Goal: Task Accomplishment & Management: Manage account settings

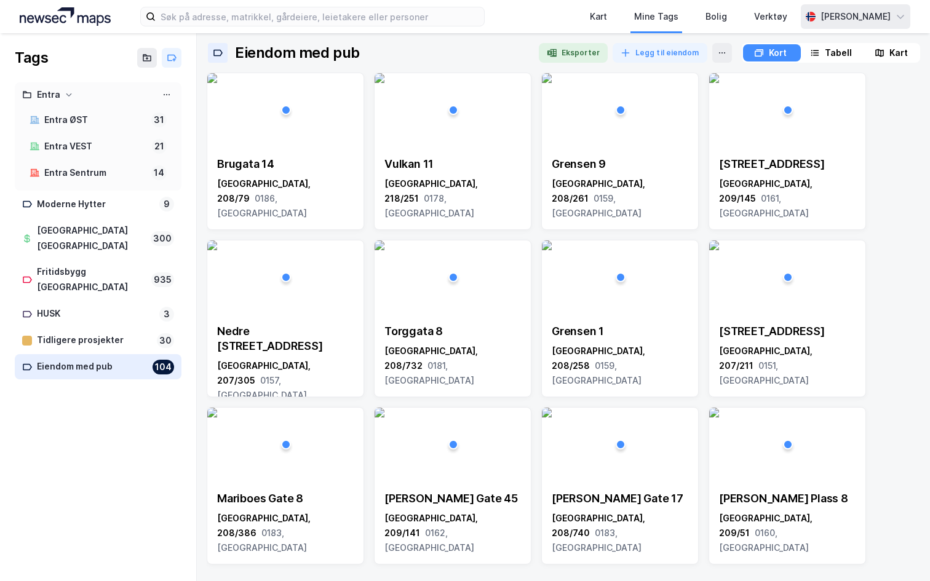
click at [804, 26] on div "[PERSON_NAME]" at bounding box center [854, 16] width 109 height 25
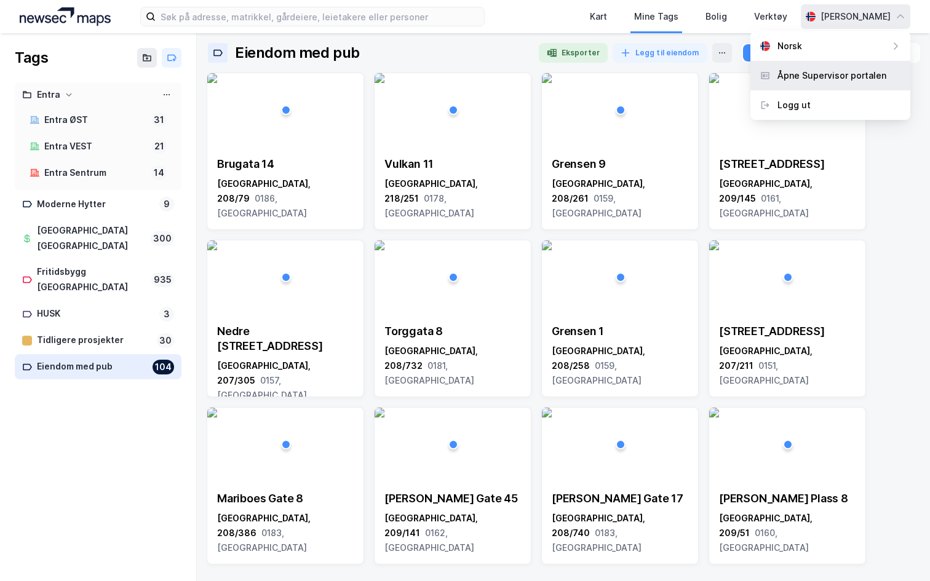
click at [791, 75] on div "Åpne Supervisor portalen" at bounding box center [831, 75] width 109 height 15
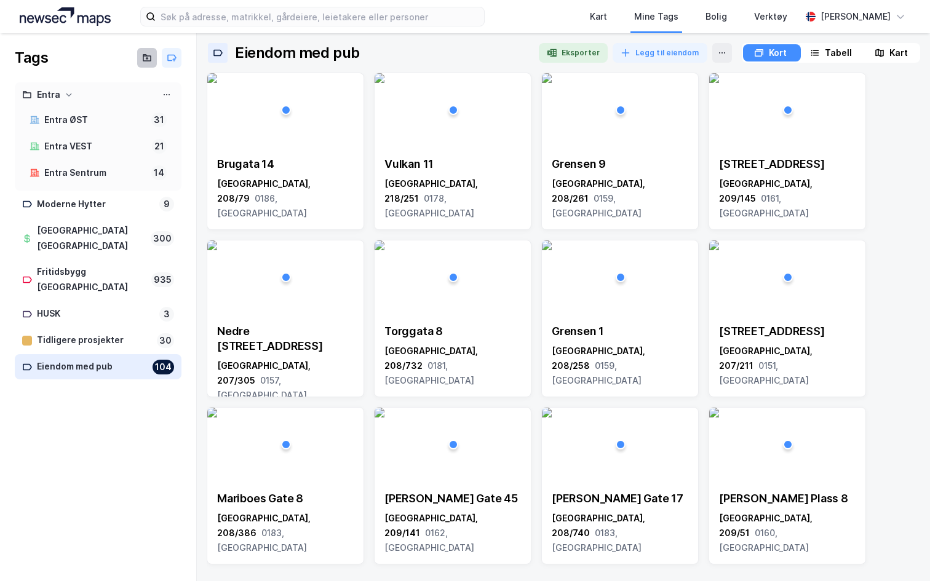
click at [145, 60] on icon at bounding box center [147, 58] width 10 height 10
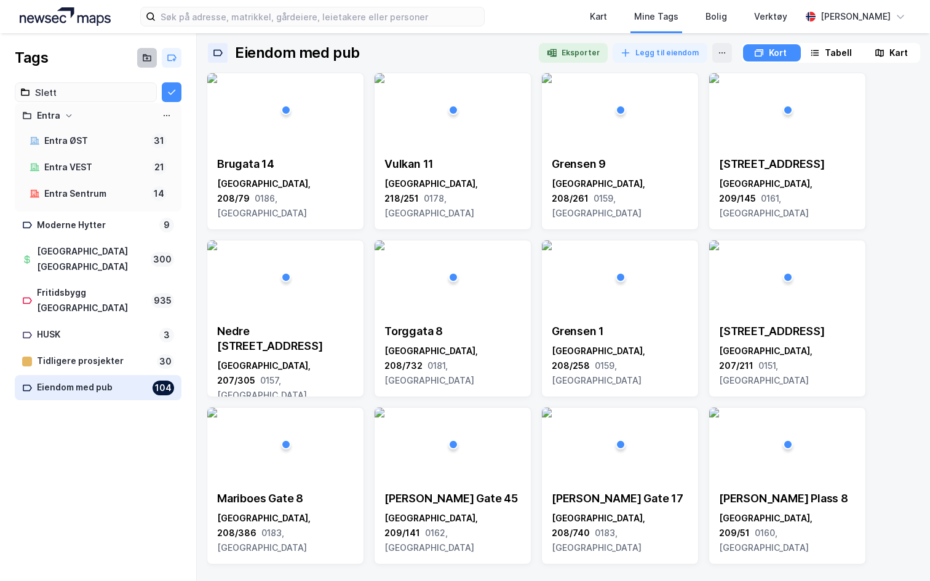
type input "Slett"
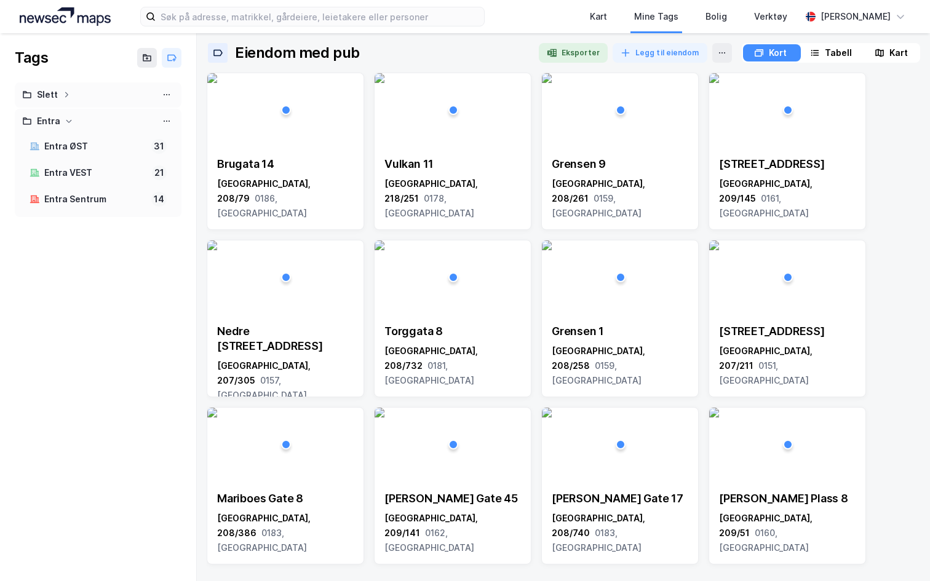
click at [113, 91] on div "Slett" at bounding box center [98, 94] width 152 height 15
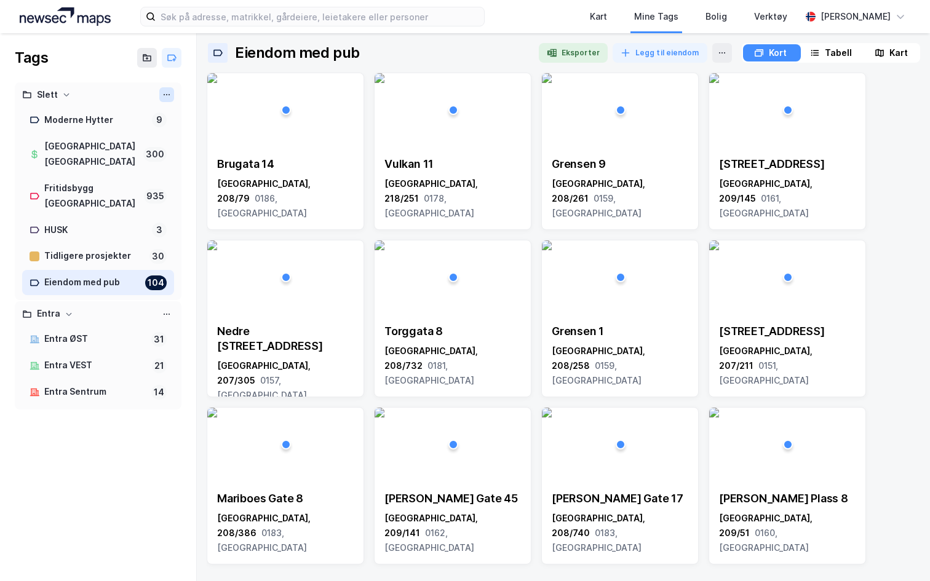
click at [165, 95] on icon at bounding box center [167, 95] width 10 height 10
click at [144, 132] on div "Slett mappe" at bounding box center [112, 134] width 123 height 20
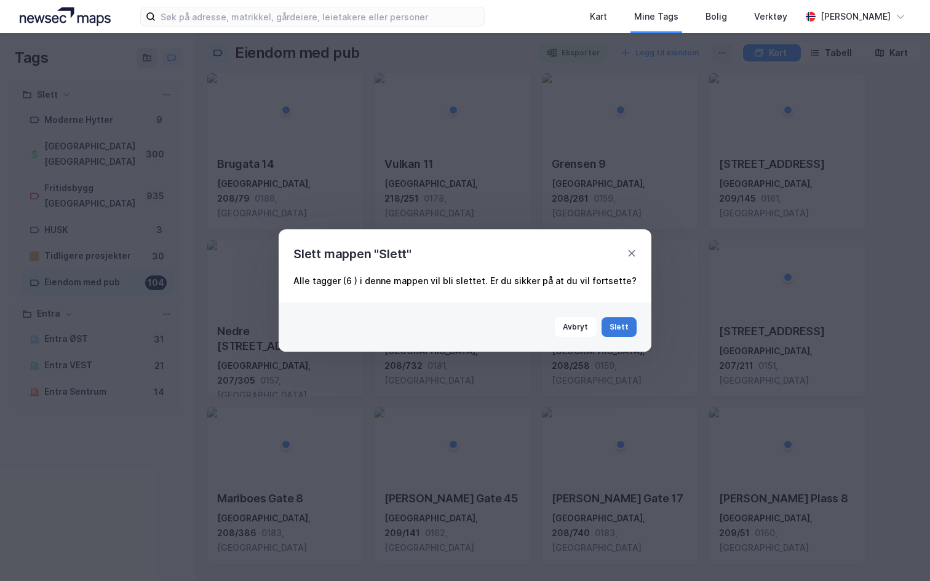
click at [620, 324] on button "Slett" at bounding box center [619, 327] width 36 height 20
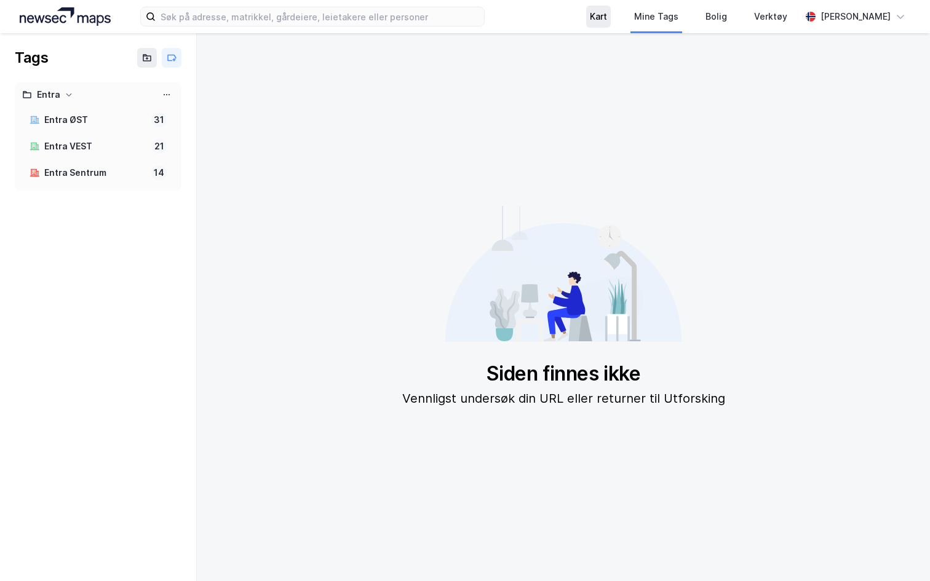
click at [590, 20] on div "Kart" at bounding box center [598, 16] width 17 height 15
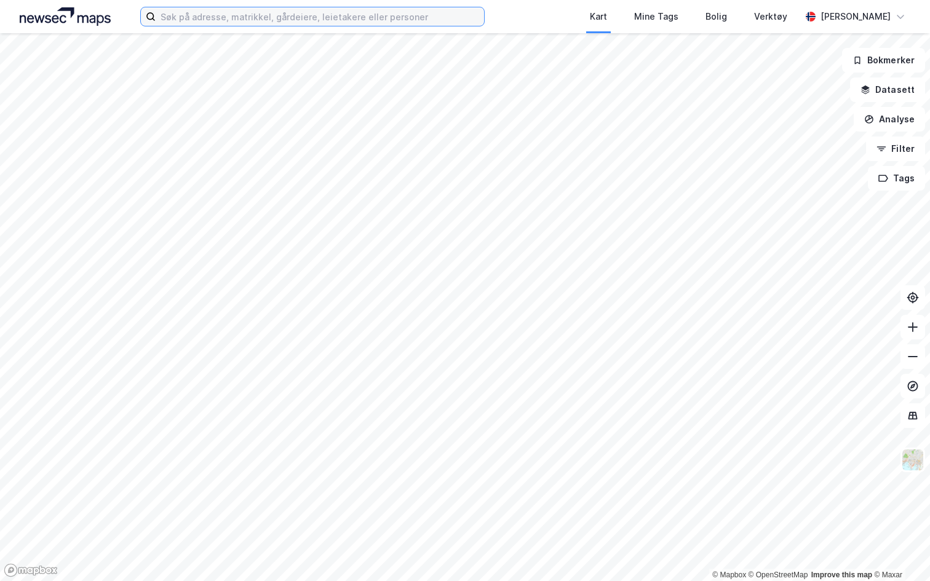
click at [318, 18] on input at bounding box center [320, 16] width 328 height 18
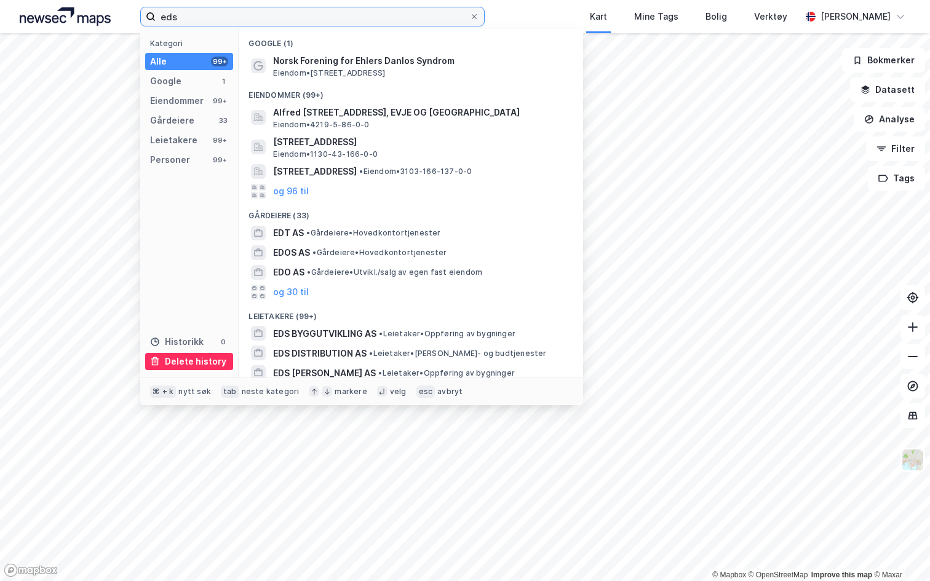
type input "eds"
click at [183, 362] on div "Delete history" at bounding box center [195, 361] width 61 height 15
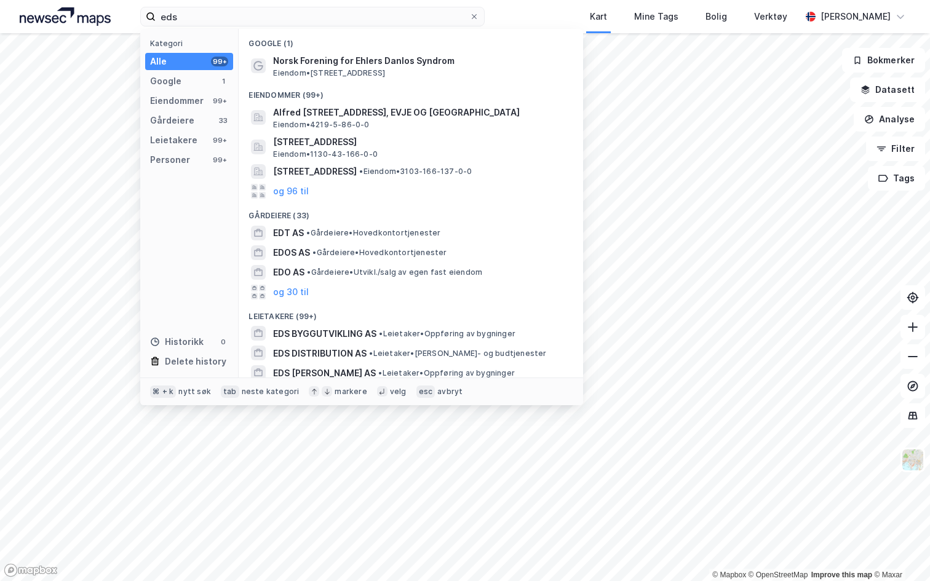
click at [551, 15] on div "Kart Mine Tags Bolig Verktøy" at bounding box center [671, 16] width 257 height 33
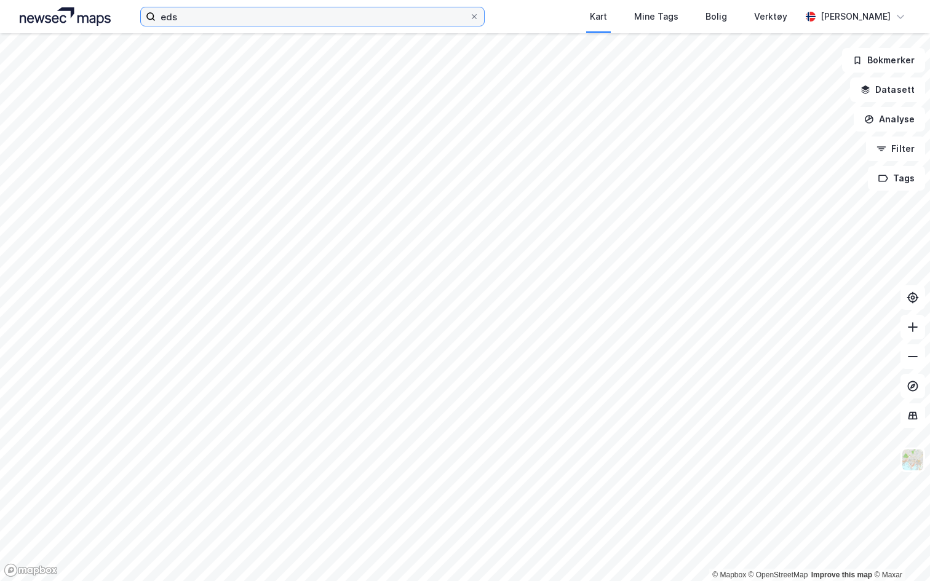
click at [215, 17] on input "eds" at bounding box center [313, 16] width 314 height 18
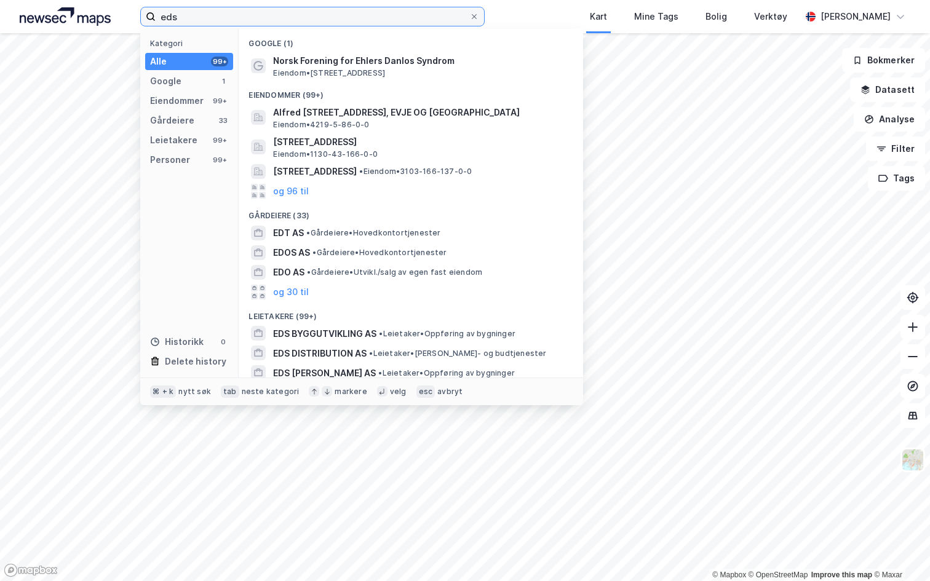
click at [215, 17] on input "eds" at bounding box center [313, 16] width 314 height 18
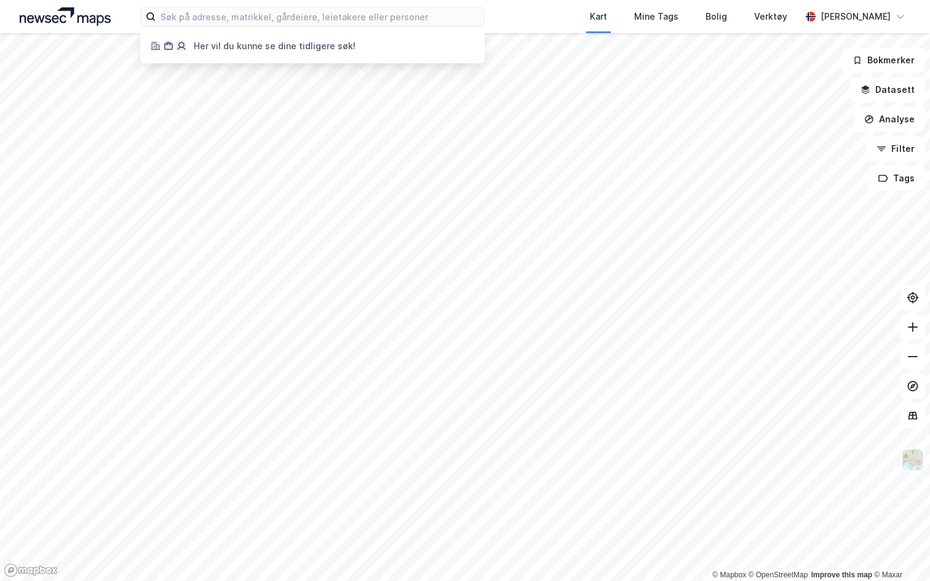
click at [523, 23] on div "Her vil du kunne se dine tidligere søk! Kart Mine Tags Bolig Verktøy Andreas Ve…" at bounding box center [465, 16] width 930 height 33
click at [856, 21] on div "[PERSON_NAME]" at bounding box center [855, 16] width 70 height 15
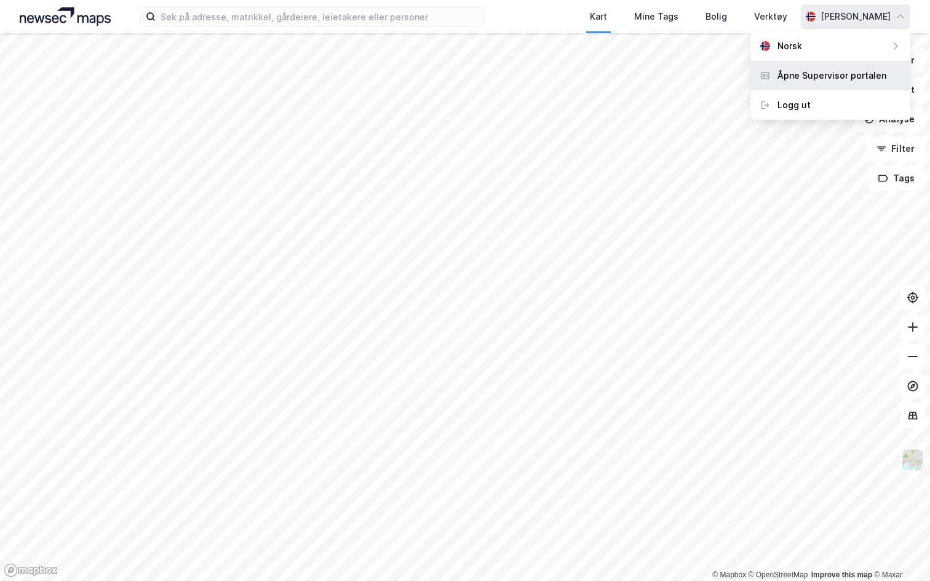
click at [828, 68] on div "Åpne Supervisor portalen" at bounding box center [831, 75] width 109 height 15
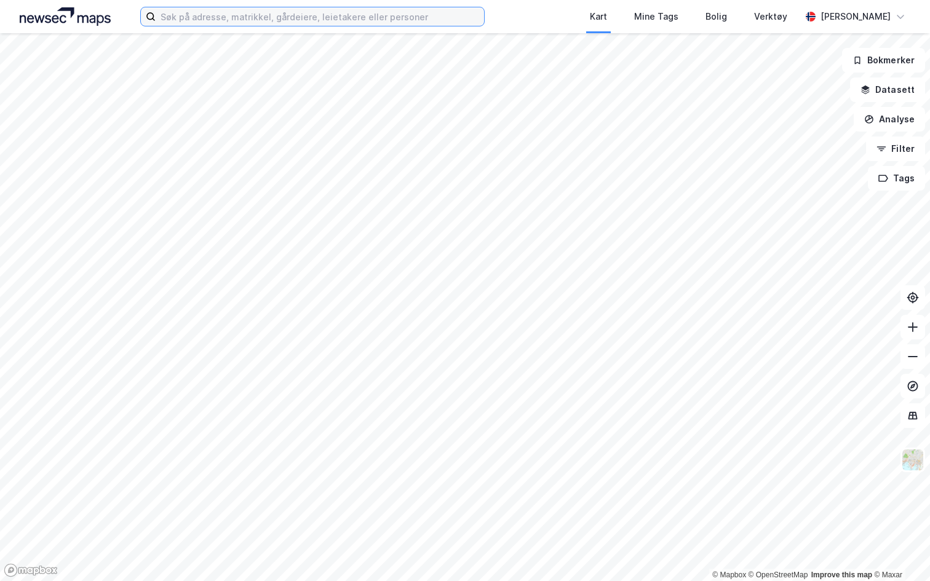
click at [215, 19] on input at bounding box center [320, 16] width 328 height 18
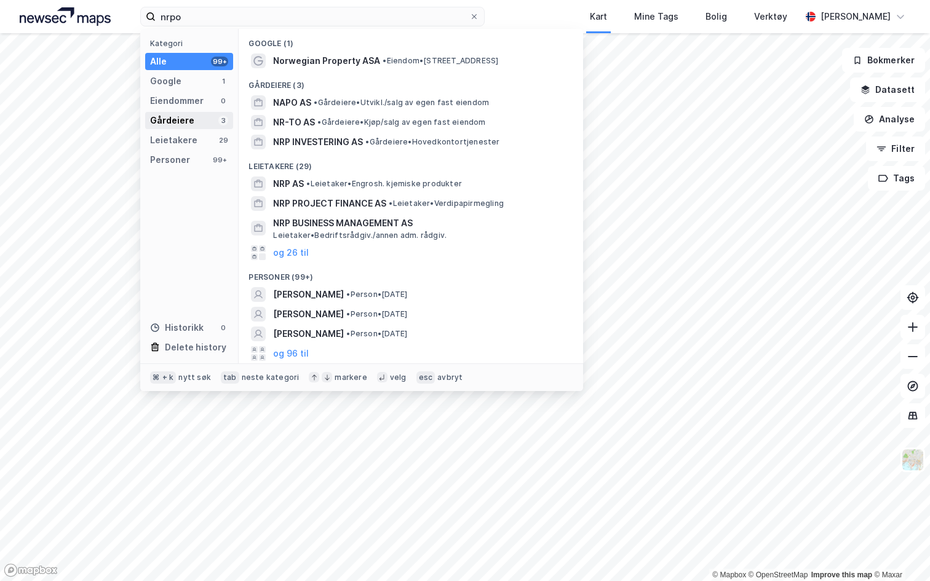
click at [193, 120] on div "Gårdeiere 3" at bounding box center [189, 120] width 88 height 17
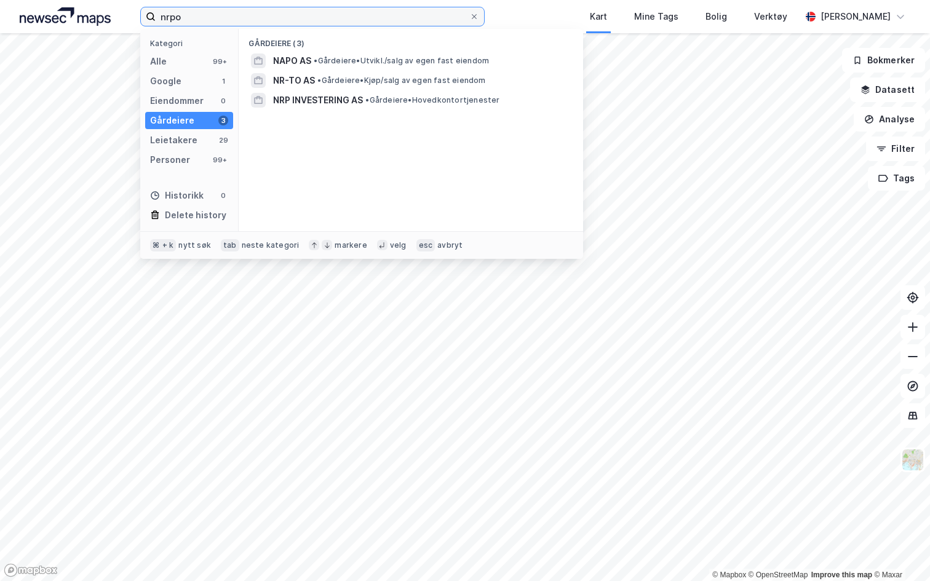
click at [173, 18] on input "nrpo" at bounding box center [313, 16] width 314 height 18
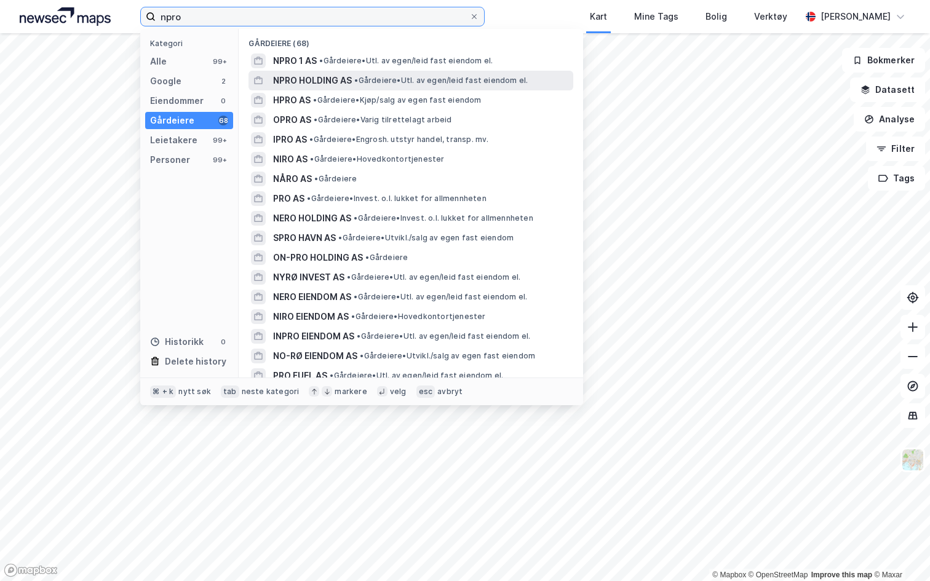
type input "npro"
click at [301, 84] on span "NPRO HOLDING AS" at bounding box center [312, 80] width 79 height 15
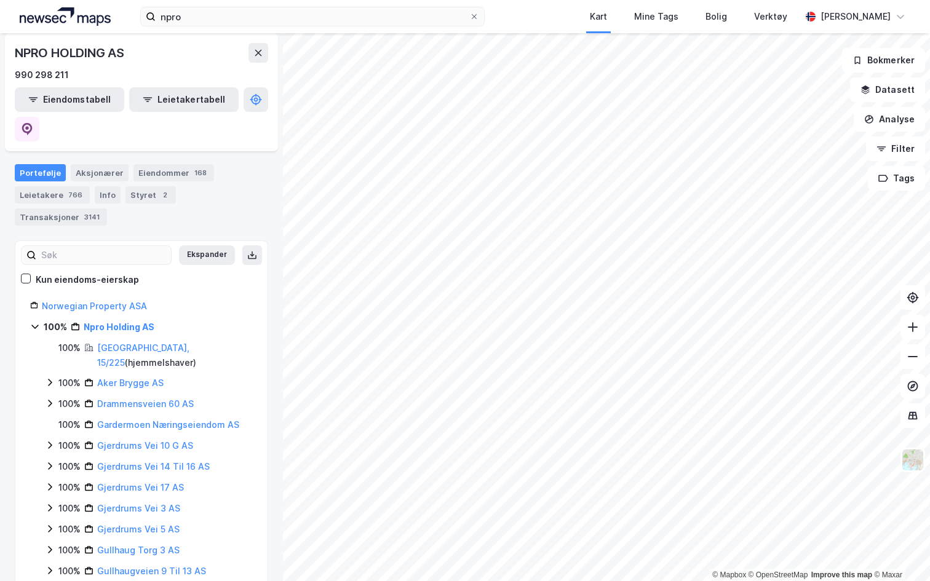
scroll to position [82, 0]
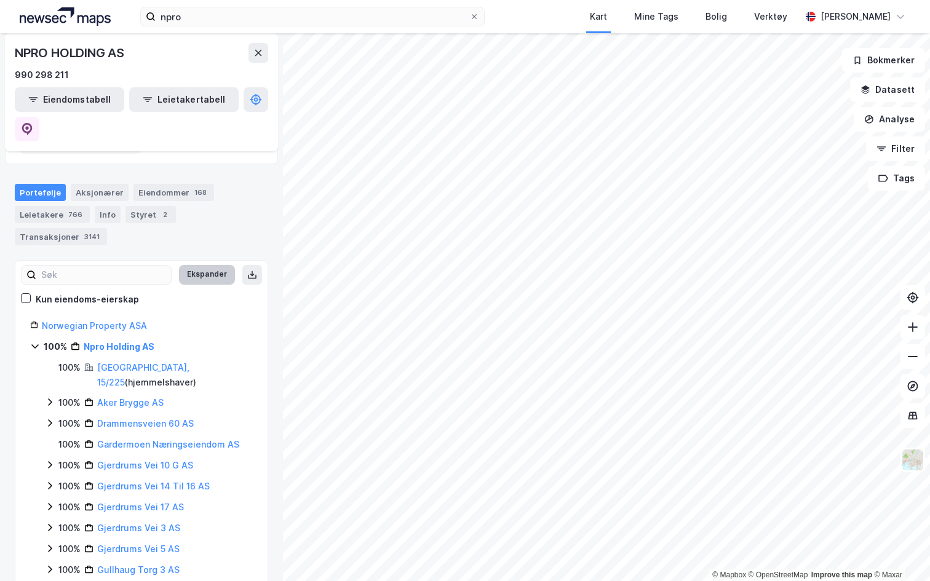
click at [195, 265] on button "Ekspander" at bounding box center [207, 275] width 56 height 20
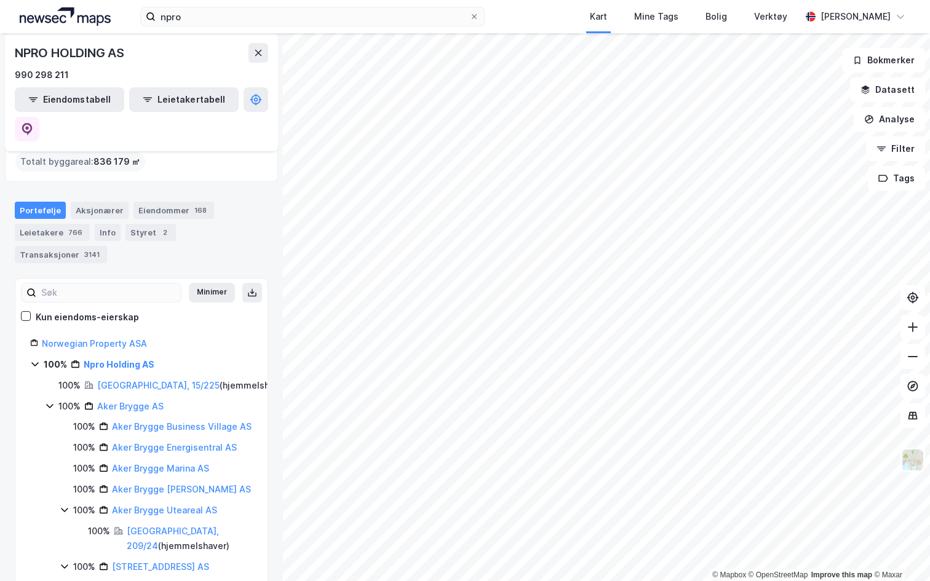
scroll to position [61, 0]
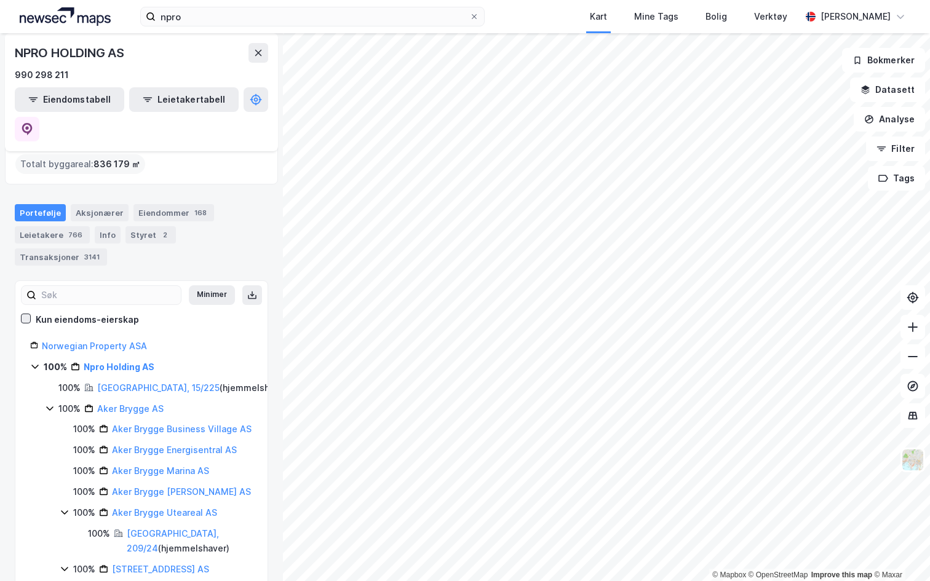
click at [25, 316] on icon at bounding box center [26, 318] width 7 height 4
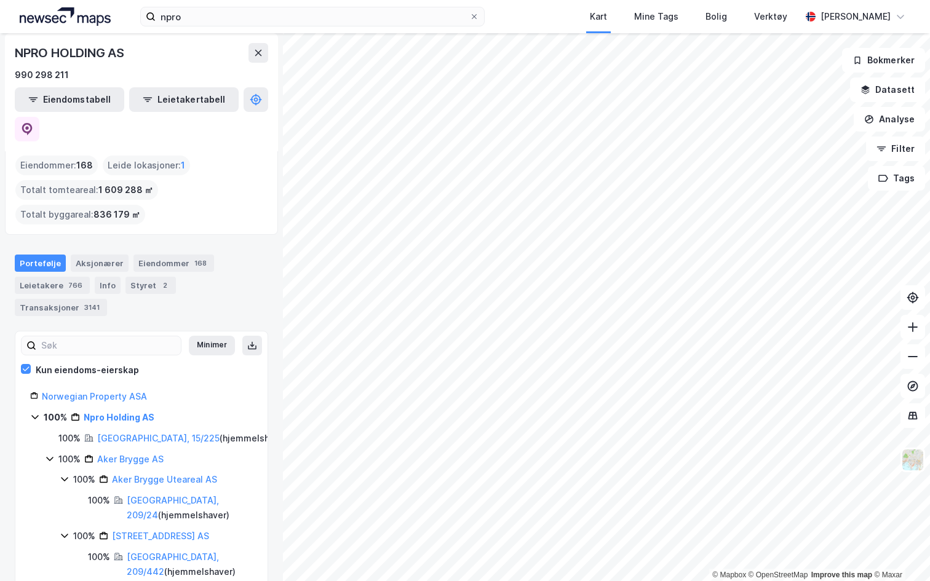
scroll to position [0, 0]
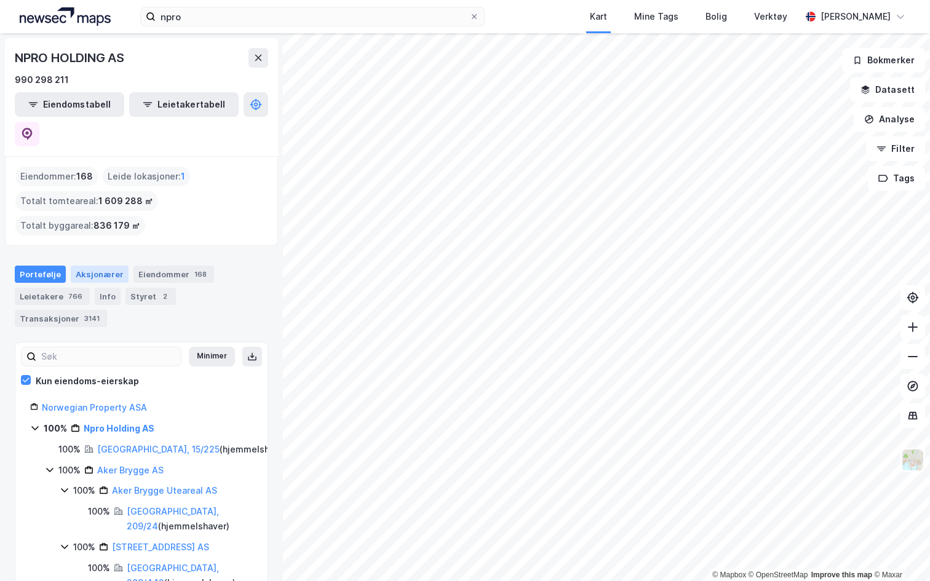
click at [102, 266] on div "Aksjonærer" at bounding box center [100, 274] width 58 height 17
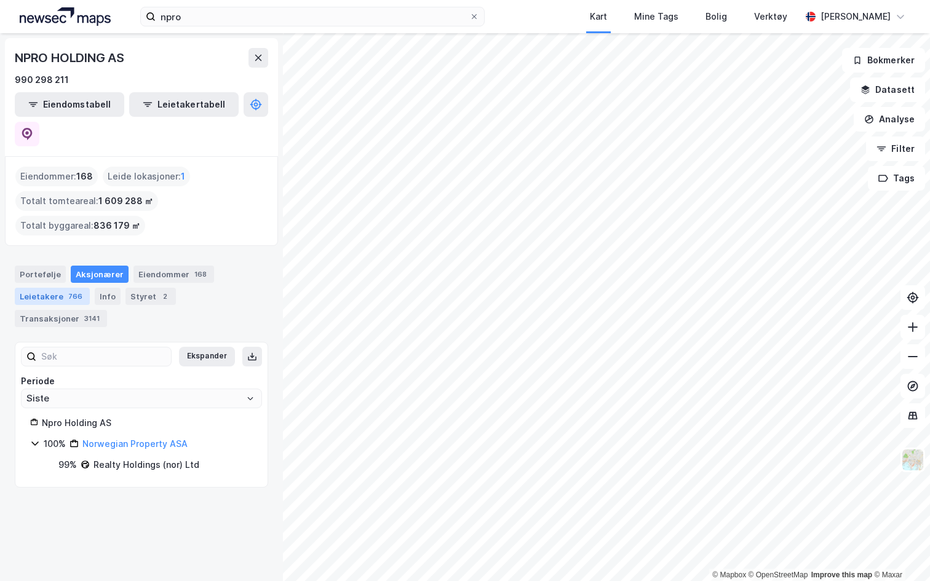
click at [70, 290] on div "766" at bounding box center [75, 296] width 19 height 12
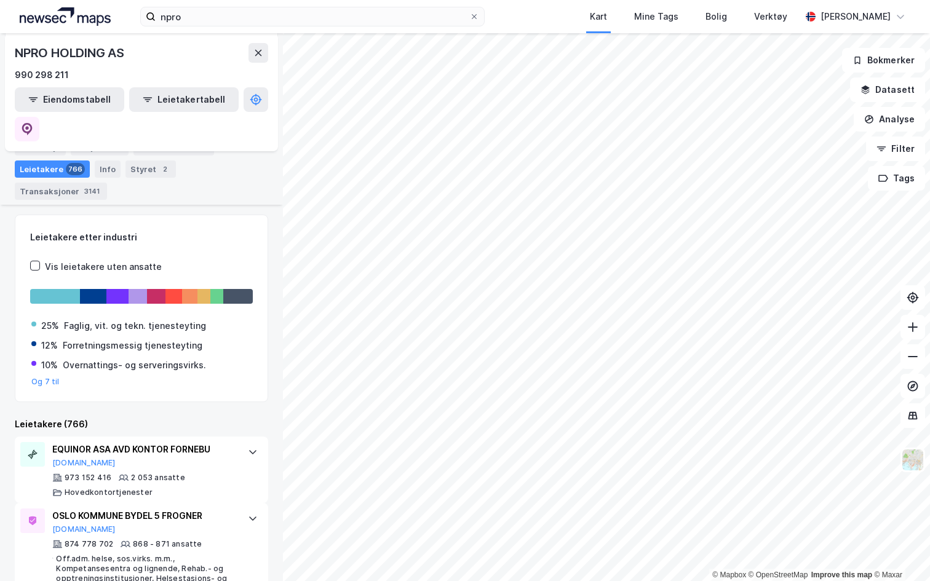
scroll to position [113, 0]
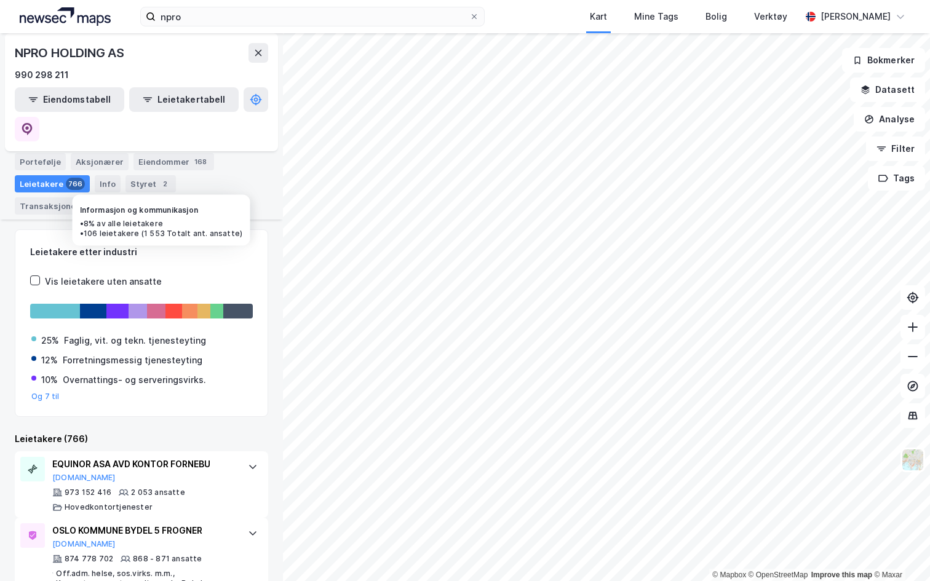
click at [153, 304] on div at bounding box center [156, 311] width 18 height 15
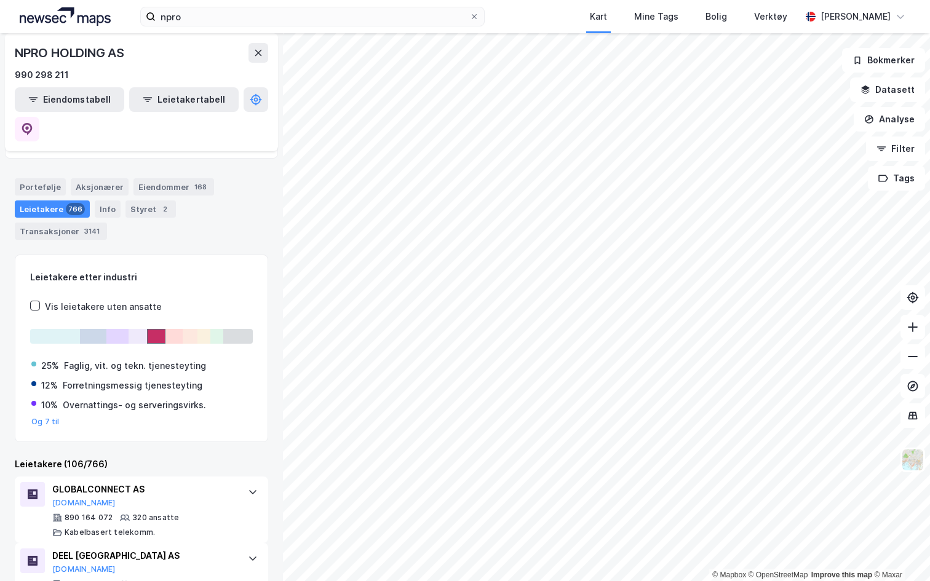
scroll to position [105, 0]
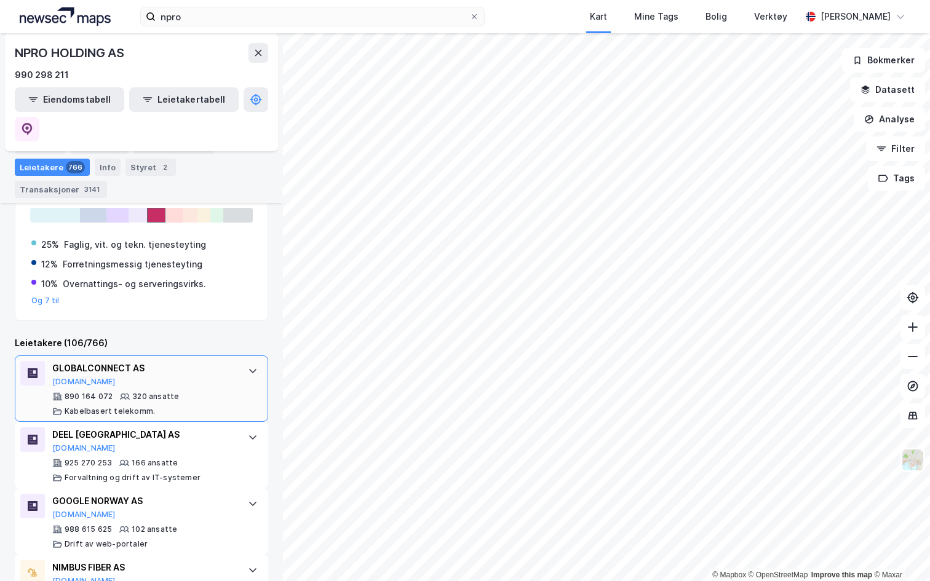
click at [226, 392] on div "890 164 072 320 ansatte Kabelbasert telekomm." at bounding box center [143, 404] width 183 height 25
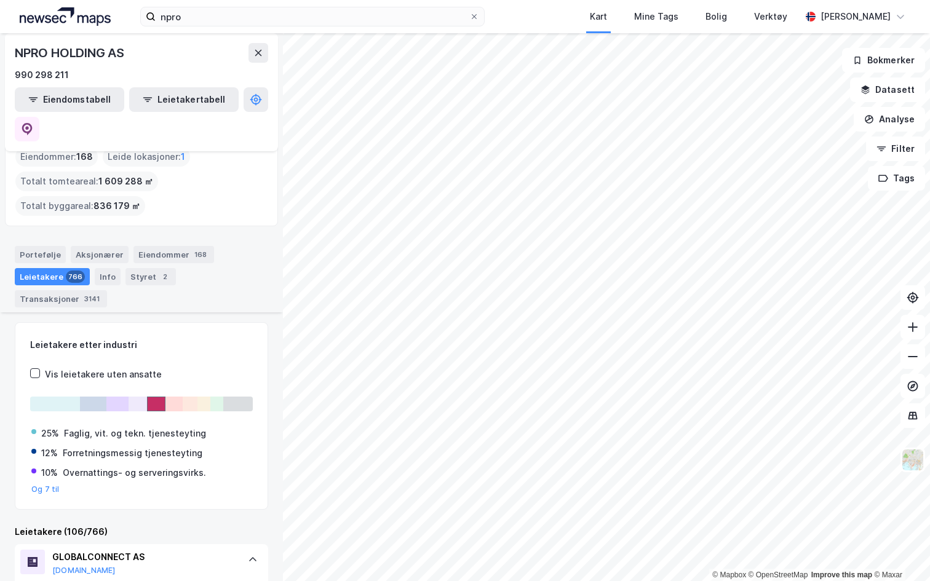
scroll to position [0, 0]
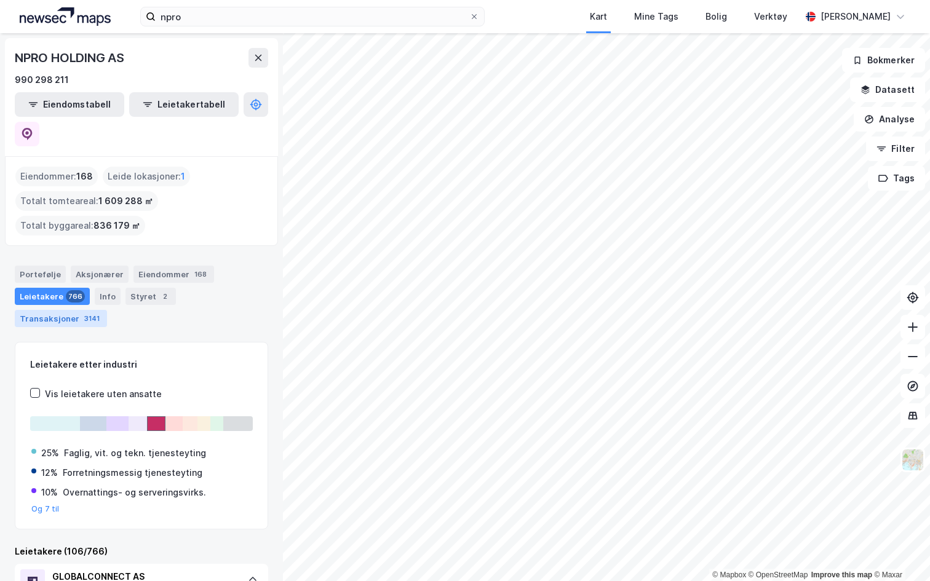
click at [107, 310] on div "Transaksjoner 3141" at bounding box center [61, 318] width 92 height 17
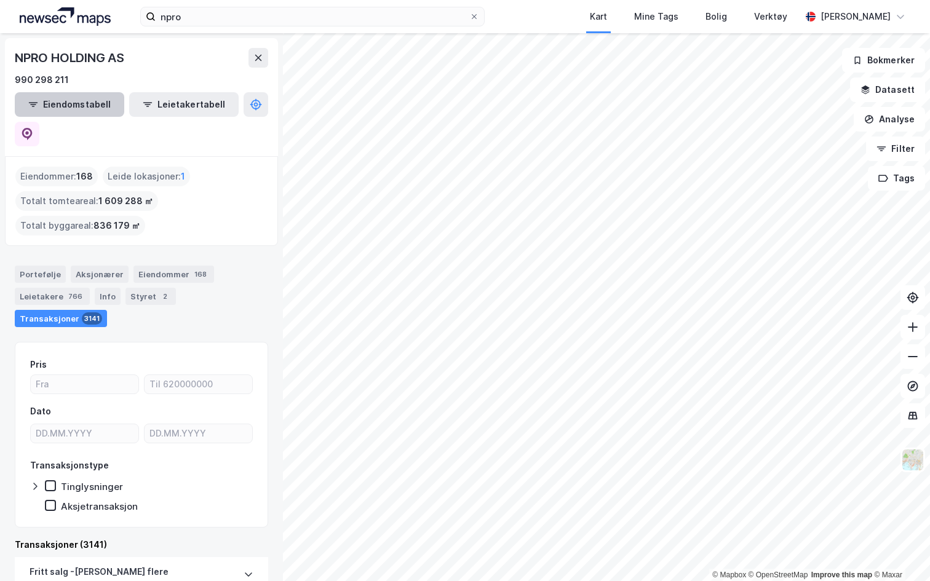
click at [67, 108] on button "Eiendomstabell" at bounding box center [69, 104] width 109 height 25
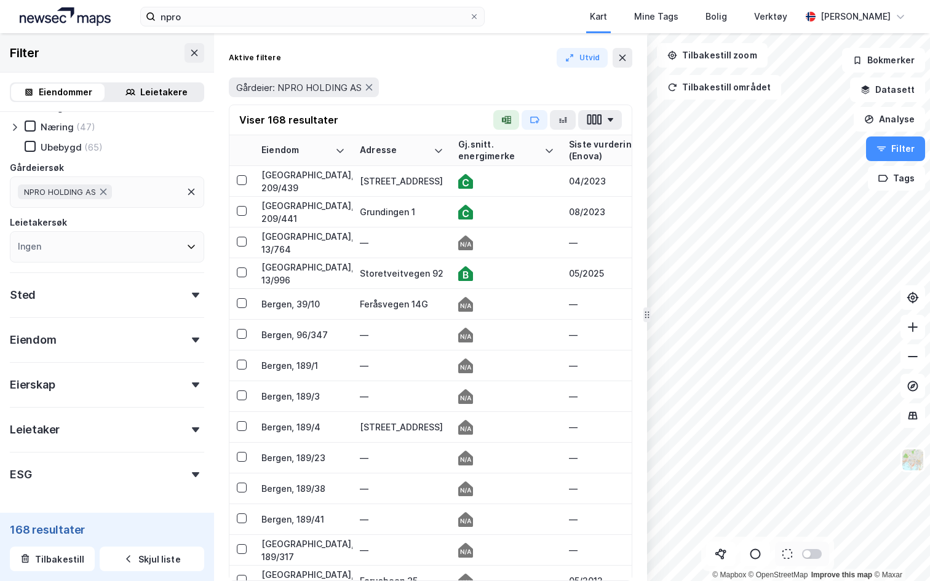
scroll to position [66, 0]
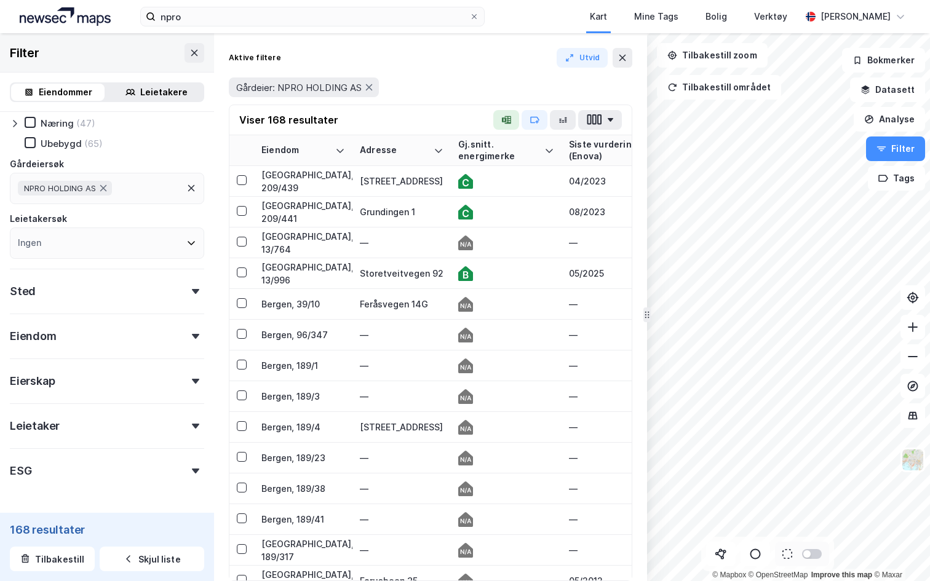
click at [84, 297] on div "Sted" at bounding box center [107, 286] width 194 height 35
click at [713, 552] on button at bounding box center [721, 554] width 30 height 25
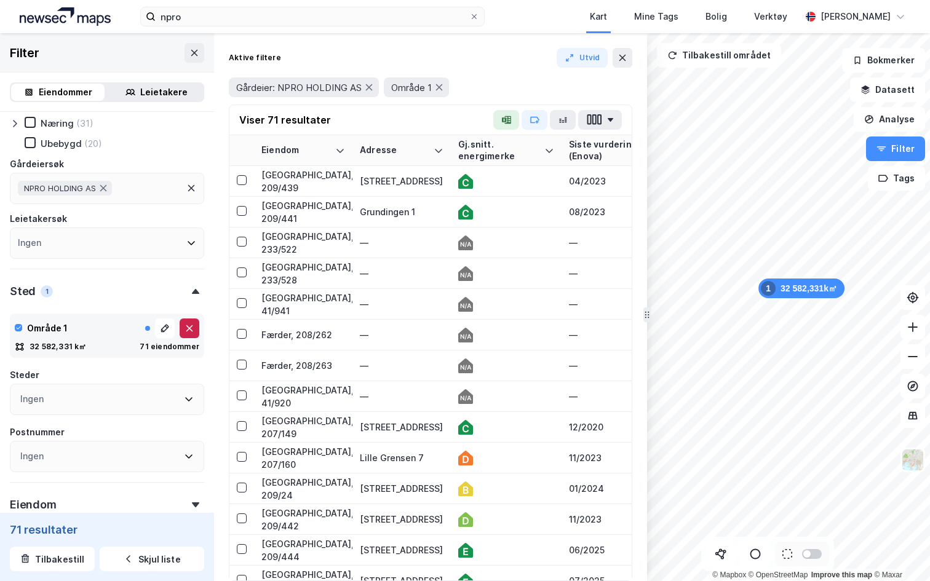
click at [186, 331] on icon at bounding box center [189, 328] width 7 height 7
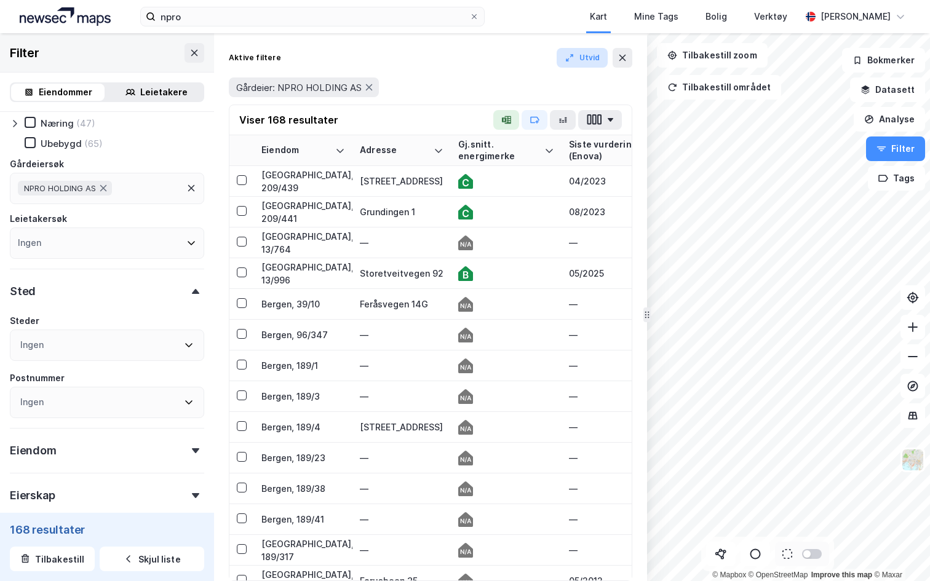
click at [583, 58] on button "Utvid" at bounding box center [582, 58] width 52 height 20
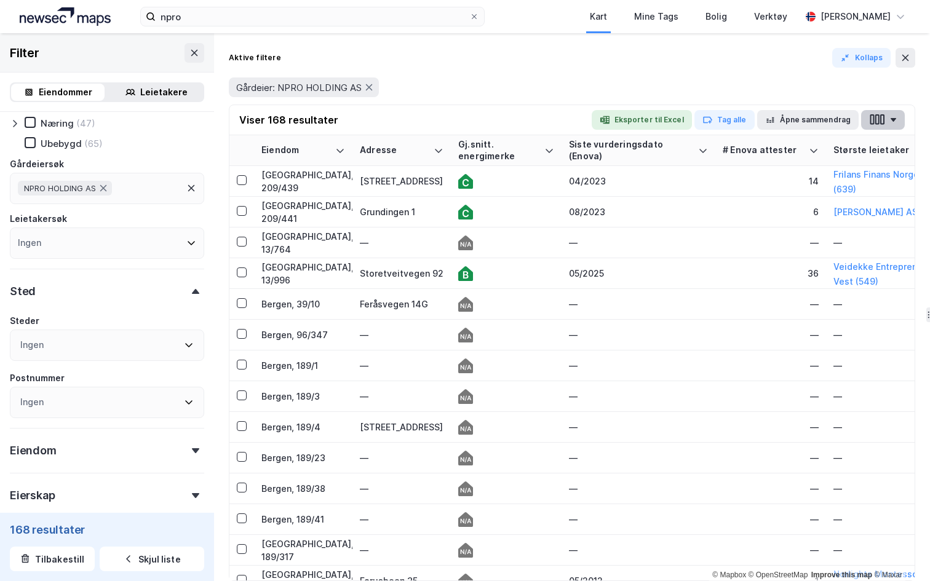
click at [898, 121] on button "button" at bounding box center [883, 120] width 44 height 20
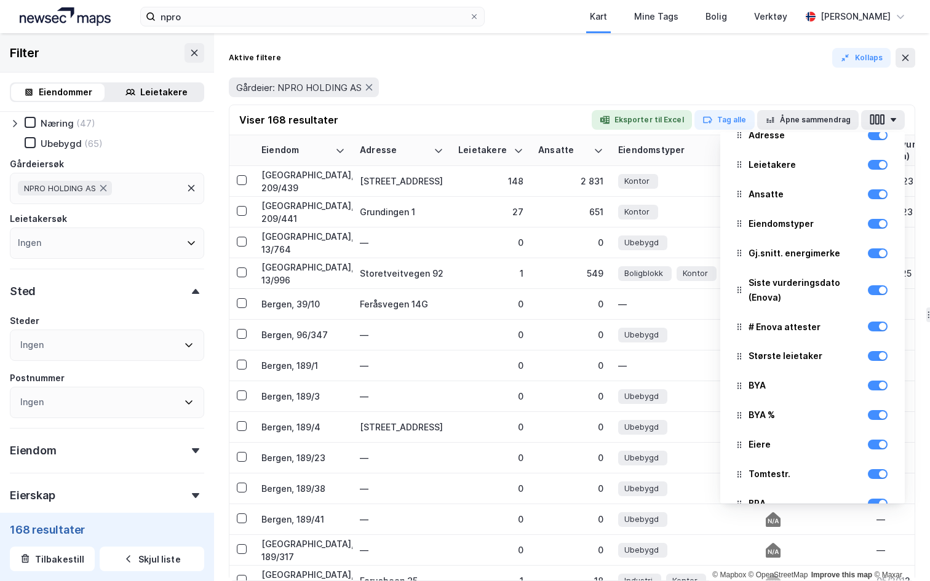
scroll to position [58, 0]
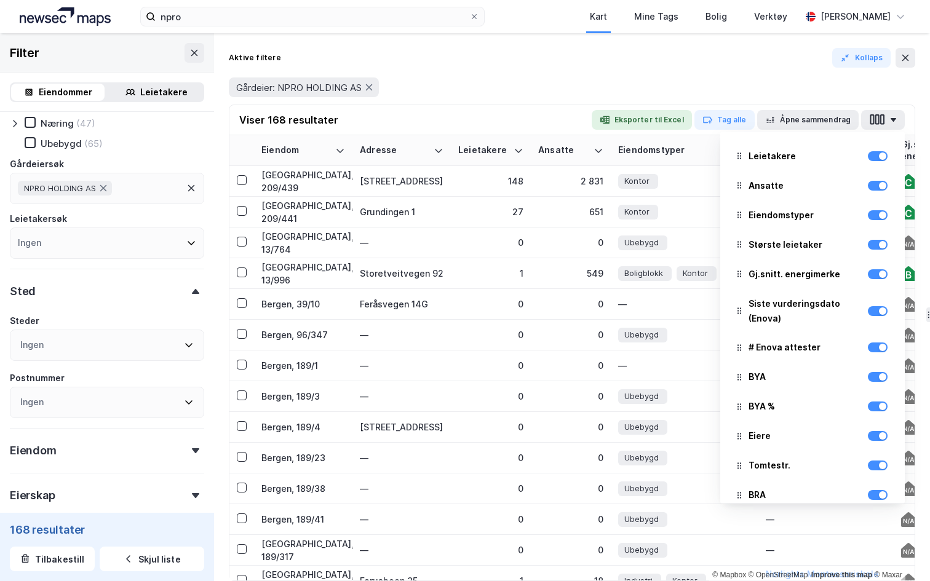
click at [530, 73] on div "Gårdeier: NPRO HOLDING AS" at bounding box center [572, 87] width 686 height 34
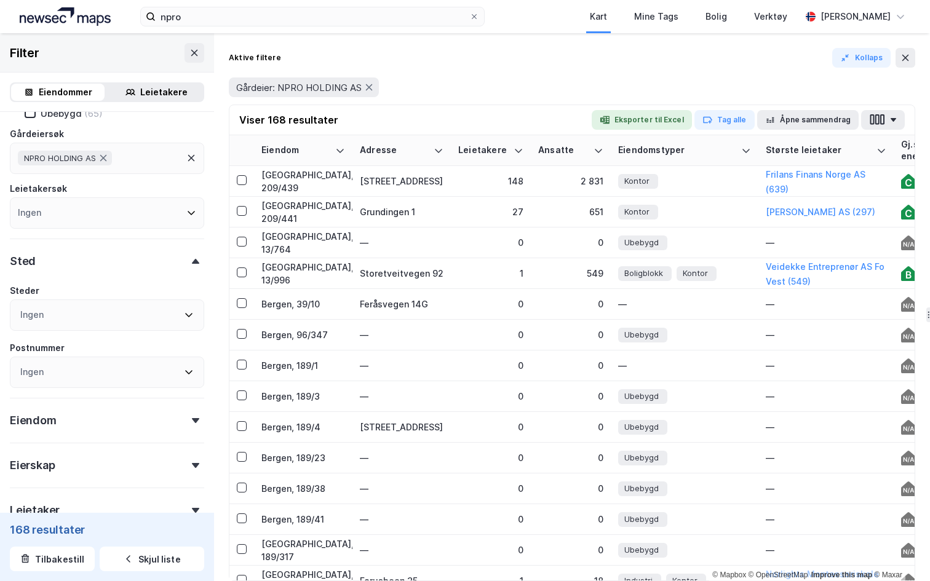
scroll to position [85, 0]
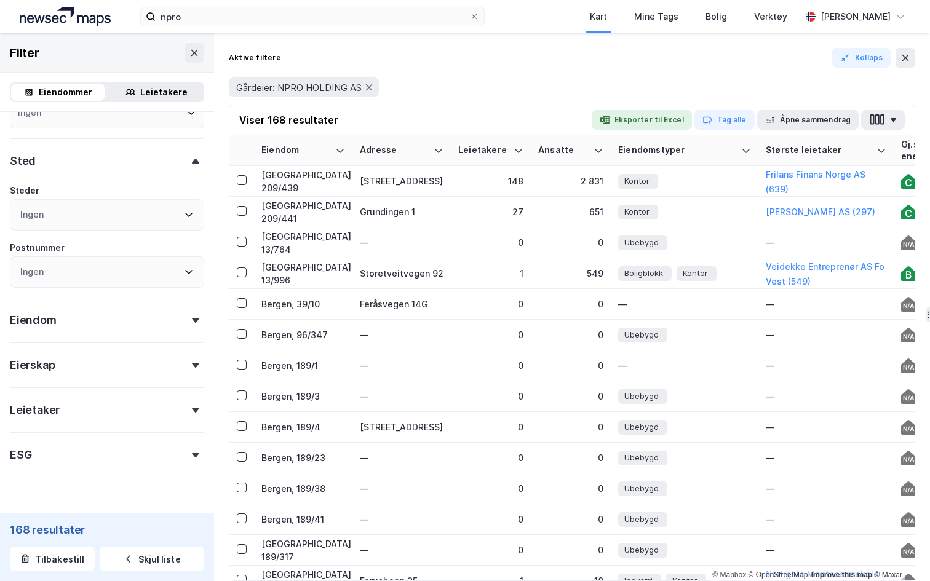
click at [109, 397] on div "Leietaker" at bounding box center [107, 404] width 194 height 35
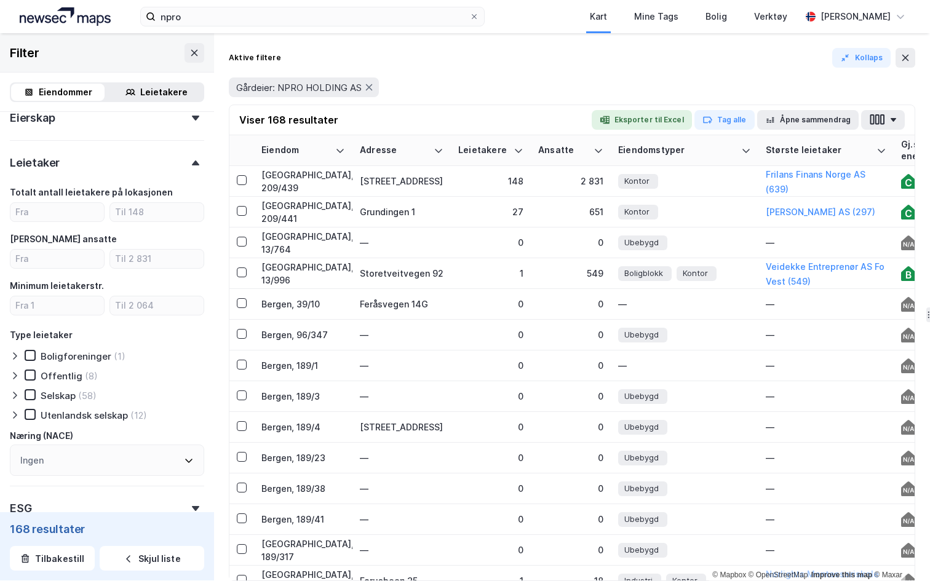
scroll to position [465, 0]
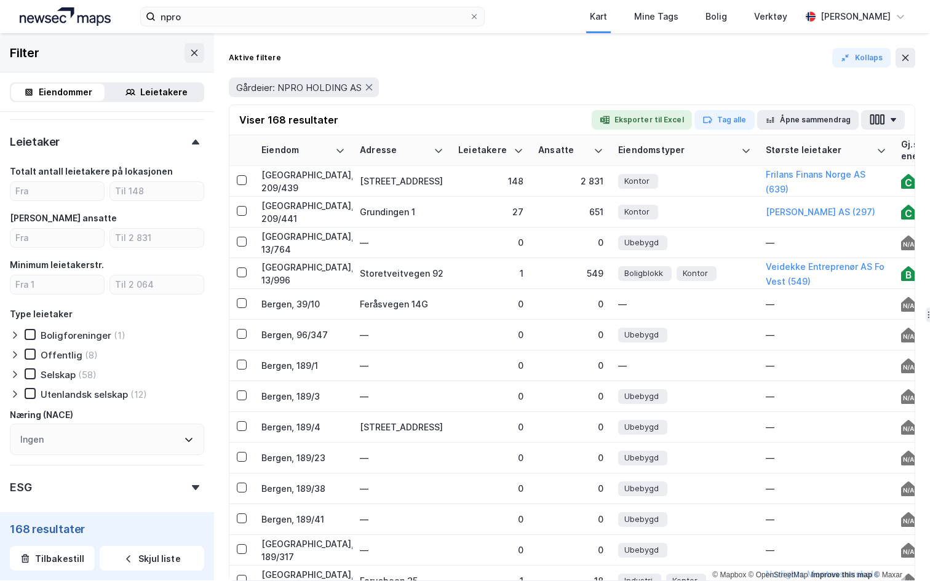
click at [92, 426] on div "Ingen" at bounding box center [107, 439] width 194 height 31
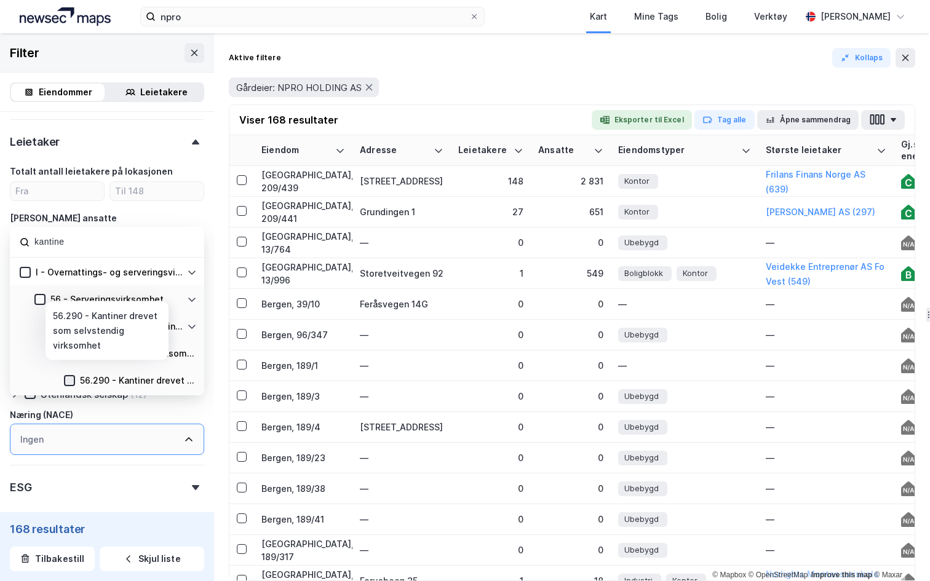
type input "kantine"
click at [68, 378] on icon at bounding box center [69, 380] width 9 height 9
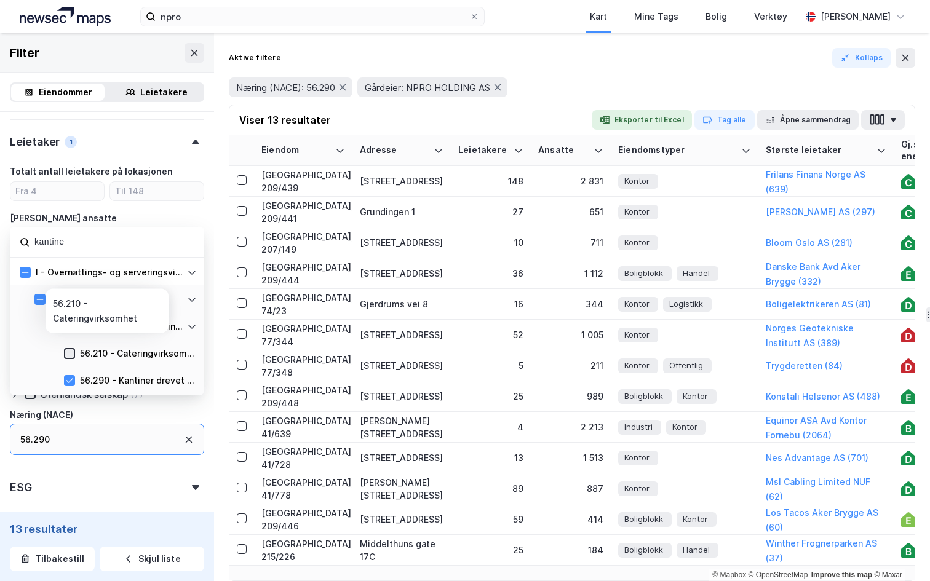
click at [69, 354] on icon at bounding box center [69, 354] width 7 height 4
click at [69, 353] on icon at bounding box center [69, 353] width 9 height 9
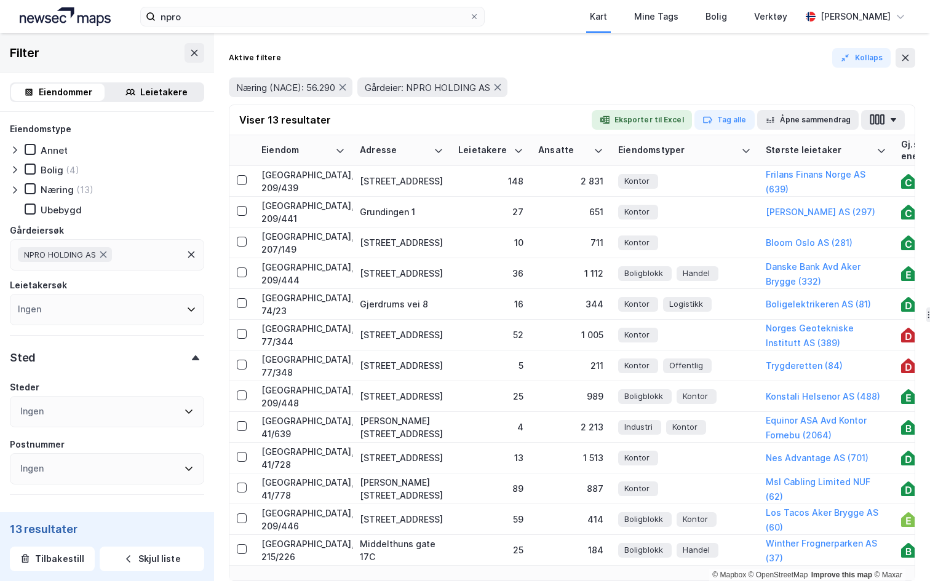
click at [126, 254] on div "NPRO HOLDING AS" at bounding box center [107, 254] width 194 height 31
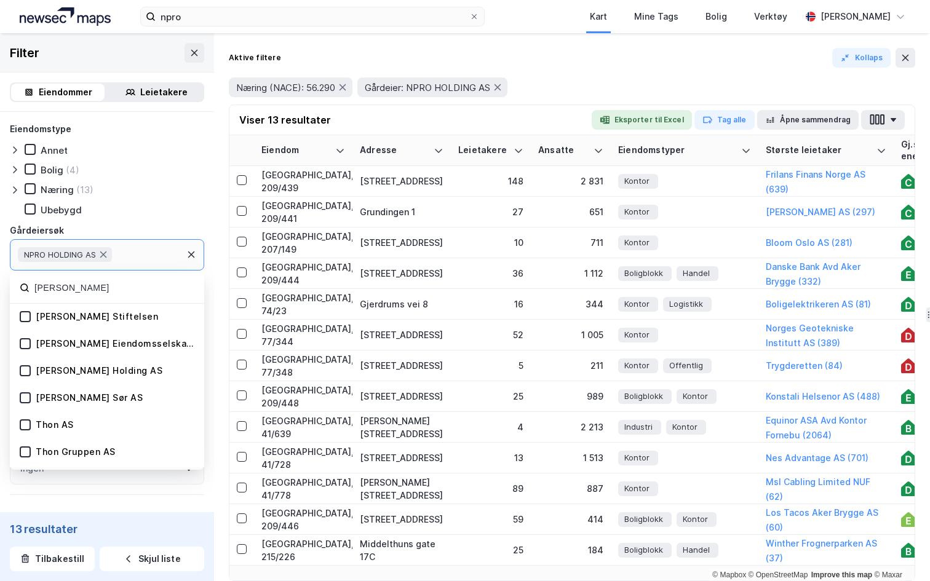
click at [117, 317] on div "Olav Thon Stiftelsen" at bounding box center [97, 317] width 122 height 12
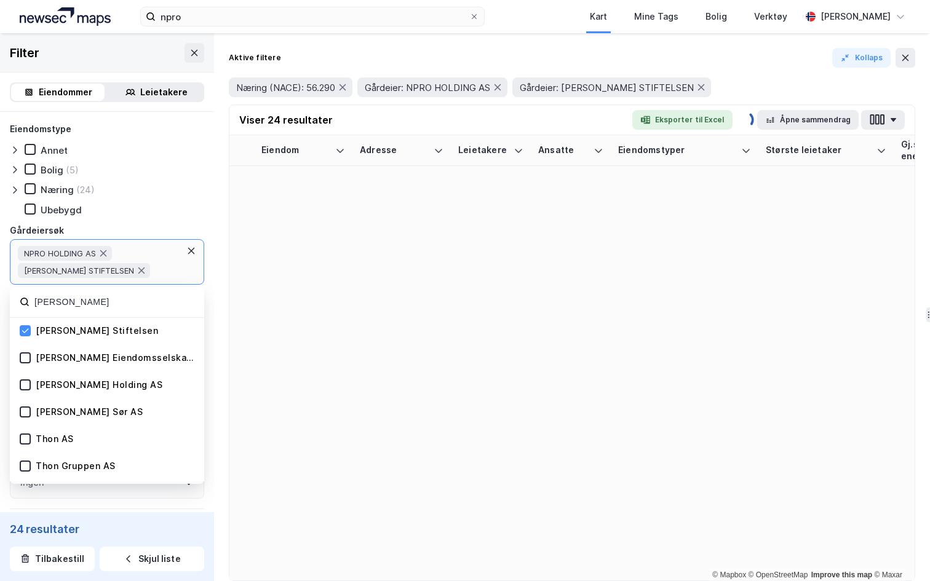
click at [159, 269] on div "NPRO HOLDING AS OLAV THON STIFTELSEN" at bounding box center [100, 262] width 164 height 32
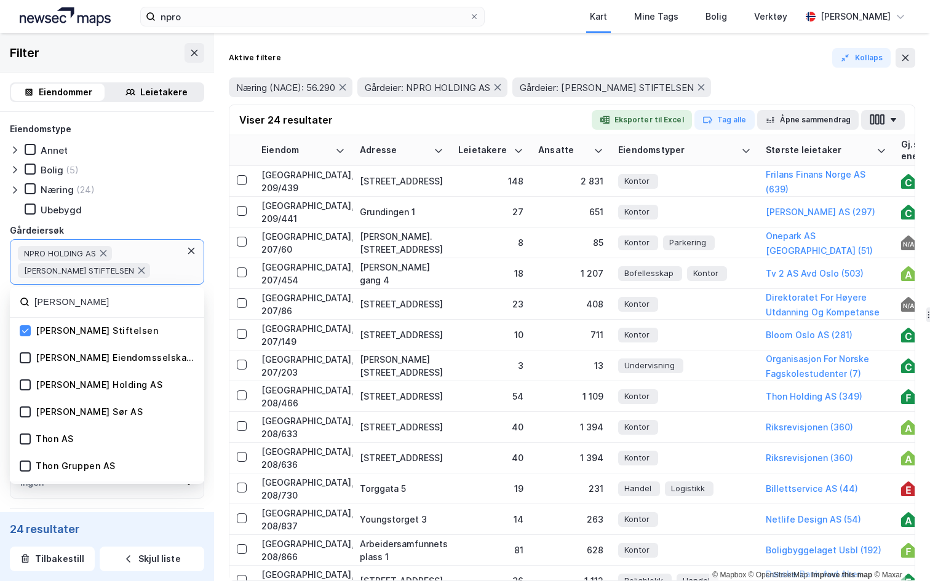
click at [100, 306] on input "olav thon" at bounding box center [113, 302] width 161 height 17
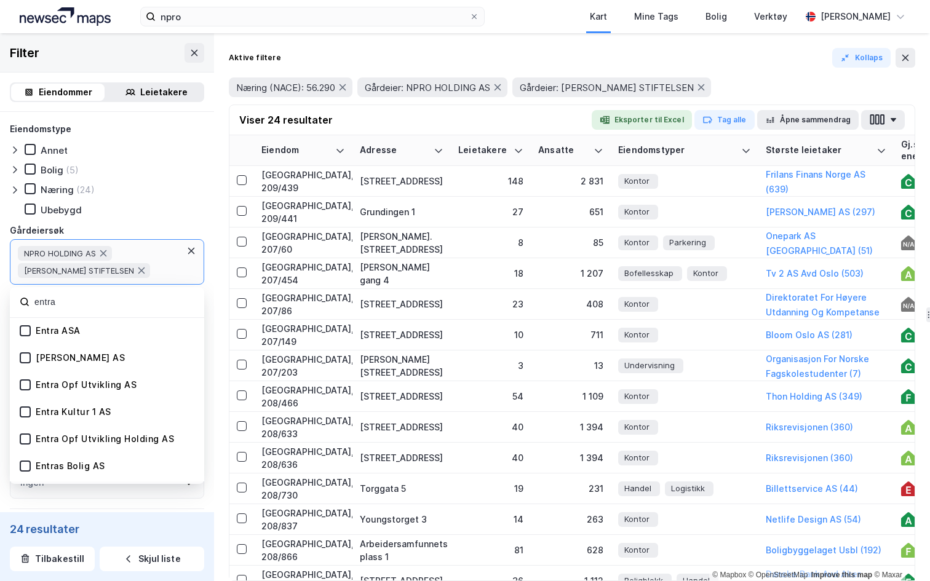
type input "entra"
click at [74, 335] on div "Entra ASA" at bounding box center [58, 331] width 45 height 12
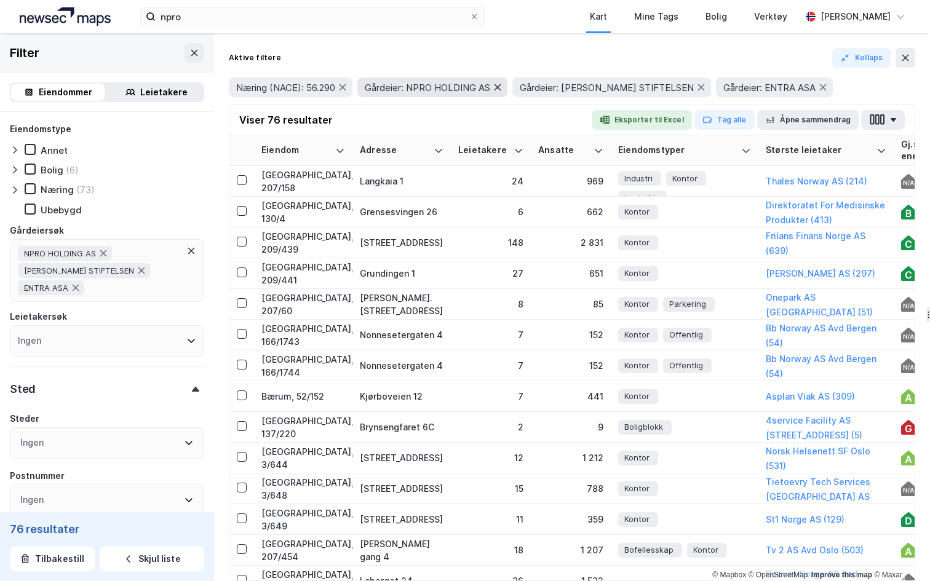
click at [500, 88] on icon at bounding box center [497, 87] width 10 height 10
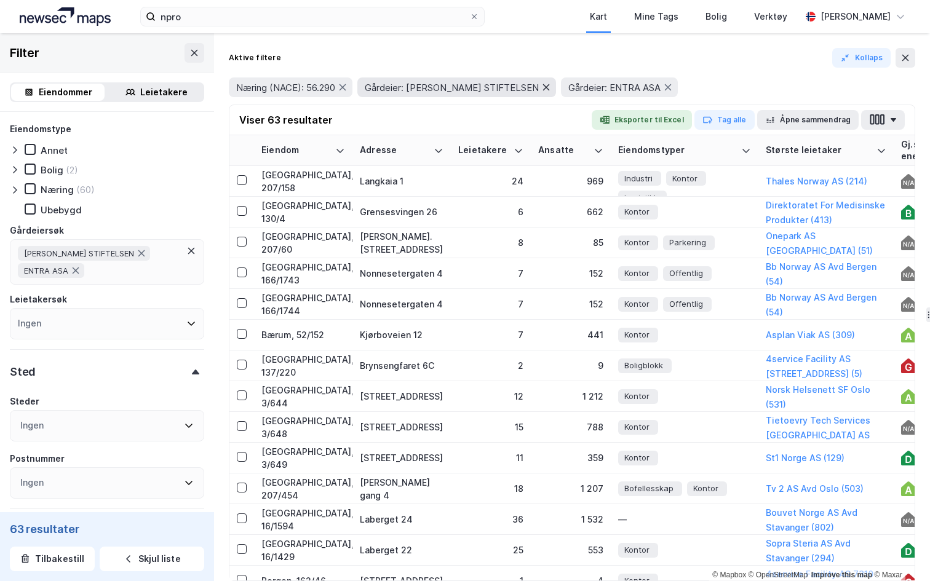
click at [543, 87] on icon at bounding box center [546, 87] width 7 height 6
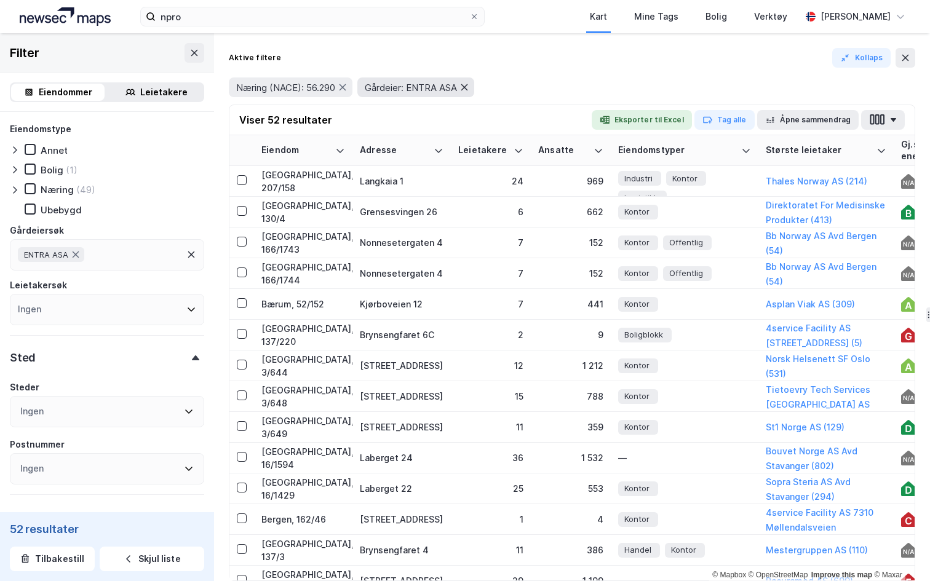
click at [469, 87] on icon at bounding box center [464, 87] width 10 height 10
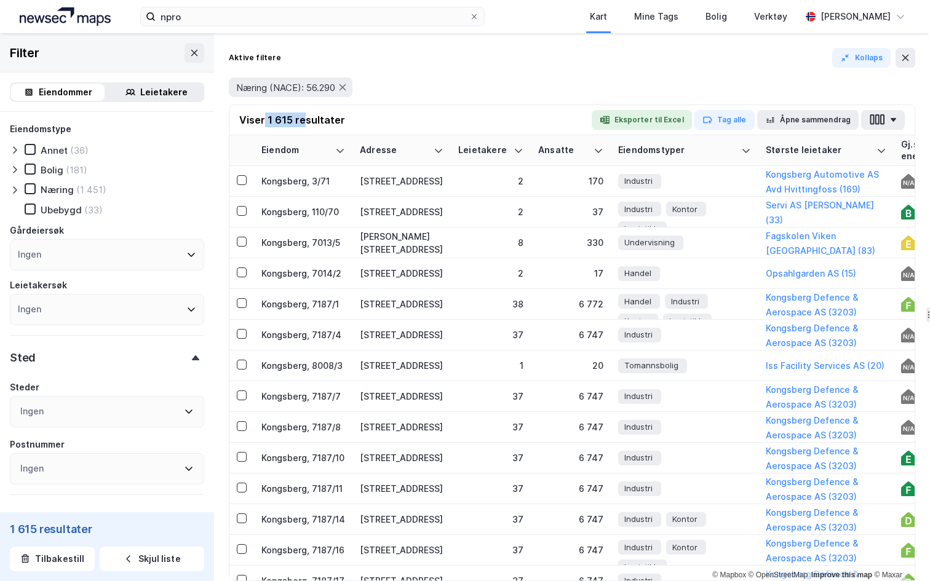
drag, startPoint x: 264, startPoint y: 121, endPoint x: 302, endPoint y: 120, distance: 38.1
click at [303, 120] on div "Viser 1 615 resultater" at bounding box center [292, 120] width 106 height 15
click at [13, 190] on icon at bounding box center [15, 190] width 10 height 10
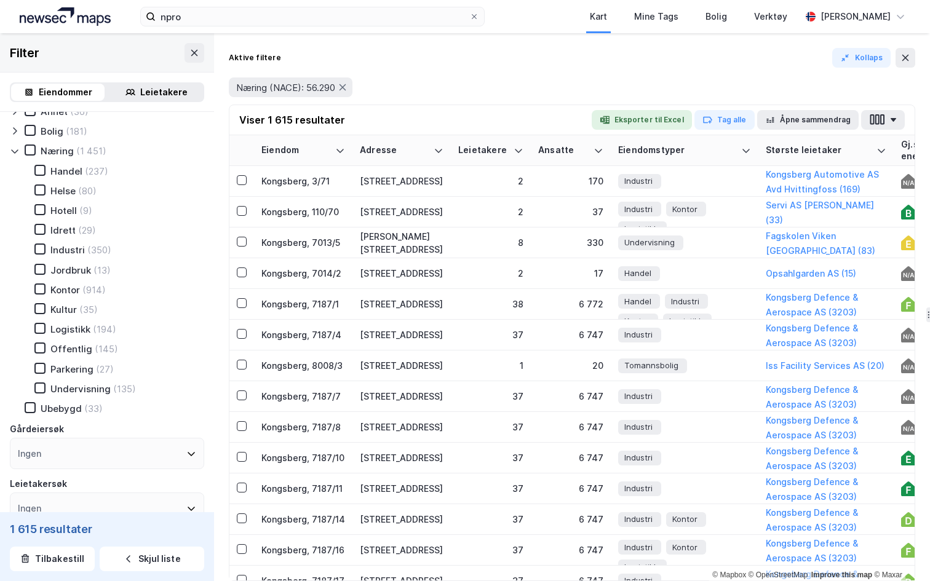
scroll to position [41, 0]
click at [41, 288] on icon at bounding box center [40, 287] width 9 height 9
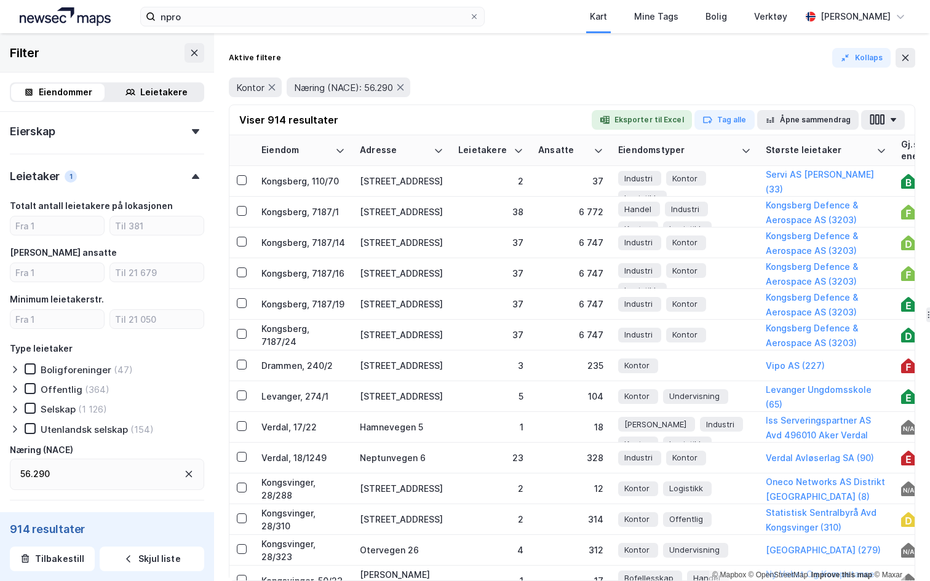
scroll to position [675, 0]
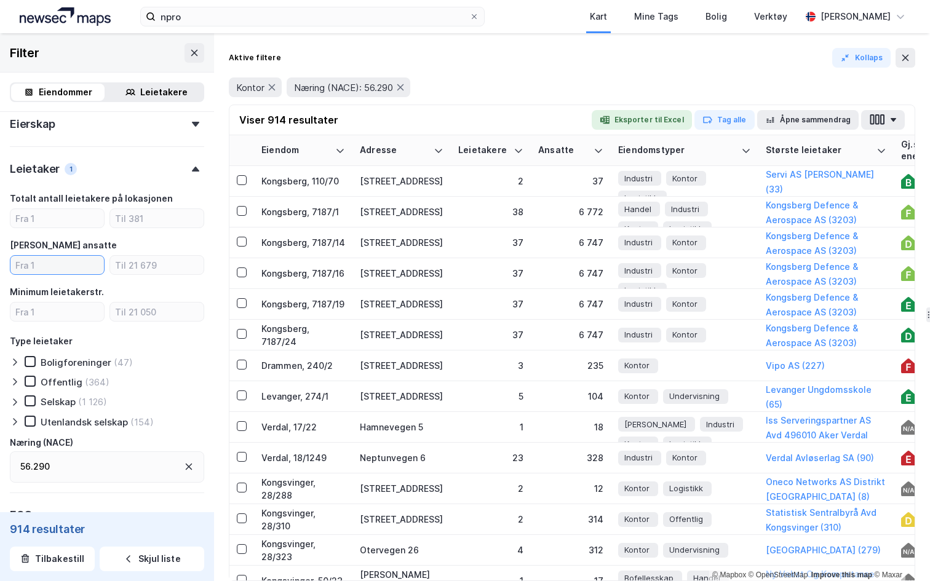
click at [61, 264] on input "number" at bounding box center [56, 265] width 93 height 18
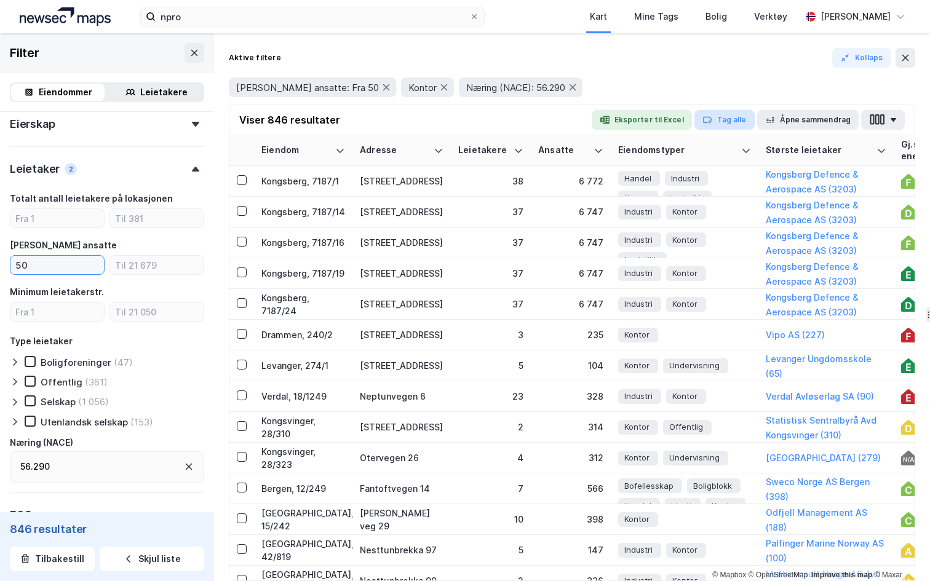
type input "50"
click at [729, 120] on button "Tag alle" at bounding box center [724, 120] width 60 height 20
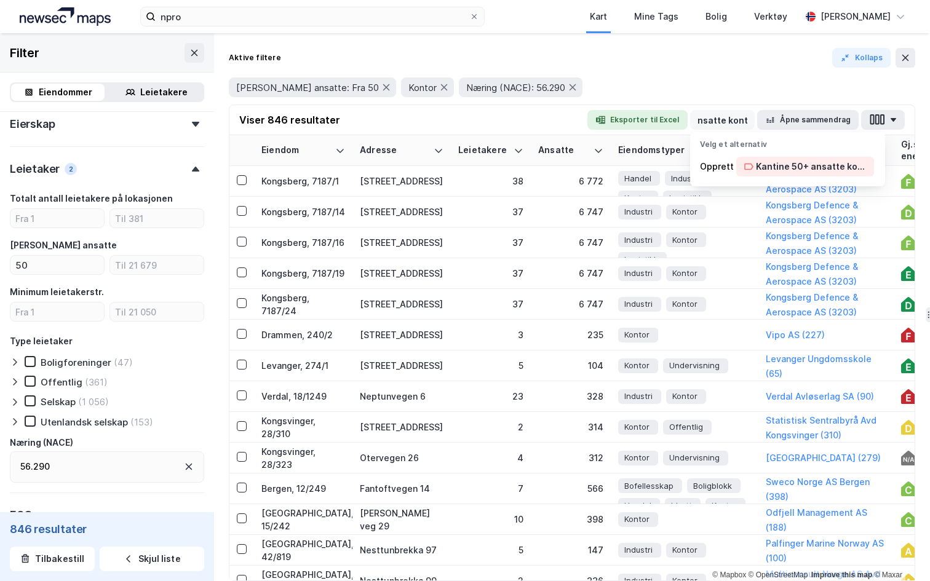
scroll to position [0, 64]
type input "Kantine 50+ ansatte kontor"
click at [813, 162] on div "Kantine 50+ ansatte kontor" at bounding box center [811, 166] width 111 height 15
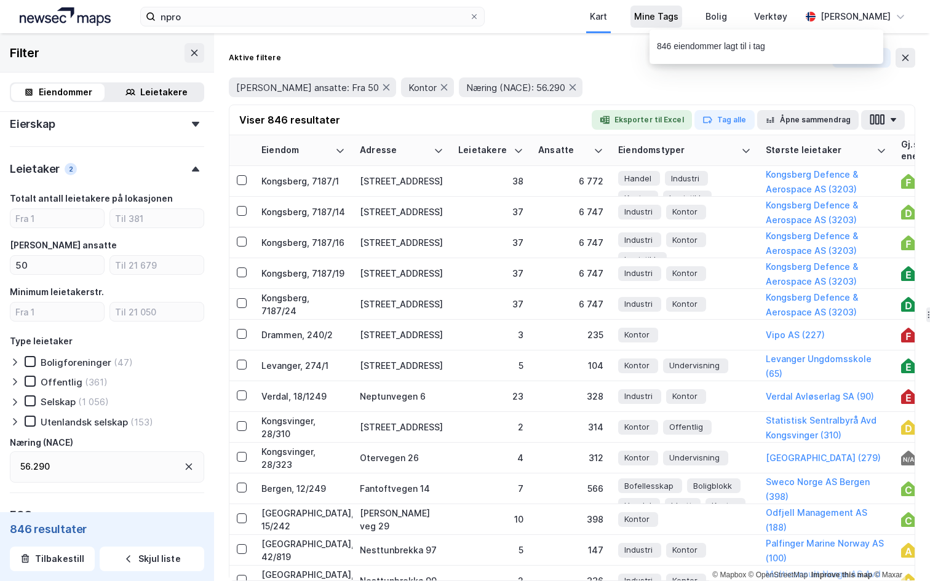
click at [649, 18] on div "Mine Tags" at bounding box center [656, 16] width 44 height 15
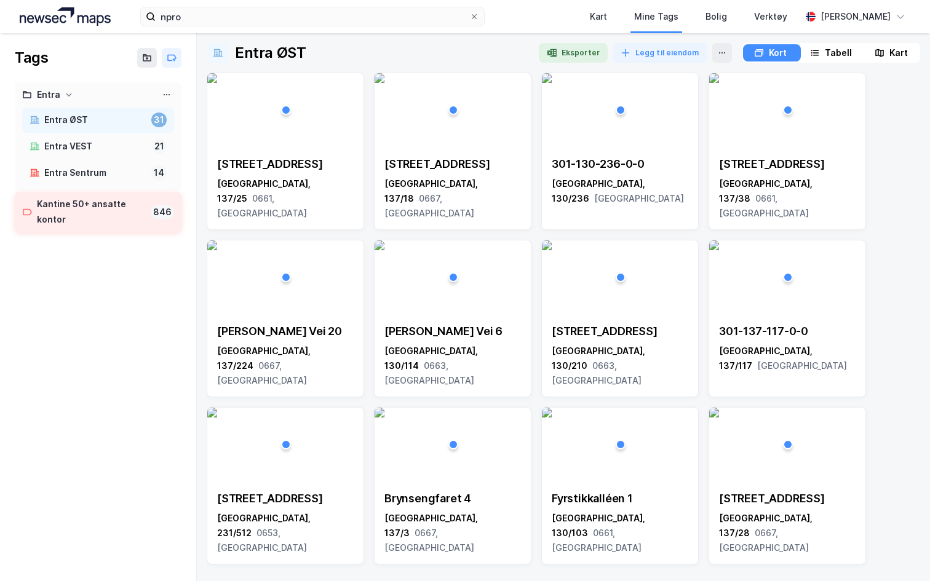
click at [121, 208] on div "Kantine 50+ ansatte kontor" at bounding box center [91, 212] width 109 height 31
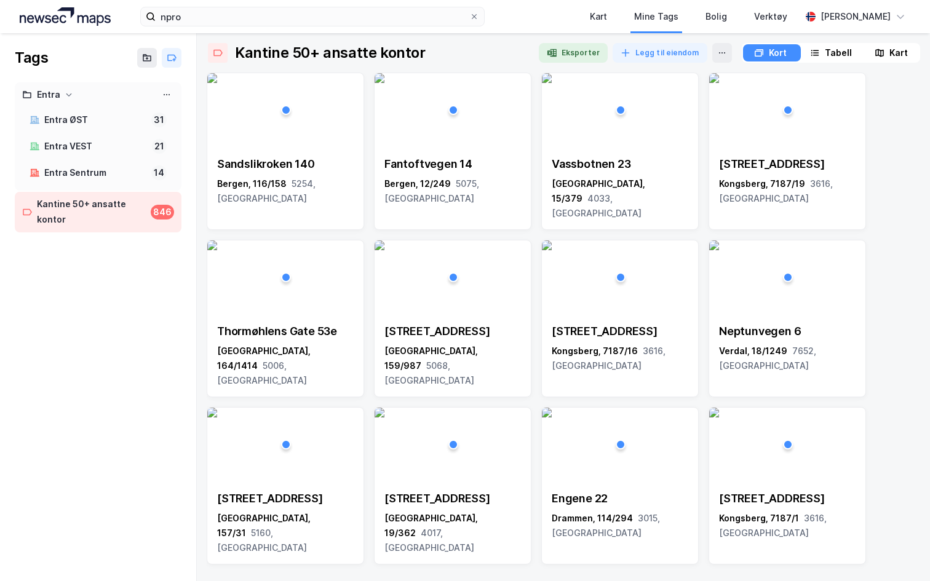
click at [824, 48] on div "Tabell" at bounding box center [837, 52] width 27 height 15
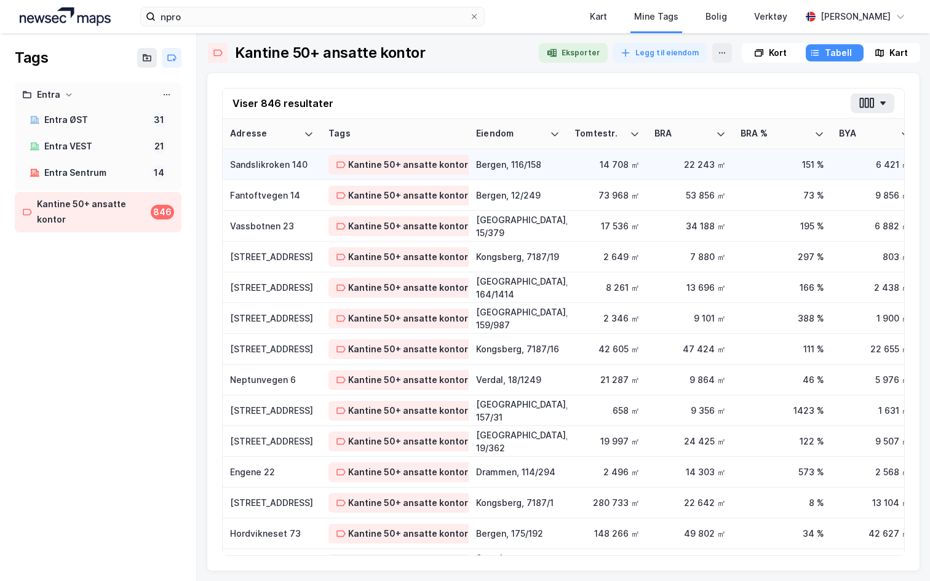
click at [269, 164] on div "Sandslikroken 140" at bounding box center [272, 164] width 84 height 13
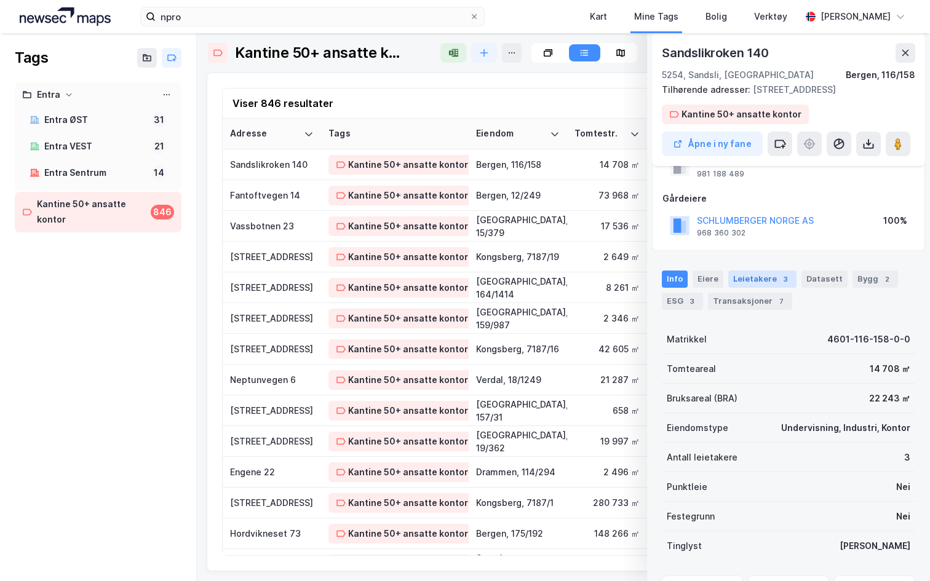
click at [760, 282] on div "Leietakere 3" at bounding box center [762, 279] width 68 height 17
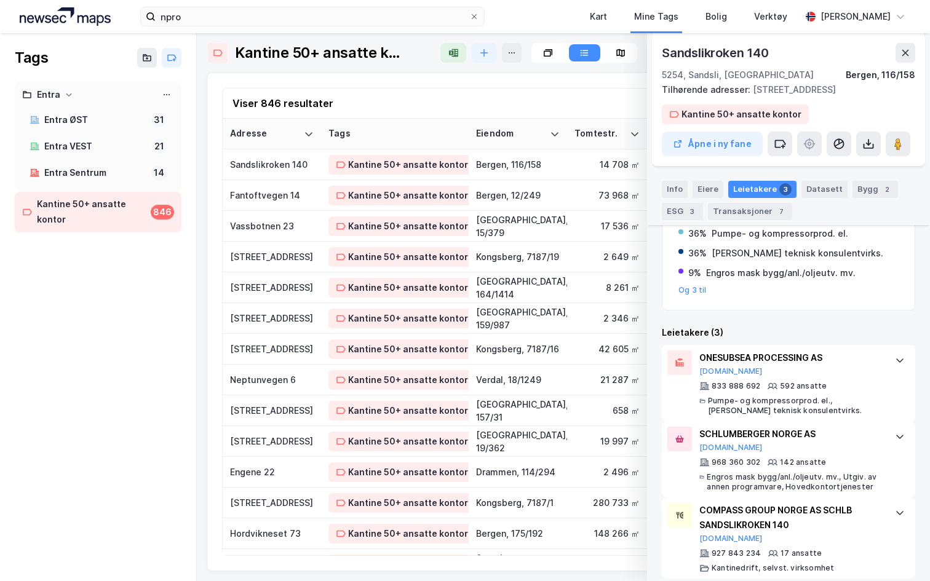
scroll to position [263, 0]
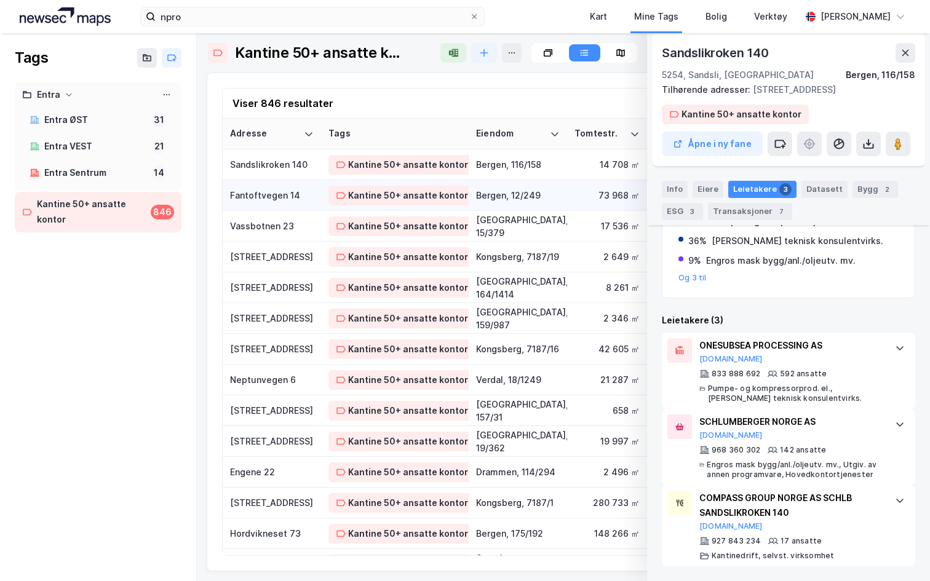
click at [277, 196] on div "Fantoftvegen 14" at bounding box center [272, 195] width 84 height 13
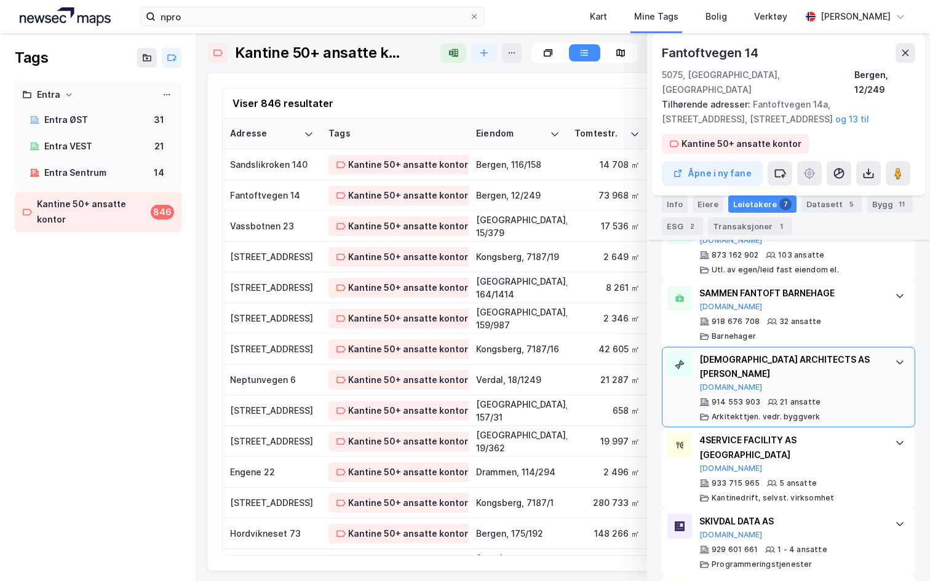
scroll to position [524, 0]
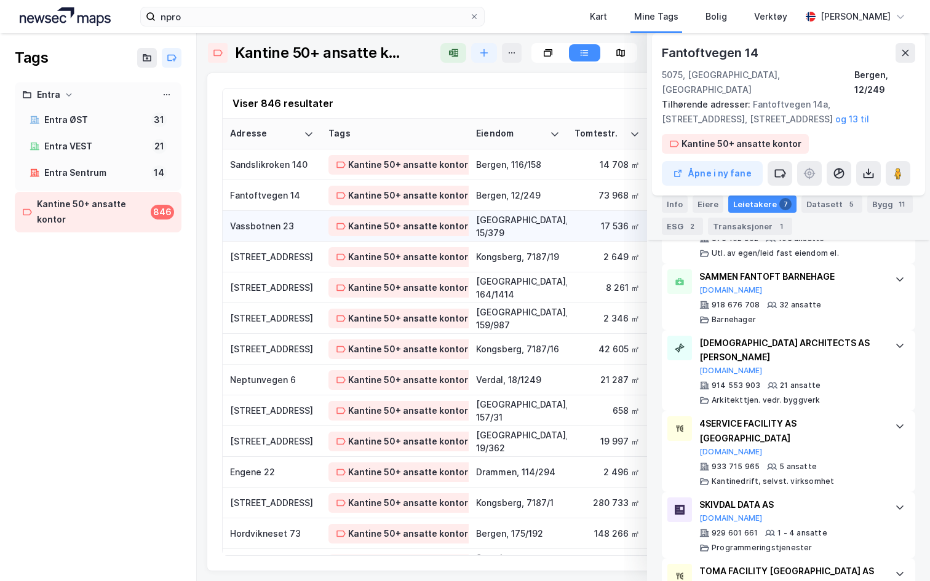
click at [293, 235] on td "Vassbotnen 23" at bounding box center [272, 226] width 98 height 31
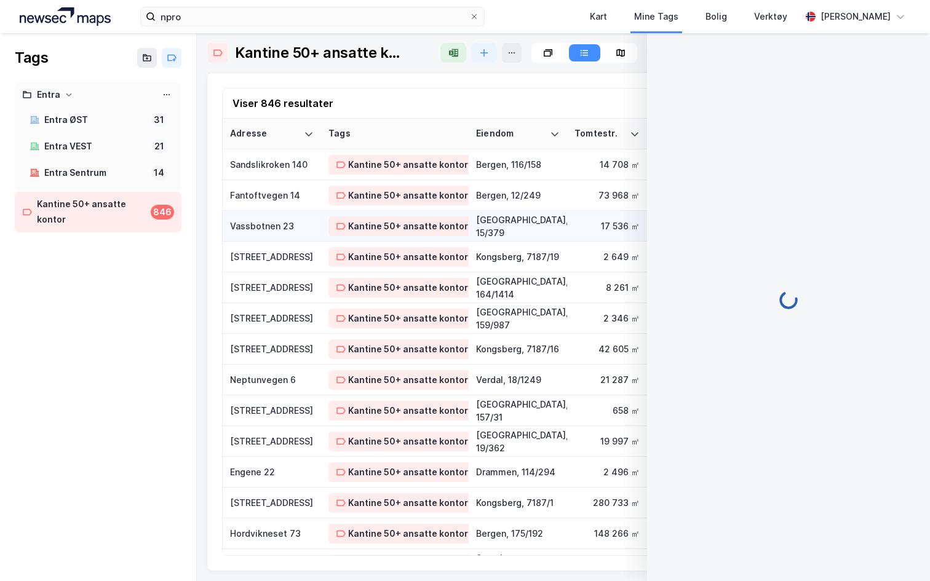
scroll to position [98, 0]
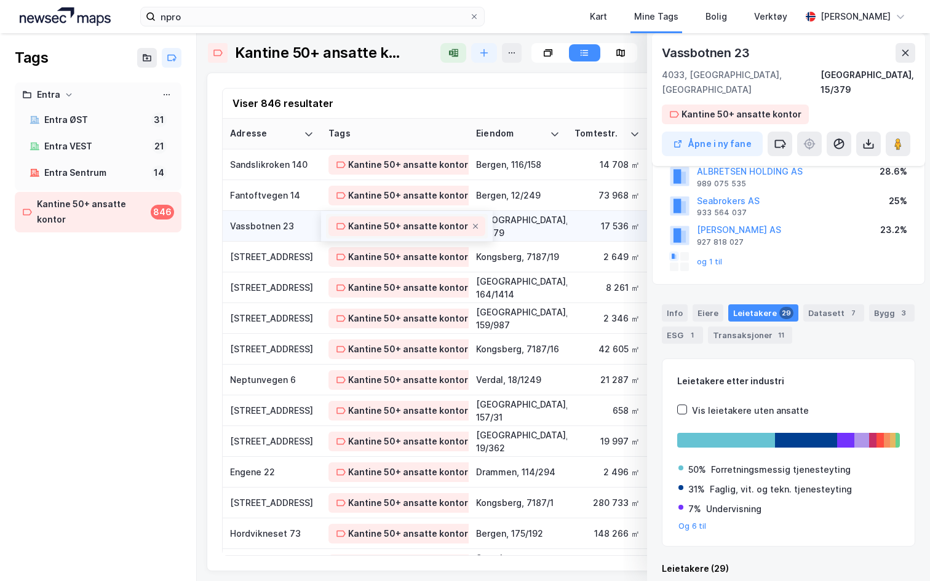
click at [382, 231] on div "Kantine 50+ ansatte kontor" at bounding box center [408, 226] width 120 height 15
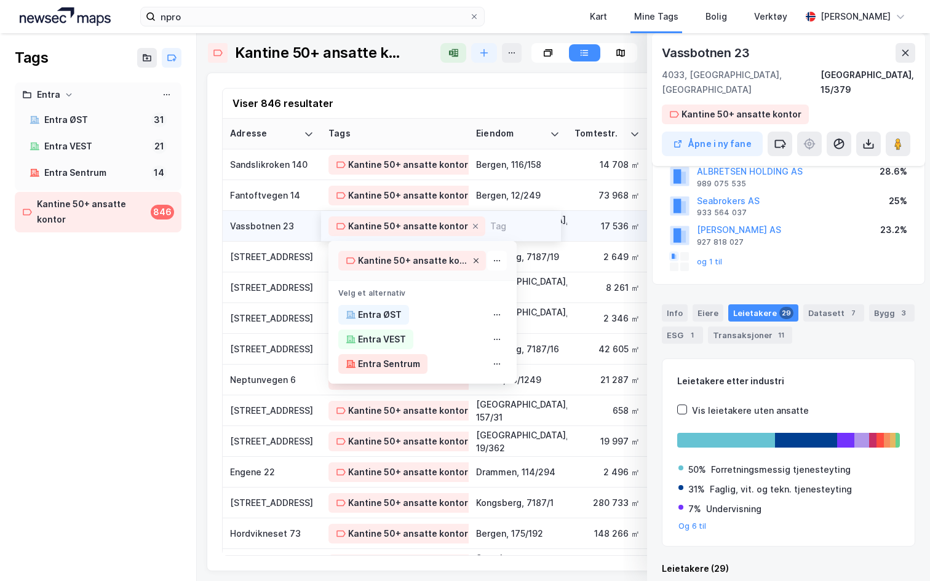
click at [475, 259] on icon at bounding box center [475, 260] width 5 height 5
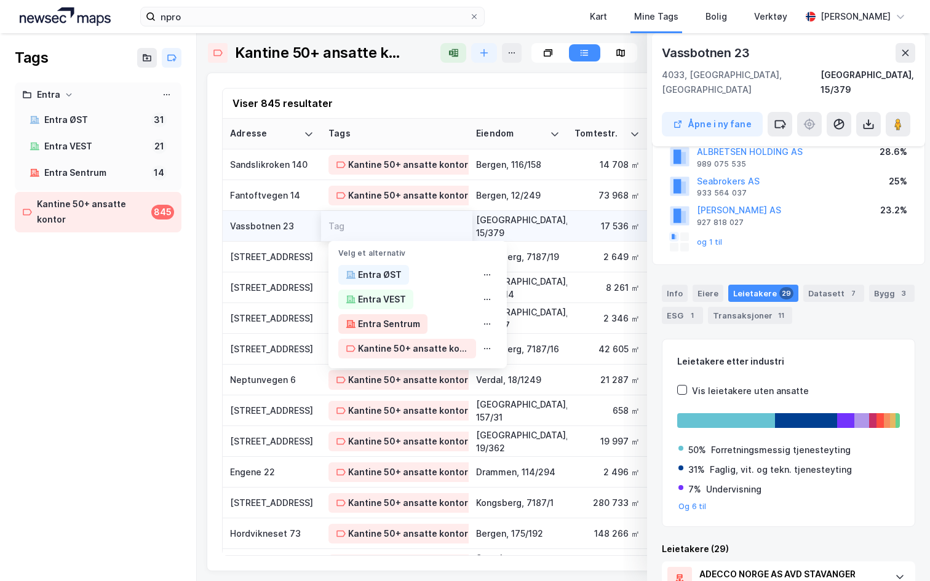
scroll to position [79, 0]
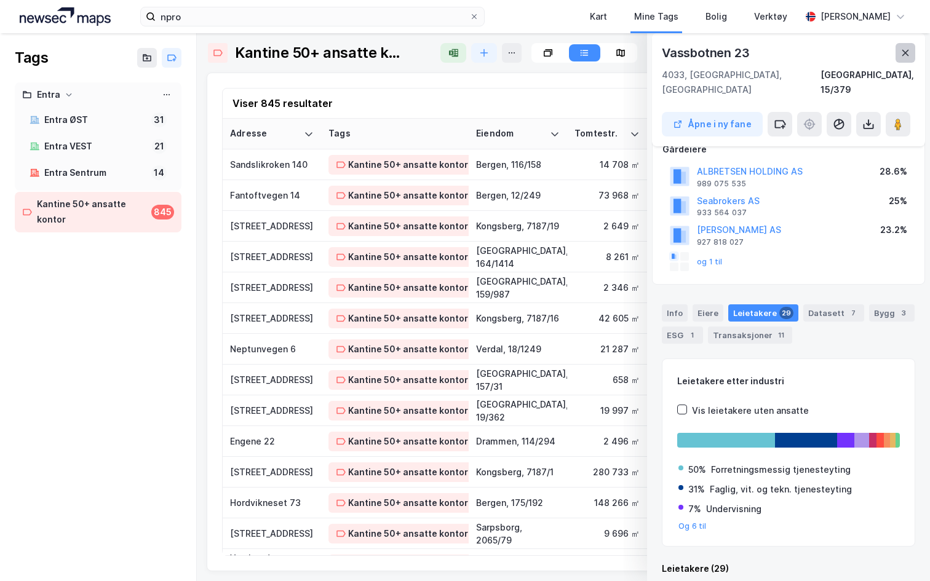
click at [901, 52] on icon at bounding box center [905, 53] width 10 height 10
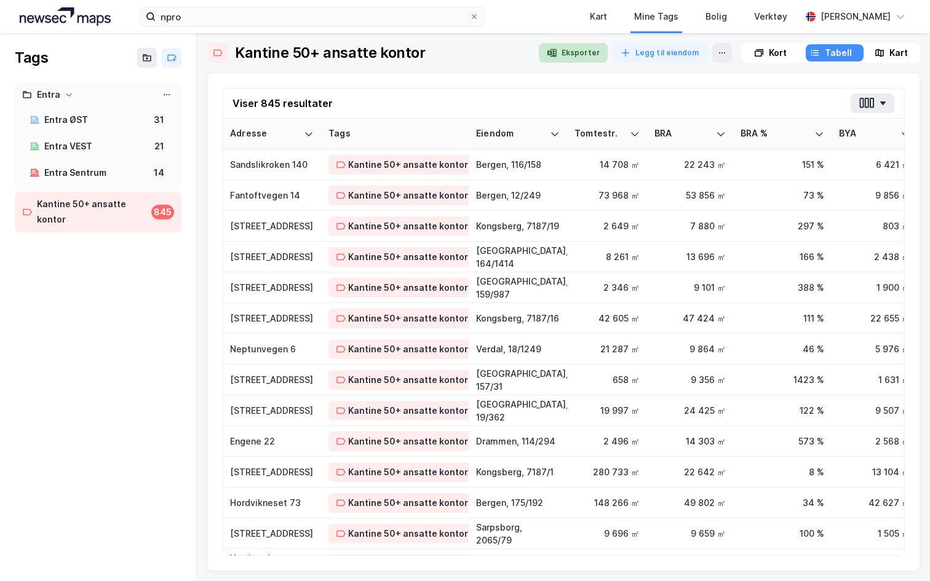
click at [565, 53] on button "Eksporter" at bounding box center [573, 53] width 69 height 20
click at [593, 14] on div "Kart" at bounding box center [598, 16] width 17 height 15
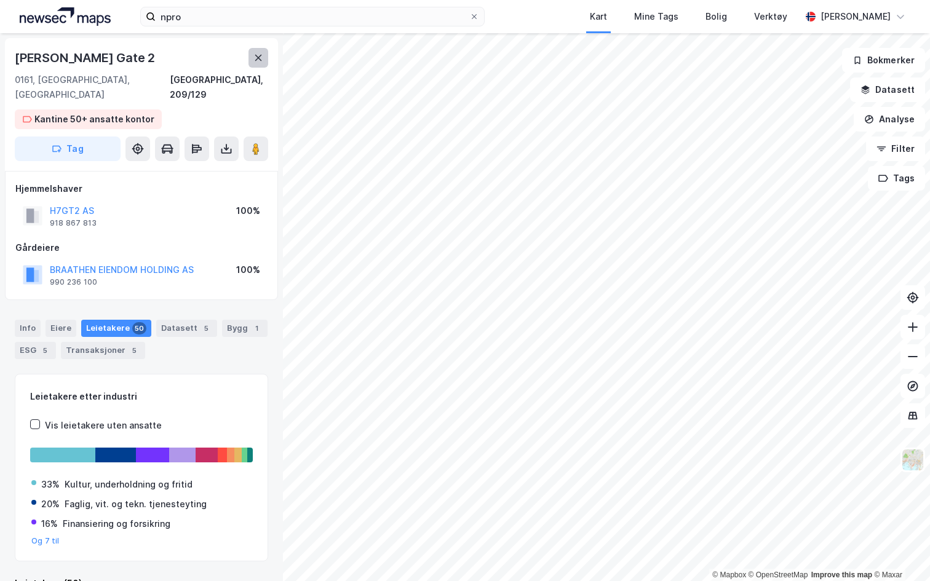
click at [259, 58] on icon at bounding box center [258, 58] width 10 height 10
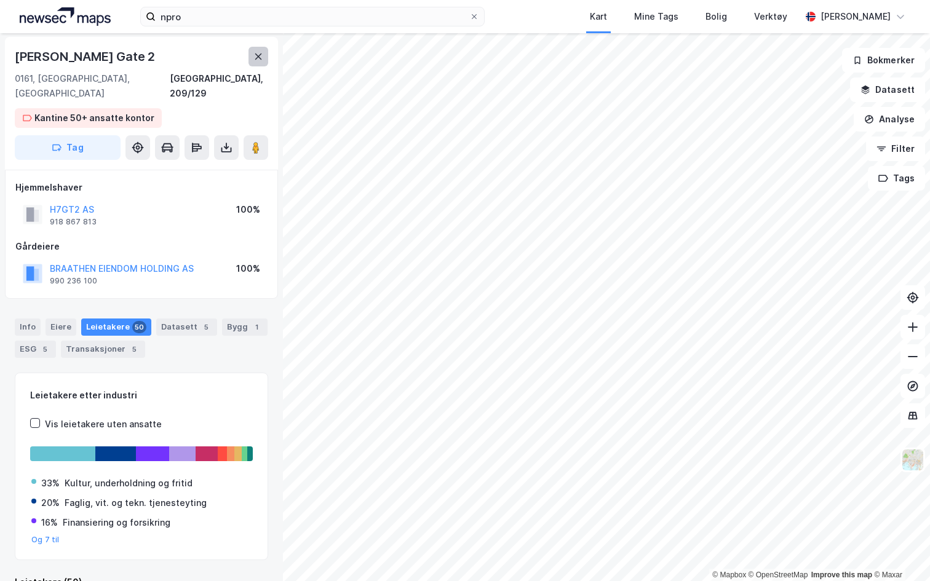
click at [259, 54] on icon at bounding box center [258, 57] width 10 height 10
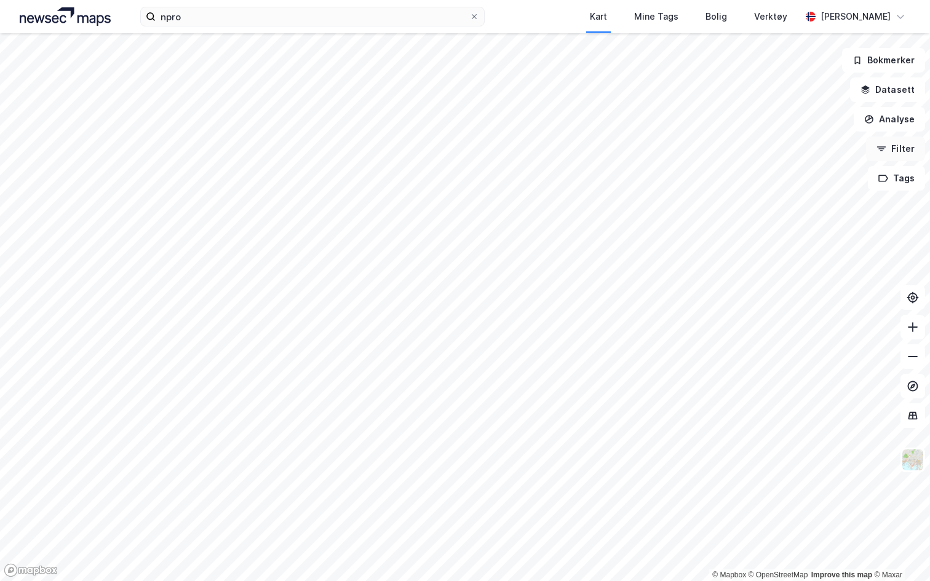
click at [887, 141] on button "Filter" at bounding box center [895, 148] width 59 height 25
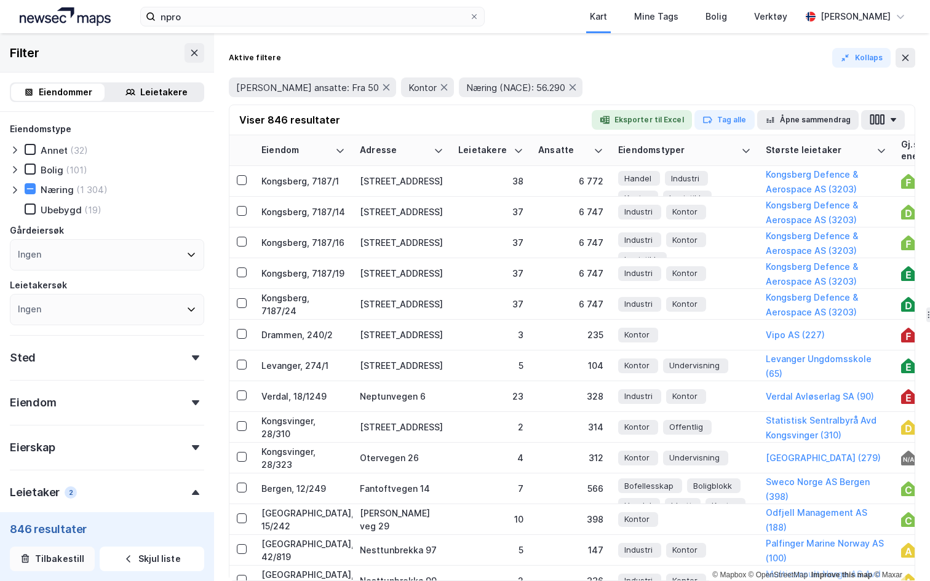
click at [42, 556] on button "Tilbakestill" at bounding box center [52, 559] width 85 height 25
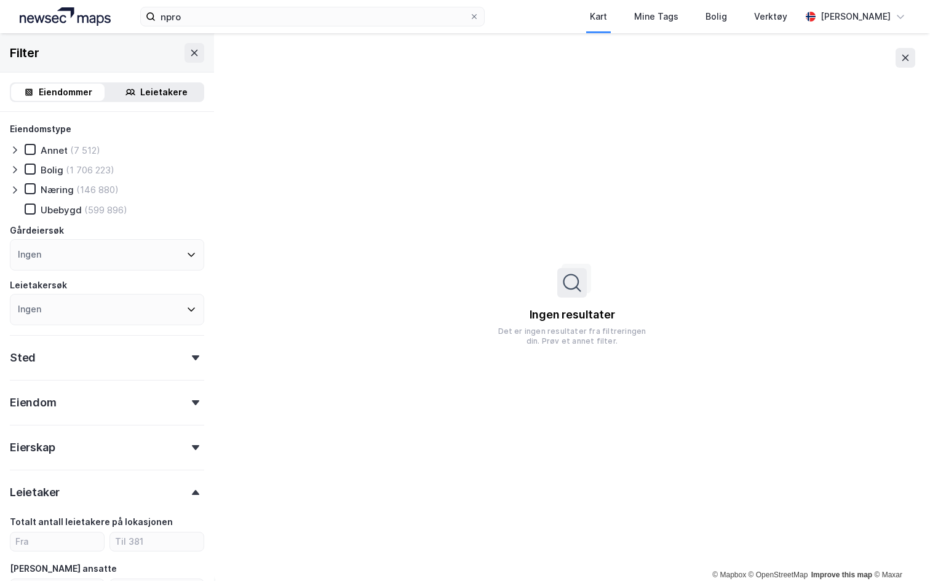
click at [166, 95] on div "Leietakere" at bounding box center [163, 92] width 47 height 15
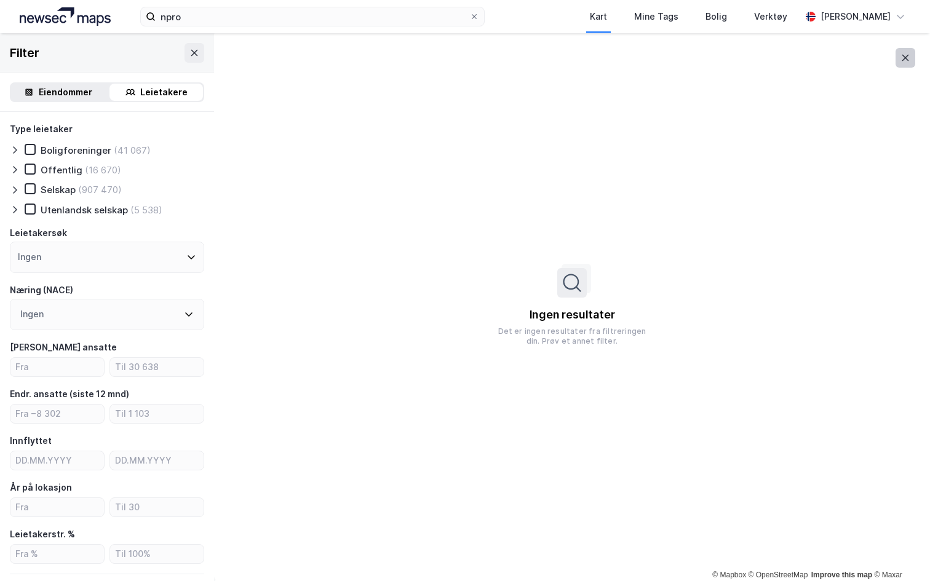
click at [907, 61] on icon at bounding box center [905, 58] width 10 height 10
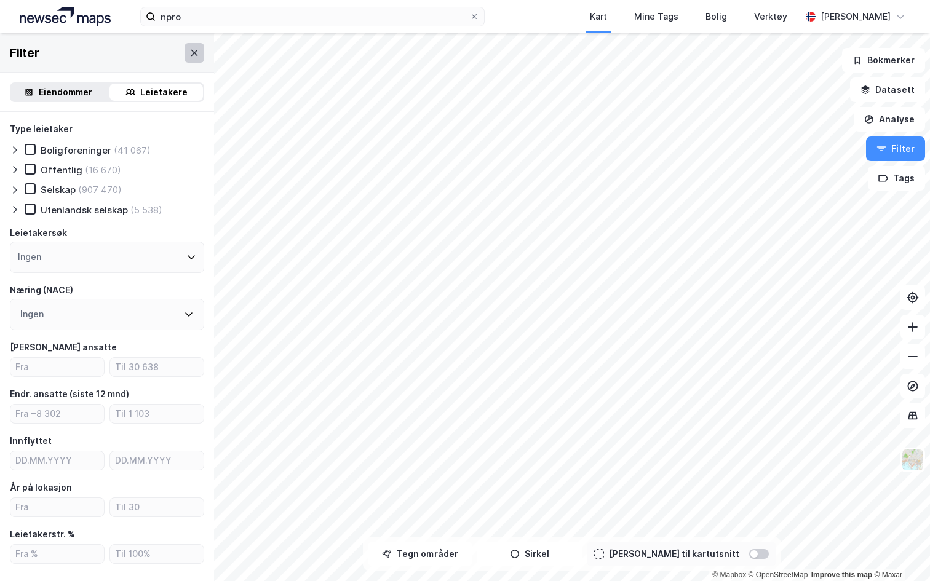
click at [196, 54] on icon at bounding box center [194, 52] width 7 height 6
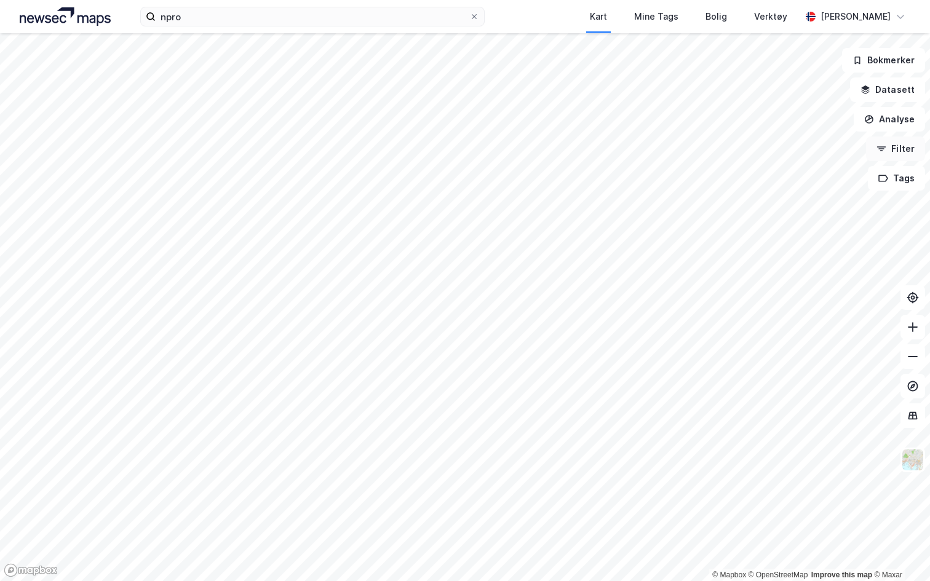
click at [885, 143] on button "Filter" at bounding box center [895, 148] width 59 height 25
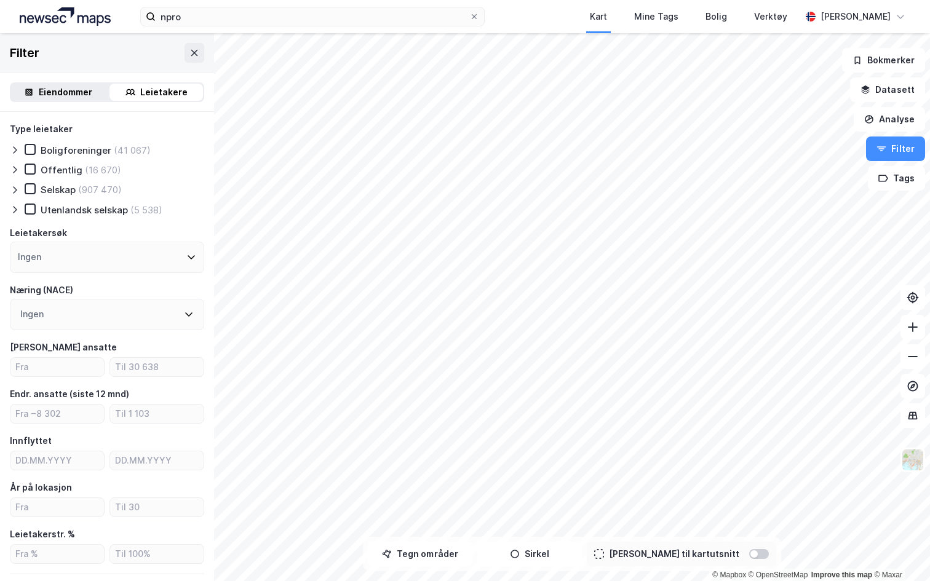
click at [52, 88] on div "Eiendommer" at bounding box center [65, 92] width 53 height 15
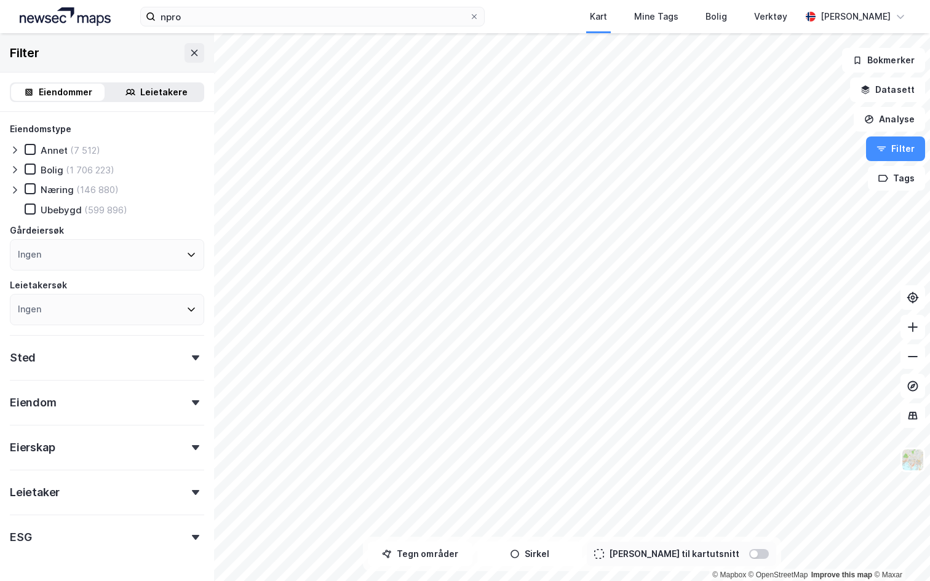
click at [161, 93] on div "Leietakere" at bounding box center [163, 92] width 47 height 15
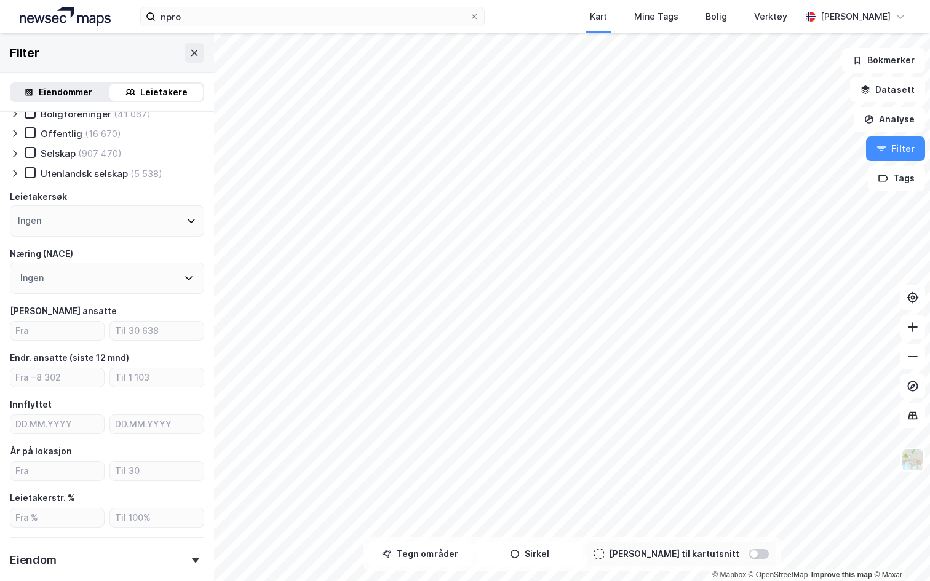
scroll to position [40, 0]
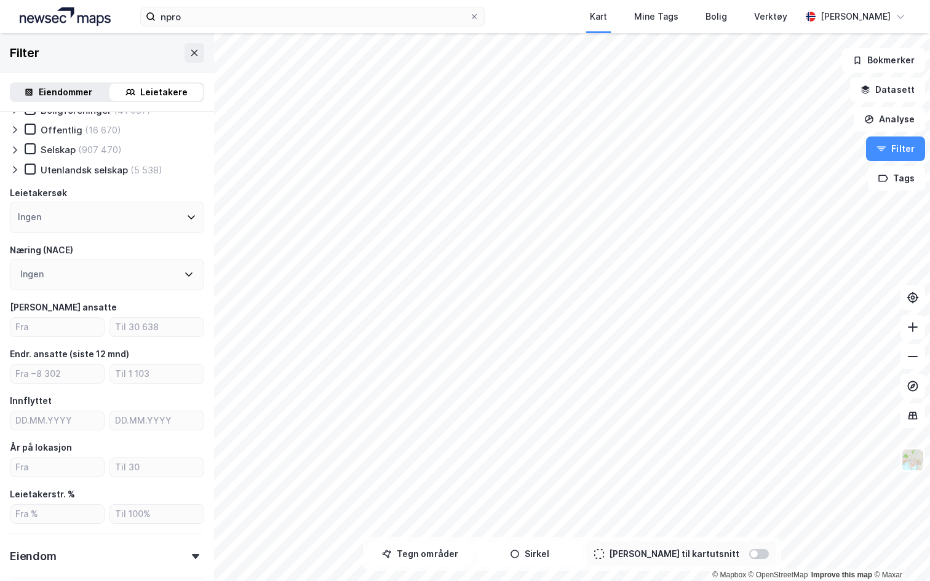
click at [111, 279] on div "Ingen" at bounding box center [107, 274] width 194 height 31
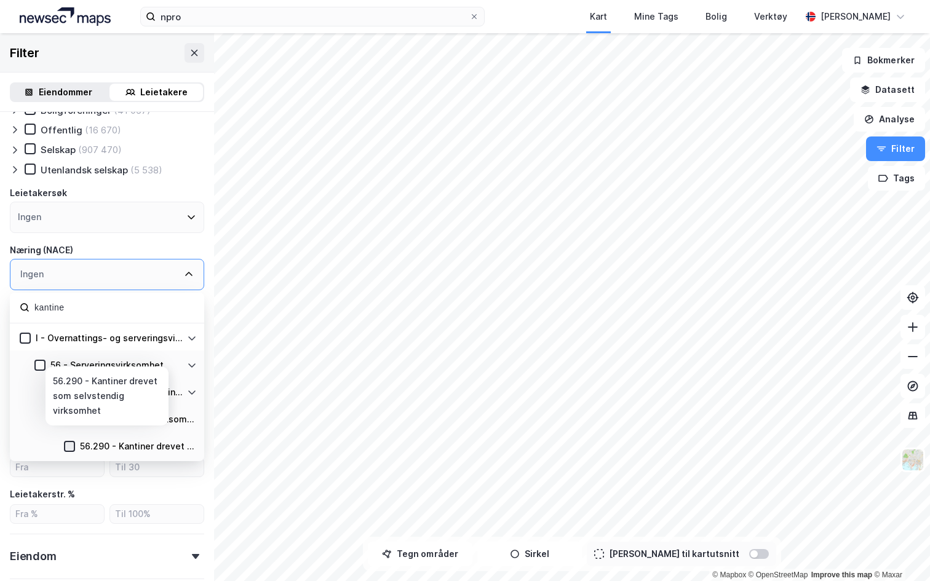
type input "kantine"
click at [68, 441] on div at bounding box center [69, 446] width 11 height 11
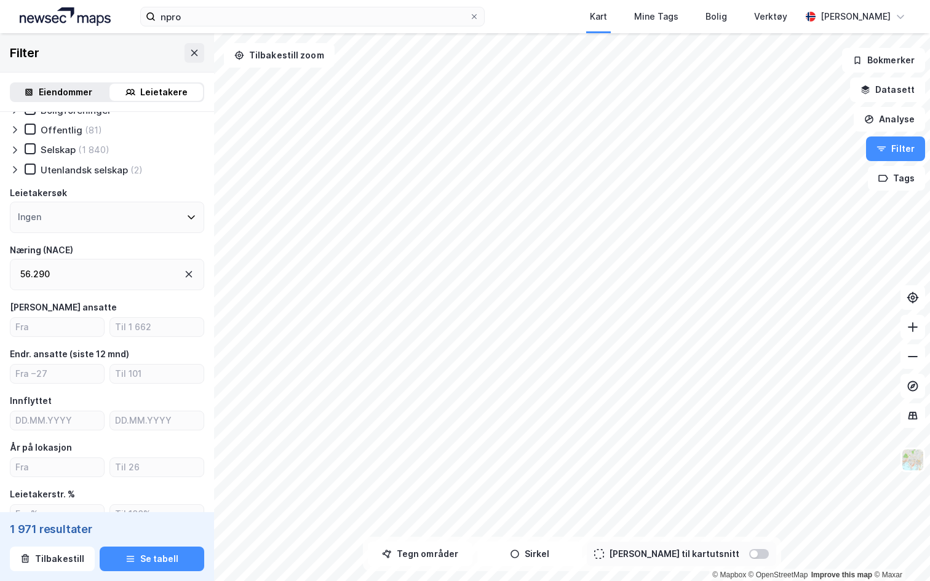
click at [139, 245] on div "Næring (NACE)" at bounding box center [107, 250] width 194 height 15
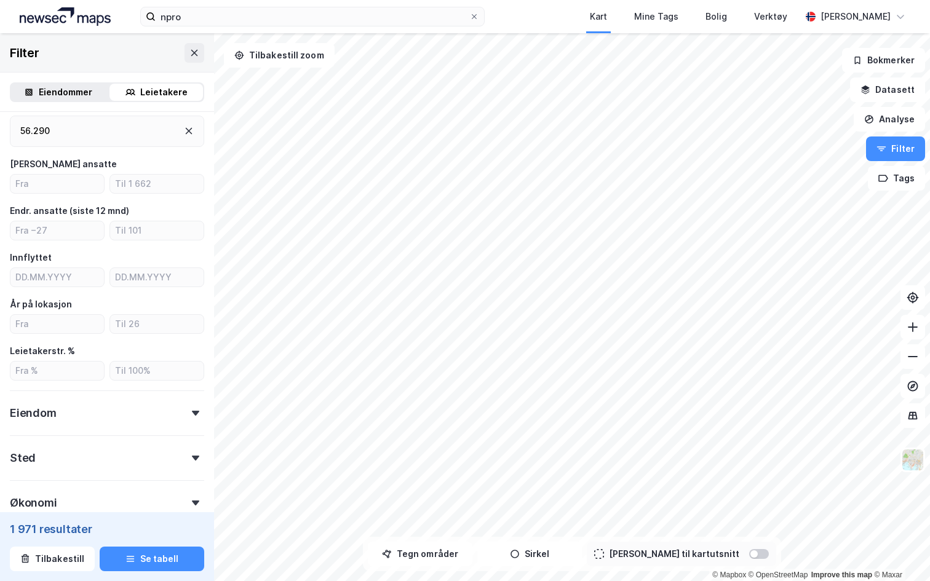
scroll to position [174, 0]
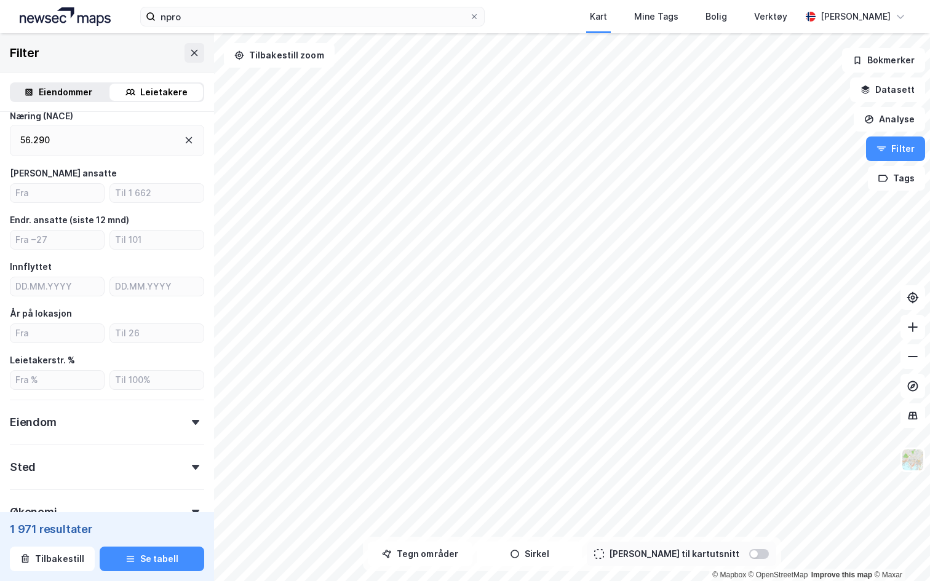
click at [68, 209] on div "Type leietaker Boligforeninger Offentlig (81) Selskap (1 840) Utenlandsk selska…" at bounding box center [107, 236] width 194 height 577
click at [66, 200] on input "number" at bounding box center [56, 193] width 93 height 18
type input "3"
drag, startPoint x: 11, startPoint y: 529, endPoint x: 122, endPoint y: 529, distance: 110.7
click at [122, 529] on div "1 971 resultater" at bounding box center [107, 529] width 194 height 15
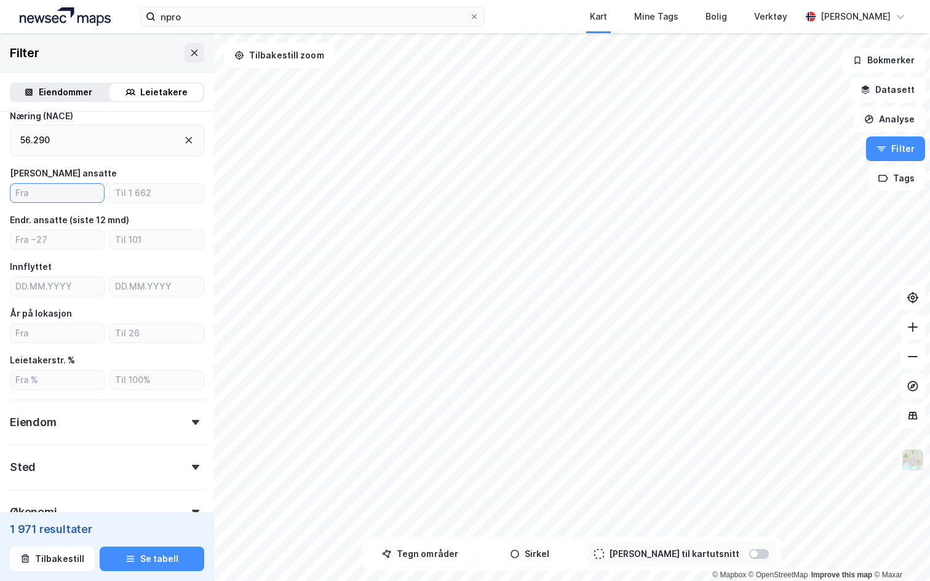
click at [44, 195] on input "number" at bounding box center [56, 193] width 93 height 18
type input "3"
click at [438, 554] on button "Tegn områder" at bounding box center [420, 554] width 105 height 25
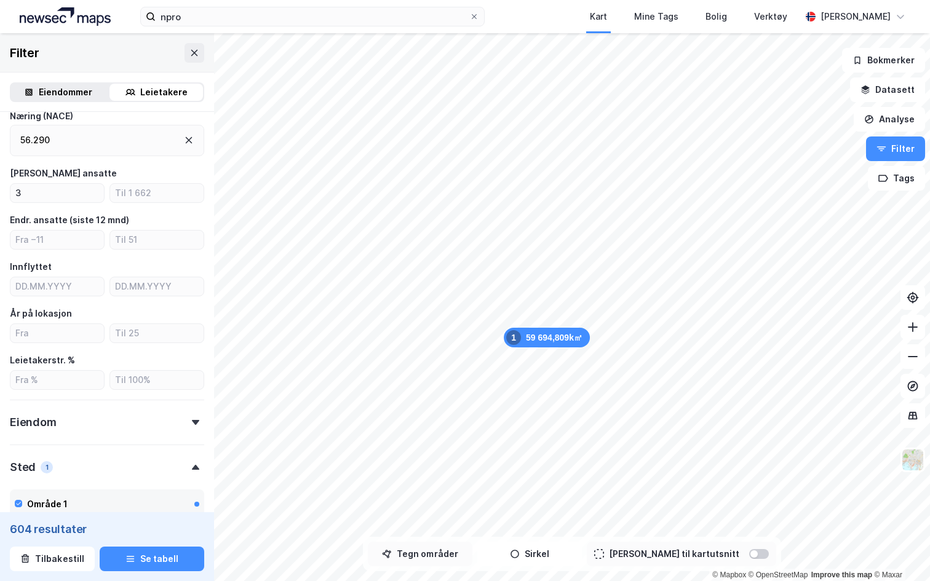
click at [430, 553] on button "Tegn områder" at bounding box center [420, 554] width 105 height 25
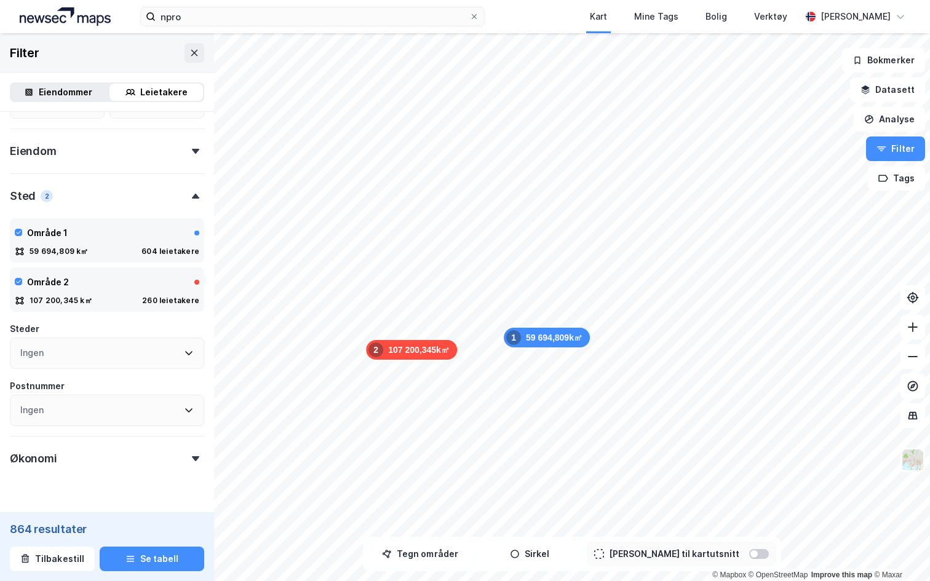
scroll to position [475, 0]
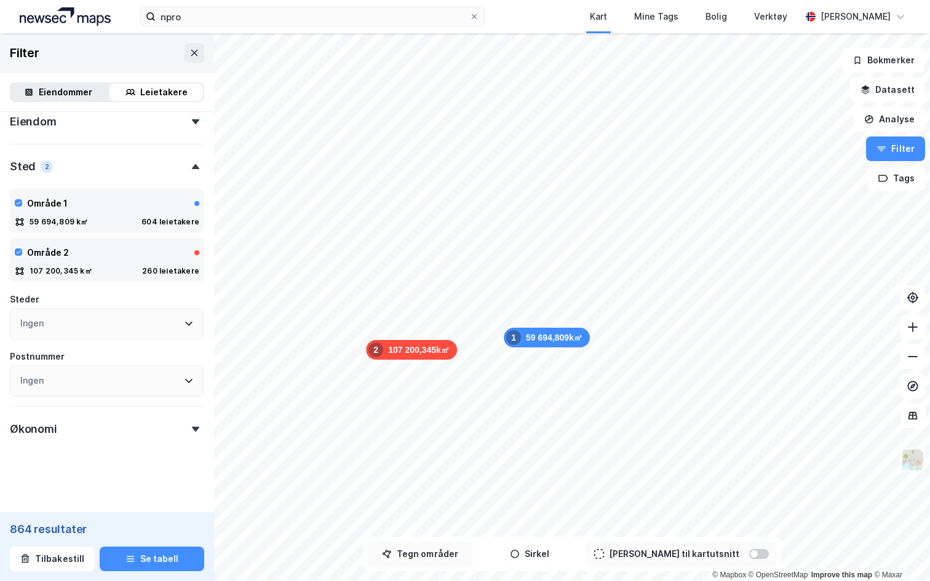
click at [418, 555] on button "Tegn områder" at bounding box center [420, 554] width 105 height 25
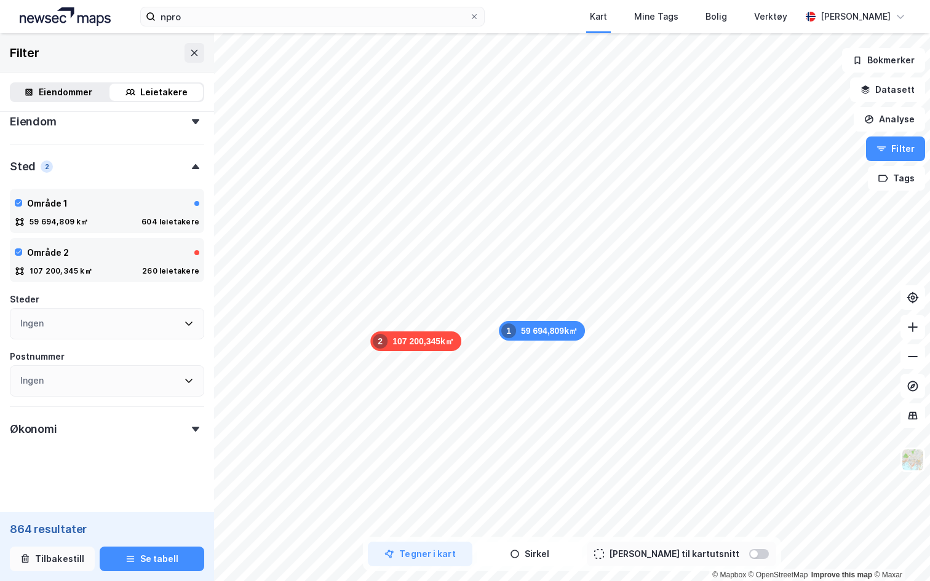
click at [55, 558] on button "Tilbakestill" at bounding box center [52, 559] width 85 height 25
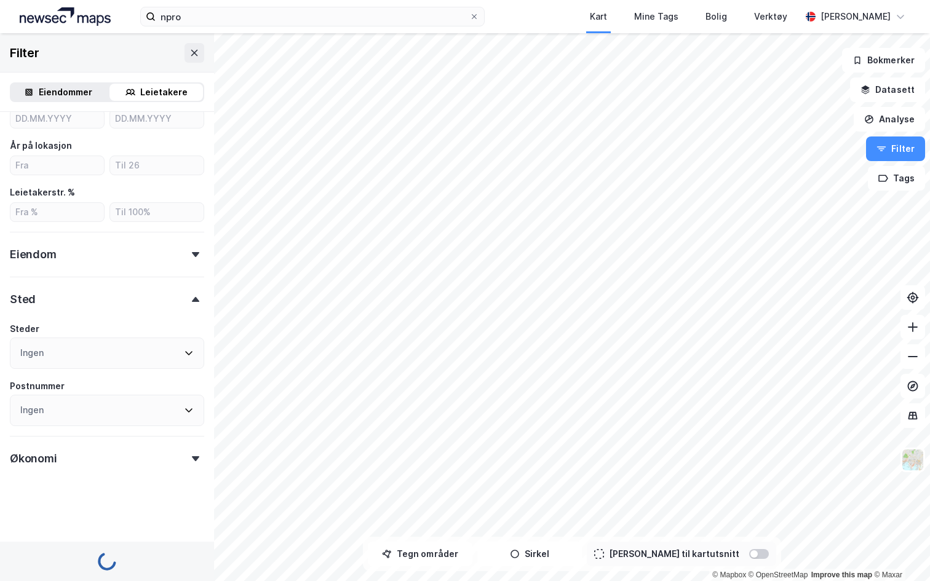
scroll to position [302, 0]
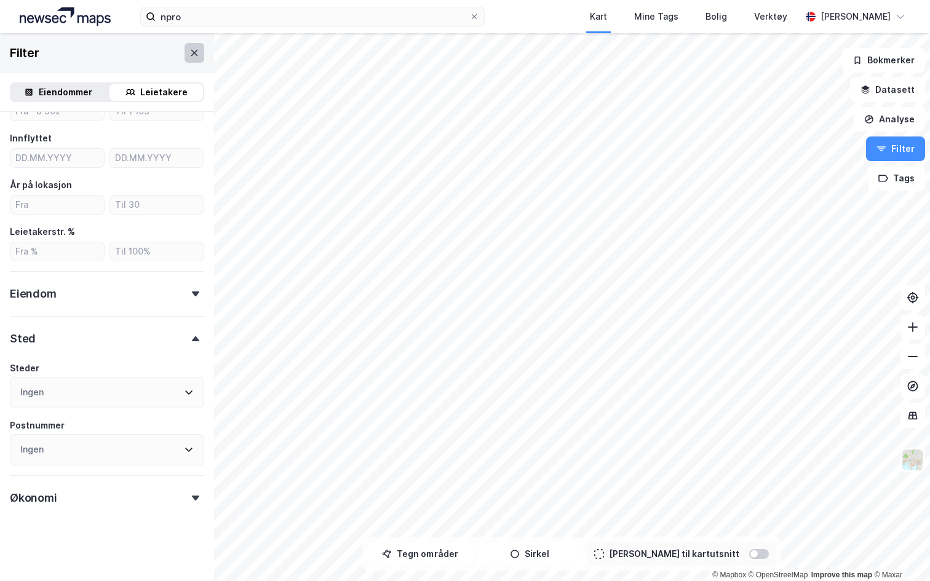
click at [191, 50] on icon at bounding box center [194, 52] width 7 height 6
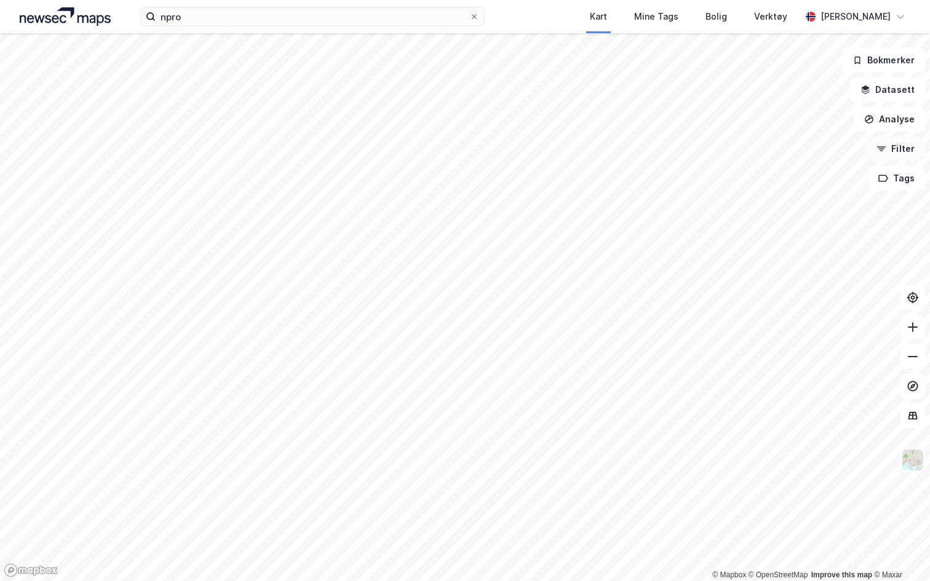
click at [898, 148] on button "Filter" at bounding box center [895, 148] width 59 height 25
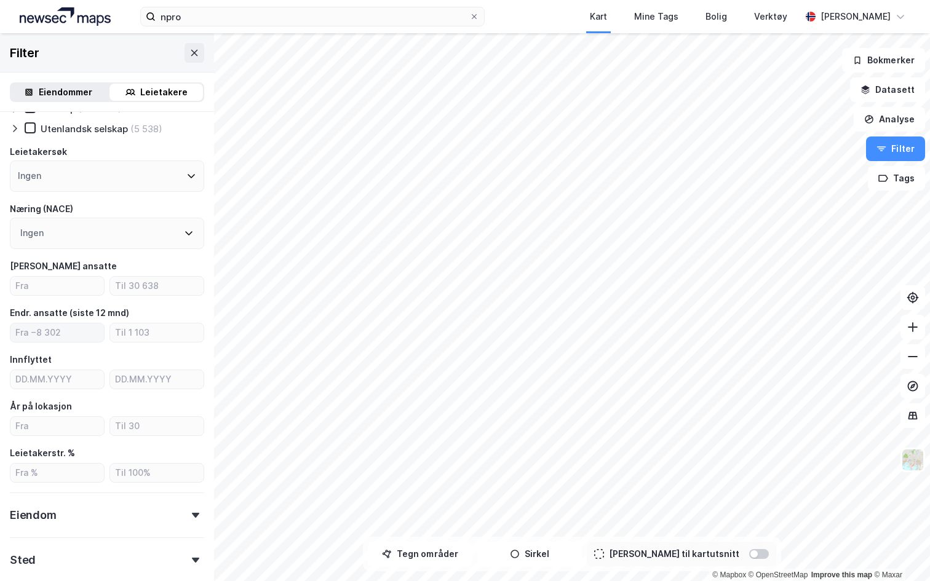
scroll to position [71, 0]
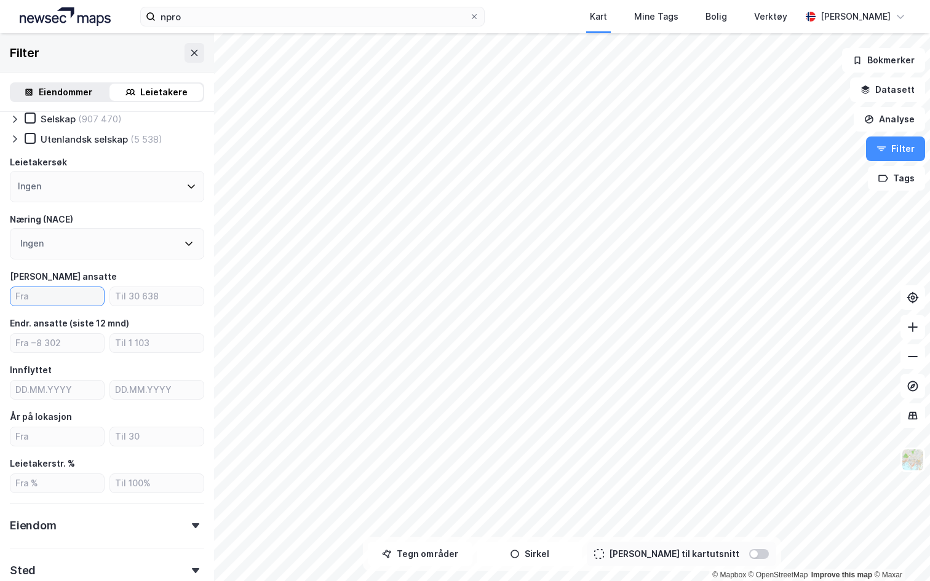
click at [52, 298] on input "number" at bounding box center [56, 296] width 93 height 18
type input "10"
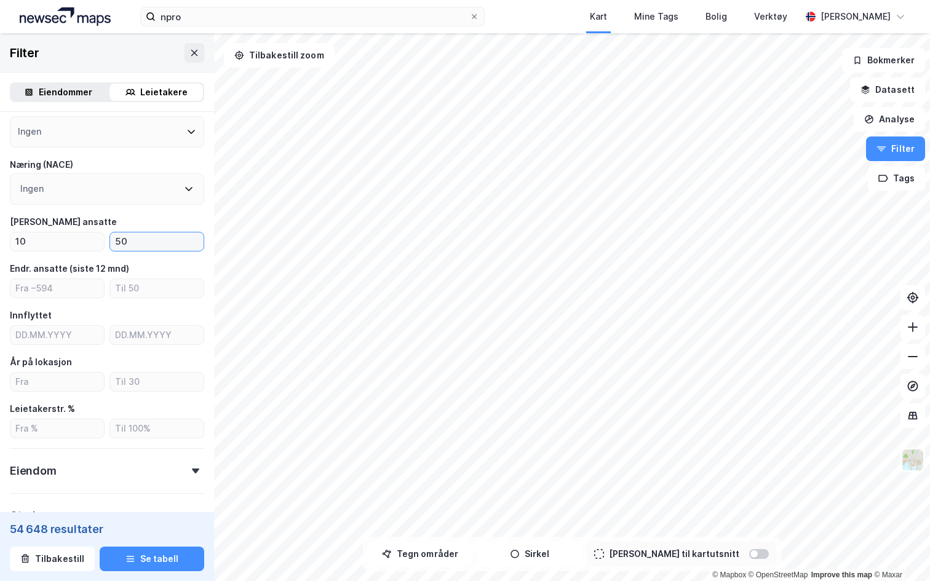
scroll to position [146, 0]
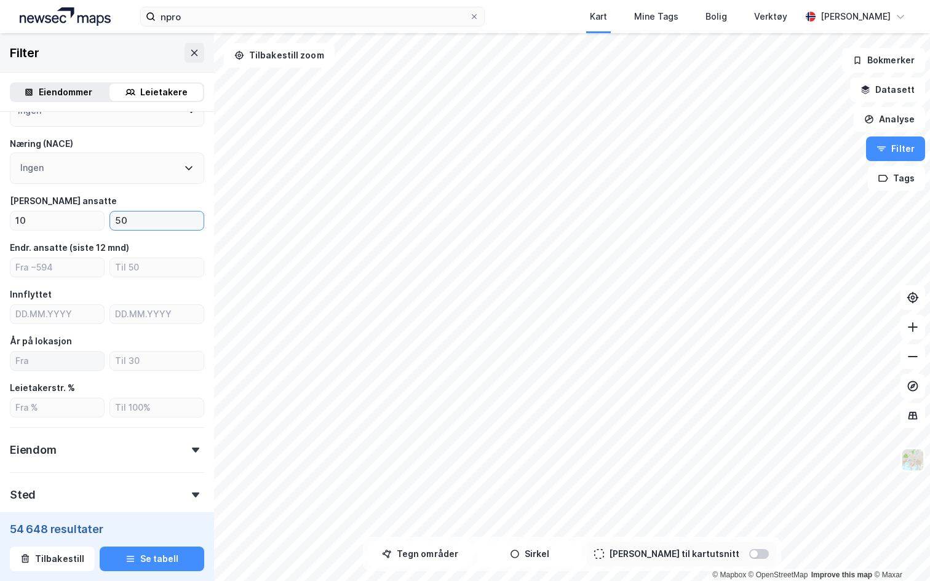
type input "50"
click at [45, 356] on input "number" at bounding box center [56, 361] width 93 height 18
click at [136, 362] on input "number" at bounding box center [156, 361] width 93 height 18
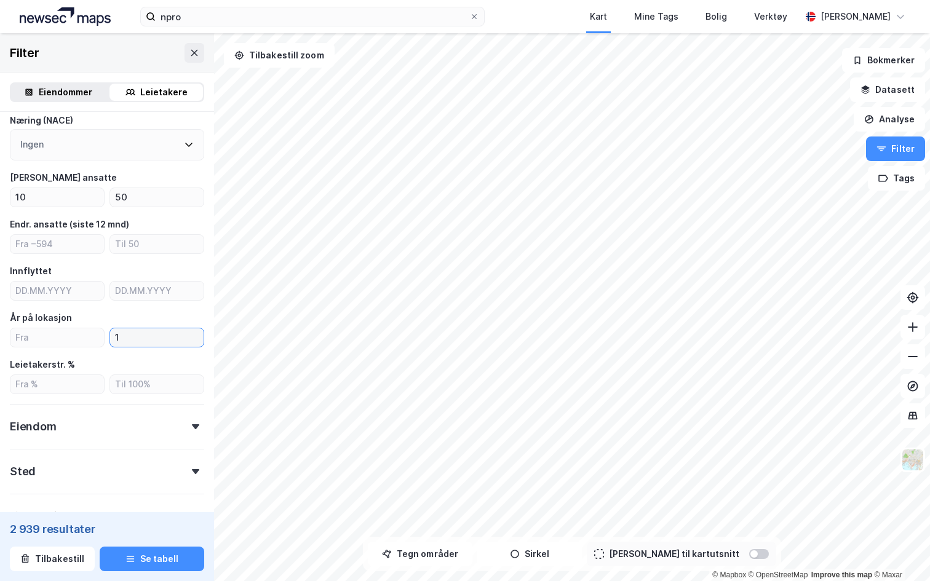
type input "1"
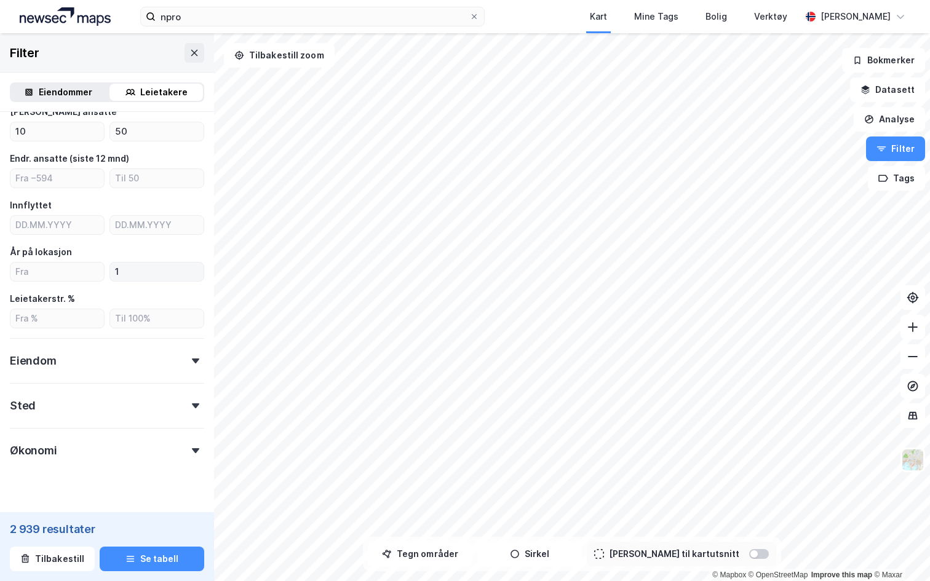
scroll to position [257, 0]
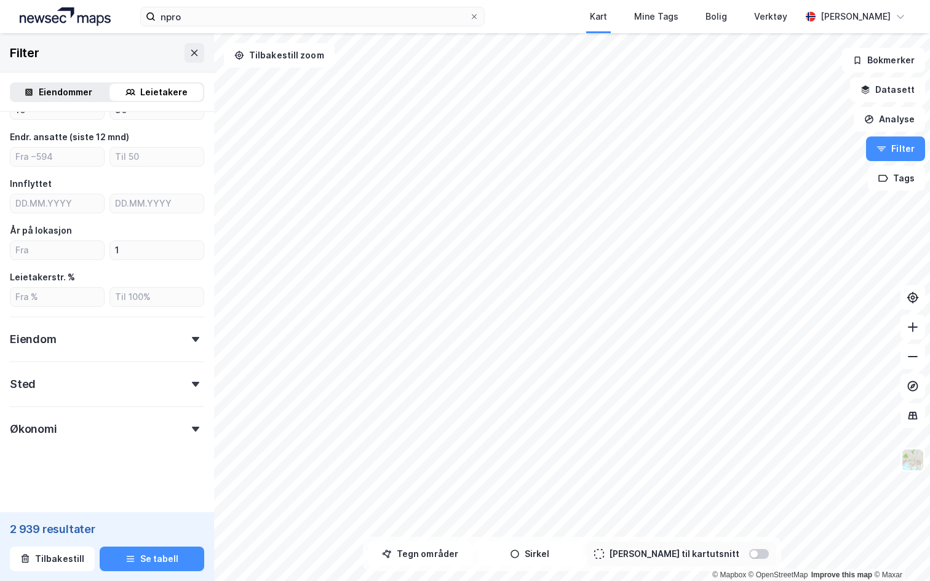
click at [107, 423] on div "Økonomi" at bounding box center [107, 423] width 194 height 35
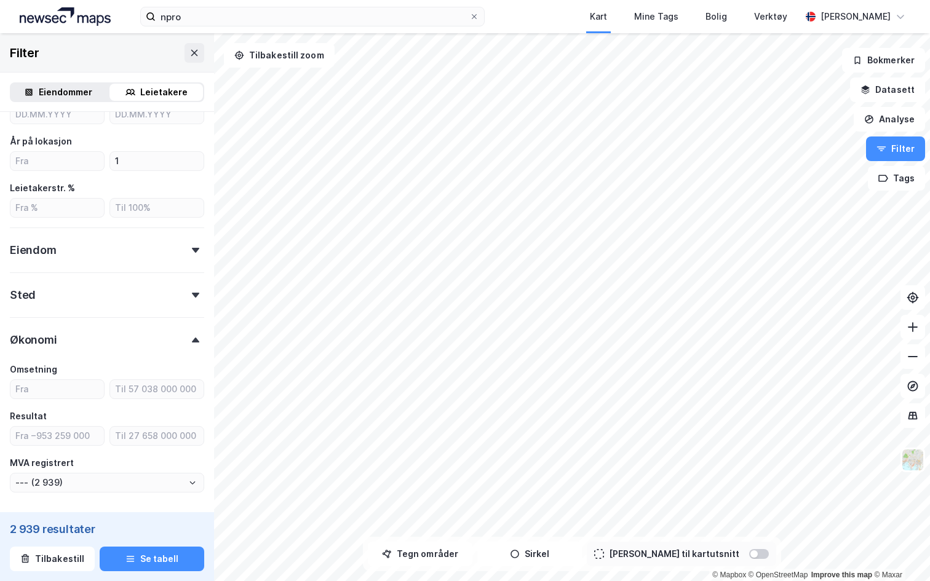
scroll to position [364, 0]
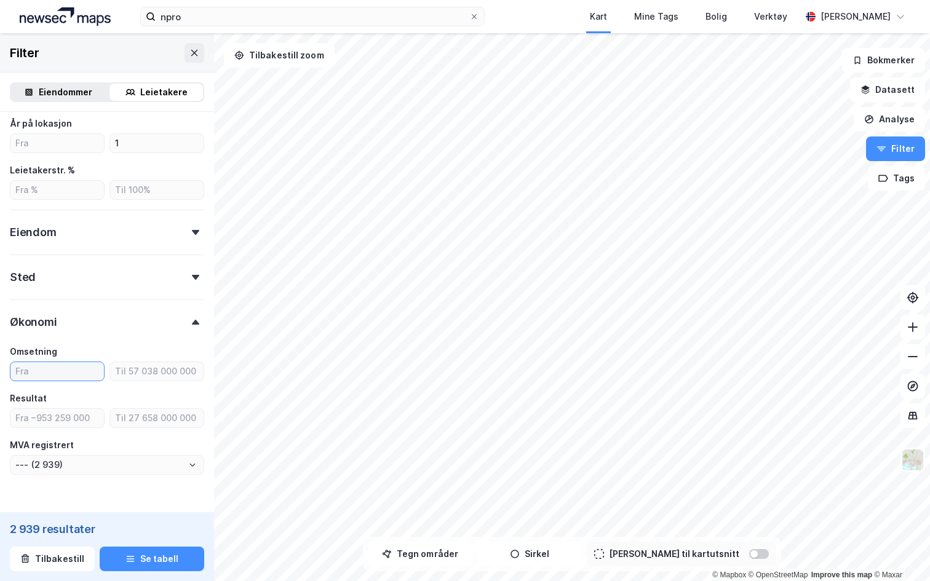
click at [56, 375] on input "number" at bounding box center [56, 371] width 93 height 18
type input "100"
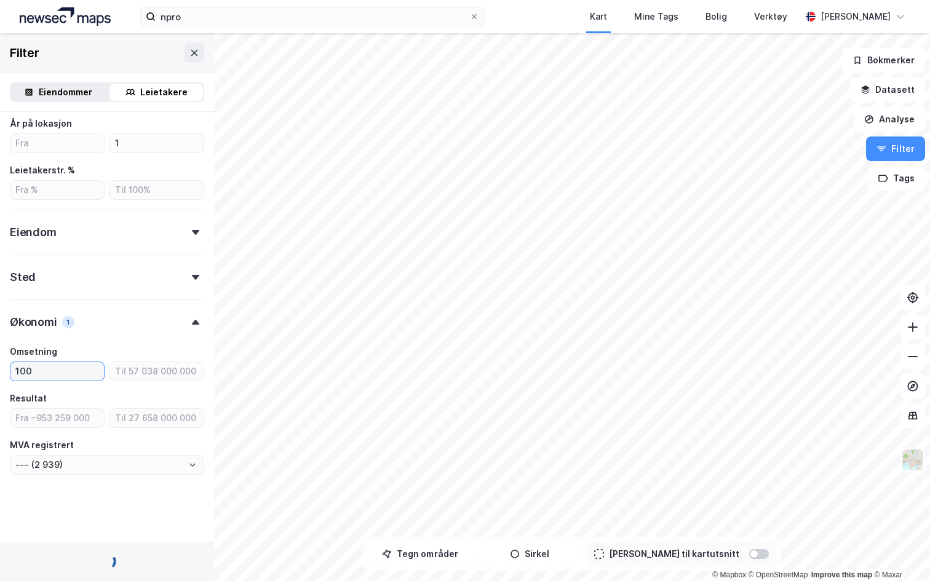
type input "--- (2 231)"
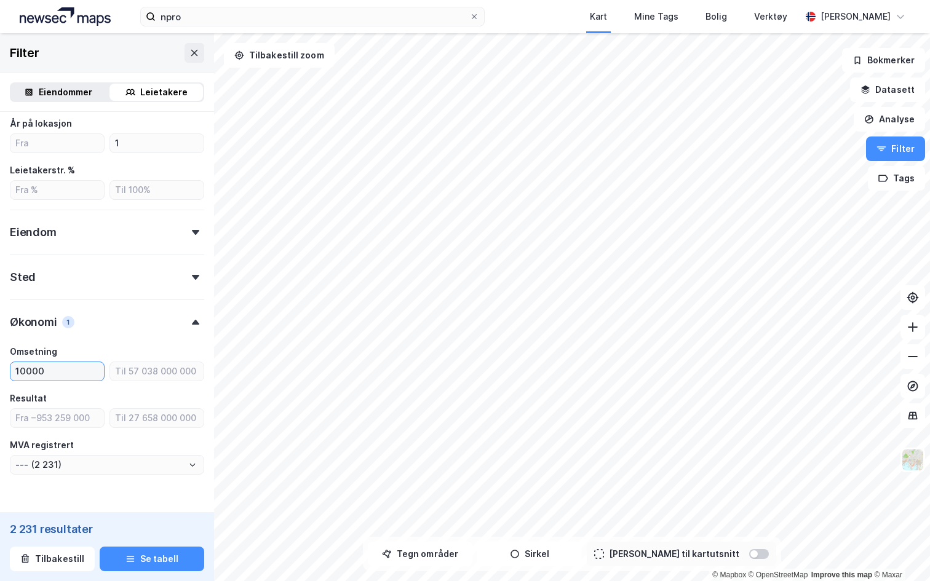
type input "100000"
type input "--- (2 212)"
type input "100000"
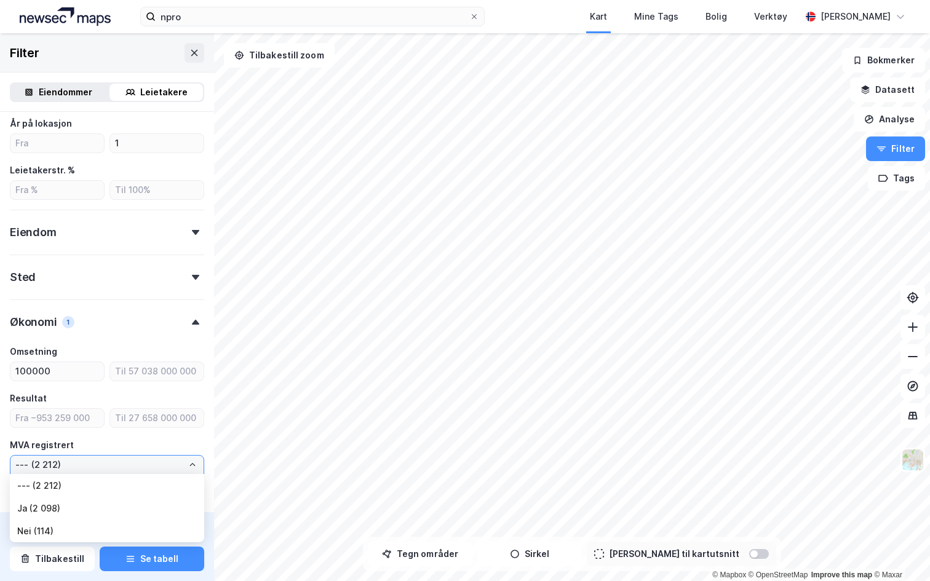
click at [173, 464] on input "--- (2 212)" at bounding box center [106, 465] width 193 height 18
click at [140, 338] on div "Type leietaker Boligforeninger (3) Offentlig (3) Selskap (2 121) Utenlandsk sel…" at bounding box center [107, 116] width 194 height 717
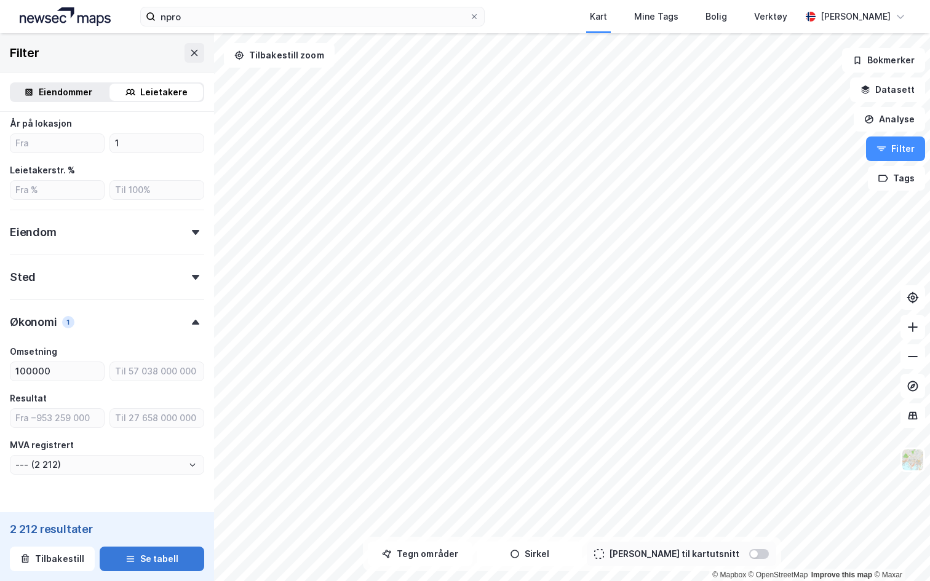
click at [157, 555] on button "Se tabell" at bounding box center [152, 559] width 105 height 25
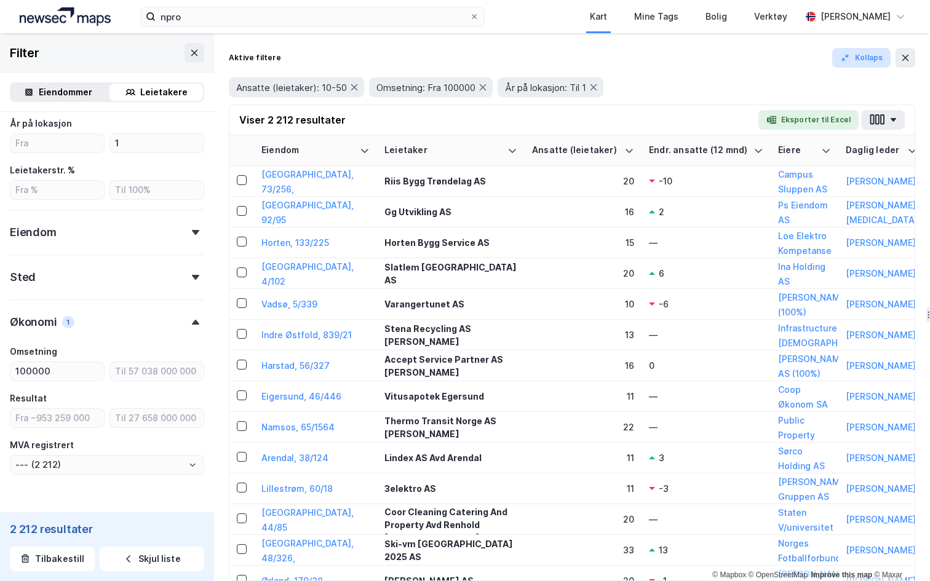
click at [861, 62] on button "Kollaps" at bounding box center [861, 58] width 58 height 20
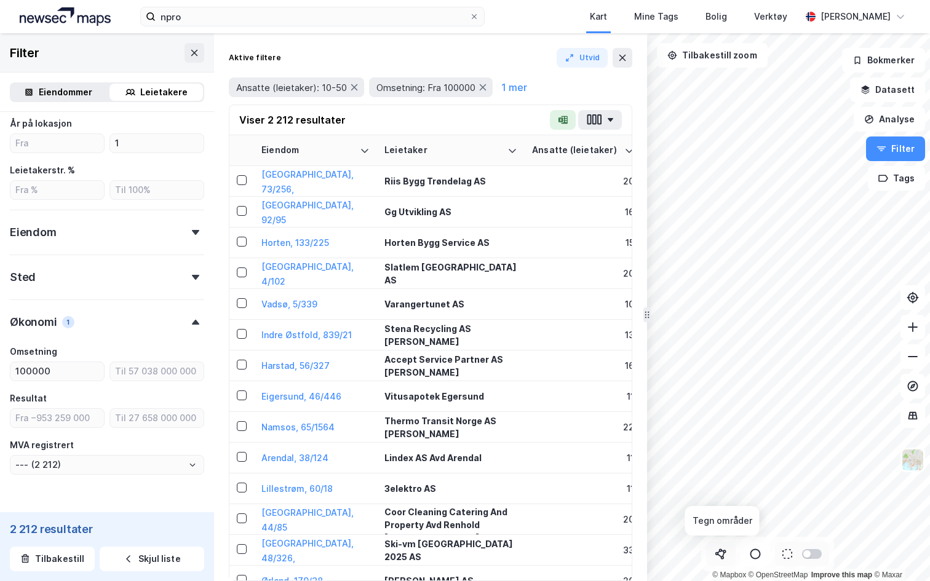
click at [723, 555] on icon at bounding box center [722, 555] width 1 height 4
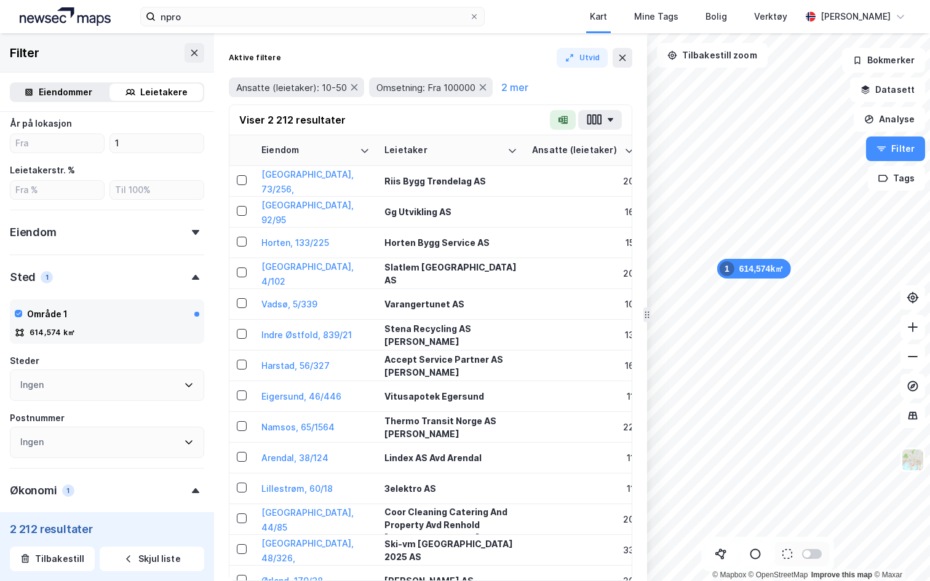
type input "--- (559)"
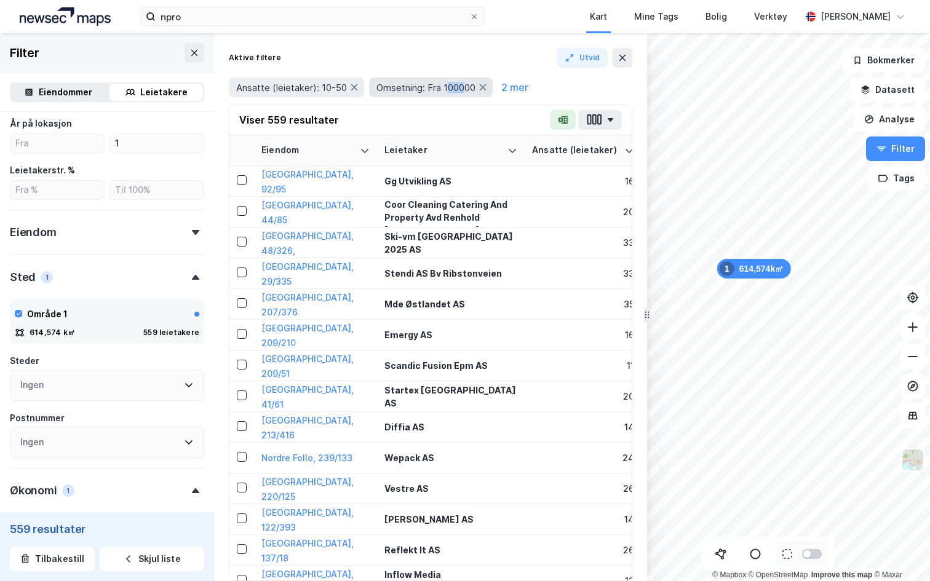
drag, startPoint x: 449, startPoint y: 89, endPoint x: 465, endPoint y: 91, distance: 16.2
click at [465, 91] on span "Omsetning: Fra 100000" at bounding box center [425, 88] width 99 height 12
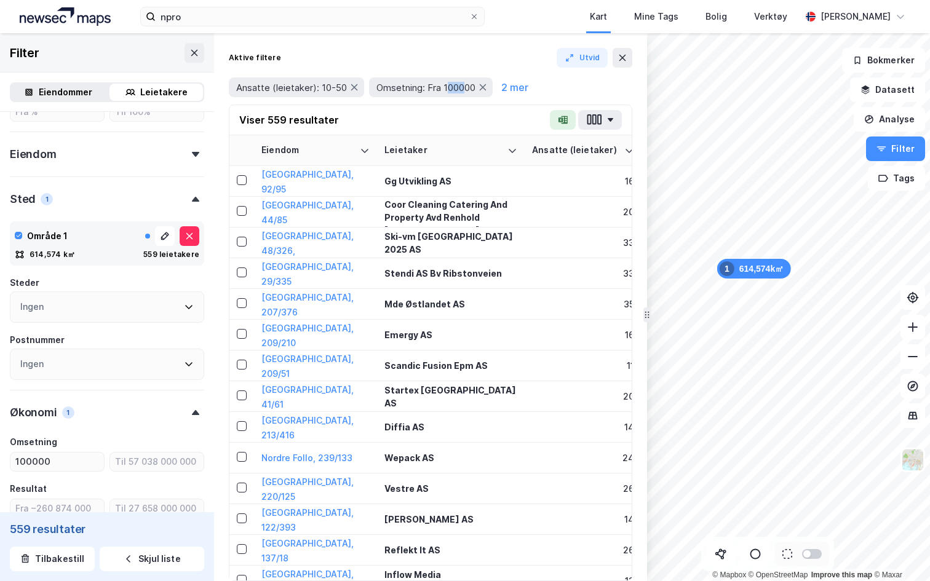
scroll to position [452, 0]
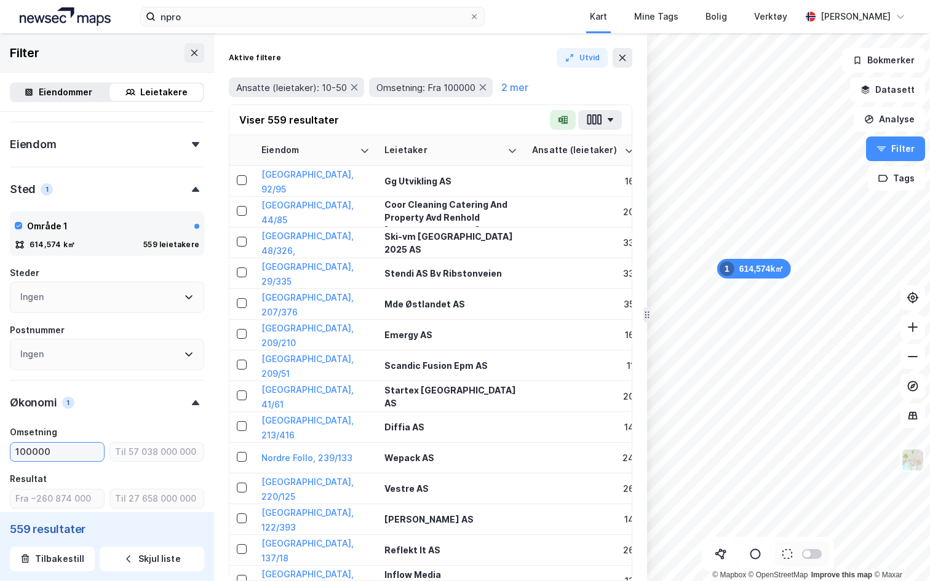
click at [71, 453] on input "100000" at bounding box center [56, 452] width 93 height 18
type input "1000000"
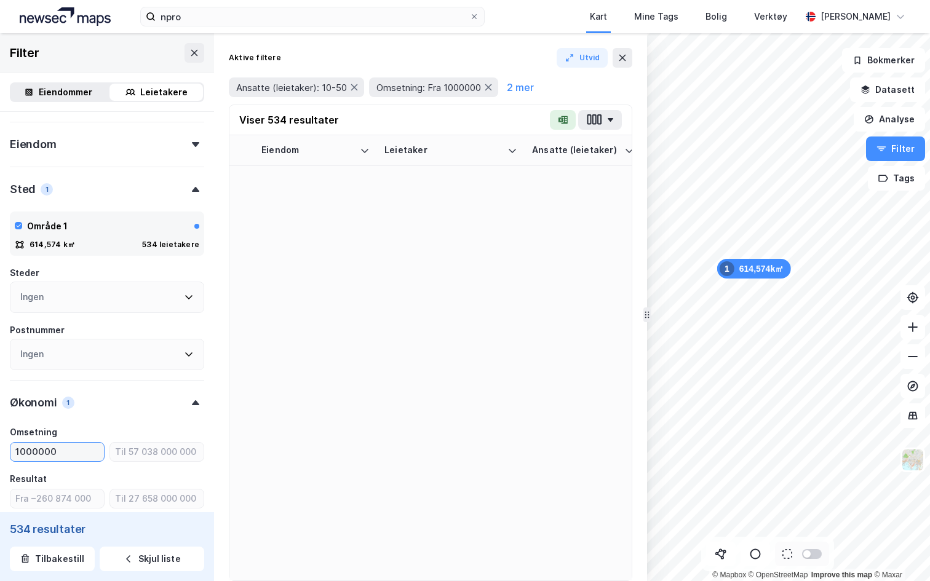
type input "--- (534)"
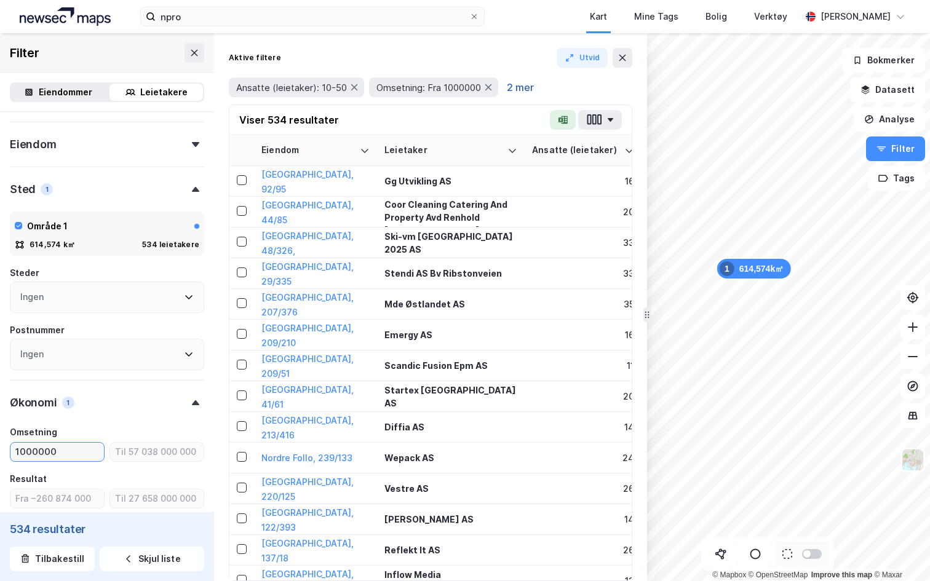
type input "1000000"
click at [526, 85] on button "2 mer" at bounding box center [520, 87] width 34 height 16
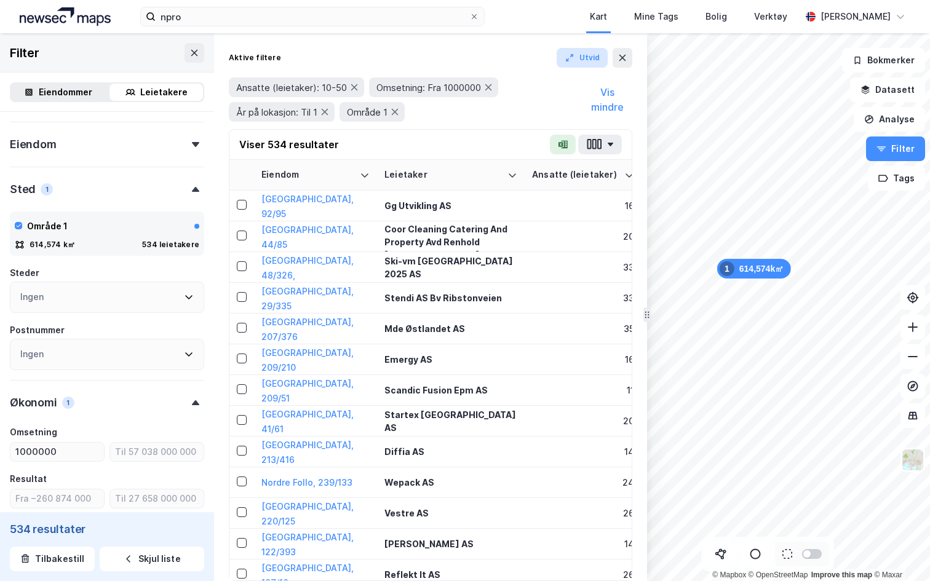
click at [592, 58] on button "Utvid" at bounding box center [582, 58] width 52 height 20
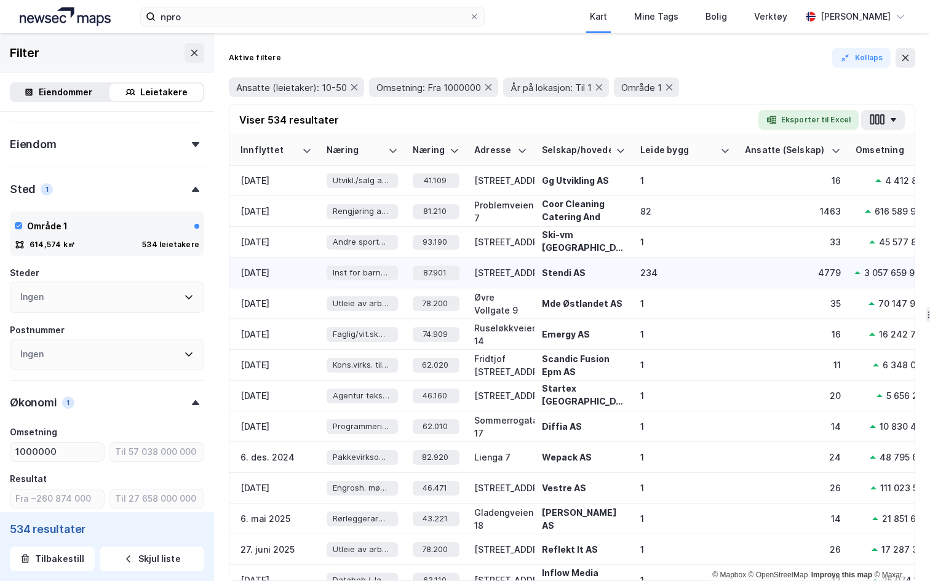
scroll to position [1, 847]
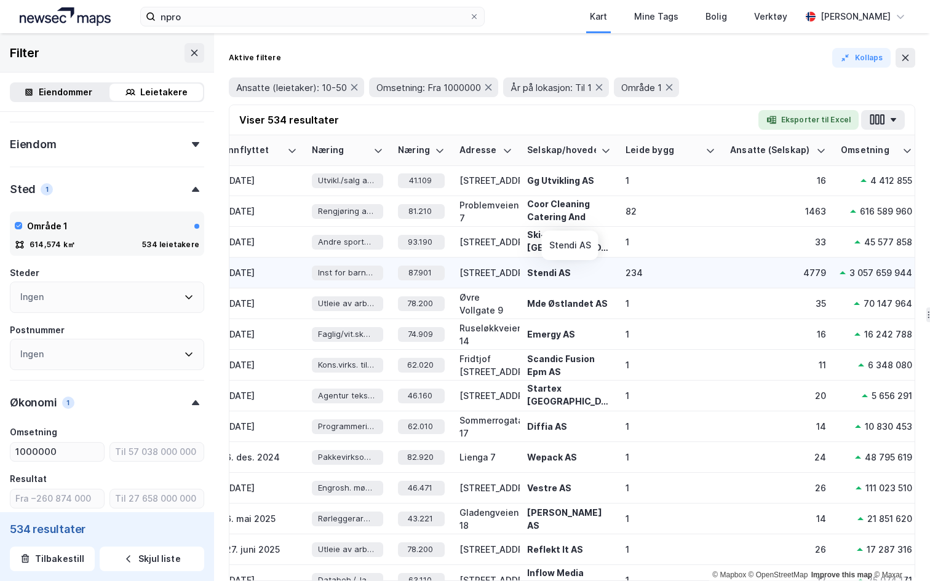
click at [543, 274] on div "Stendi AS" at bounding box center [569, 272] width 84 height 13
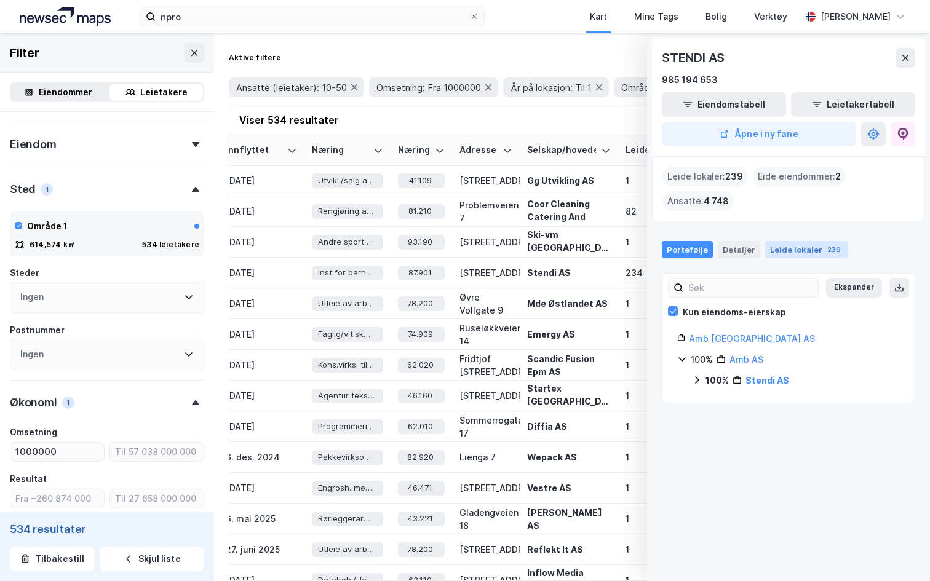
click at [809, 249] on div "Leide lokaler 239" at bounding box center [806, 249] width 83 height 17
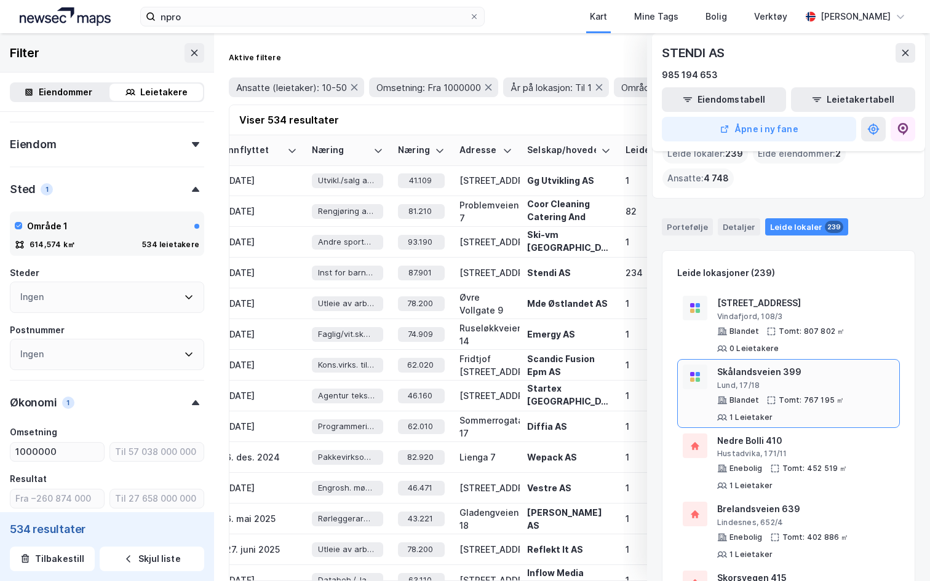
scroll to position [0, 0]
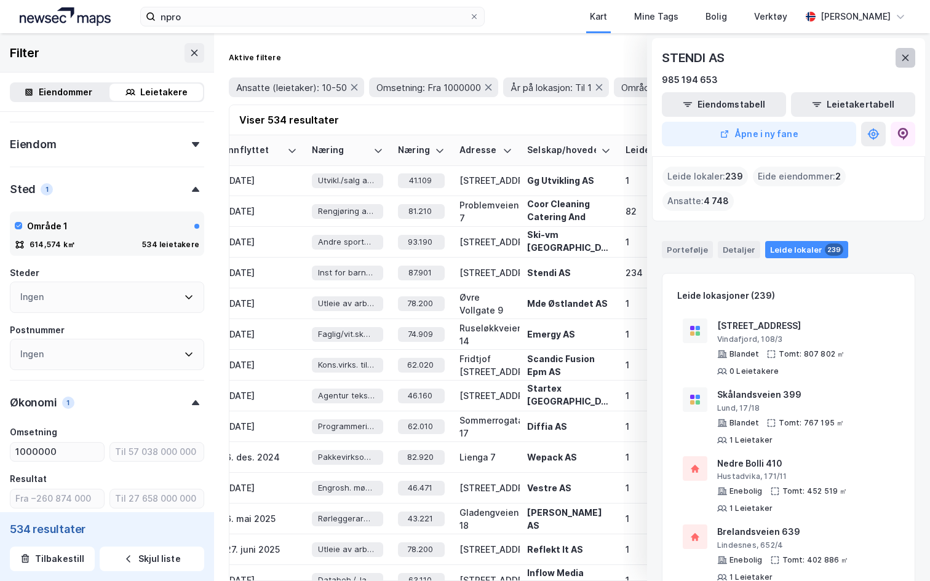
click at [902, 56] on icon at bounding box center [905, 58] width 10 height 10
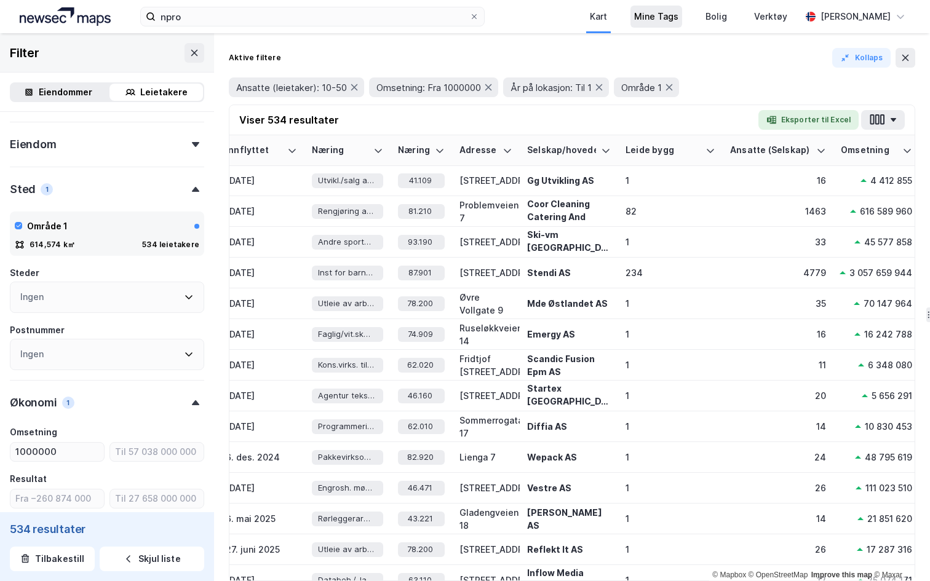
click at [646, 18] on div "Mine Tags" at bounding box center [656, 16] width 44 height 15
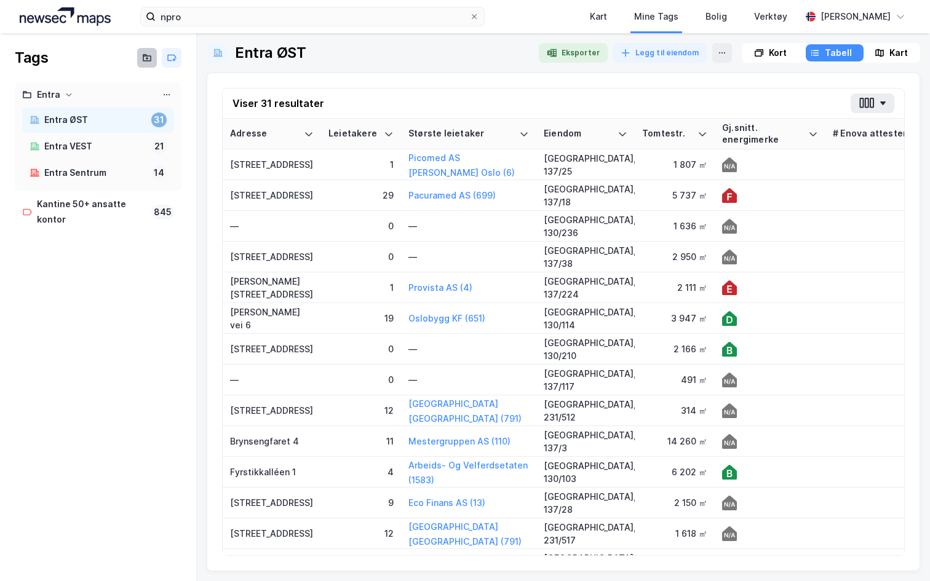
click at [148, 60] on icon at bounding box center [147, 58] width 10 height 10
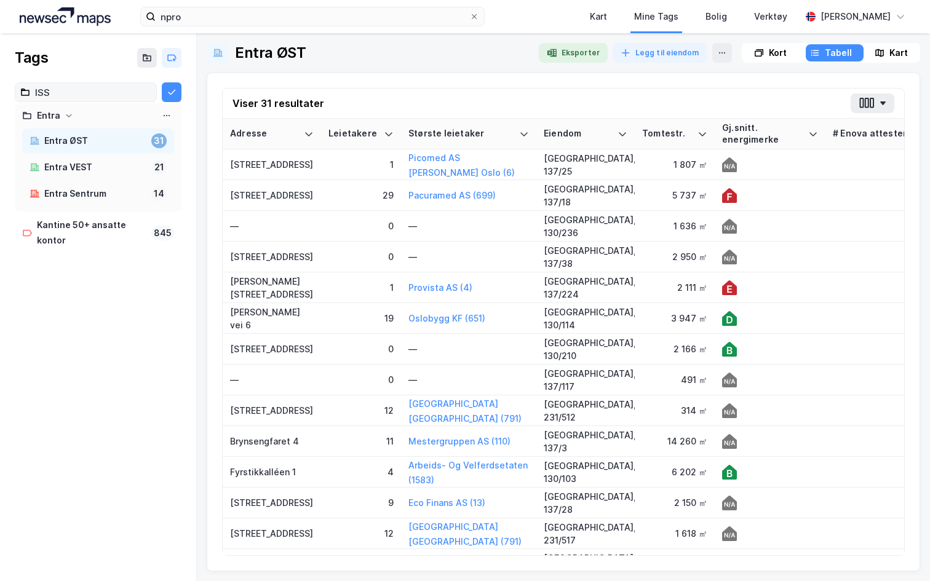
type input "ISS"
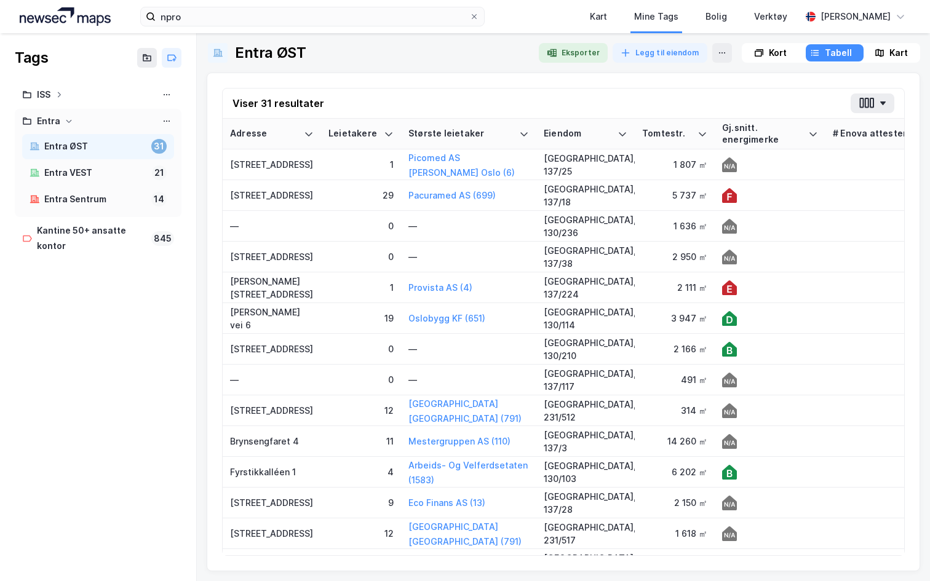
click at [67, 116] on div "Entra" at bounding box center [98, 121] width 152 height 15
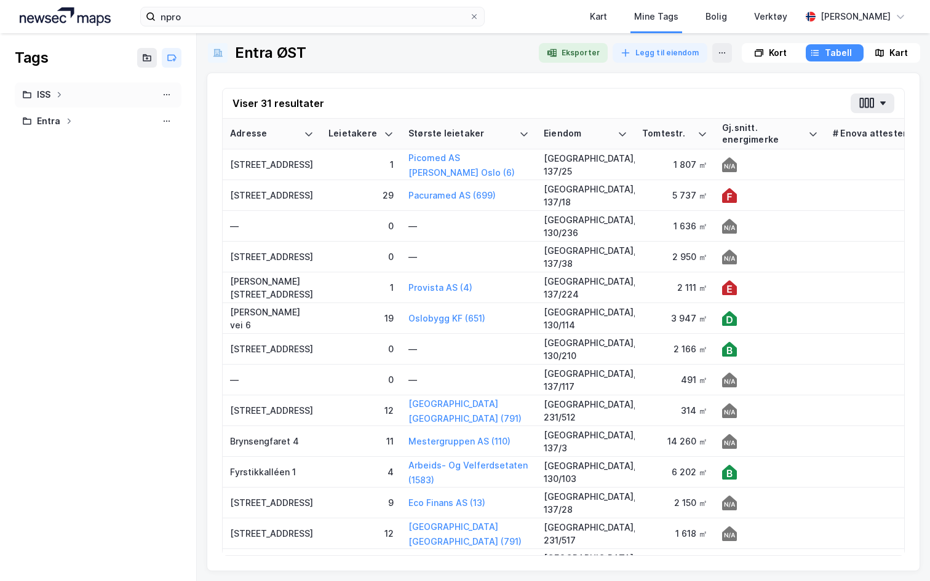
click at [60, 95] on icon at bounding box center [59, 95] width 3 height 6
click at [170, 60] on icon at bounding box center [172, 58] width 10 height 10
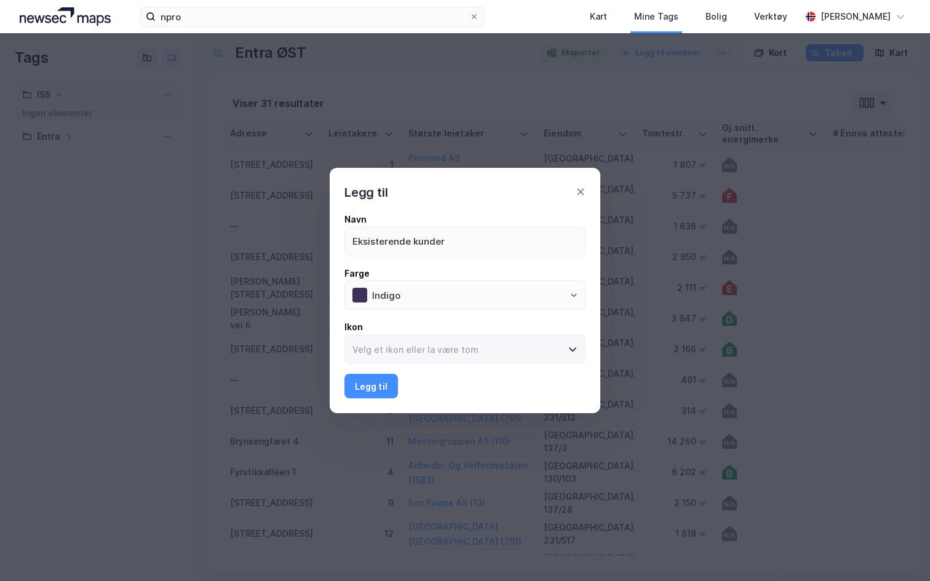
type input "Eksisterende kunder"
click at [417, 339] on input at bounding box center [457, 349] width 225 height 28
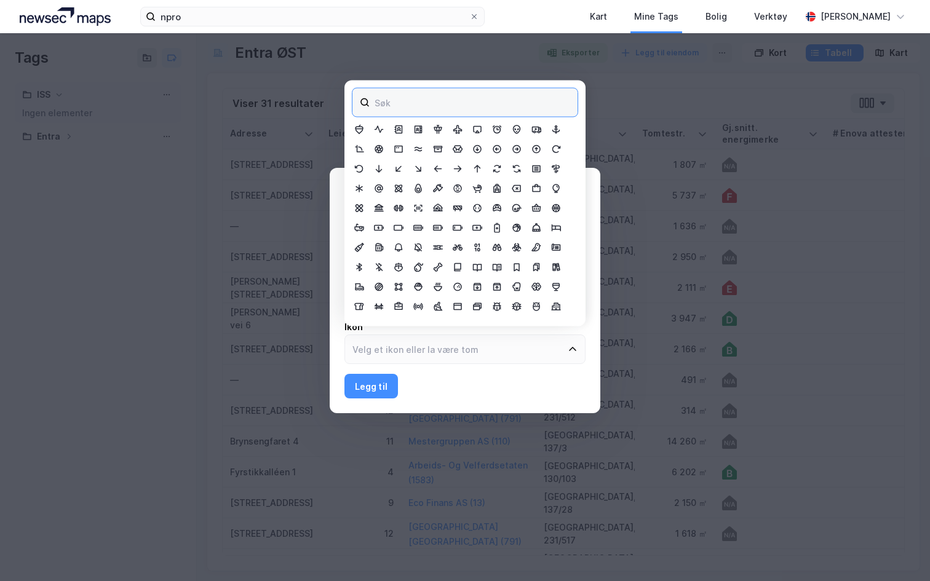
click at [418, 100] on input at bounding box center [472, 103] width 210 height 28
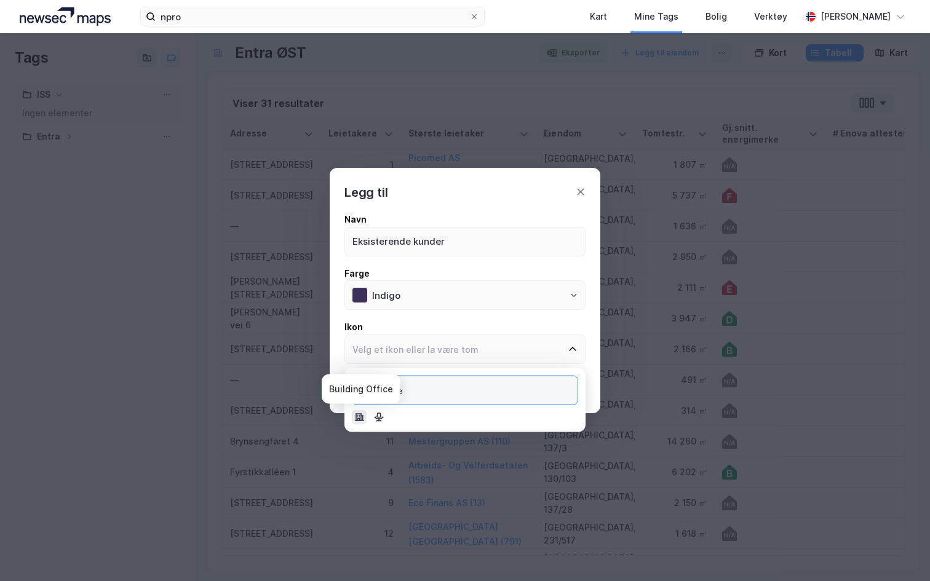
type input "office"
click at [359, 414] on icon at bounding box center [359, 417] width 9 height 8
type input "Building Office"
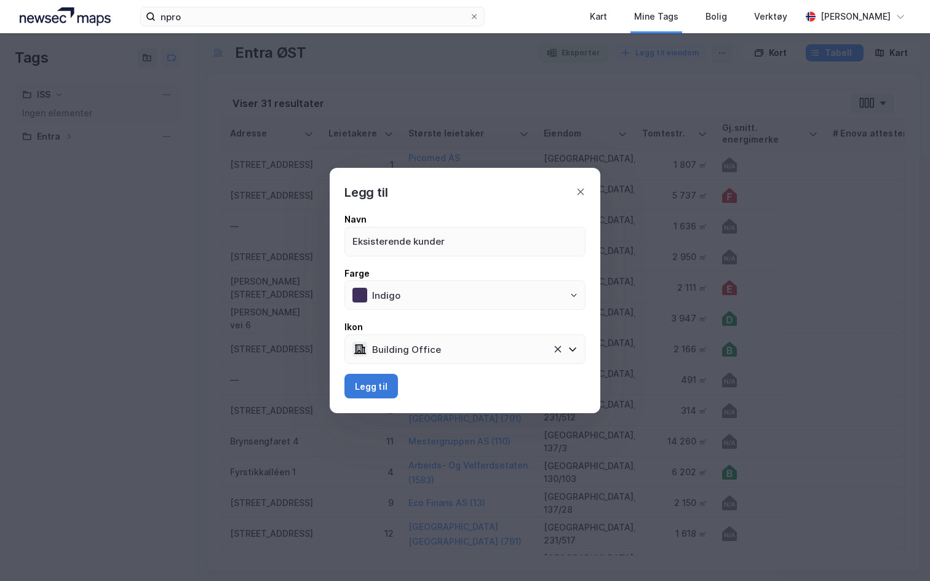
click at [375, 395] on button "Legg til" at bounding box center [370, 386] width 53 height 25
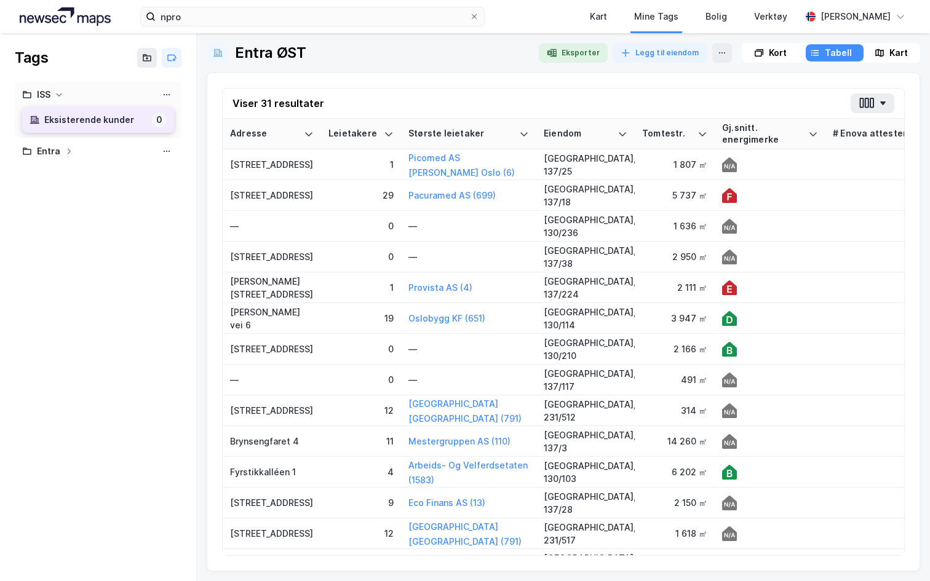
click at [92, 122] on div "Eksisterende kunder" at bounding box center [95, 120] width 103 height 15
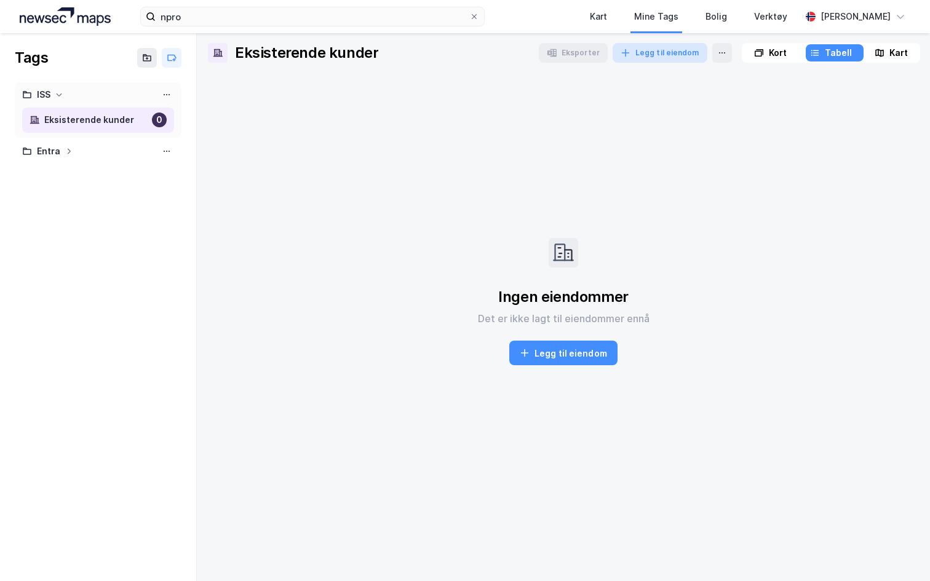
click at [647, 54] on button "Legg til eiendom" at bounding box center [659, 53] width 95 height 20
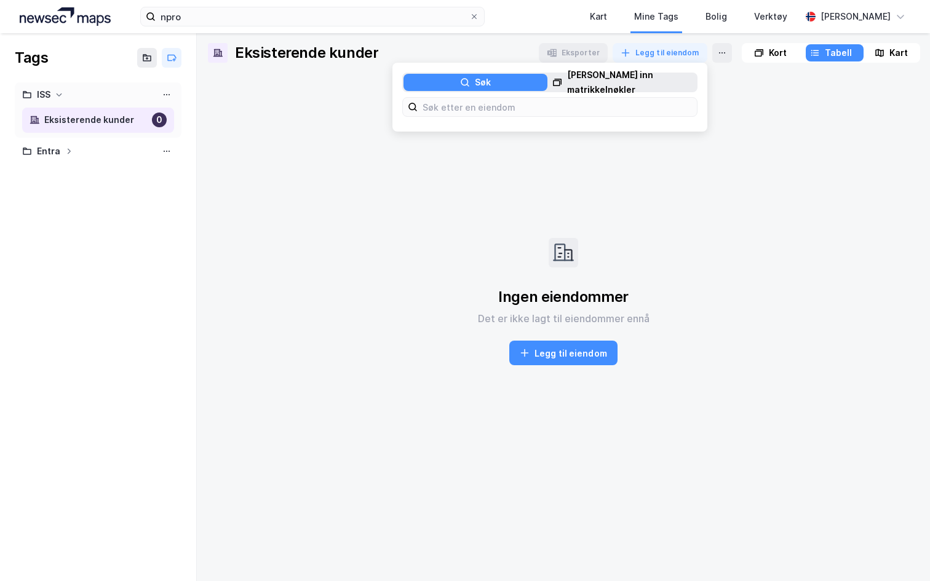
click at [582, 87] on div "Lim inn matrikkelnøkler" at bounding box center [631, 83] width 129 height 30
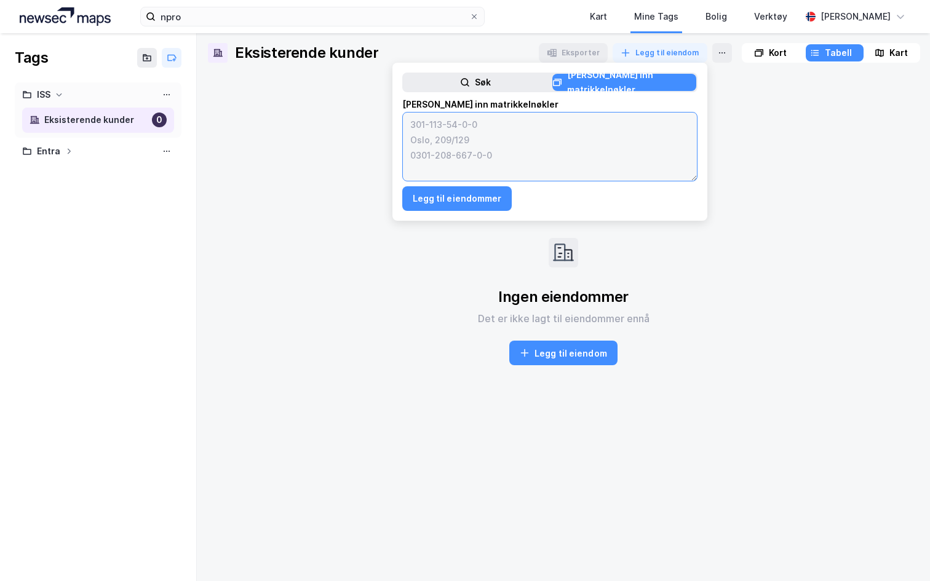
click at [481, 126] on textarea at bounding box center [550, 147] width 294 height 68
paste textarea "301-234-84-0-0 301-218-254-0-0 301-234-107-0-0 301-234-110-0-0 301-218-251-0-0 …"
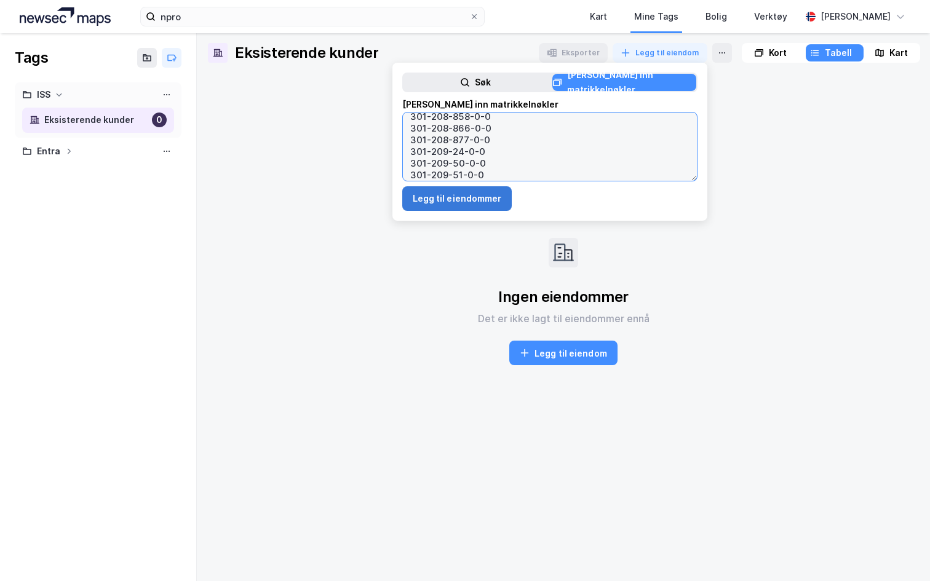
type textarea "301-234-84-0-0 301-218-254-0-0 301-234-107-0-0 301-234-110-0-0 301-218-251-0-0 …"
click at [432, 200] on button "Legg til eiendommer" at bounding box center [457, 198] width 110 height 25
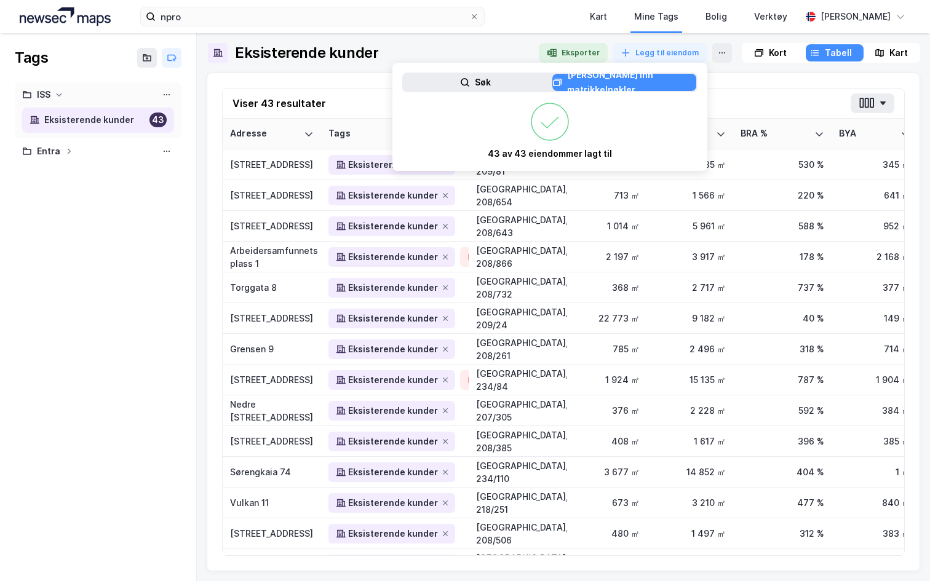
click at [723, 92] on div "Viser 43 resultater" at bounding box center [563, 104] width 681 height 30
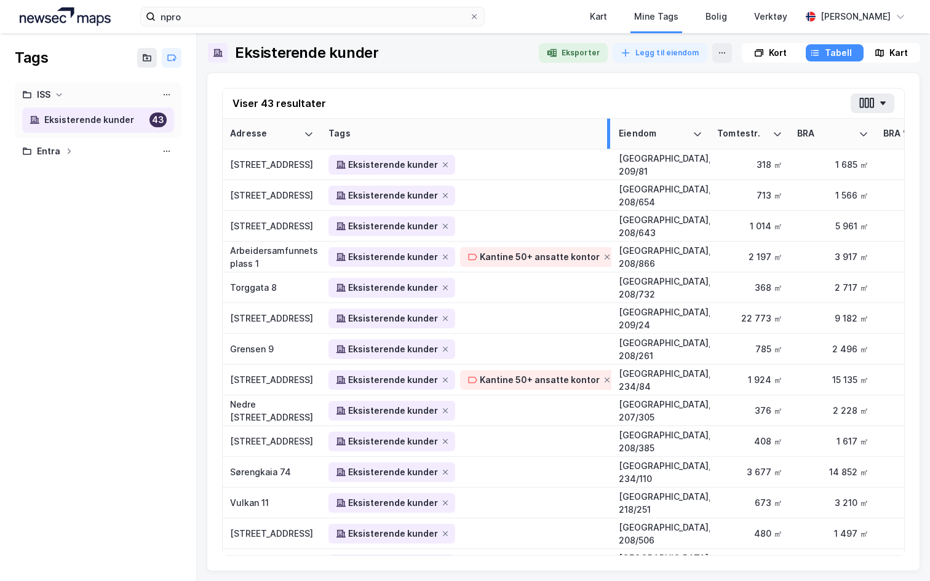
drag, startPoint x: 466, startPoint y: 130, endPoint x: 631, endPoint y: 141, distance: 165.8
click at [610, 142] on div at bounding box center [608, 134] width 3 height 30
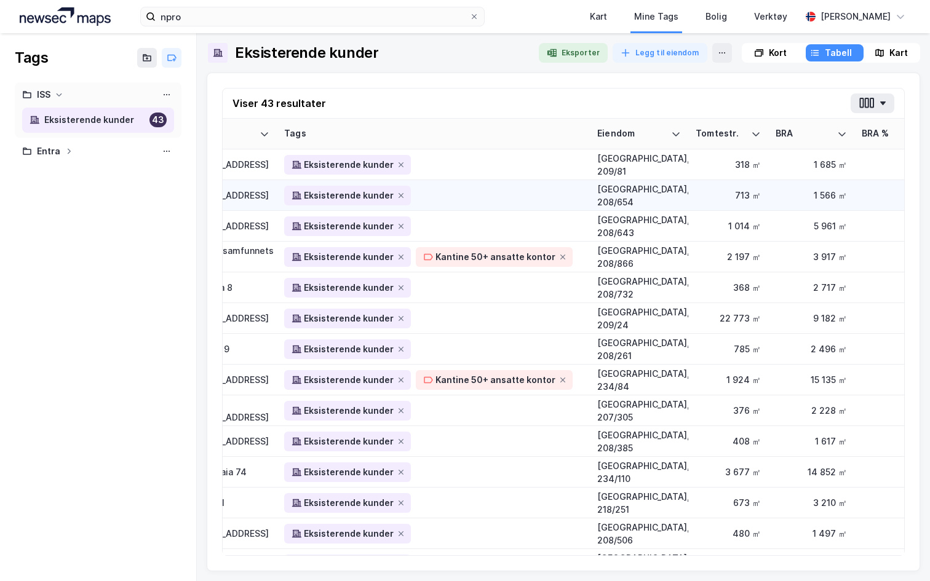
scroll to position [0, 0]
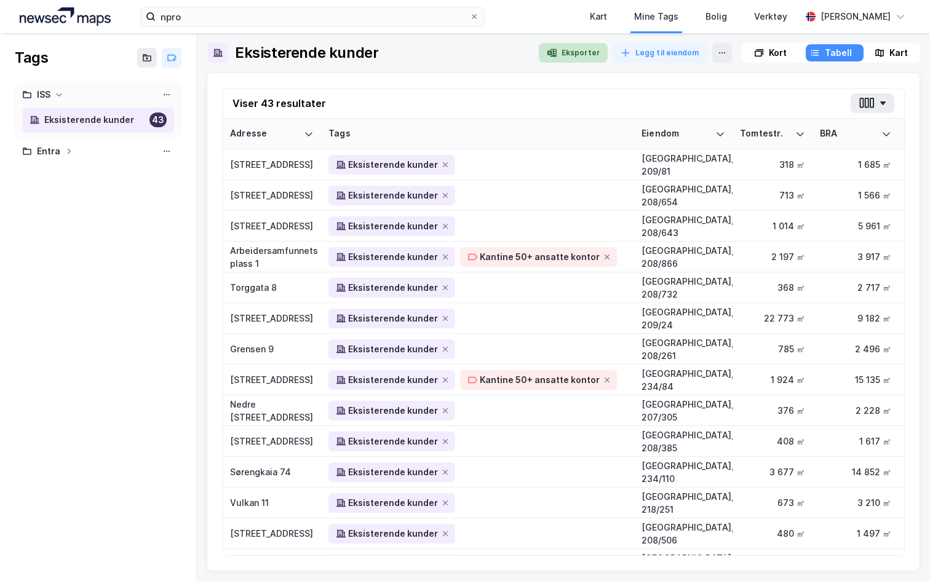
click at [574, 55] on button "Eksporter" at bounding box center [573, 53] width 69 height 20
click at [606, 63] on div "Eksisterende kunder Eksporter Legg til eiendom Kort Tabell Kart Viser 43 result…" at bounding box center [563, 307] width 713 height 528
click at [593, 23] on div "Kart" at bounding box center [598, 16] width 17 height 15
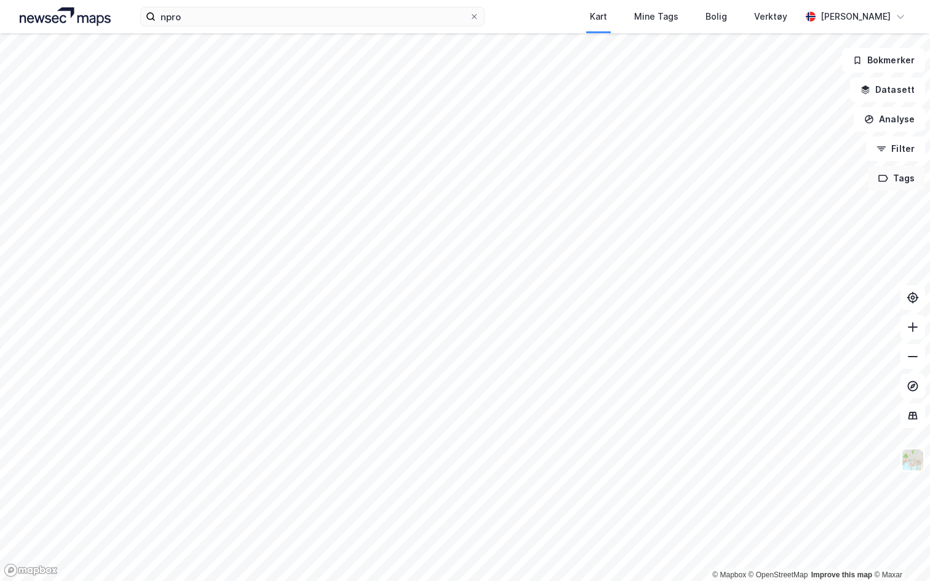
click at [896, 167] on button "Tags" at bounding box center [895, 178] width 57 height 25
click at [775, 205] on div "ISS" at bounding box center [764, 209] width 166 height 10
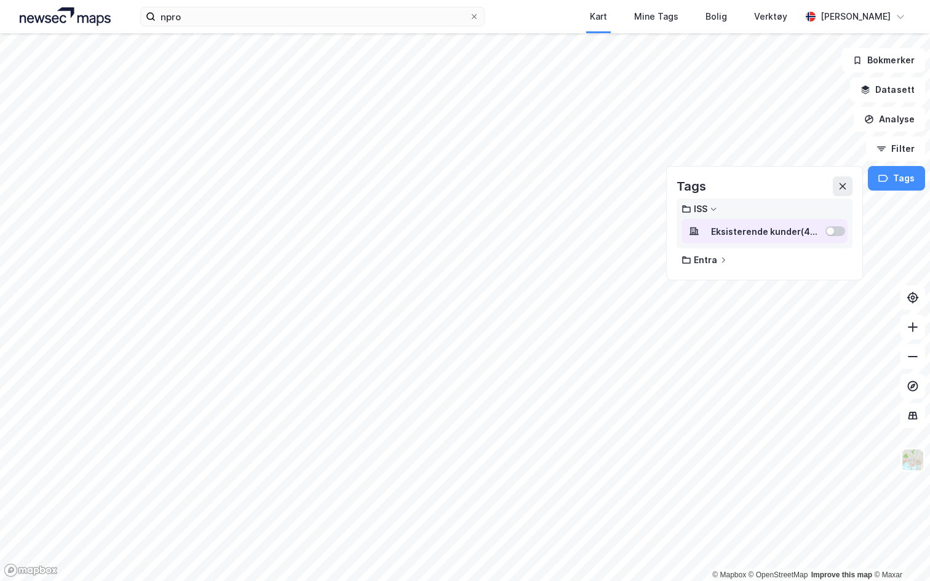
click at [838, 231] on div at bounding box center [835, 231] width 20 height 10
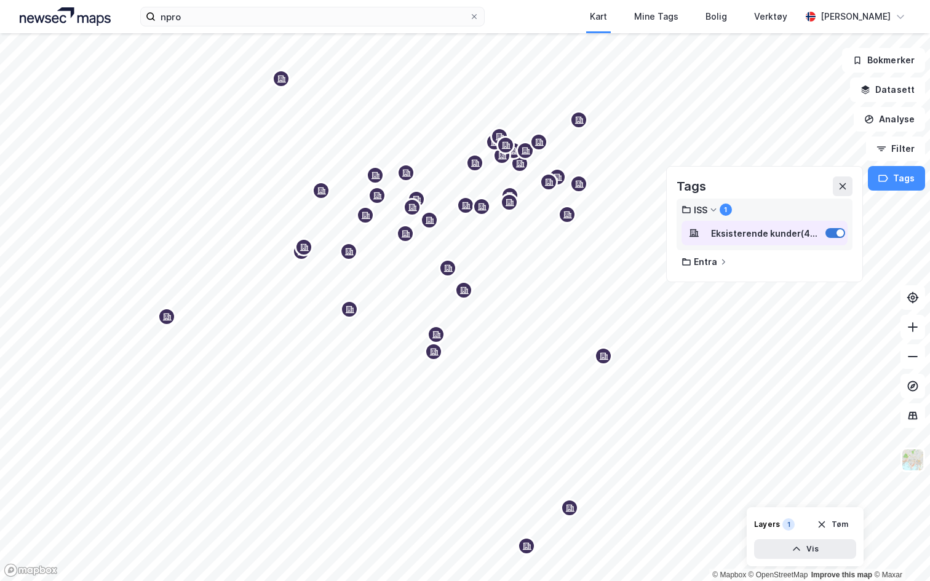
click at [834, 236] on div at bounding box center [835, 233] width 20 height 10
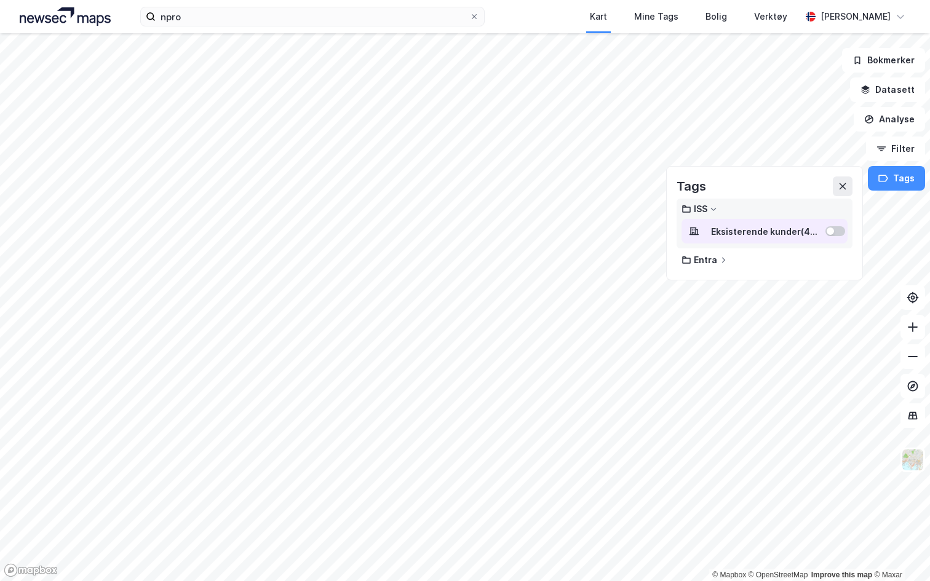
click at [834, 236] on div "Eksisterende kunder ( 43 )" at bounding box center [764, 231] width 166 height 25
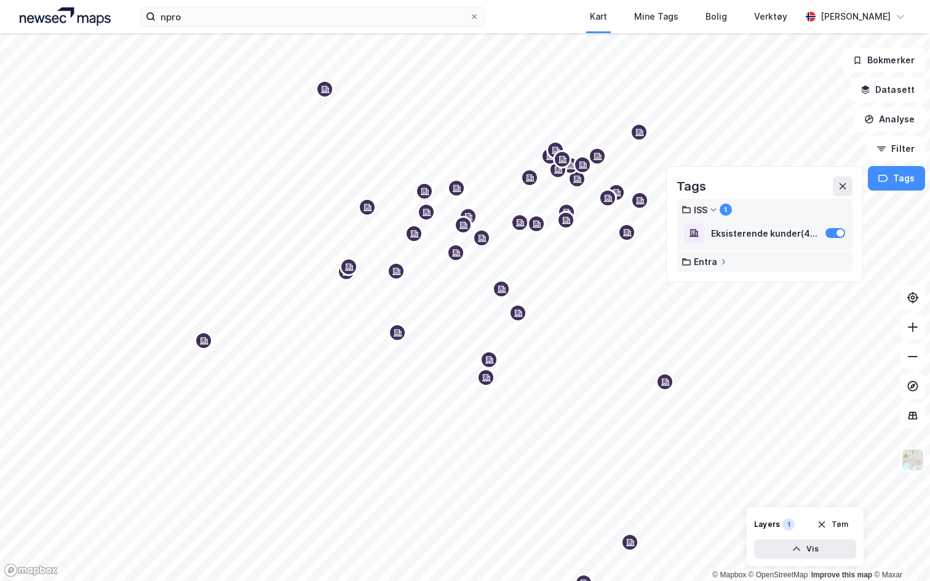
click at [702, 255] on div "Entra" at bounding box center [764, 261] width 176 height 20
click at [721, 263] on icon at bounding box center [722, 261] width 7 height 7
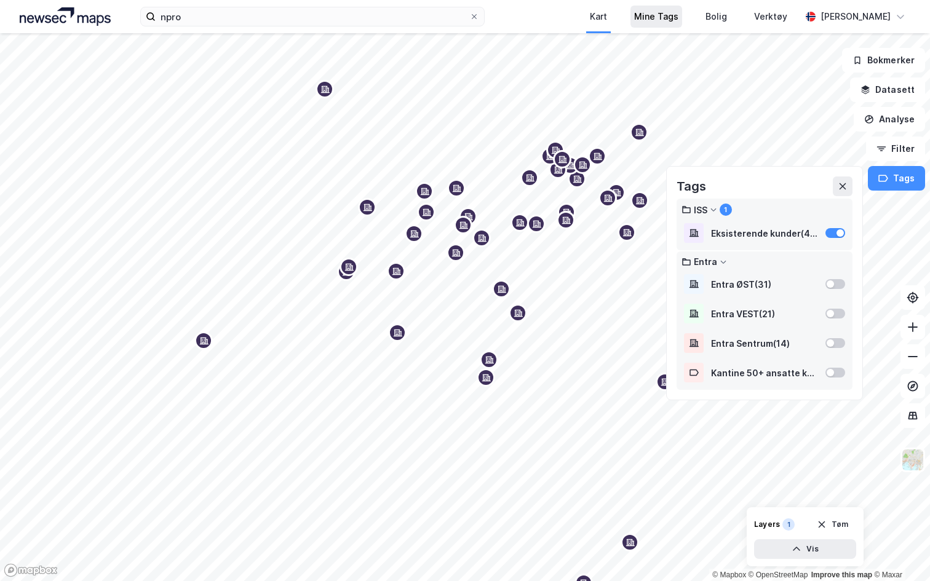
click at [652, 17] on div "Mine Tags" at bounding box center [656, 16] width 44 height 15
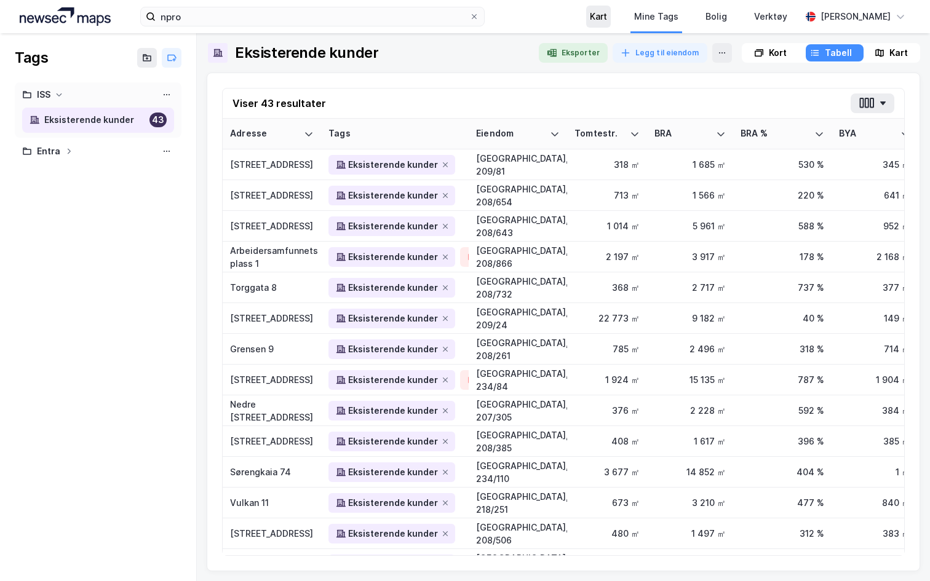
click at [590, 20] on div "Kart" at bounding box center [598, 16] width 17 height 15
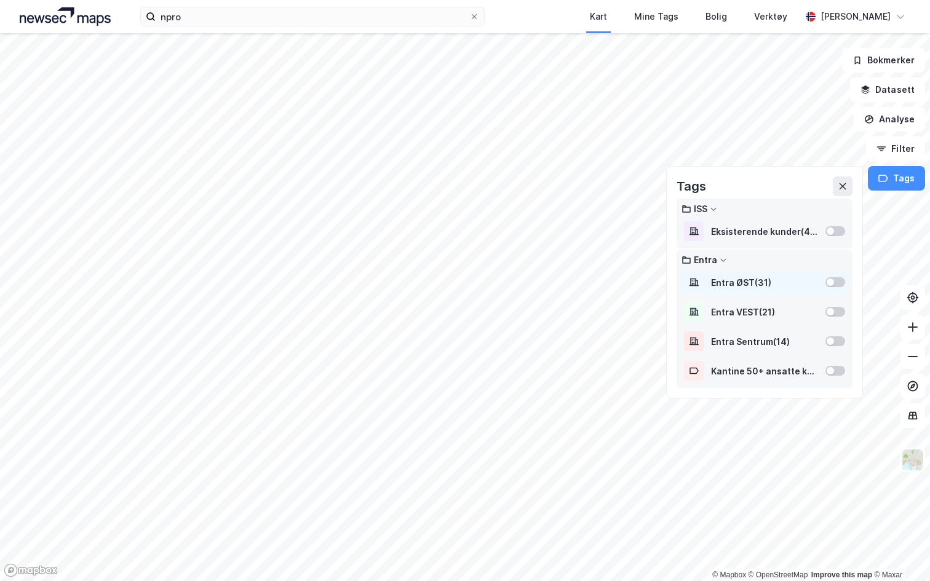
click at [824, 280] on div "Entra ØST ( 31 )" at bounding box center [764, 282] width 166 height 25
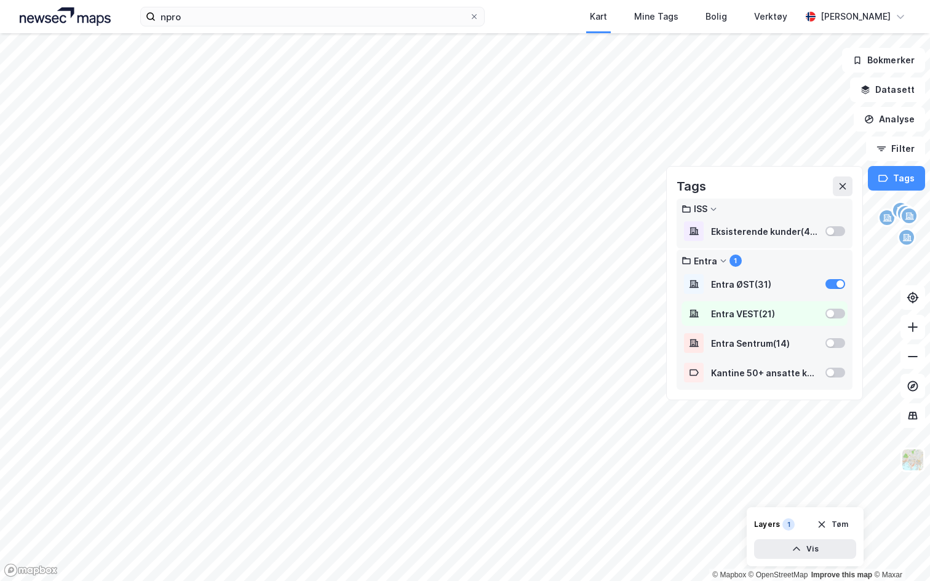
click at [820, 318] on div "Entra VEST ( 21 )" at bounding box center [764, 313] width 166 height 25
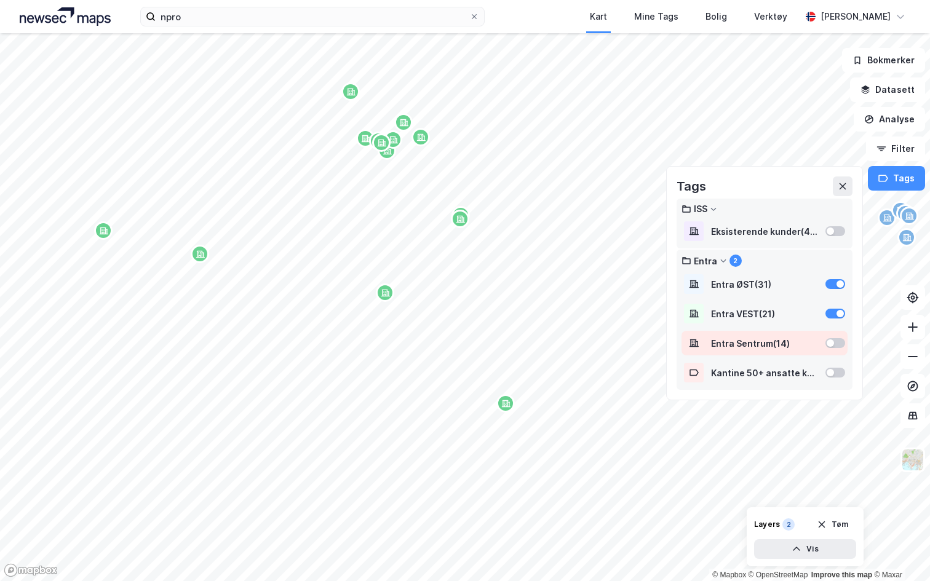
click at [832, 334] on div "Entra Sentrum ( 14 )" at bounding box center [764, 343] width 166 height 25
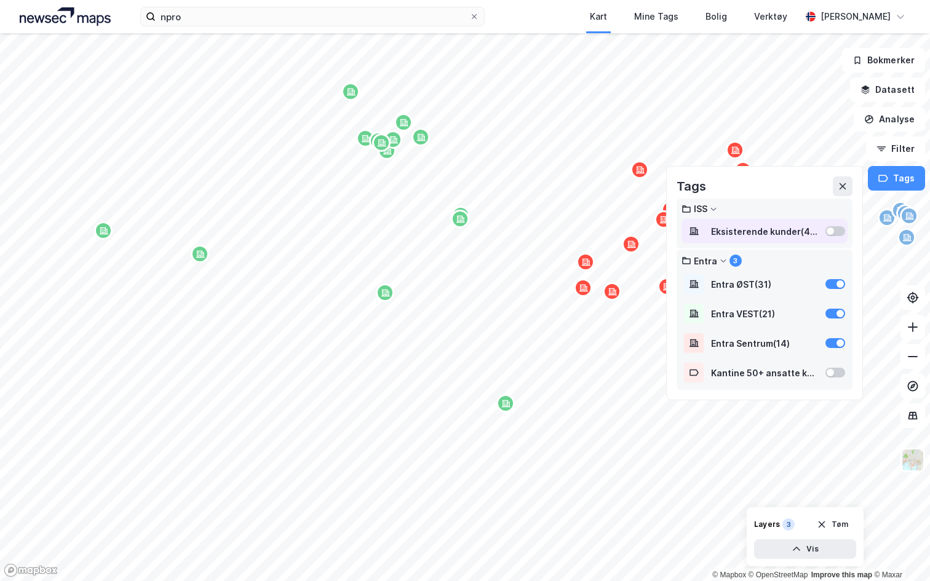
click at [826, 232] on div at bounding box center [835, 231] width 20 height 10
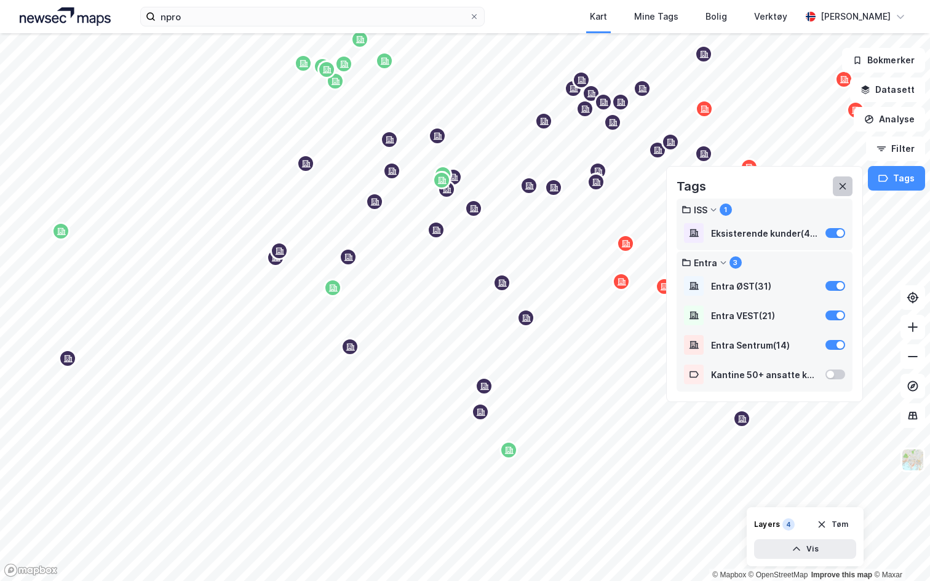
click at [852, 180] on button at bounding box center [842, 186] width 20 height 20
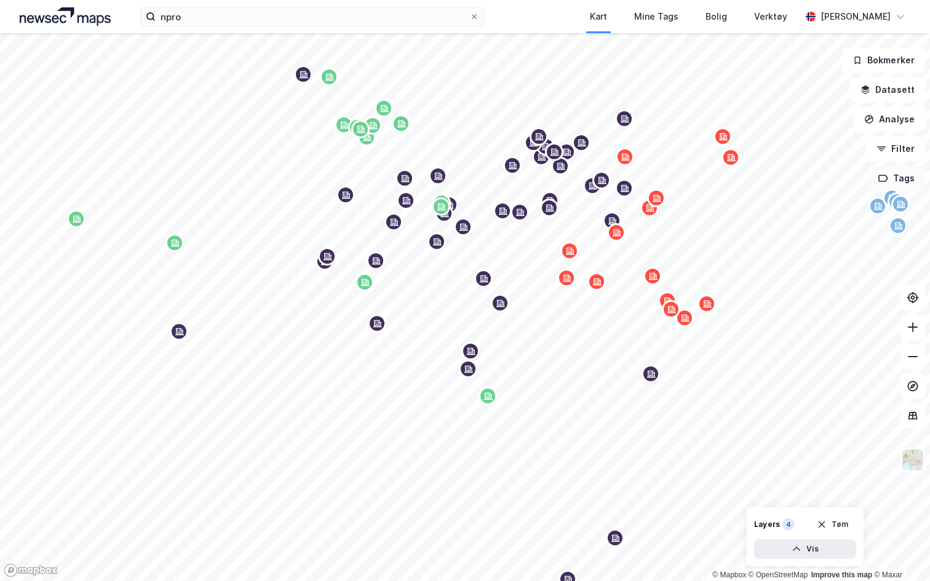
click at [903, 183] on button "Tags" at bounding box center [895, 178] width 57 height 25
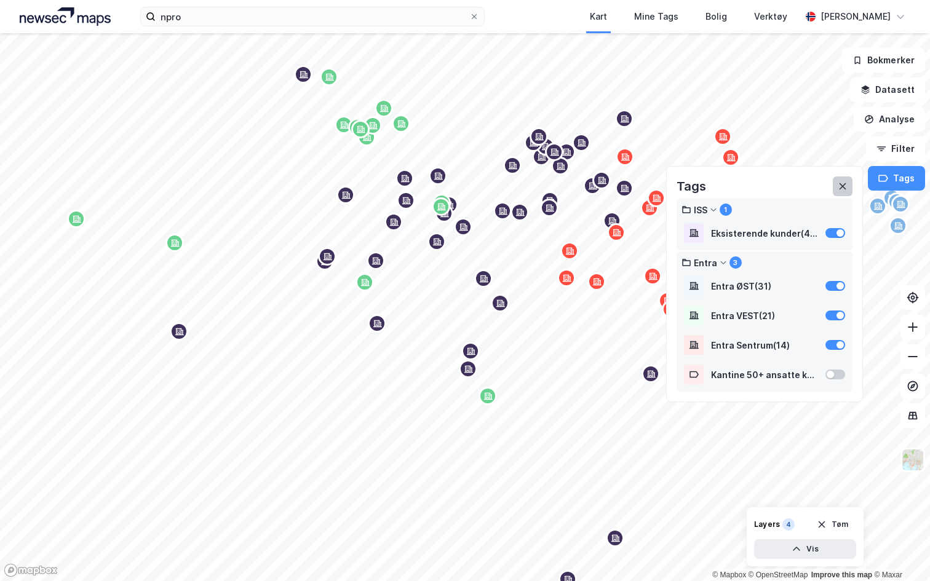
click at [843, 191] on button at bounding box center [842, 186] width 20 height 20
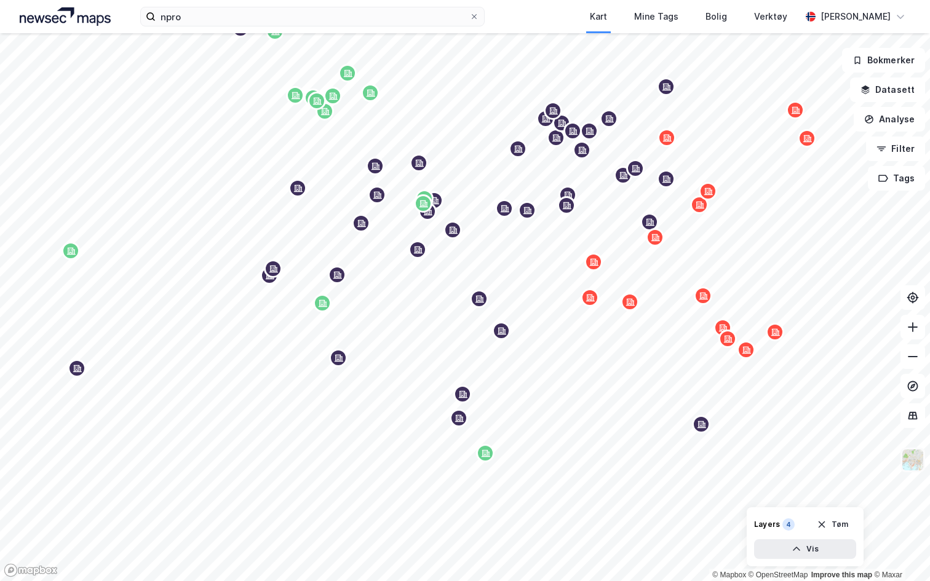
click at [914, 465] on img at bounding box center [912, 459] width 23 height 23
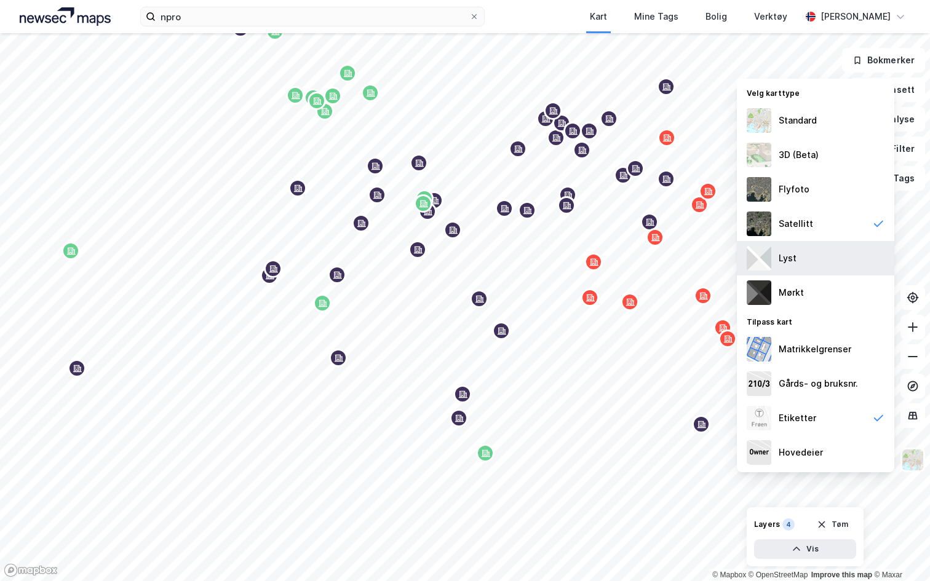
click at [805, 266] on div "Lyst" at bounding box center [815, 258] width 157 height 34
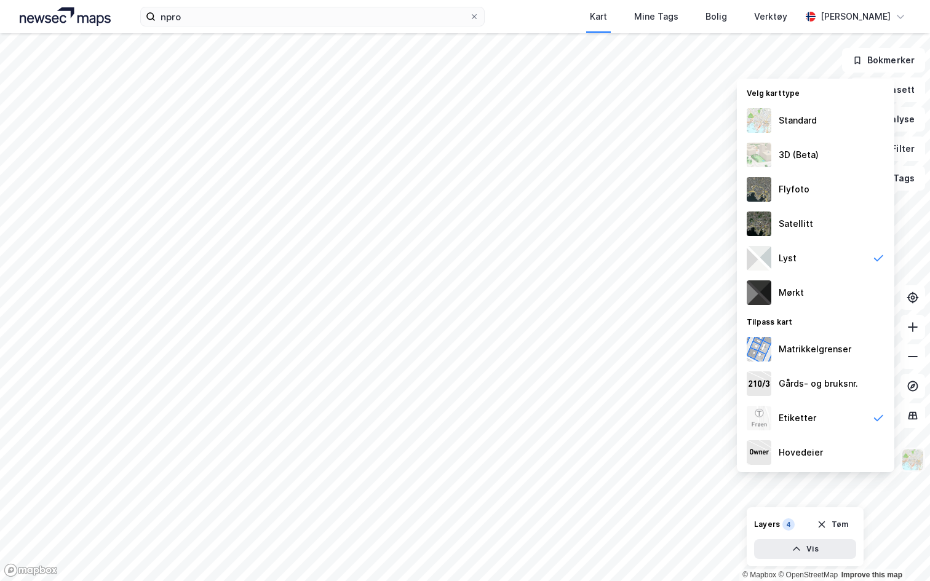
click at [914, 472] on button at bounding box center [912, 460] width 25 height 25
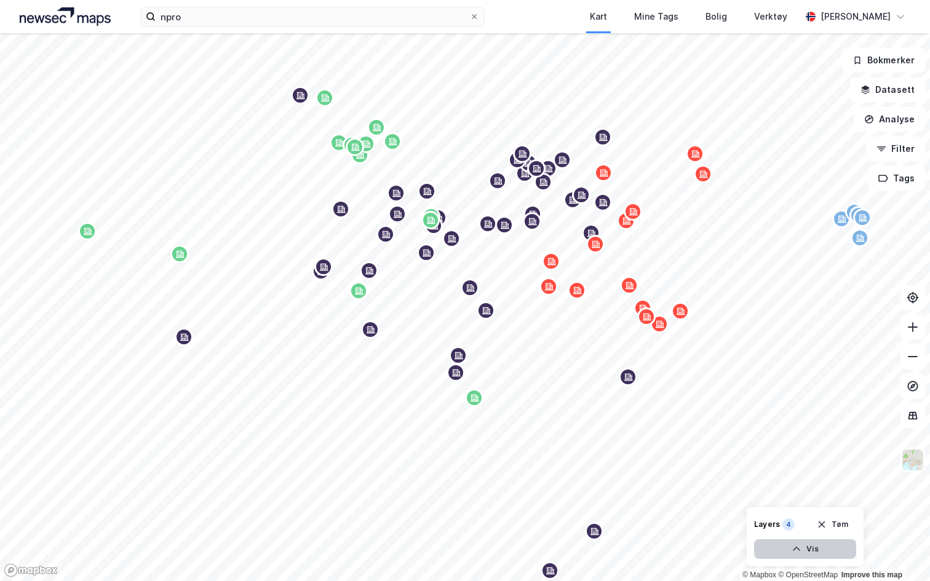
click at [803, 543] on button "Vis" at bounding box center [805, 549] width 102 height 20
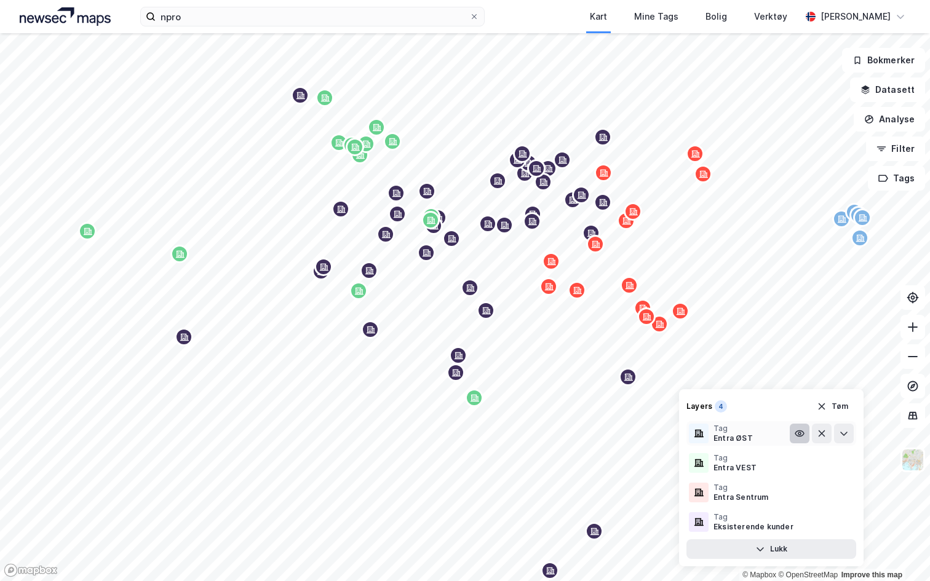
click at [798, 434] on icon at bounding box center [799, 433] width 2 height 2
click at [797, 464] on icon at bounding box center [799, 463] width 10 height 10
click at [797, 494] on icon at bounding box center [799, 493] width 10 height 10
click at [796, 526] on icon at bounding box center [799, 522] width 10 height 10
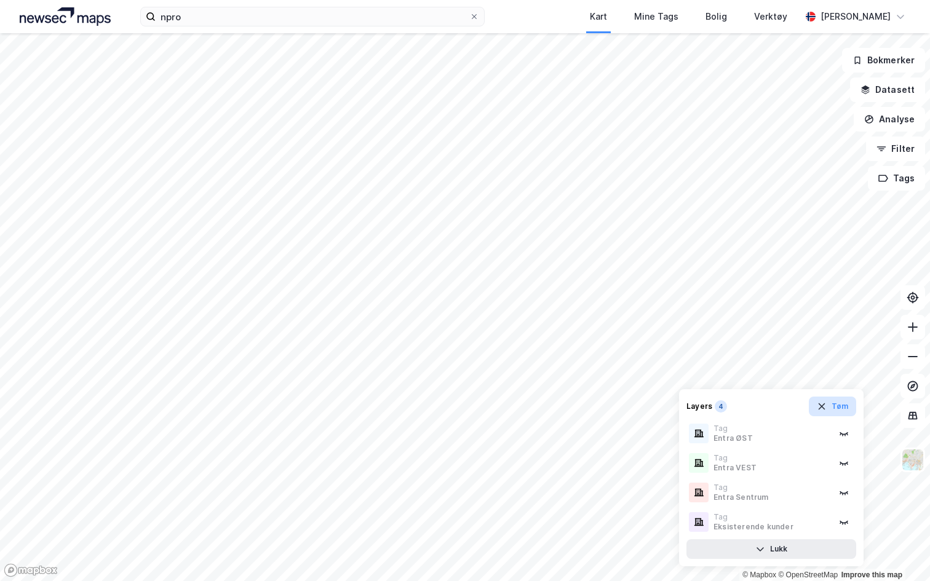
click at [843, 406] on button "Tøm" at bounding box center [831, 407] width 47 height 20
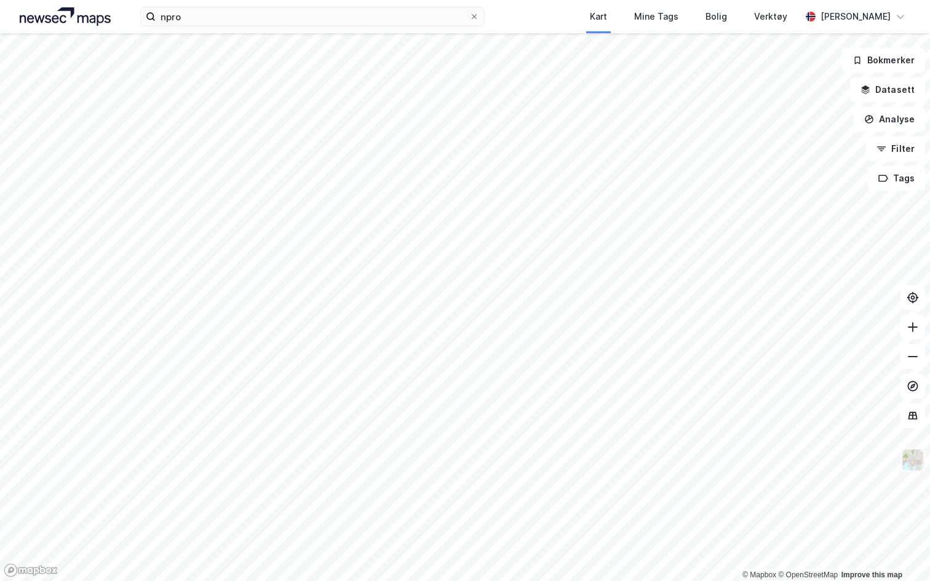
click at [911, 460] on img at bounding box center [912, 459] width 23 height 23
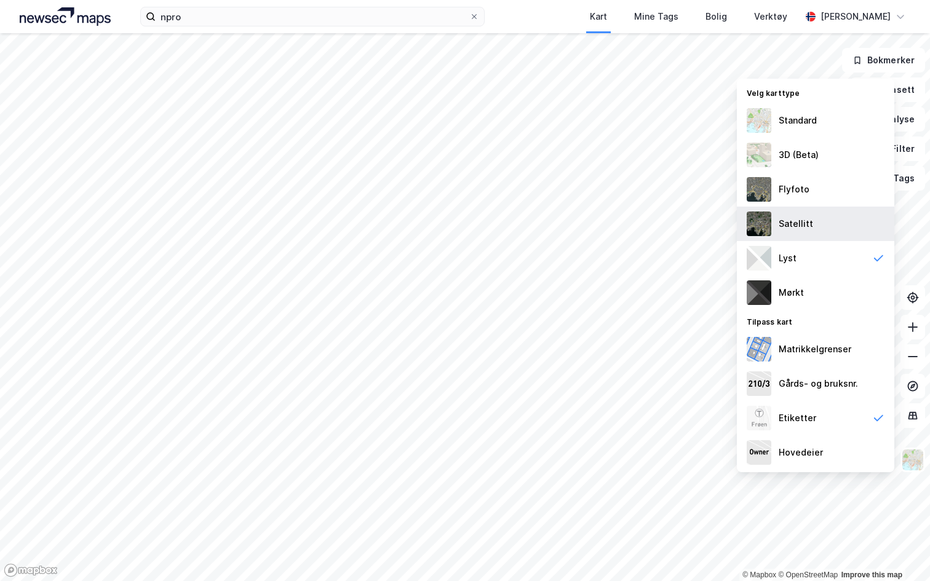
click at [814, 221] on div "Satellitt" at bounding box center [815, 224] width 157 height 34
click at [911, 455] on img at bounding box center [912, 459] width 23 height 23
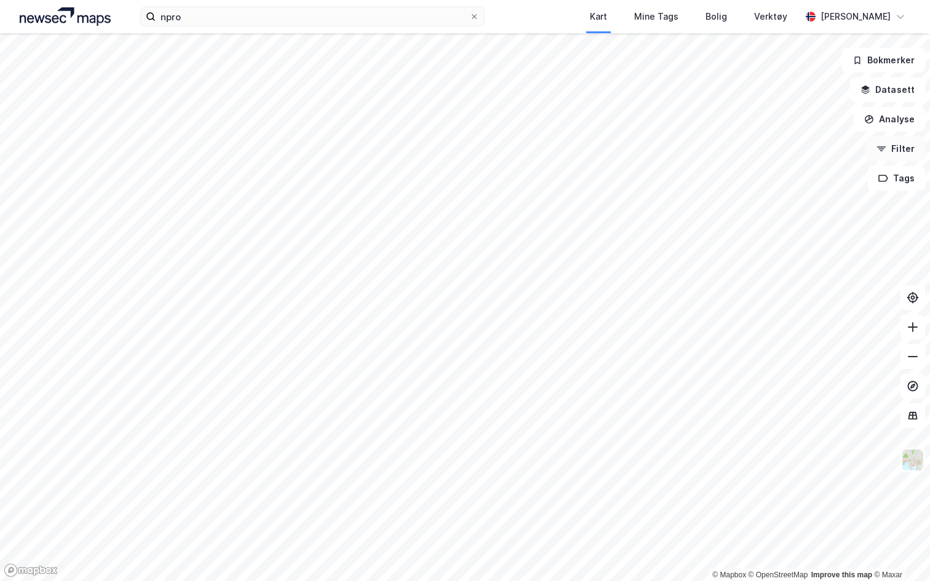
click at [895, 150] on button "Filter" at bounding box center [895, 148] width 59 height 25
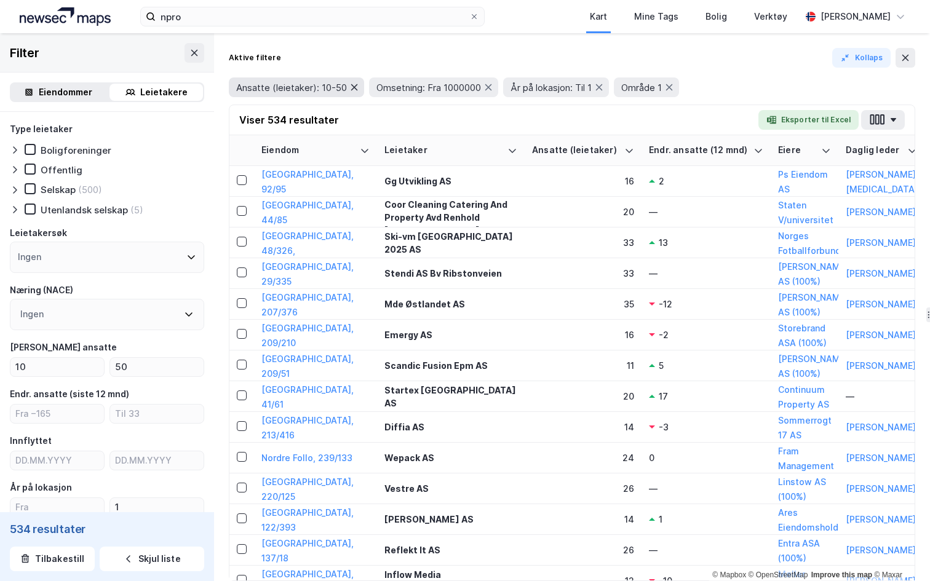
click at [357, 87] on icon at bounding box center [354, 87] width 10 height 10
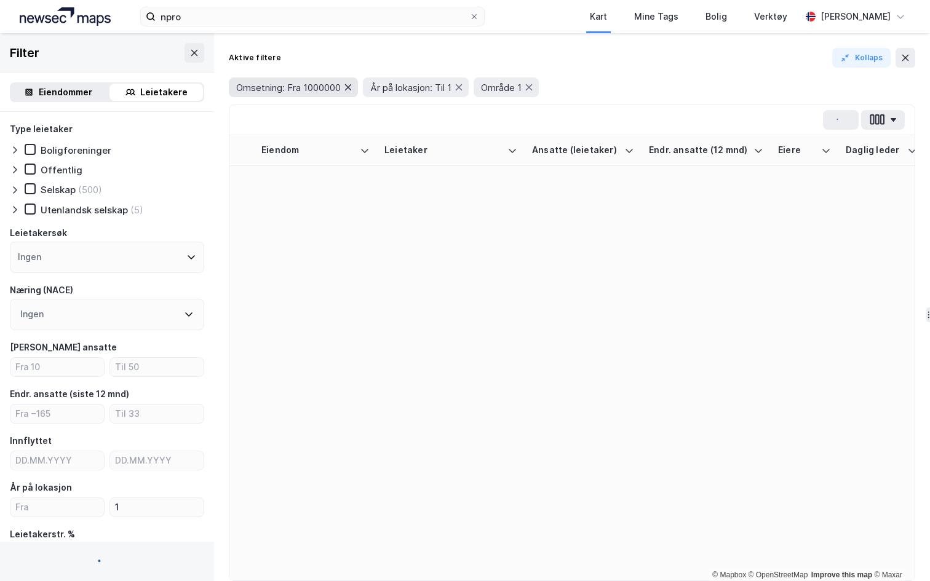
type input "--- (4 553)"
click at [353, 87] on icon at bounding box center [348, 87] width 10 height 10
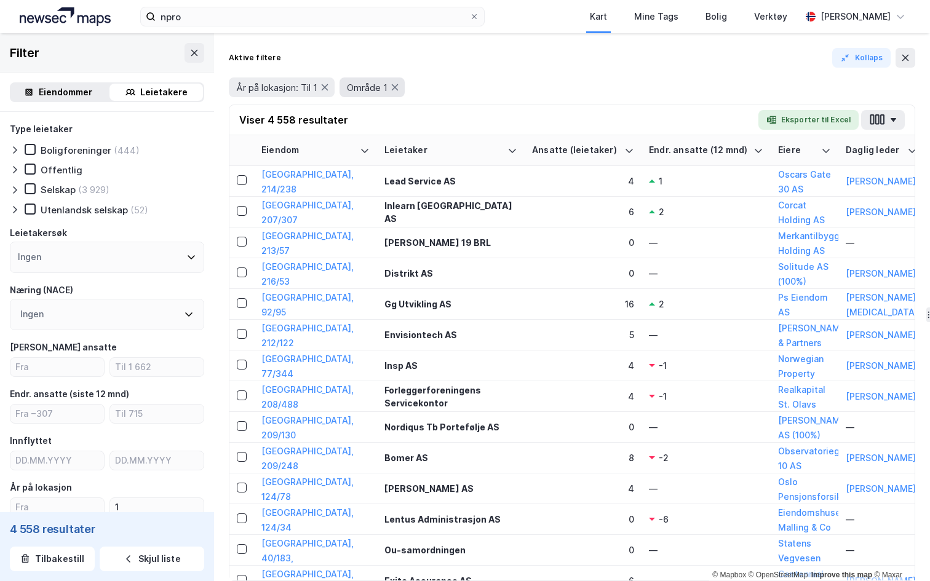
type input "--- (40 440)"
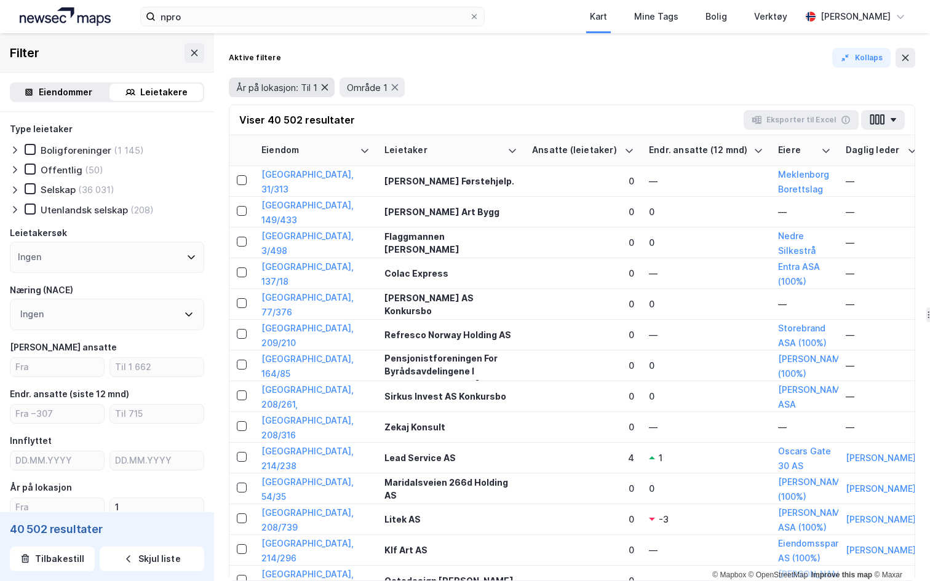
click at [324, 90] on icon at bounding box center [325, 87] width 7 height 6
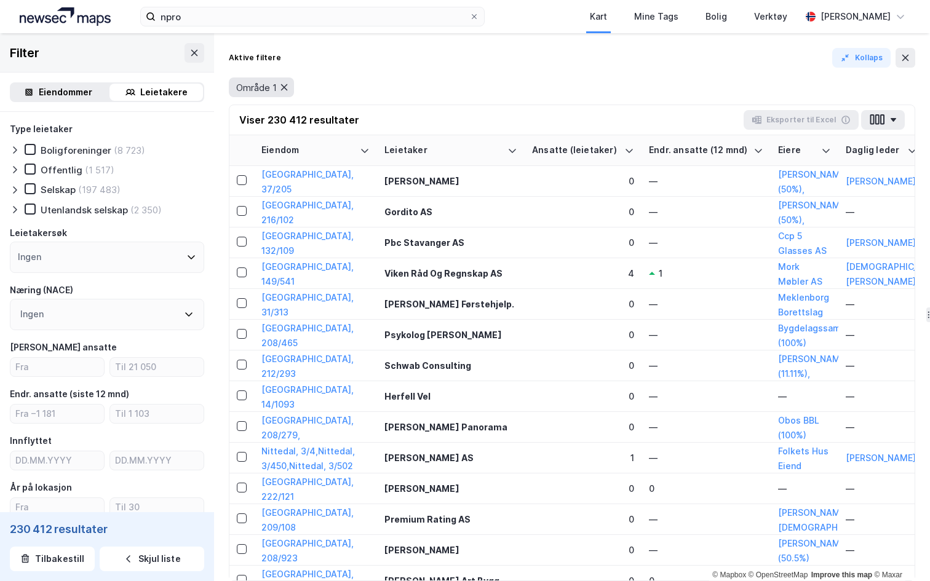
click at [288, 89] on icon at bounding box center [284, 87] width 10 height 10
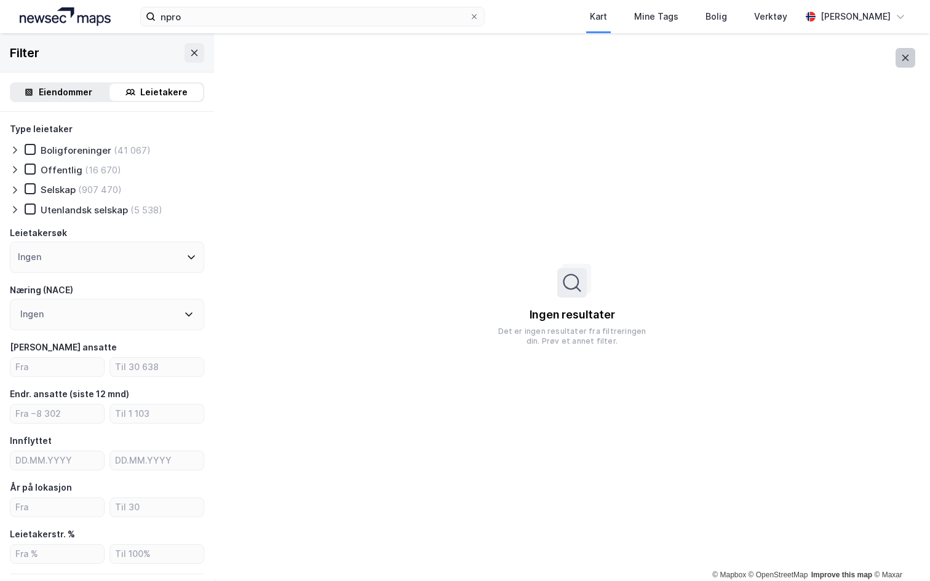
click at [901, 65] on button at bounding box center [905, 58] width 20 height 20
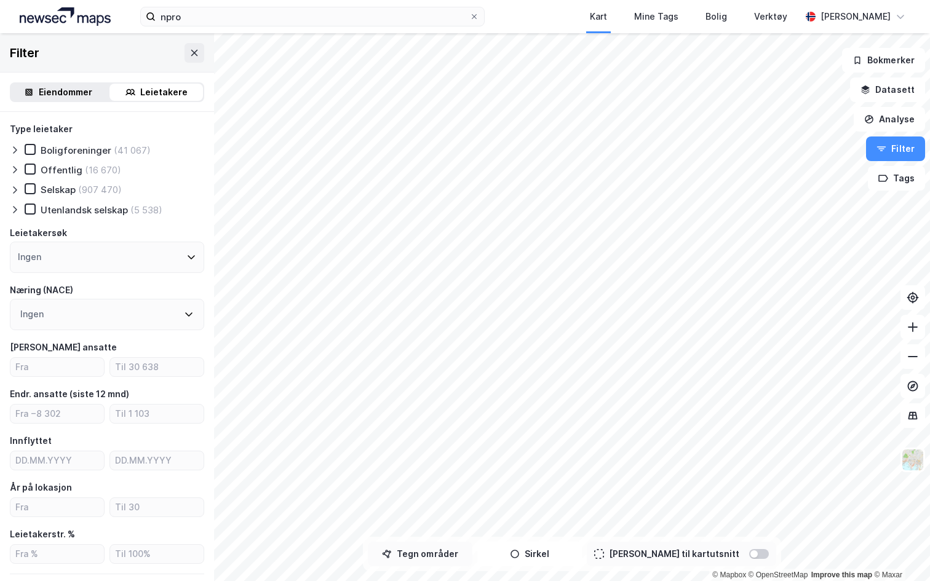
click at [440, 558] on button "Tegn områder" at bounding box center [420, 554] width 105 height 25
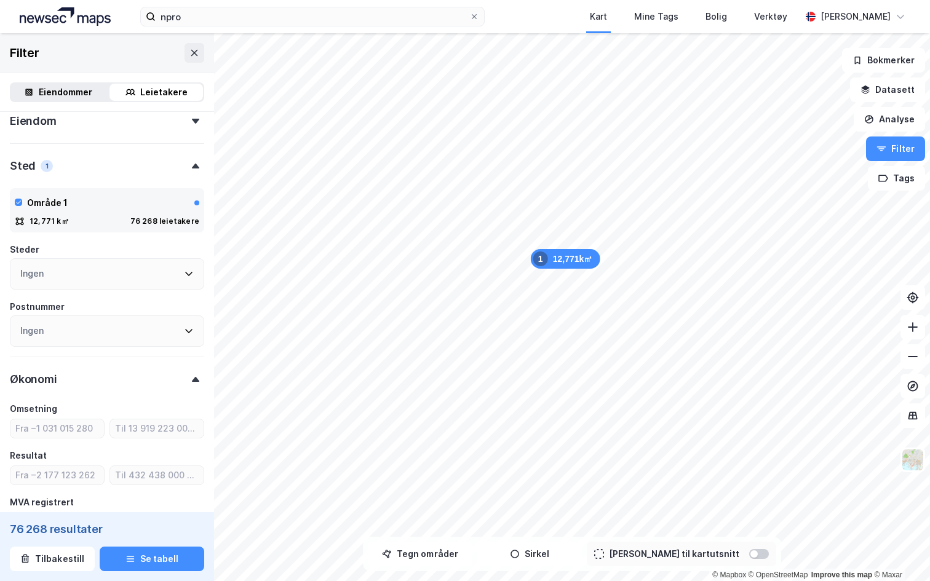
type input "--- (75 869)"
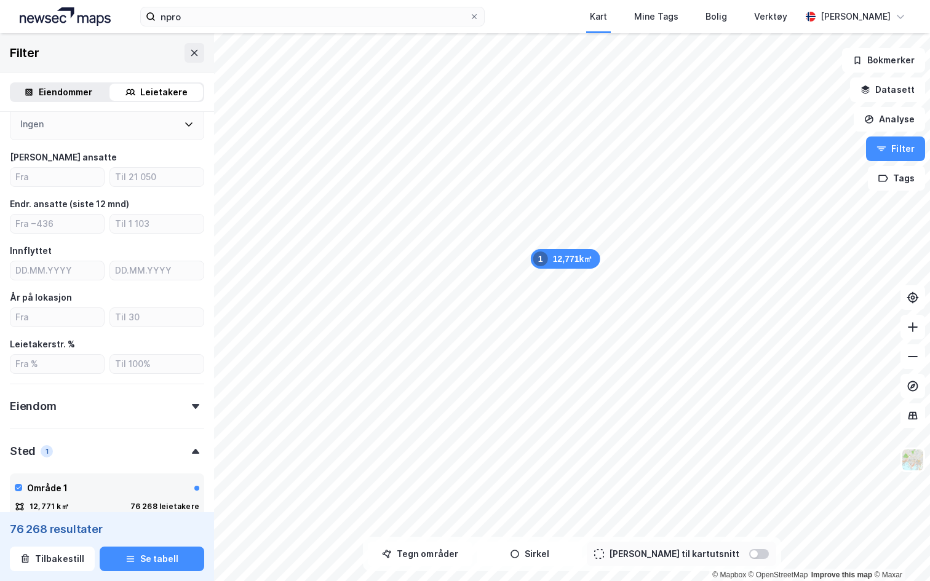
scroll to position [189, 0]
type input "DD.MM.YYYY"
click at [82, 272] on input "DD.MM.YYYY" at bounding box center [56, 272] width 93 height 18
type input "DD.MM.YYYY"
click at [96, 242] on div "Type leietaker Boligforeninger (5 308) Offentlig (358) Selskap (62 197) Utenlan…" at bounding box center [107, 375] width 194 height 885
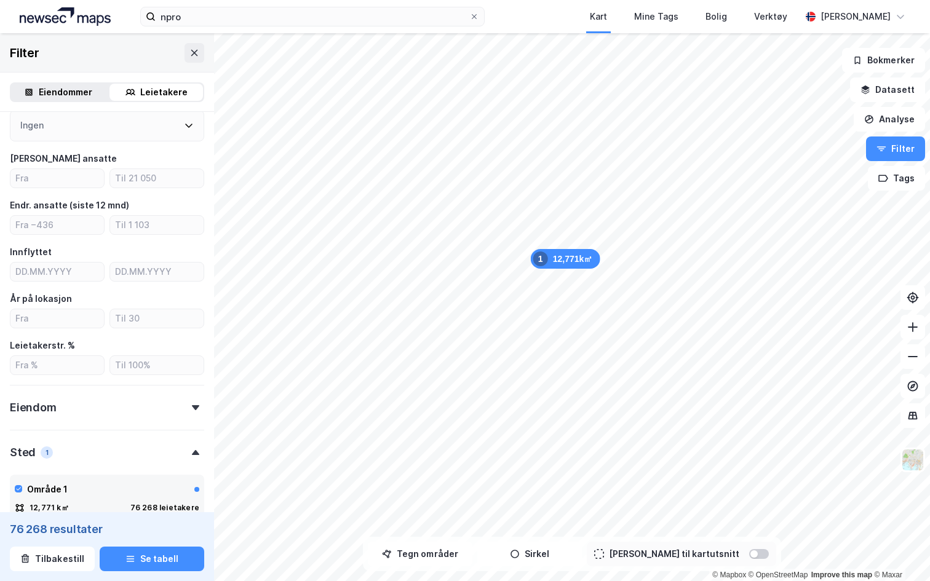
click at [55, 309] on div at bounding box center [57, 319] width 95 height 20
click at [55, 315] on input "number" at bounding box center [56, 318] width 93 height 18
type input "2"
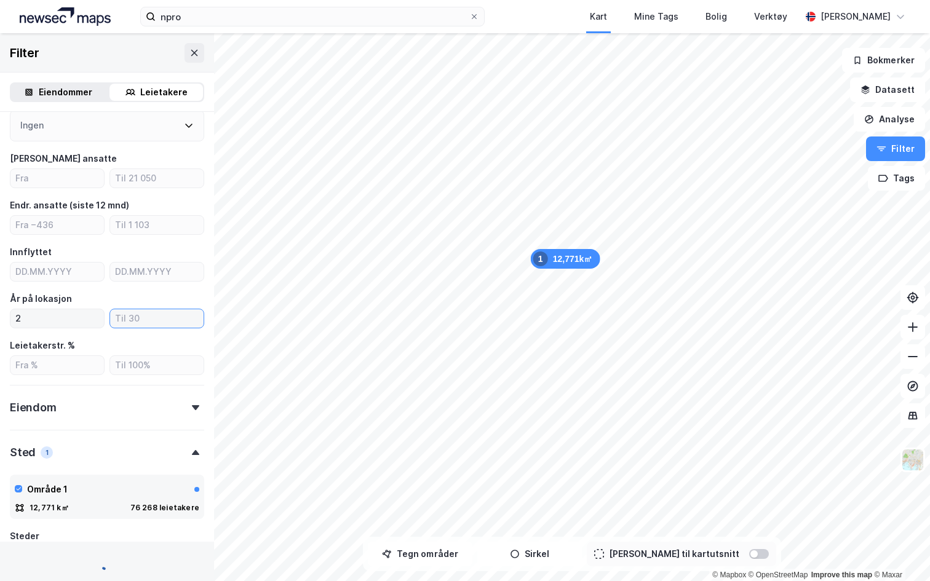
type input "--- (52 535)"
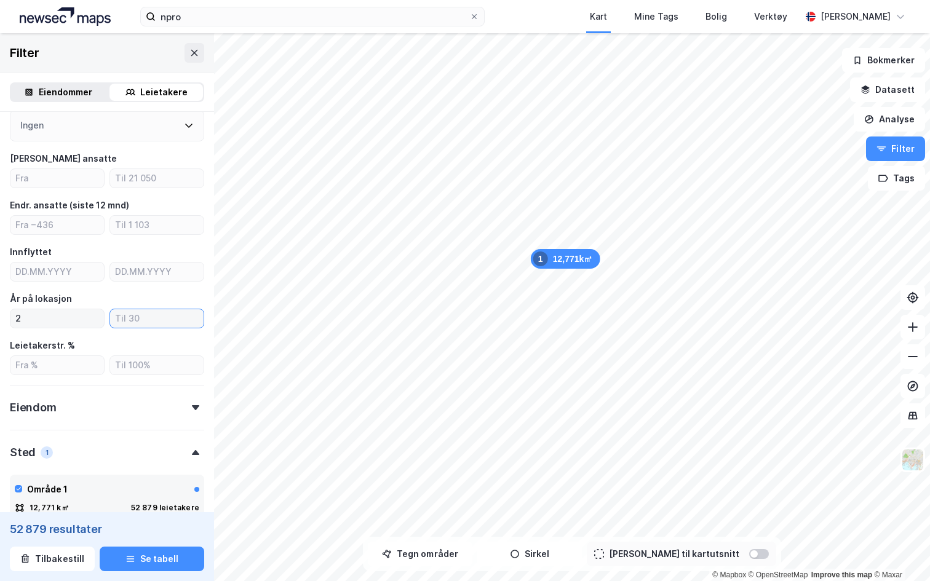
type input "7"
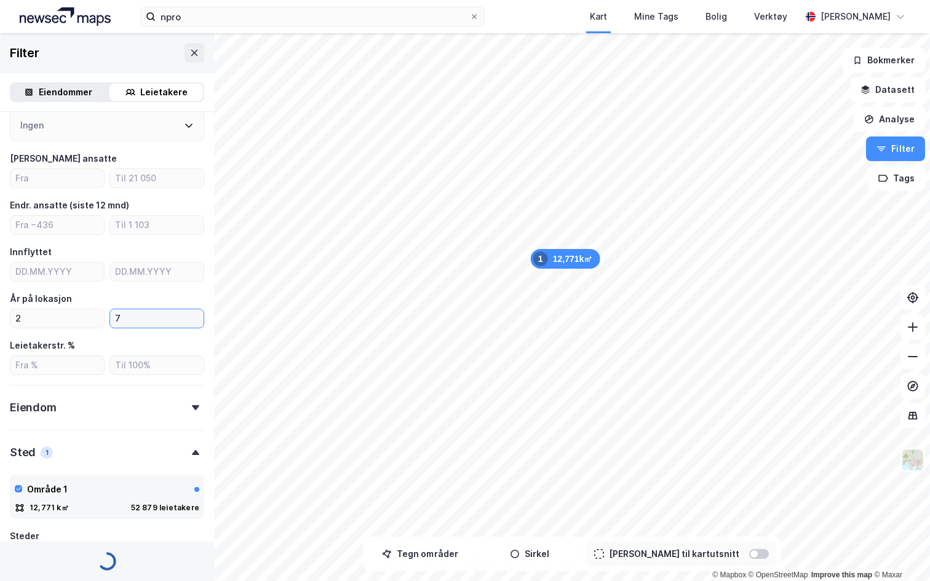
type input "--- (29 559)"
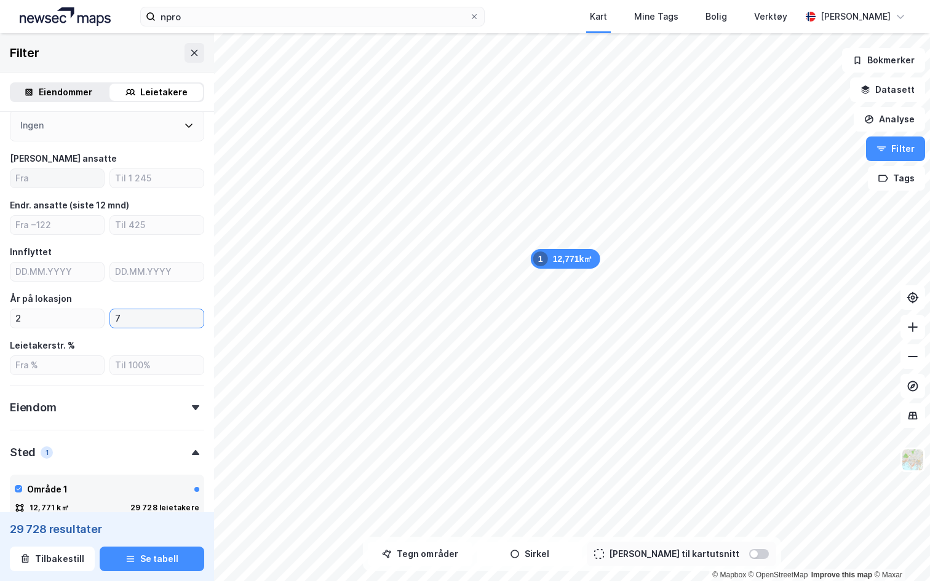
type input "7"
click at [39, 181] on input "number" at bounding box center [56, 178] width 93 height 18
type input "50"
type input "--- (280)"
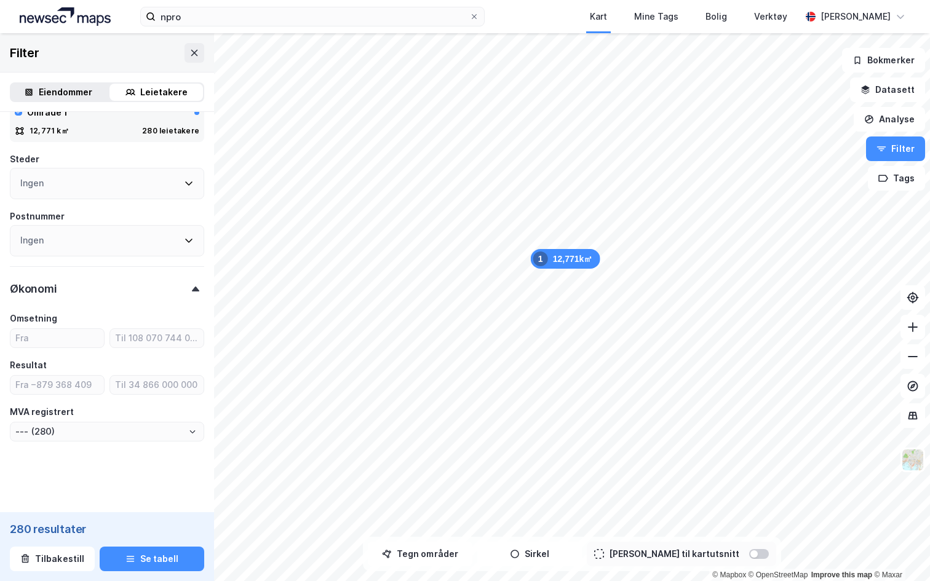
scroll to position [563, 0]
type input "50"
click at [86, 445] on form "Type leietaker Boligforeninger Offentlig (26) Selskap (226) Utenlandsk selskap …" at bounding box center [107, 32] width 194 height 947
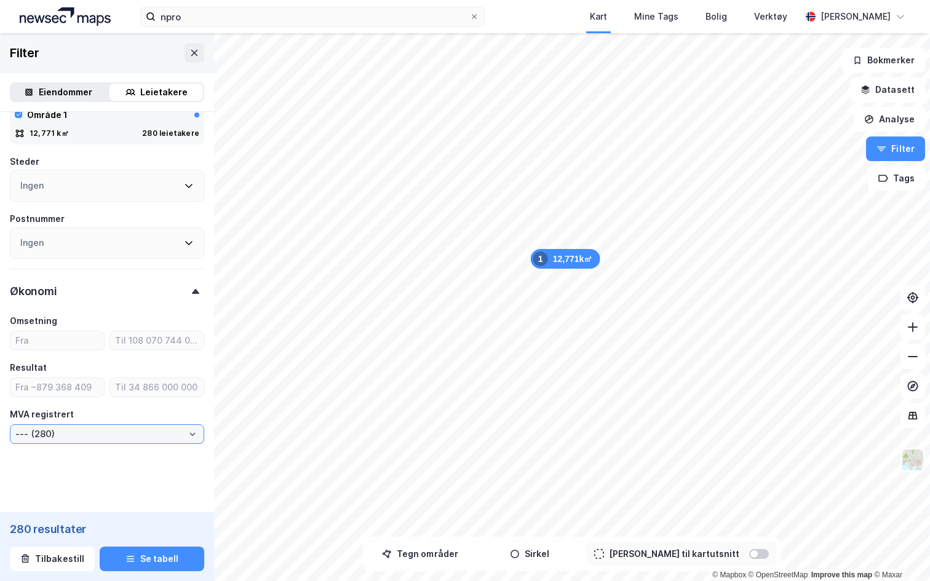
click at [83, 436] on input "--- (280)" at bounding box center [106, 434] width 193 height 18
click at [68, 471] on li "Ja (244)" at bounding box center [107, 477] width 194 height 23
type input "Ja (244)"
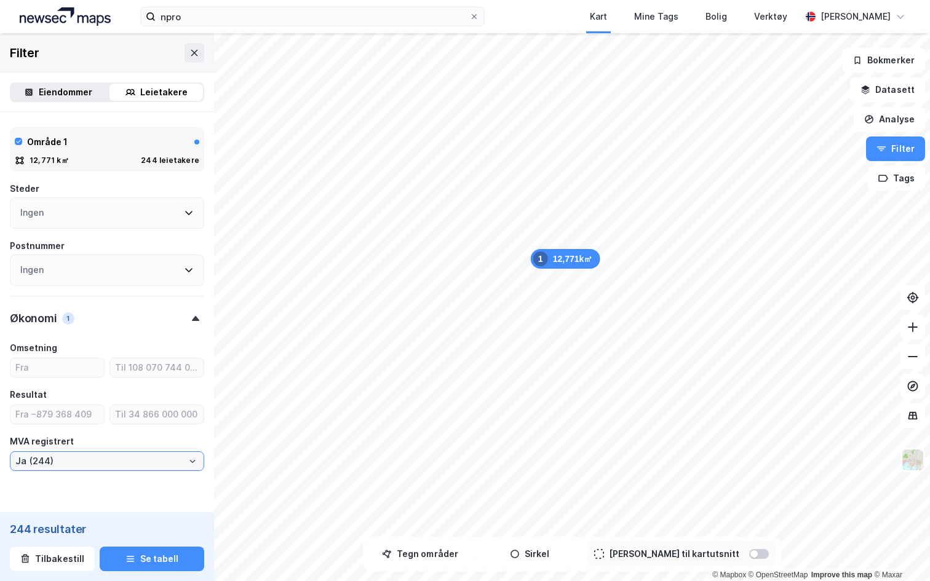
scroll to position [563, 0]
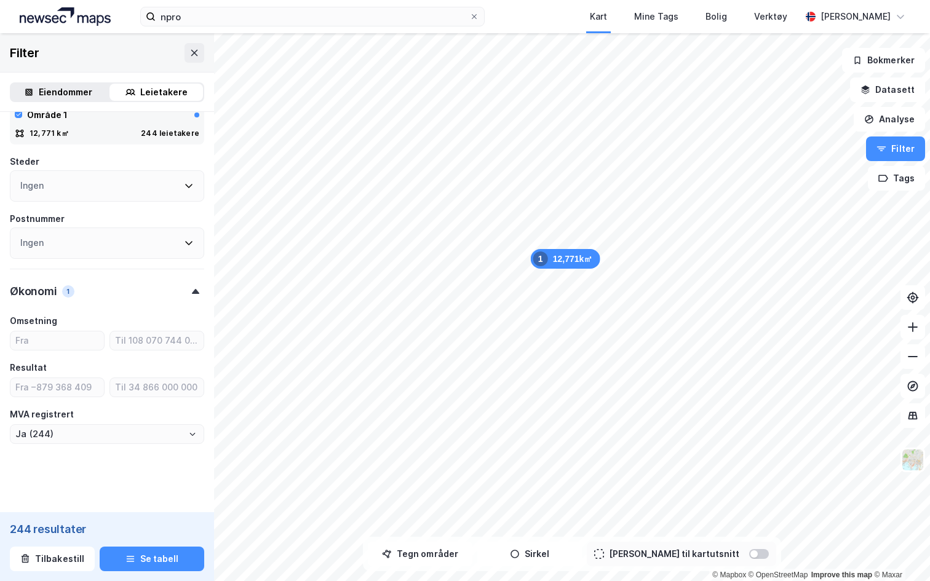
click at [182, 266] on div "Type leietaker Boligforeninger Offentlig (12) Selskap (206) Utenlandsk selskap …" at bounding box center [107, 1] width 194 height 885
click at [649, 18] on div "Mine Tags" at bounding box center [656, 16] width 44 height 15
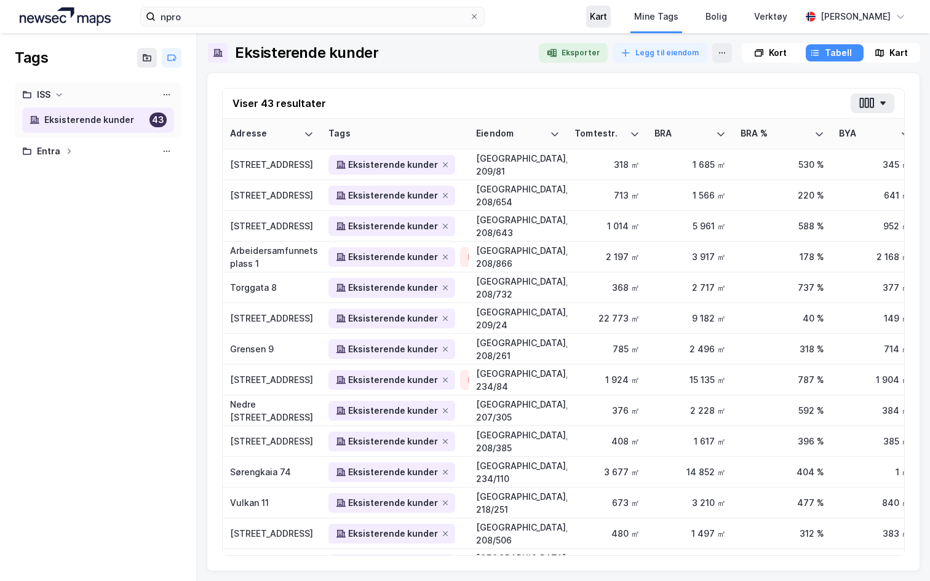
click at [593, 18] on div "Kart" at bounding box center [598, 16] width 17 height 15
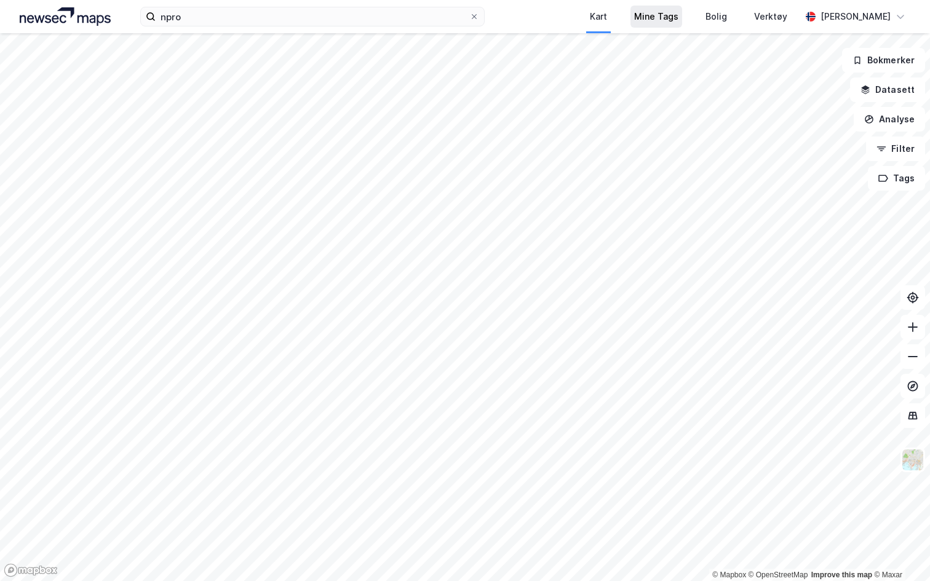
click at [662, 15] on div "Mine Tags" at bounding box center [656, 16] width 44 height 15
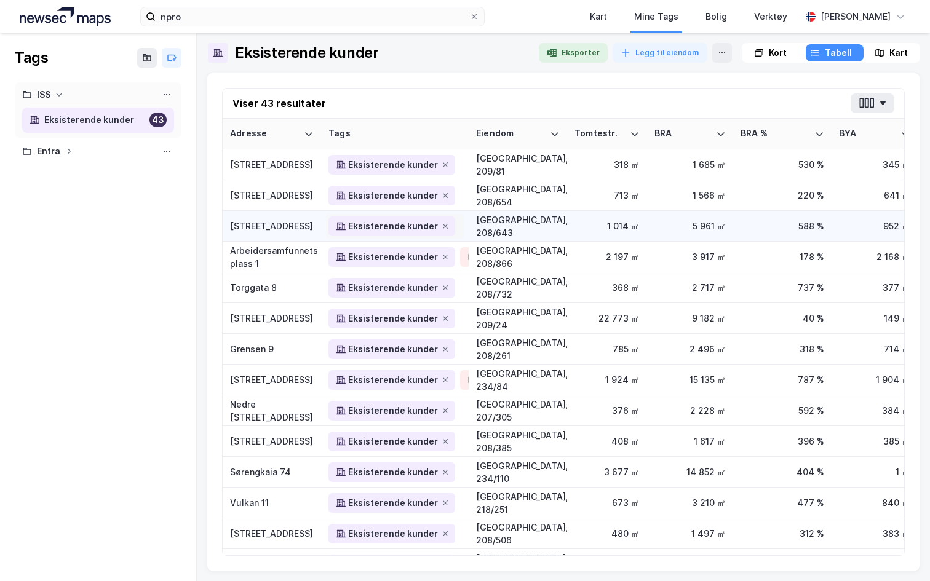
scroll to position [23, 0]
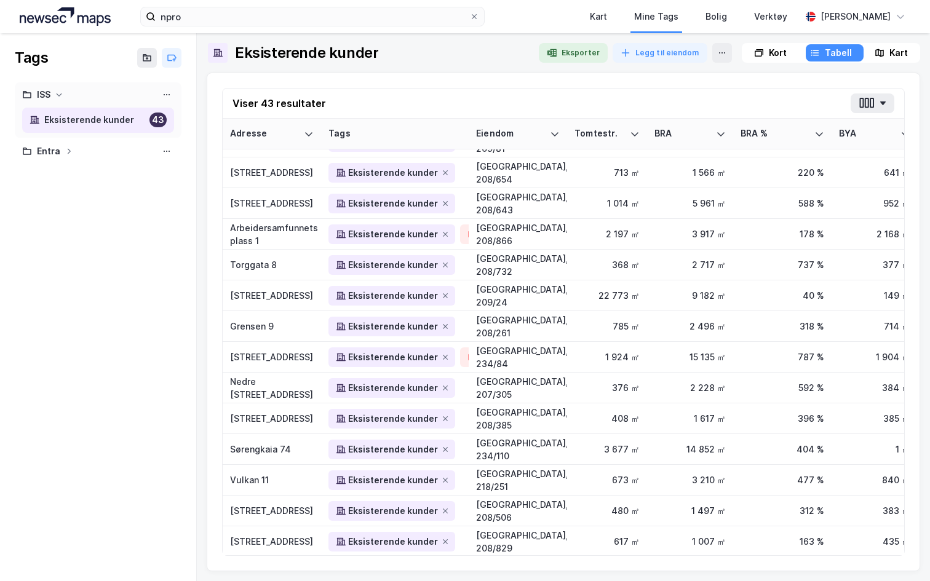
click at [89, 92] on div "ISS" at bounding box center [98, 94] width 152 height 15
click at [79, 155] on div "Entra" at bounding box center [98, 151] width 152 height 15
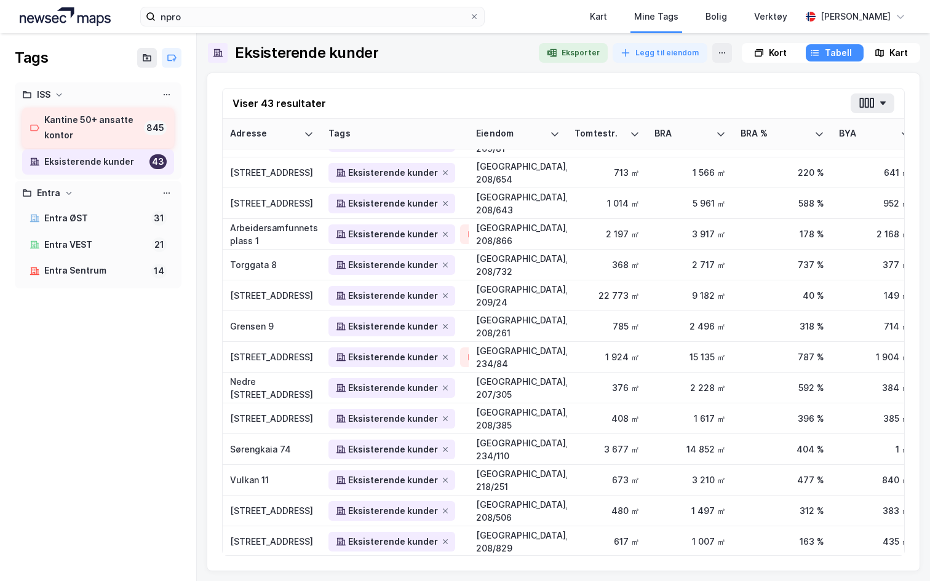
click at [87, 128] on div "Kantine 50+ ansatte kontor" at bounding box center [91, 128] width 95 height 31
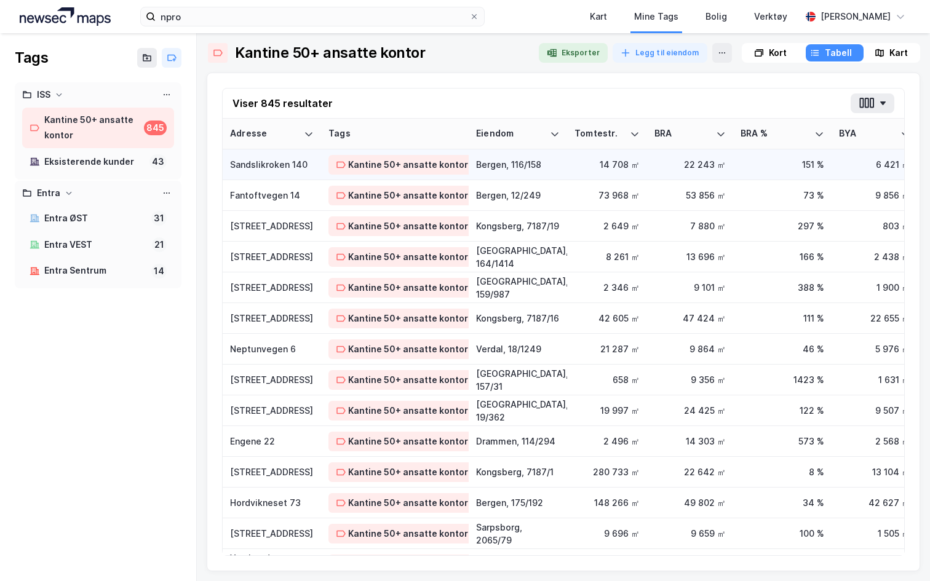
click at [283, 164] on div "Sandslikroken 140" at bounding box center [272, 164] width 84 height 13
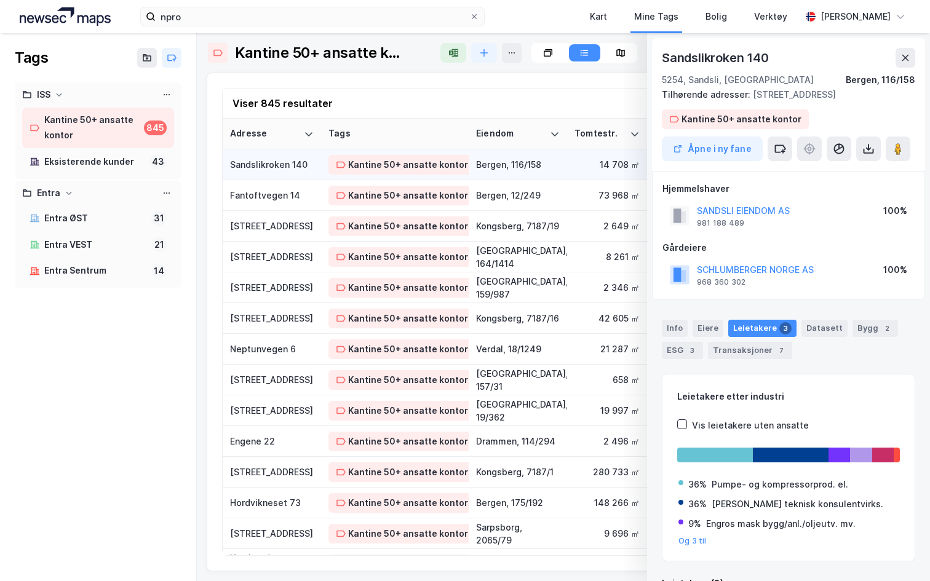
scroll to position [1, 0]
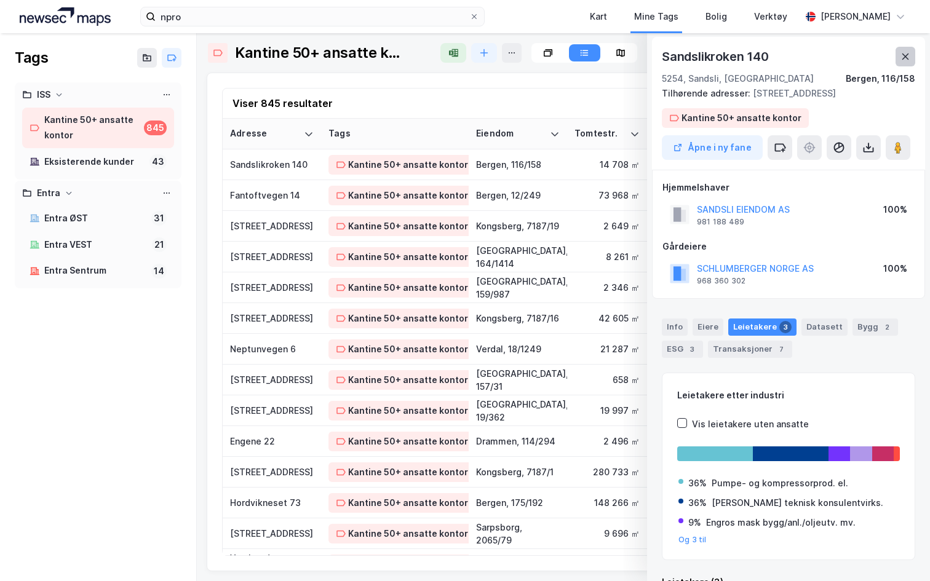
click at [904, 60] on icon at bounding box center [905, 57] width 10 height 10
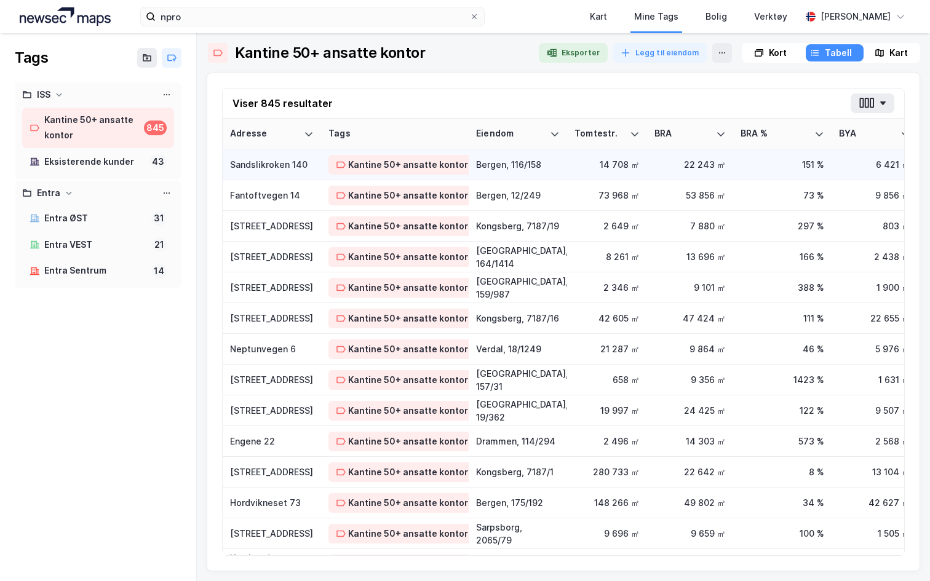
click at [268, 170] on div "Sandslikroken 140" at bounding box center [272, 164] width 84 height 13
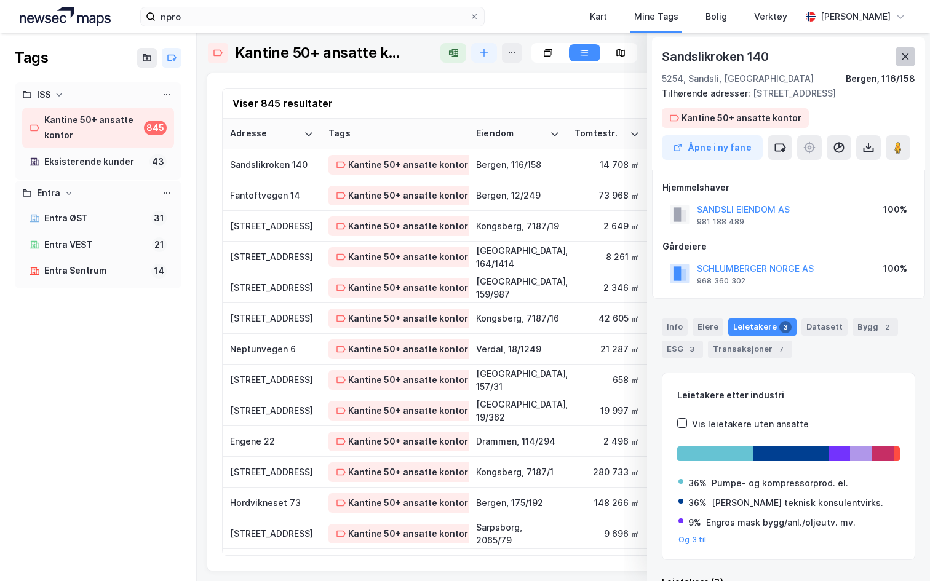
click at [901, 58] on icon at bounding box center [905, 57] width 10 height 10
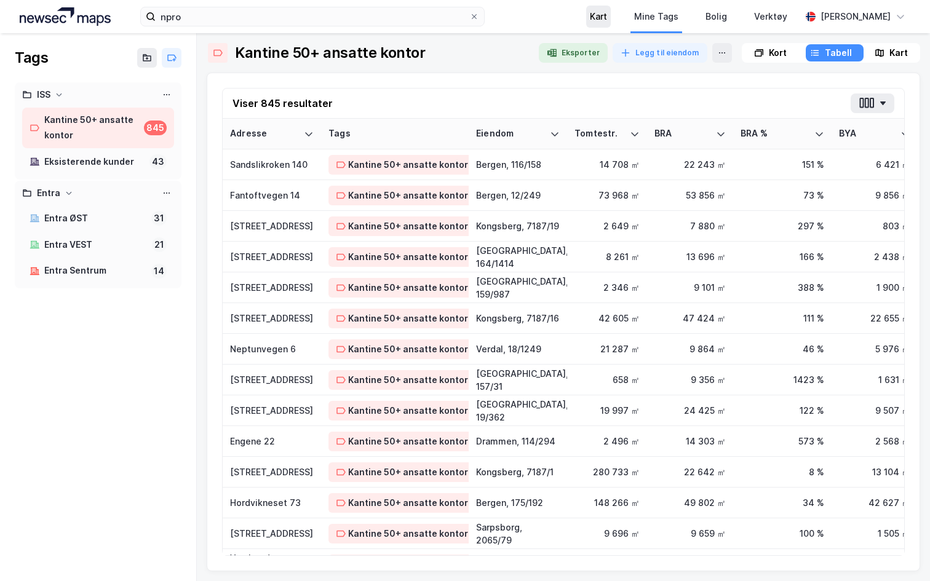
click at [594, 18] on div "Kart" at bounding box center [598, 16] width 17 height 15
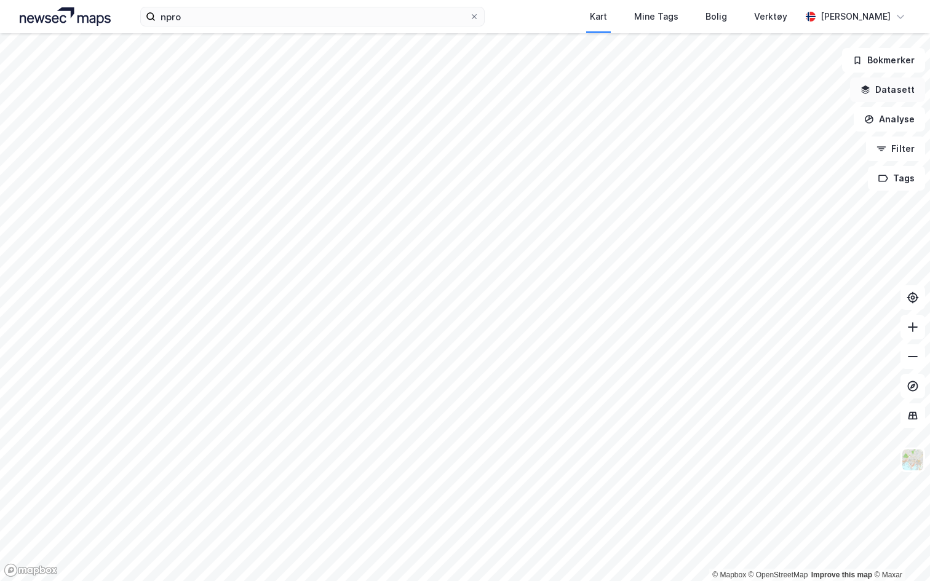
click at [895, 95] on button "Datasett" at bounding box center [887, 89] width 75 height 25
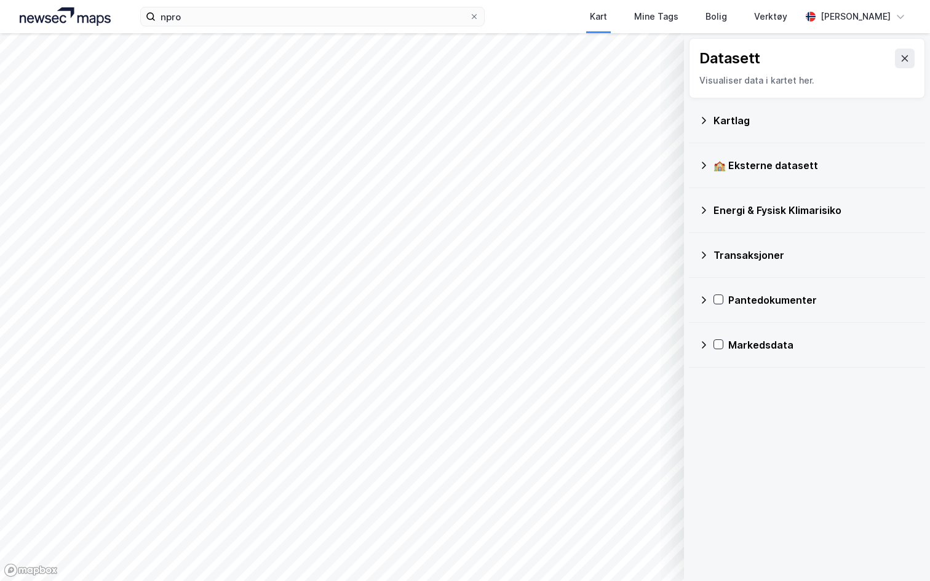
click at [754, 255] on div "Transaksjoner" at bounding box center [814, 255] width 202 height 15
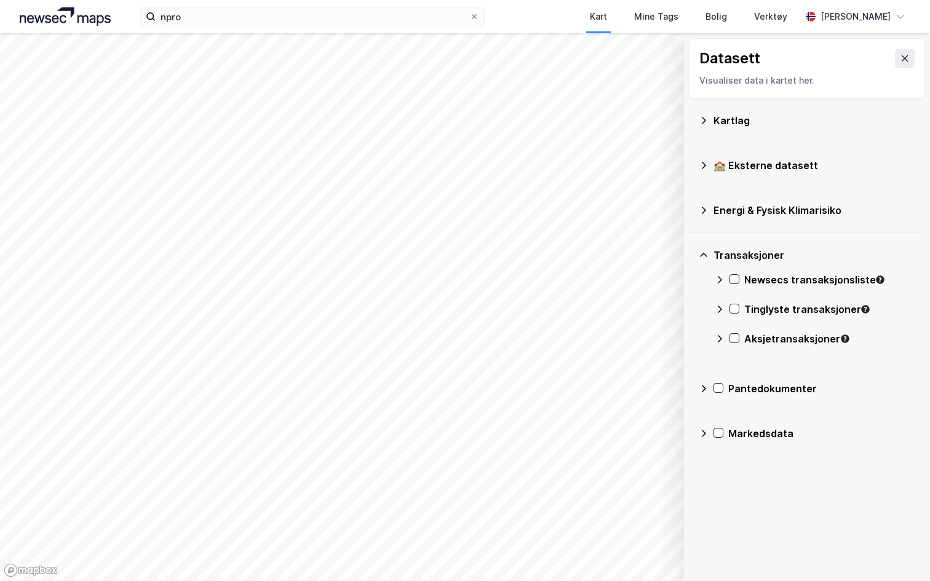
click at [750, 285] on div "Newsecs transaksjonsliste" at bounding box center [829, 279] width 171 height 15
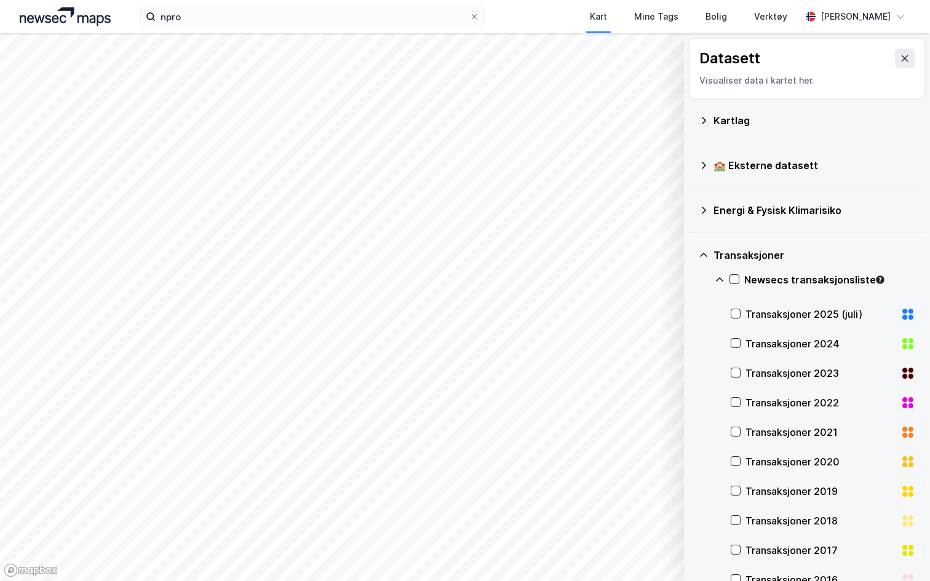
click at [787, 311] on div "Transaksjoner 2025 (juli)" at bounding box center [820, 314] width 150 height 15
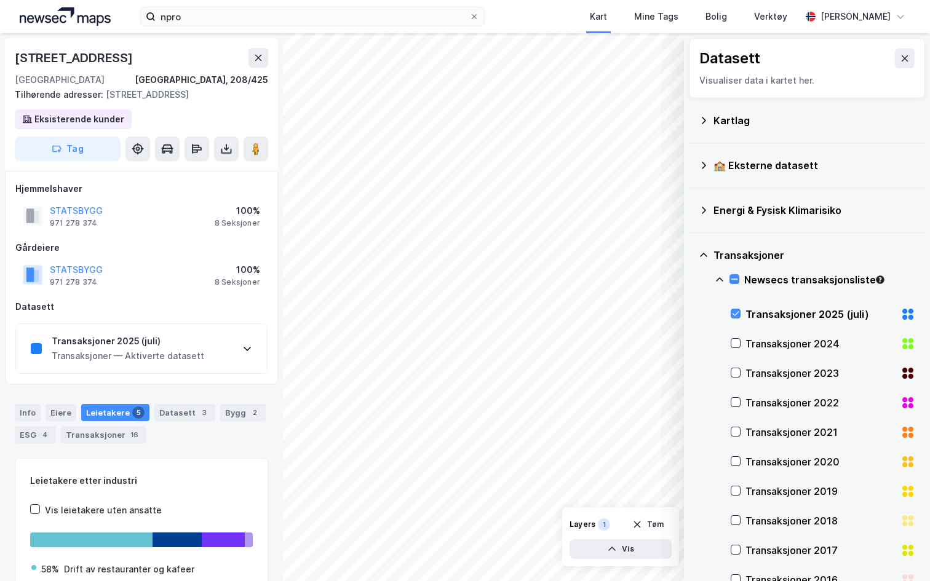
scroll to position [1, 0]
click at [139, 338] on div "Transaksjoner 2025 (juli)" at bounding box center [128, 340] width 152 height 15
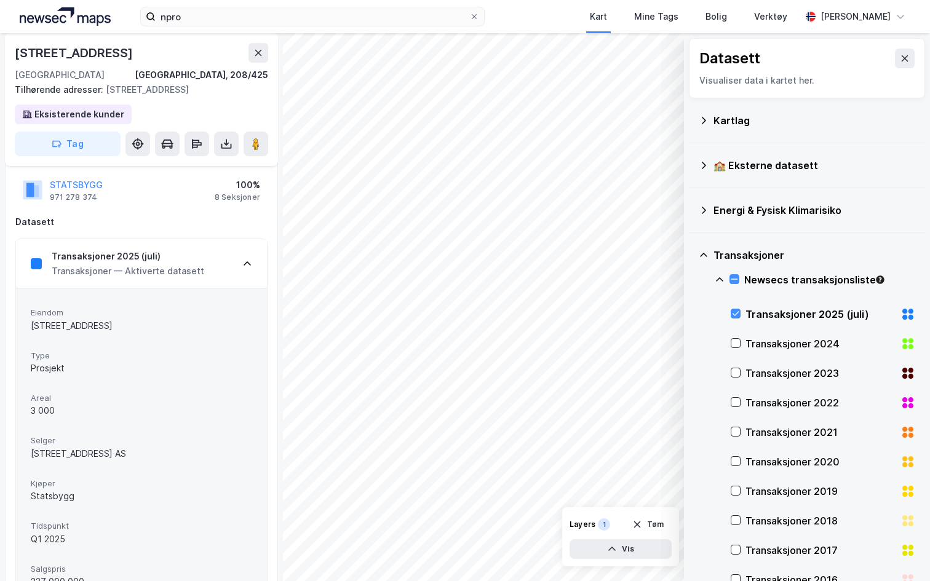
scroll to position [11, 0]
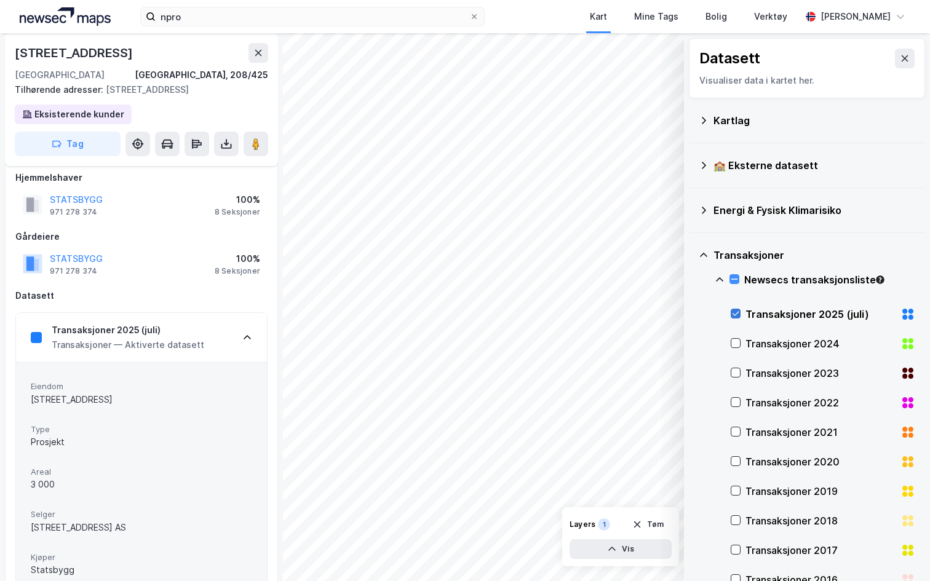
click at [732, 315] on icon at bounding box center [735, 313] width 9 height 9
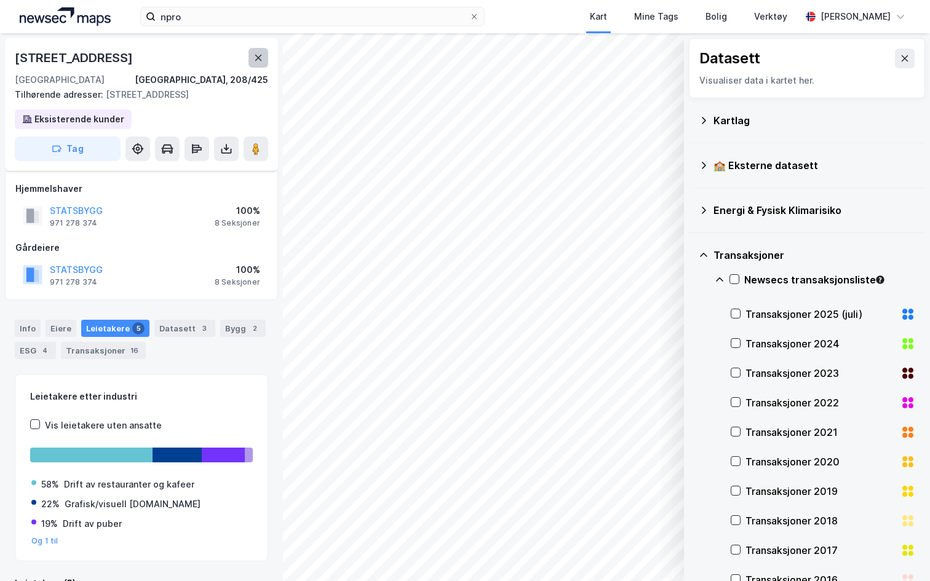
click at [255, 57] on icon at bounding box center [258, 58] width 10 height 10
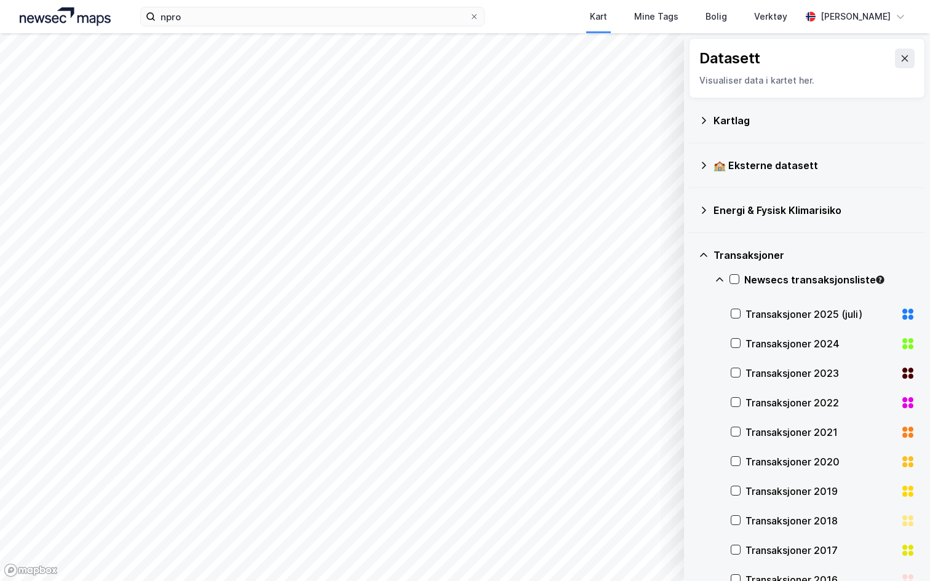
click at [722, 248] on div "Transaksjoner" at bounding box center [814, 255] width 202 height 15
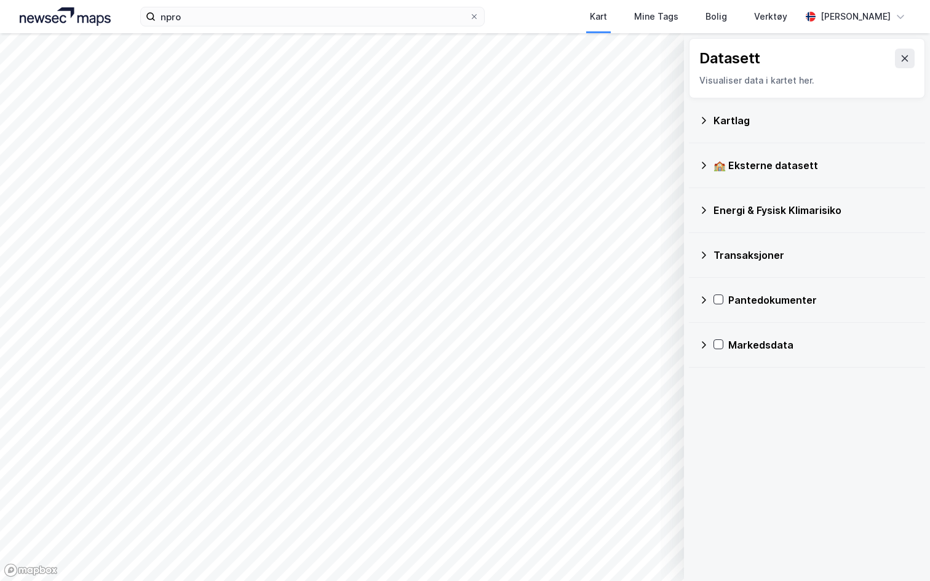
click at [726, 100] on div "Kartlag" at bounding box center [807, 120] width 236 height 45
click at [726, 119] on div "Kartlag" at bounding box center [814, 120] width 202 height 15
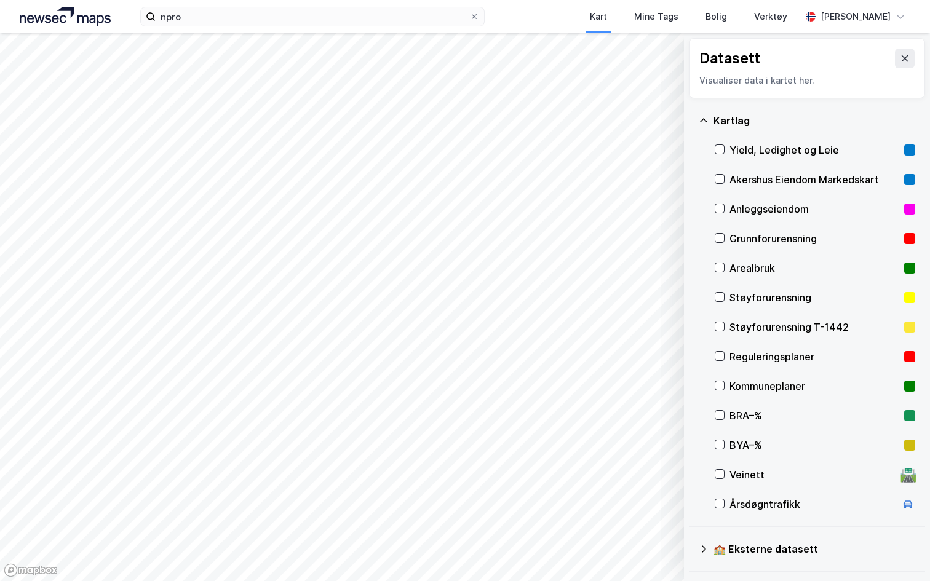
click at [721, 121] on div "Kartlag" at bounding box center [814, 120] width 202 height 15
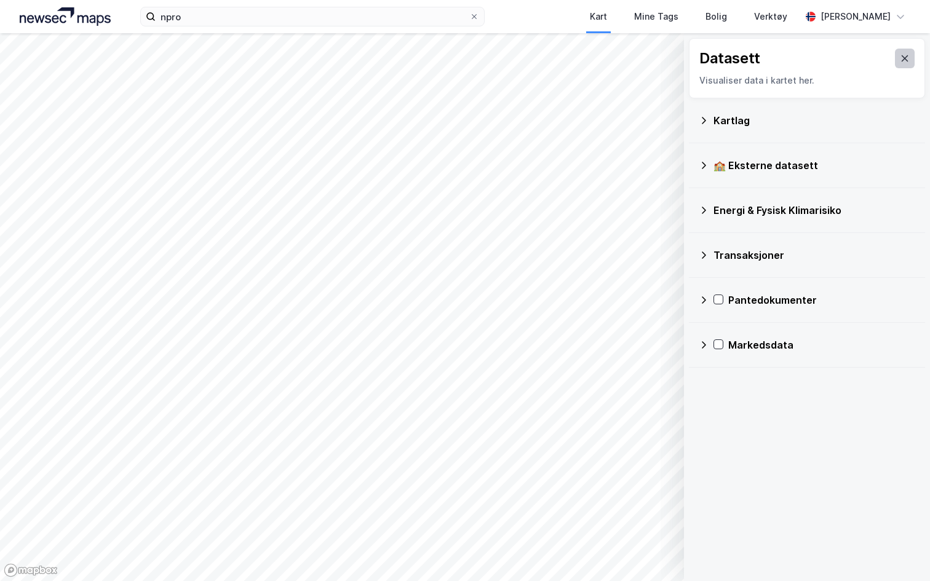
click at [898, 60] on button at bounding box center [905, 59] width 20 height 20
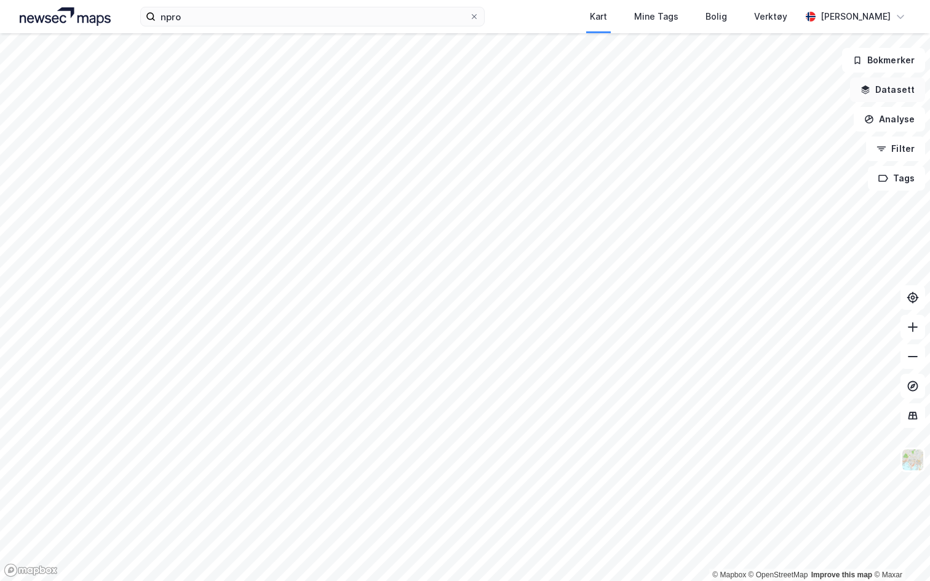
click at [892, 92] on button "Datasett" at bounding box center [887, 89] width 75 height 25
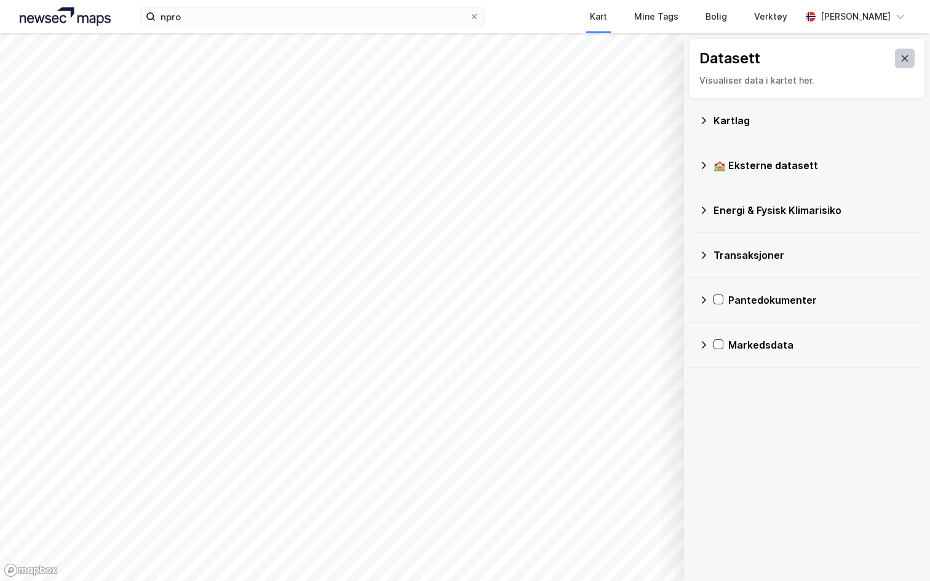
click at [904, 61] on icon at bounding box center [904, 58] width 10 height 10
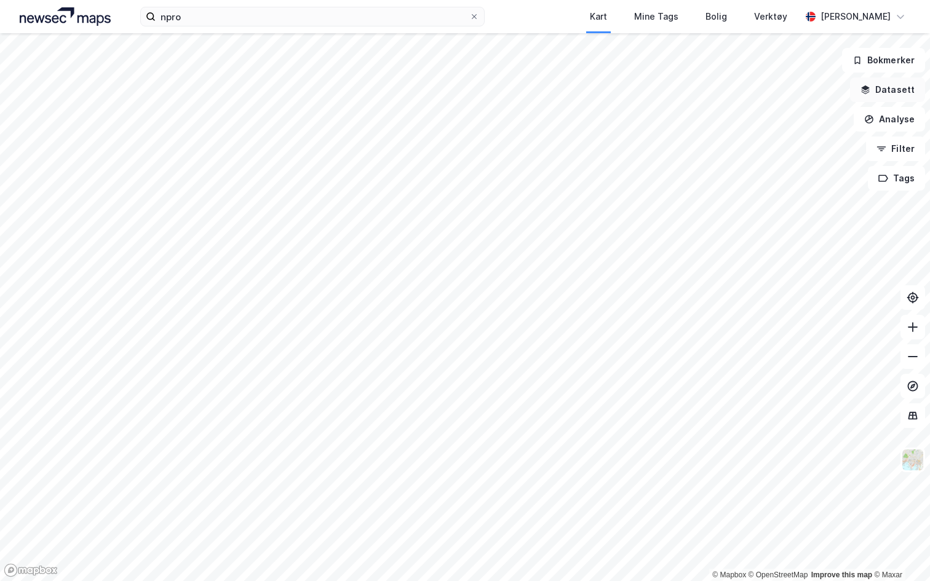
click at [876, 92] on button "Datasett" at bounding box center [887, 89] width 75 height 25
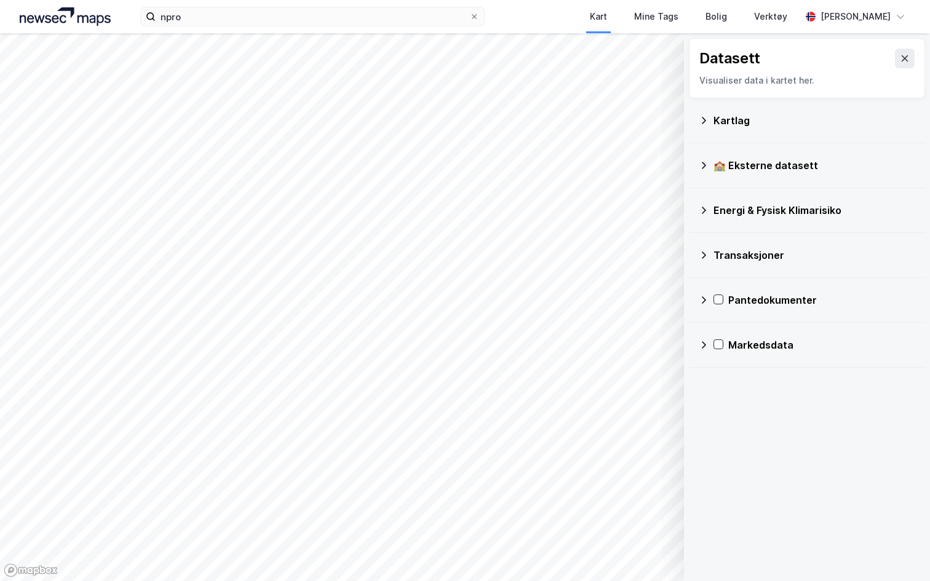
click at [707, 347] on icon at bounding box center [703, 345] width 10 height 10
click at [722, 430] on icon at bounding box center [719, 434] width 10 height 10
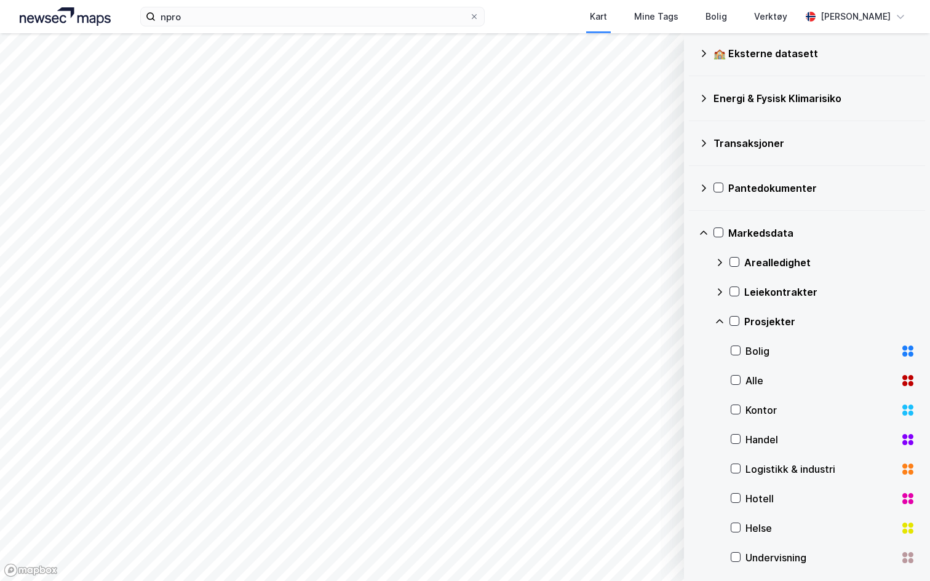
scroll to position [175, 0]
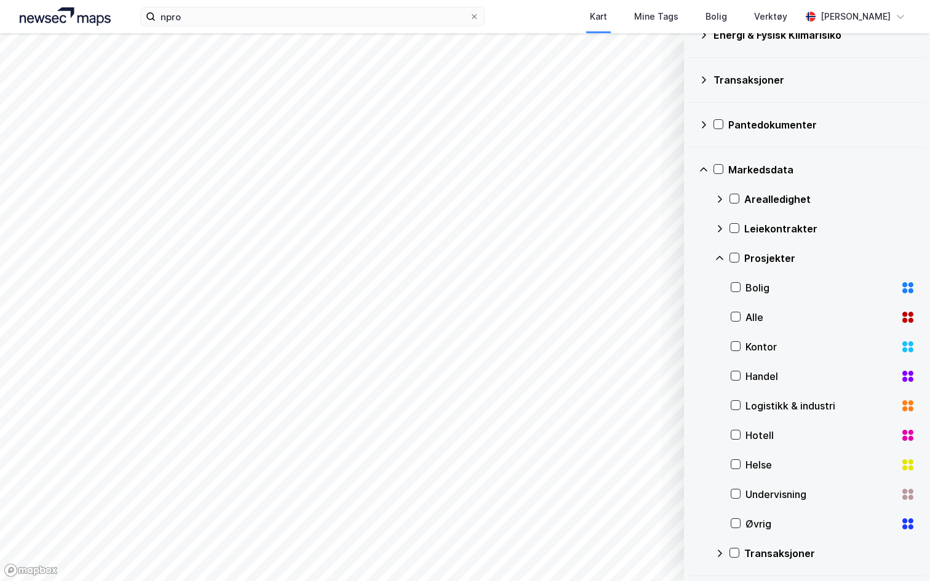
click at [763, 344] on div "Kontor" at bounding box center [820, 346] width 150 height 15
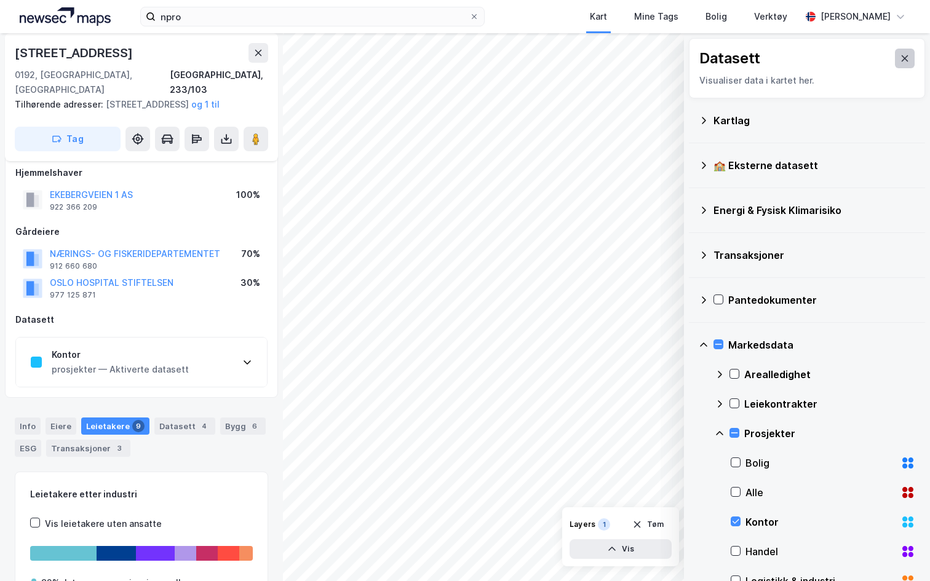
click at [907, 58] on icon at bounding box center [904, 58] width 10 height 10
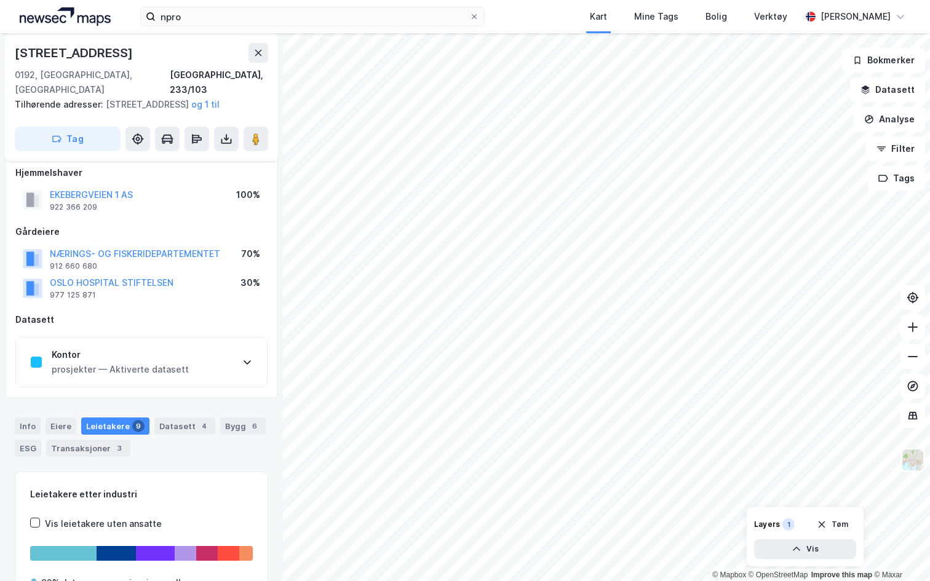
click at [118, 358] on div "Kontor" at bounding box center [120, 354] width 137 height 15
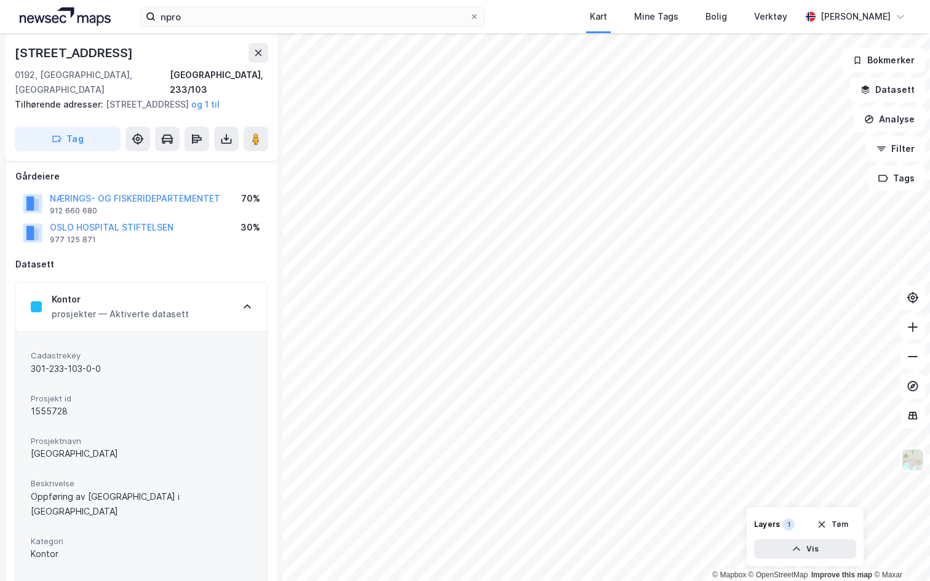
scroll to position [66, 0]
click at [223, 309] on div "Kontor prosjekter — Aktiverte datasett" at bounding box center [141, 307] width 251 height 49
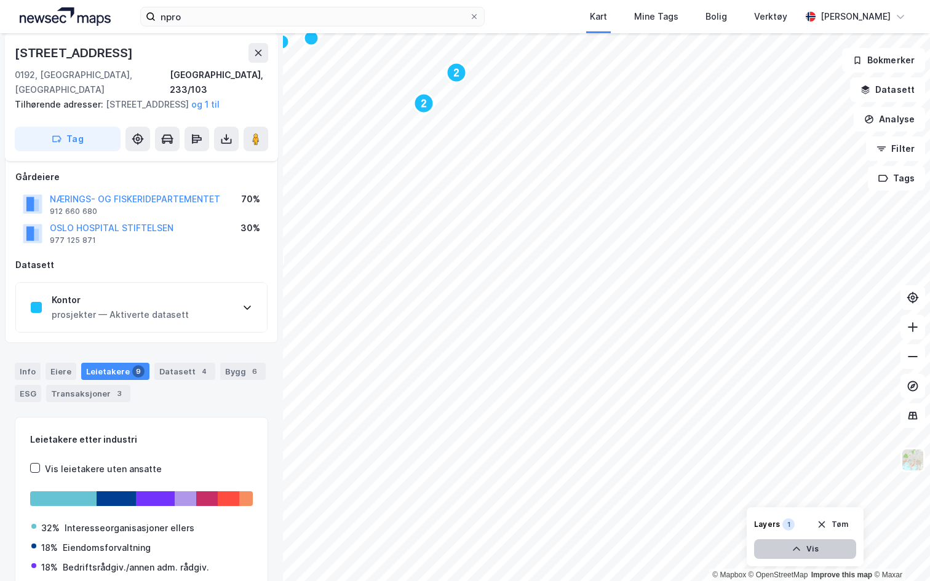
click at [808, 548] on button "Vis" at bounding box center [805, 549] width 102 height 20
click at [797, 520] on icon at bounding box center [799, 522] width 10 height 10
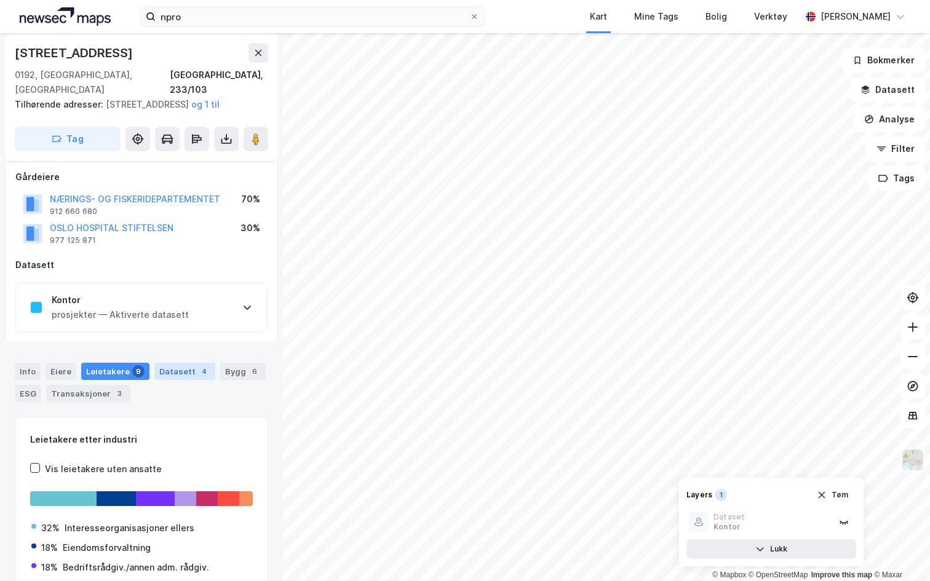
click at [182, 376] on div "Datasett 4" at bounding box center [184, 371] width 61 height 17
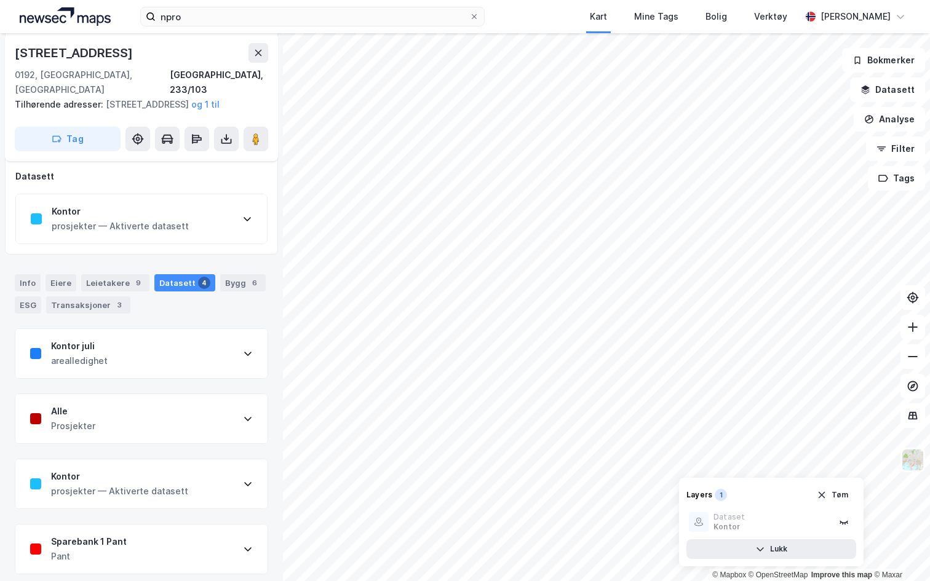
scroll to position [165, 0]
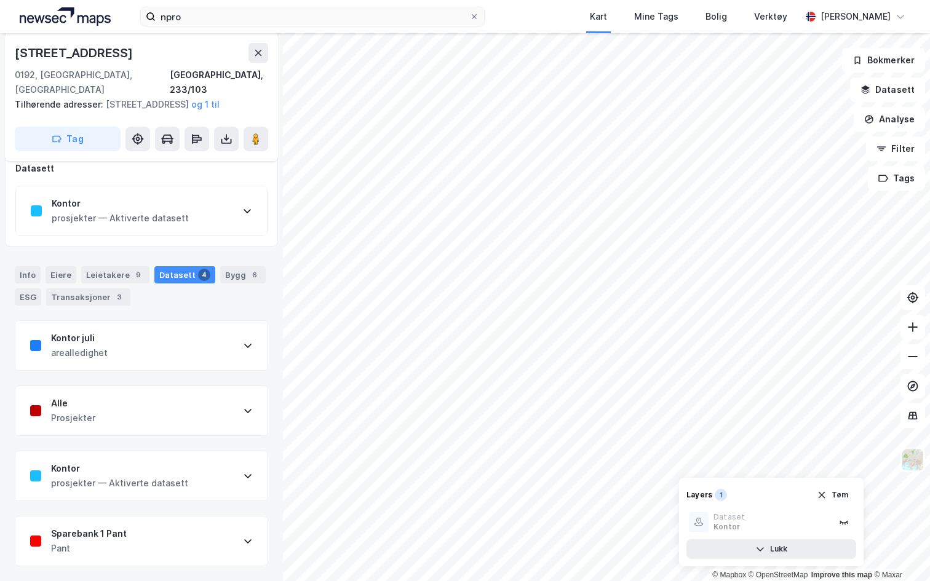
click at [154, 347] on div "Kontor juli arealledighet" at bounding box center [141, 345] width 252 height 49
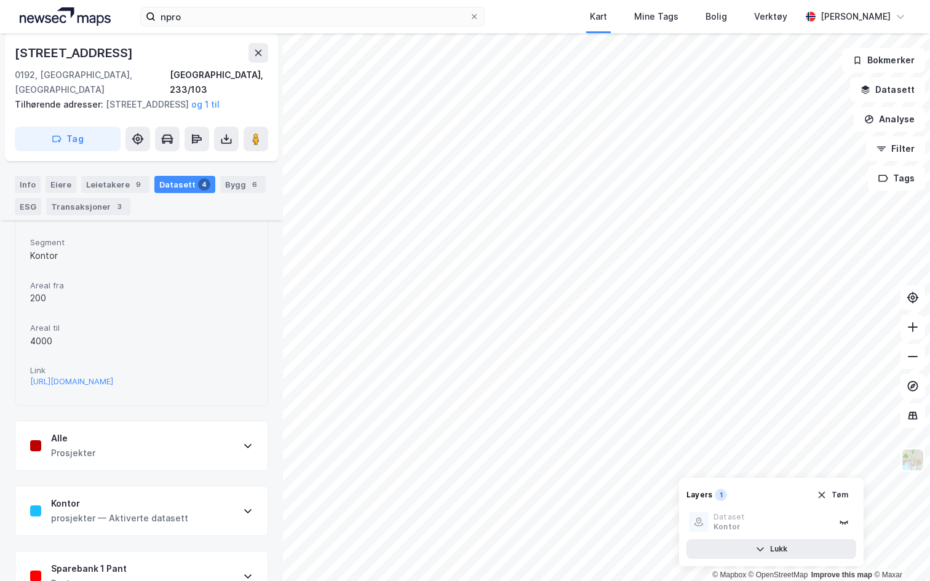
scroll to position [373, 0]
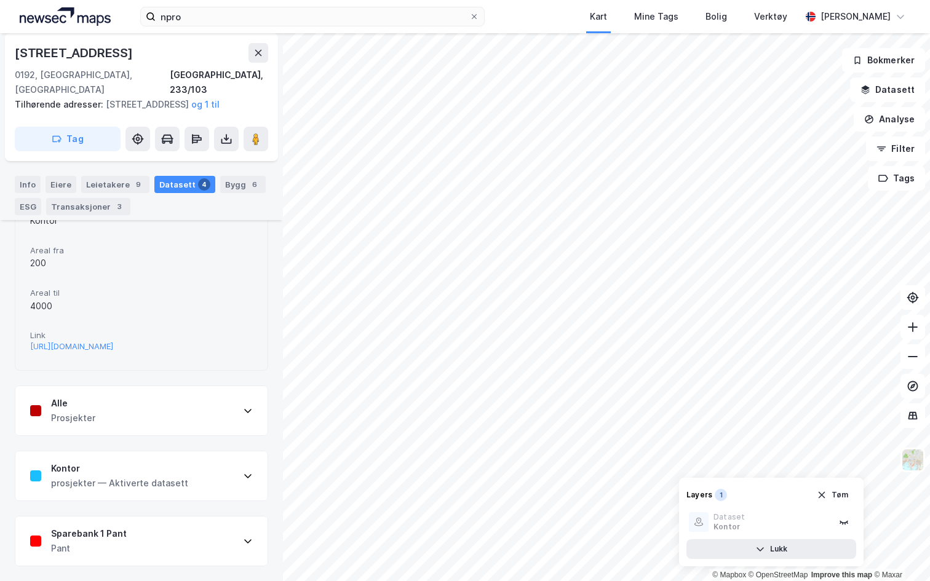
click at [140, 459] on div "Kontor prosjekter — Aktiverte datasett" at bounding box center [141, 475] width 252 height 49
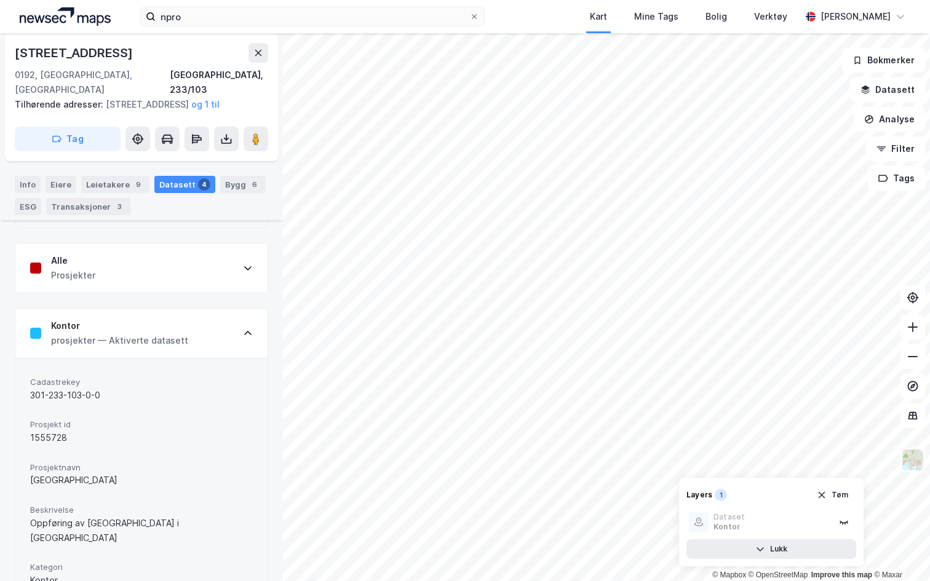
click at [151, 348] on div "prosjekter — Aktiverte datasett" at bounding box center [119, 340] width 137 height 15
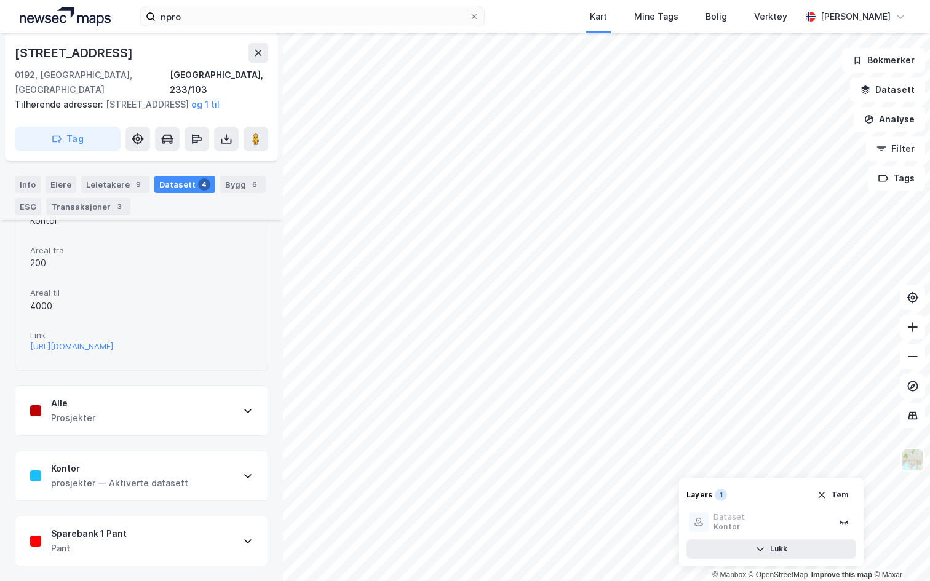
click at [130, 547] on div "Sparebank 1 Pant Pant" at bounding box center [141, 540] width 252 height 49
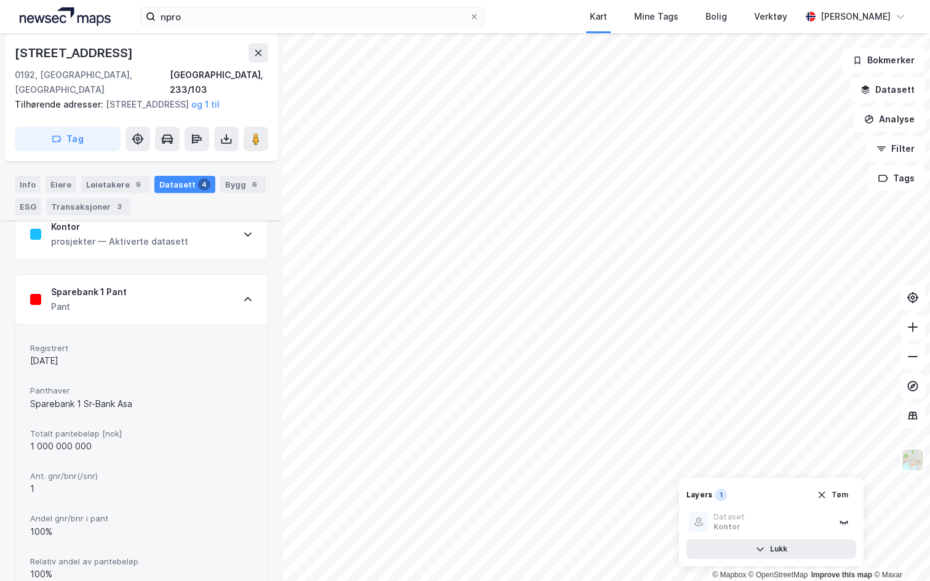
scroll to position [639, 0]
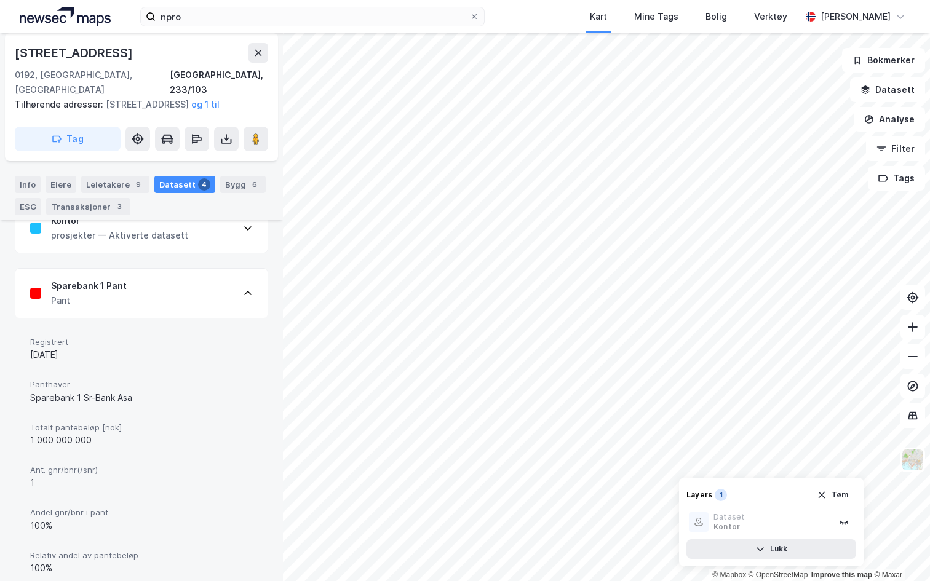
click at [213, 307] on div "Sparebank 1 Pant Pant" at bounding box center [141, 293] width 252 height 49
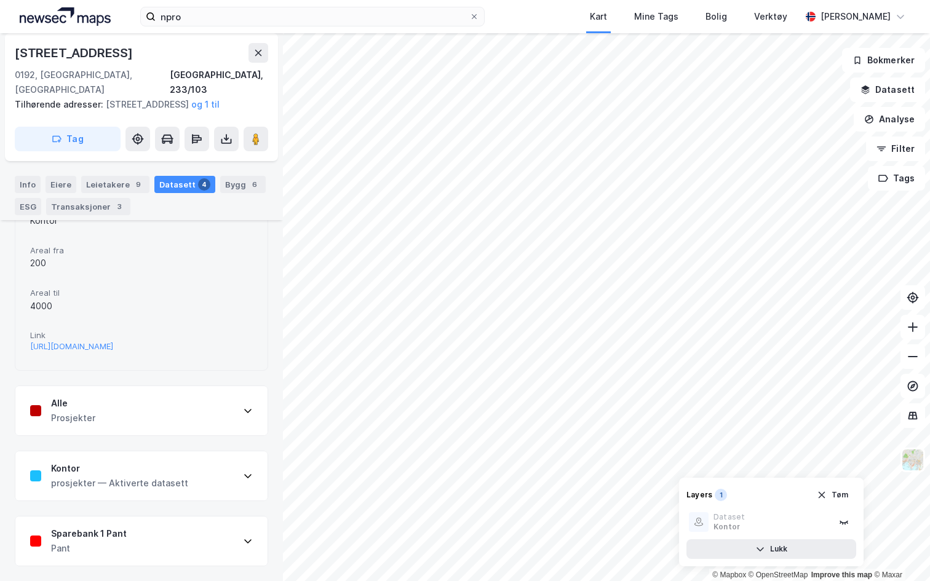
scroll to position [405, 0]
click at [907, 92] on button "Datasett" at bounding box center [887, 89] width 75 height 25
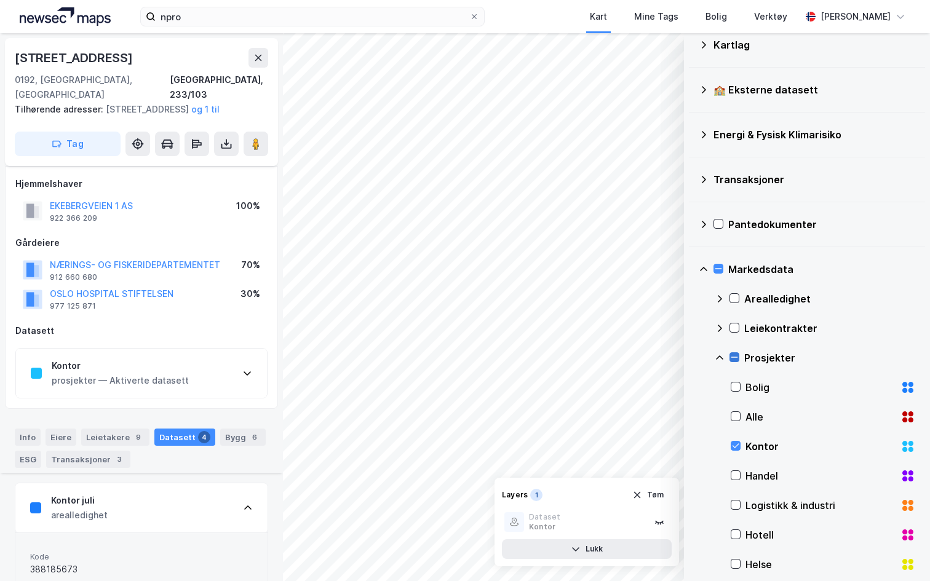
scroll to position [77, 0]
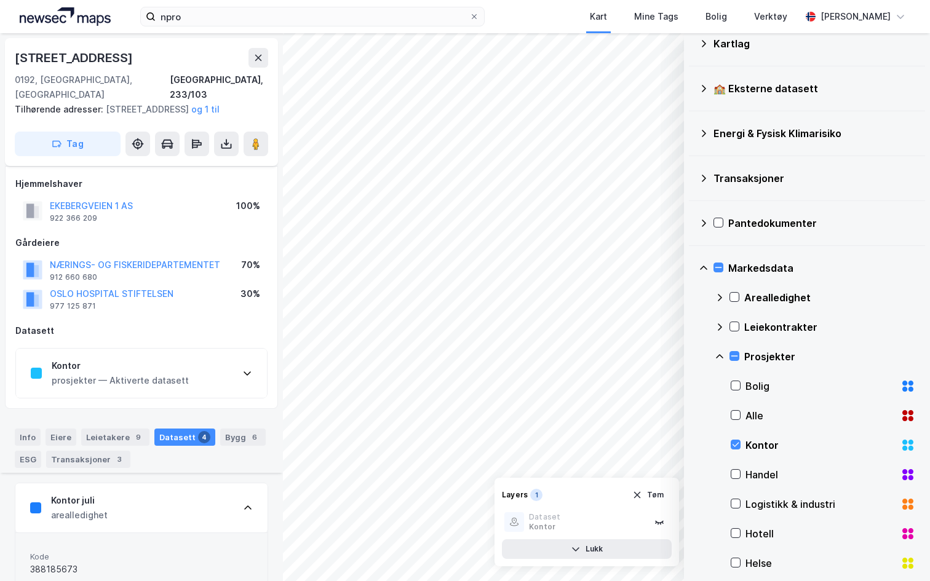
click at [721, 360] on icon at bounding box center [719, 357] width 10 height 10
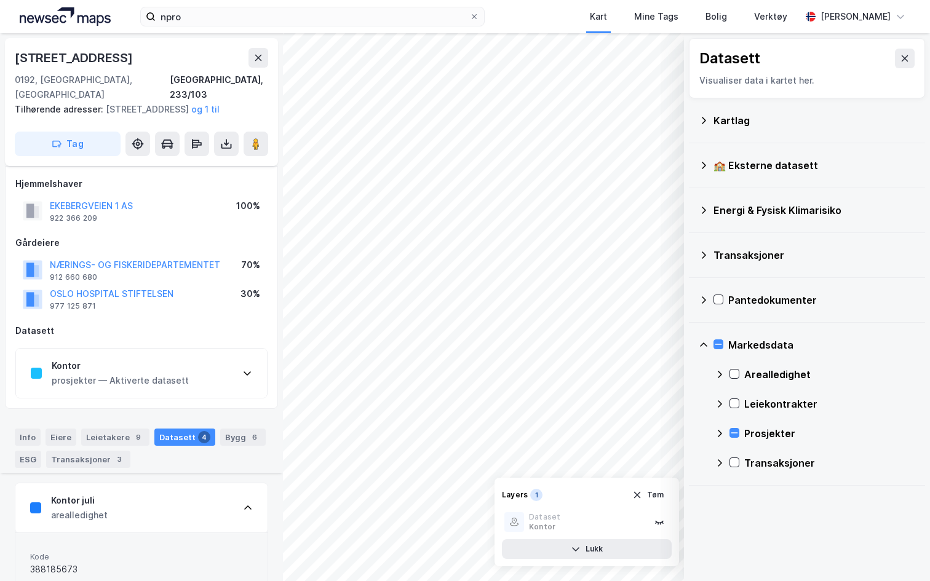
click at [706, 346] on icon at bounding box center [703, 344] width 7 height 4
click at [706, 346] on icon at bounding box center [703, 345] width 10 height 10
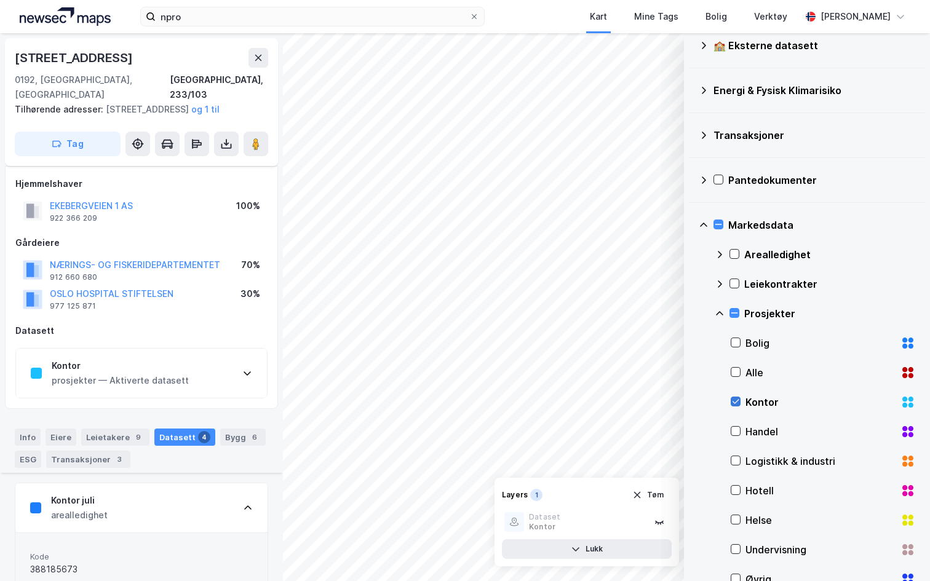
scroll to position [121, 0]
click at [737, 429] on icon at bounding box center [735, 430] width 9 height 9
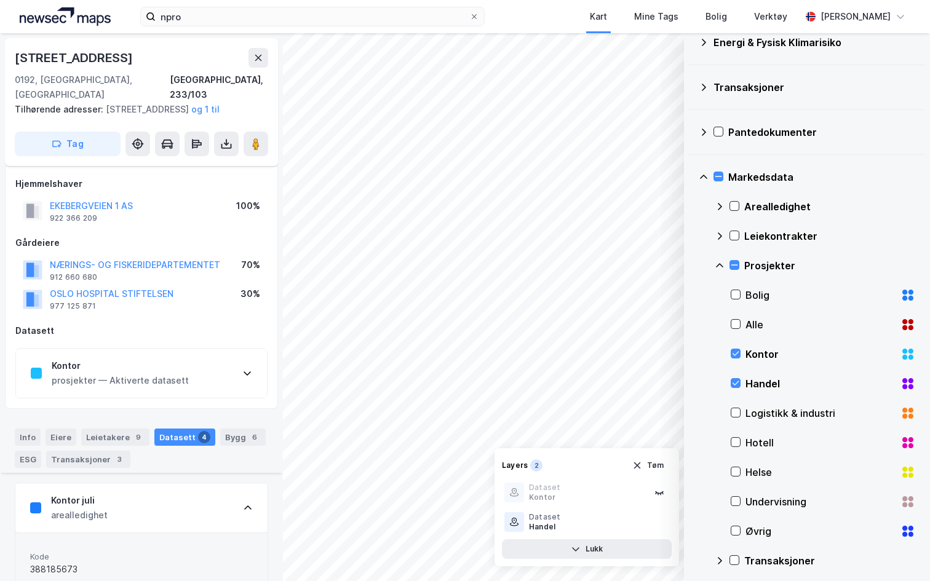
scroll to position [172, 0]
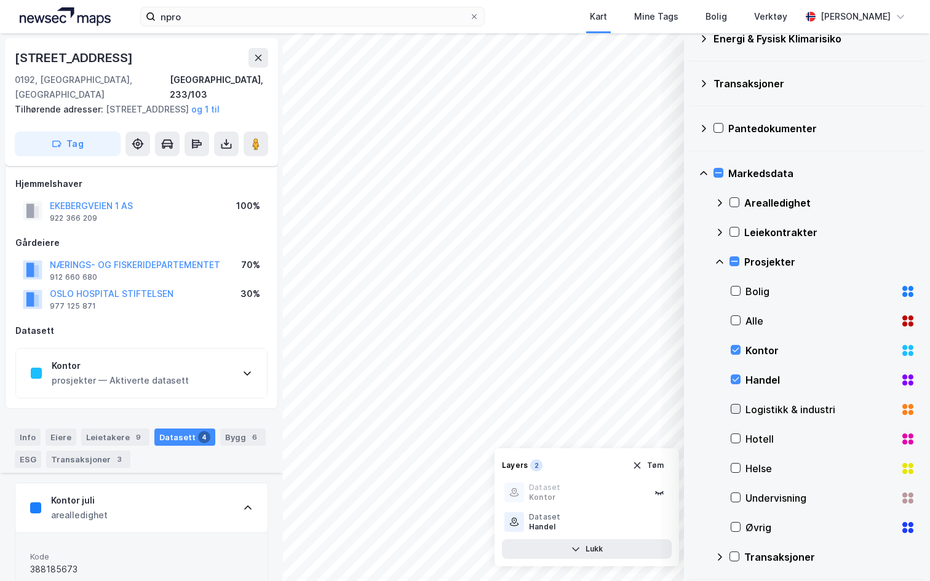
click at [736, 408] on icon at bounding box center [735, 409] width 9 height 9
click at [734, 442] on icon at bounding box center [735, 438] width 9 height 9
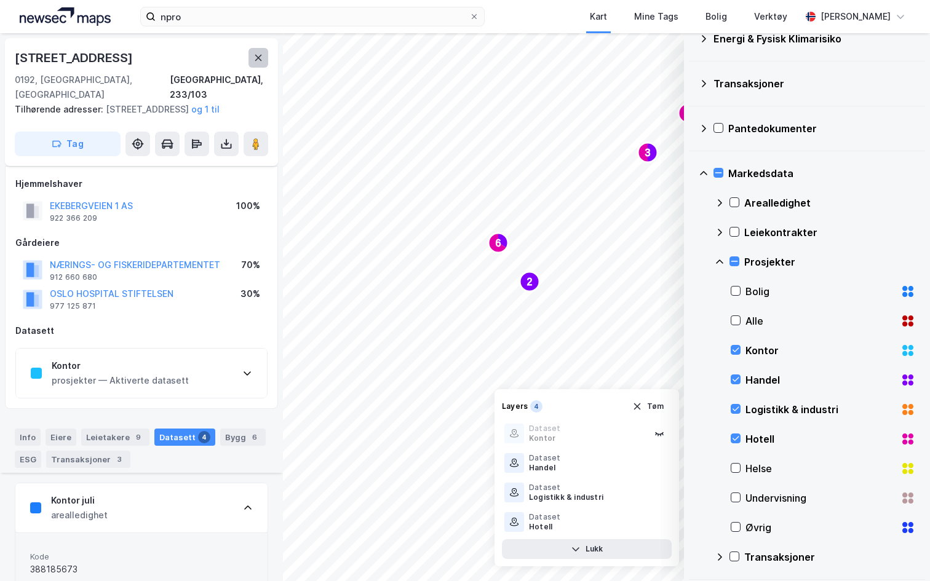
click at [258, 64] on button at bounding box center [258, 58] width 20 height 20
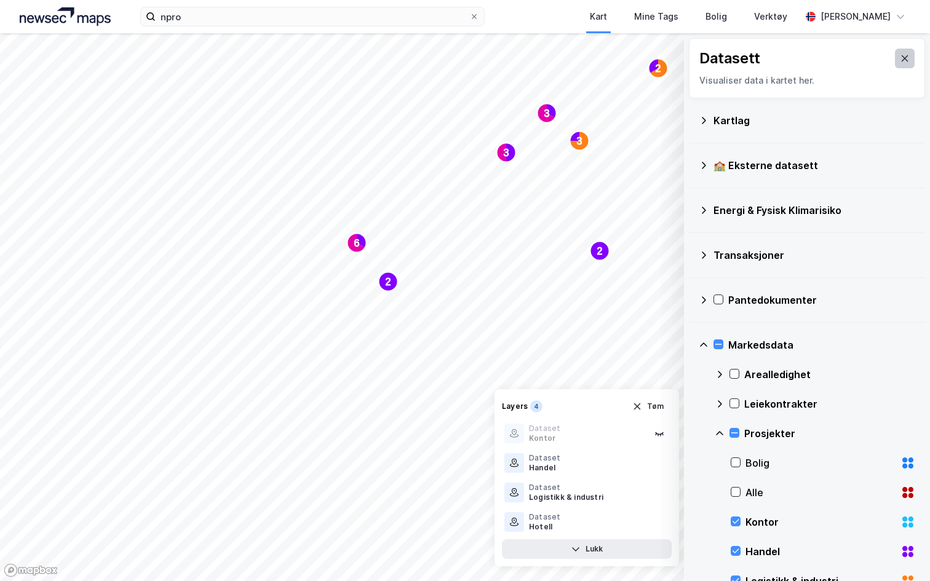
click at [905, 61] on icon at bounding box center [904, 58] width 10 height 10
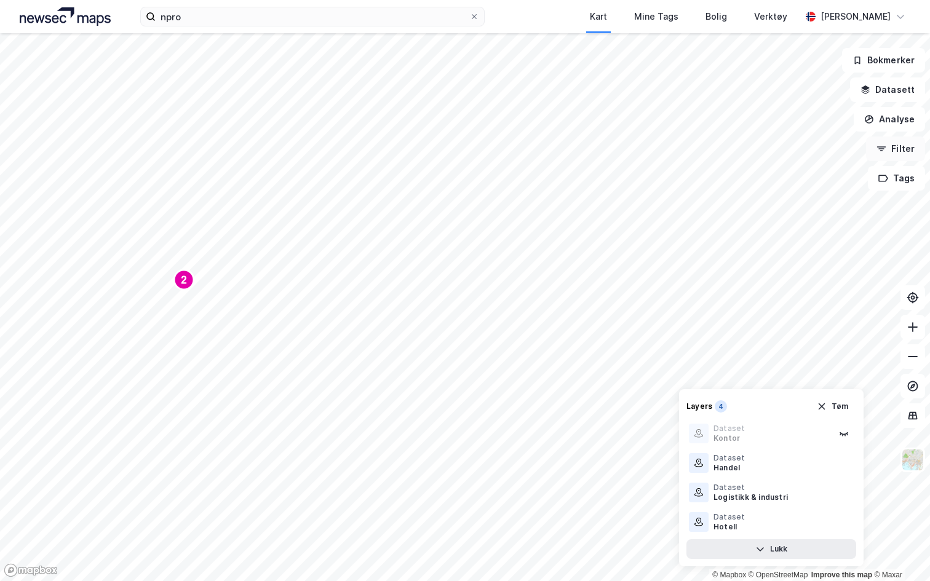
click at [898, 152] on button "Filter" at bounding box center [895, 148] width 59 height 25
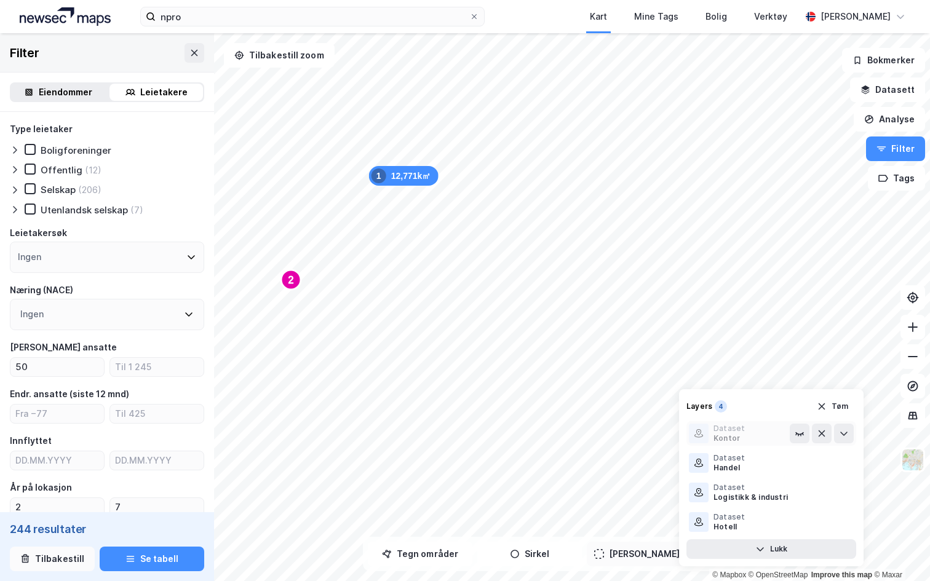
click at [50, 561] on button "Tilbakestill" at bounding box center [52, 559] width 85 height 25
type input "--- (1 099 206)"
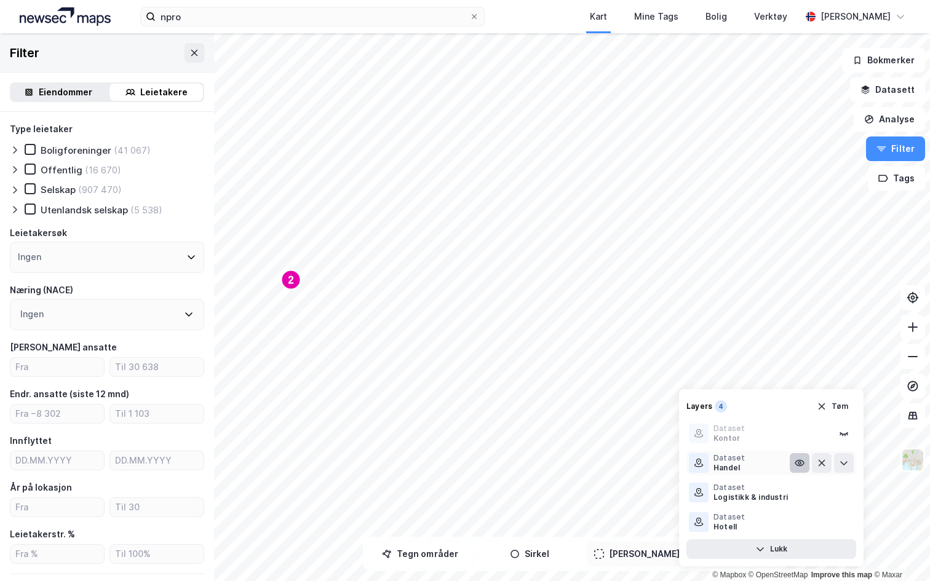
click at [794, 465] on icon at bounding box center [799, 463] width 10 height 10
click at [794, 488] on icon at bounding box center [799, 493] width 10 height 10
click at [794, 523] on icon at bounding box center [799, 522] width 10 height 10
click at [836, 410] on button "Tøm" at bounding box center [831, 407] width 47 height 20
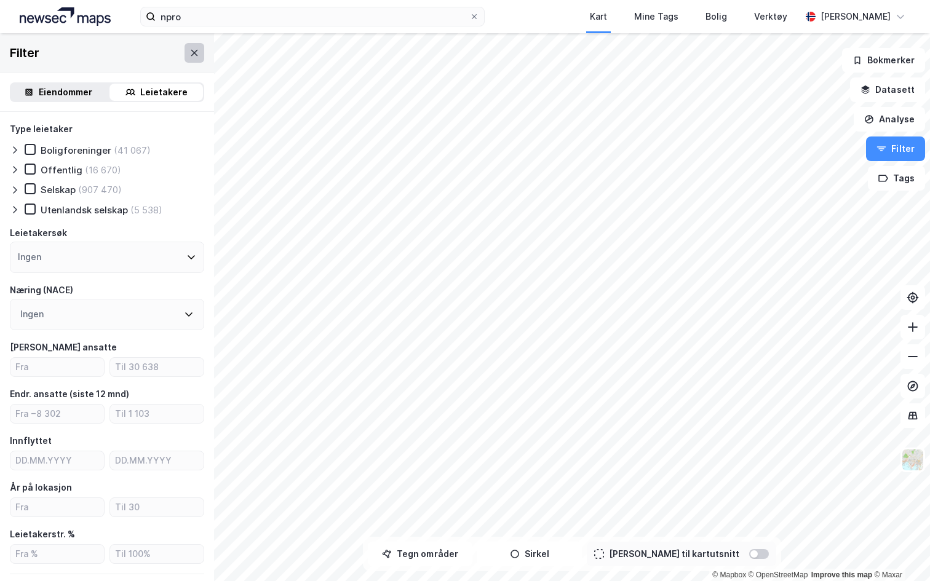
click at [194, 55] on icon at bounding box center [194, 53] width 10 height 10
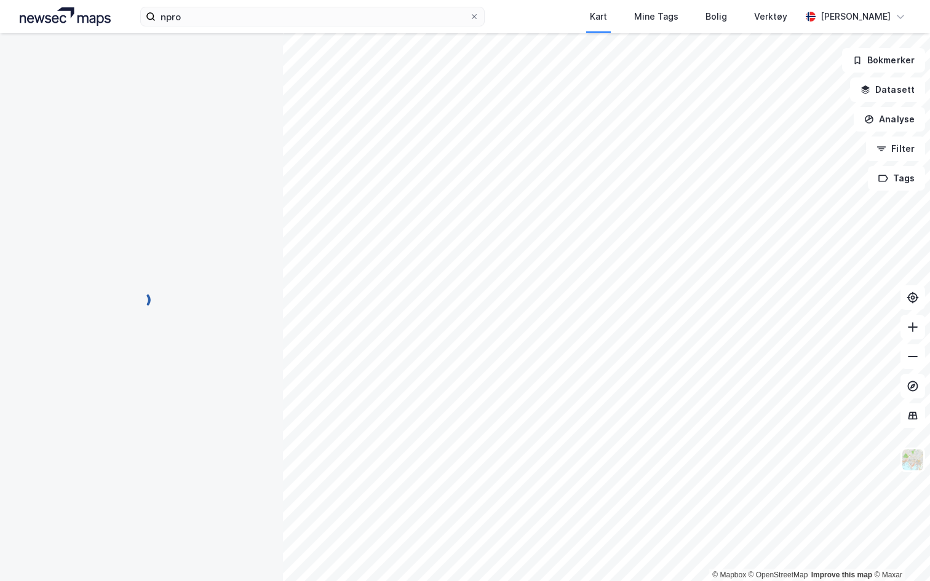
scroll to position [106, 0]
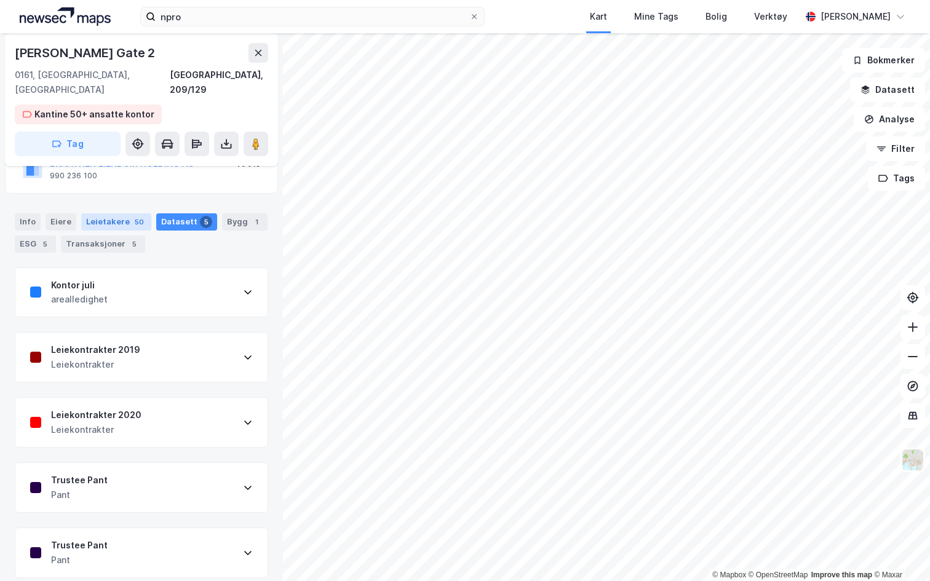
click at [117, 213] on div "Leietakere 50" at bounding box center [116, 221] width 70 height 17
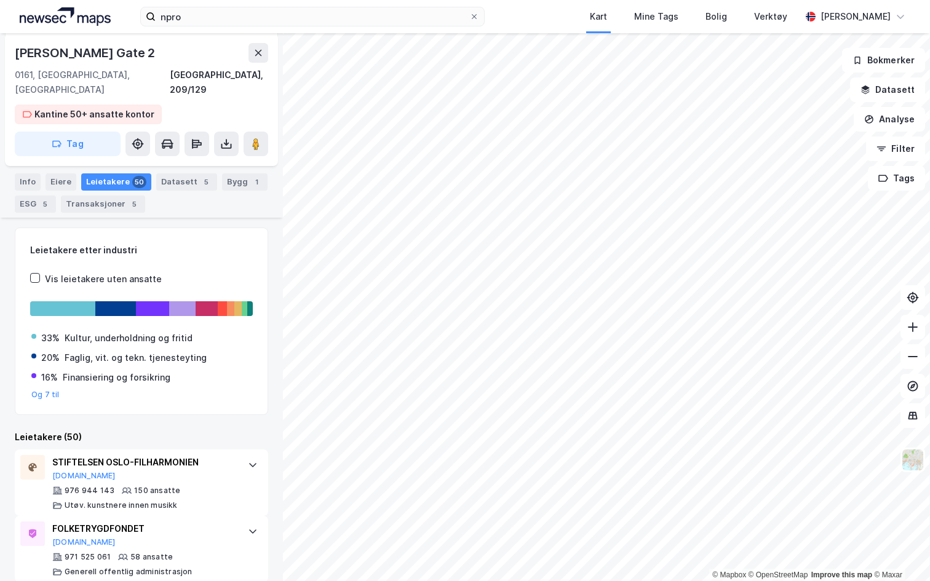
scroll to position [189, 0]
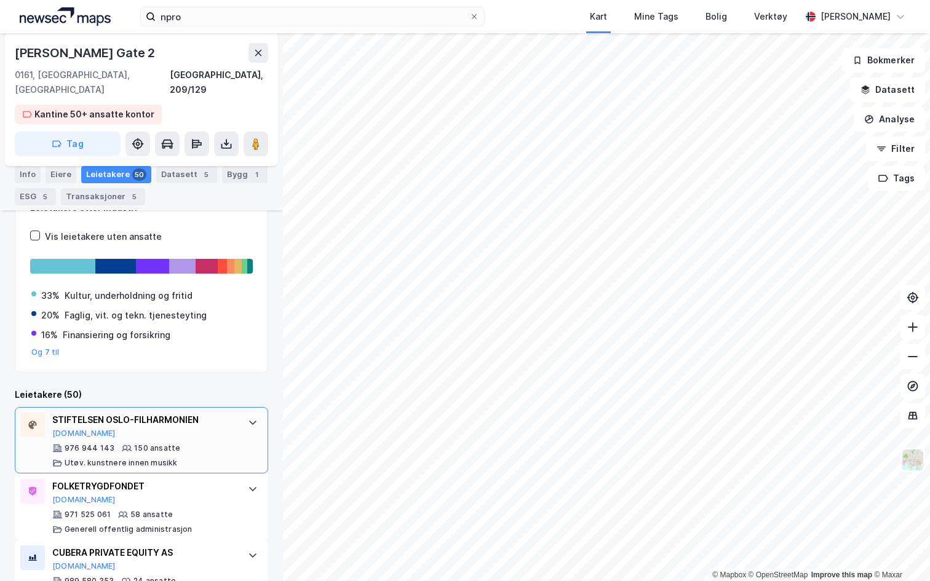
click at [248, 407] on div "STIFTELSEN OSLO-FILHARMONIEN Proff.no 976 944 143 150 ansatte Utøv. kunstnere i…" at bounding box center [141, 440] width 253 height 66
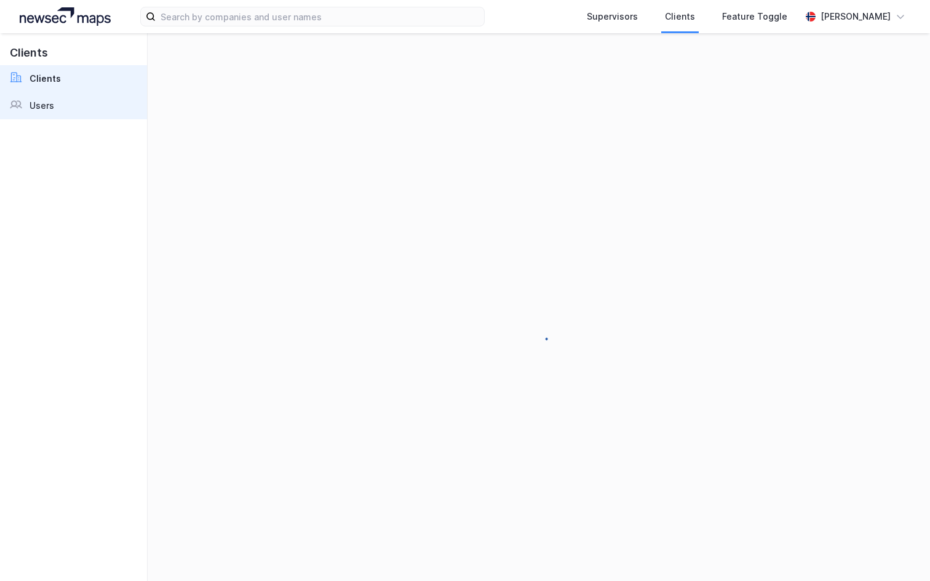
click at [49, 107] on div "Users" at bounding box center [42, 105] width 25 height 15
click at [48, 106] on div "Users" at bounding box center [42, 105] width 25 height 15
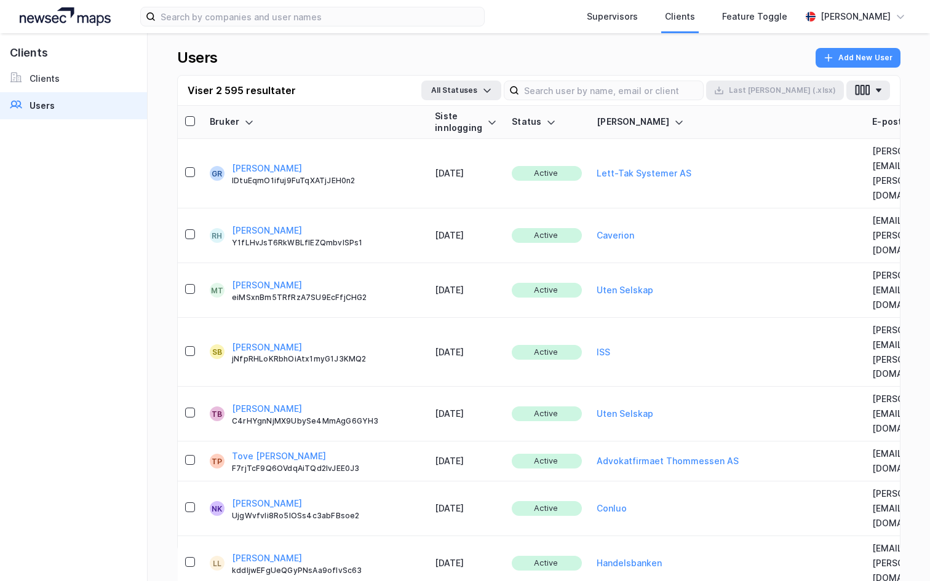
click at [614, 112] on th "Kunde" at bounding box center [726, 122] width 275 height 33
click at [614, 106] on th "Kunde" at bounding box center [726, 122] width 275 height 33
click at [611, 92] on input at bounding box center [611, 90] width 184 height 18
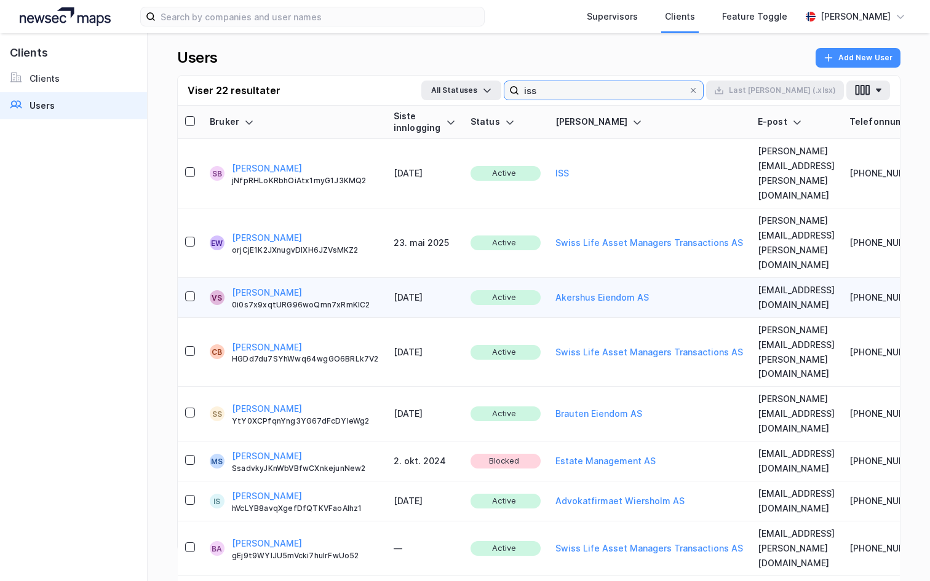
scroll to position [0, 172]
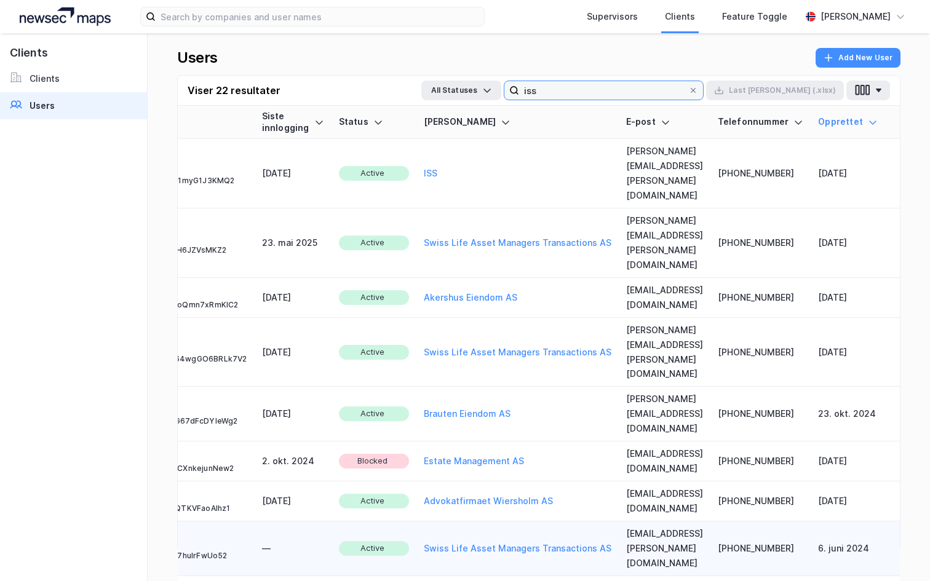
type input "iss"
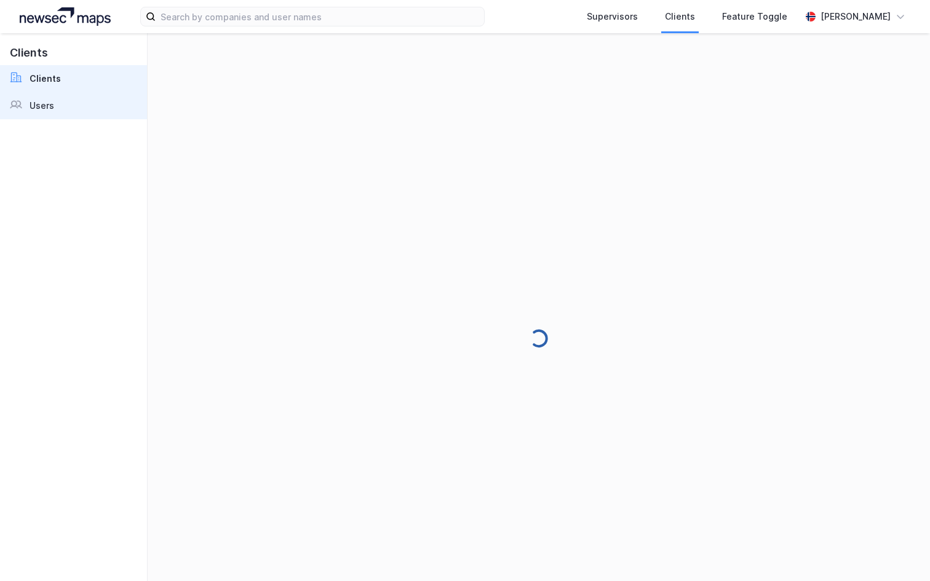
click at [59, 103] on link "Users" at bounding box center [73, 105] width 147 height 27
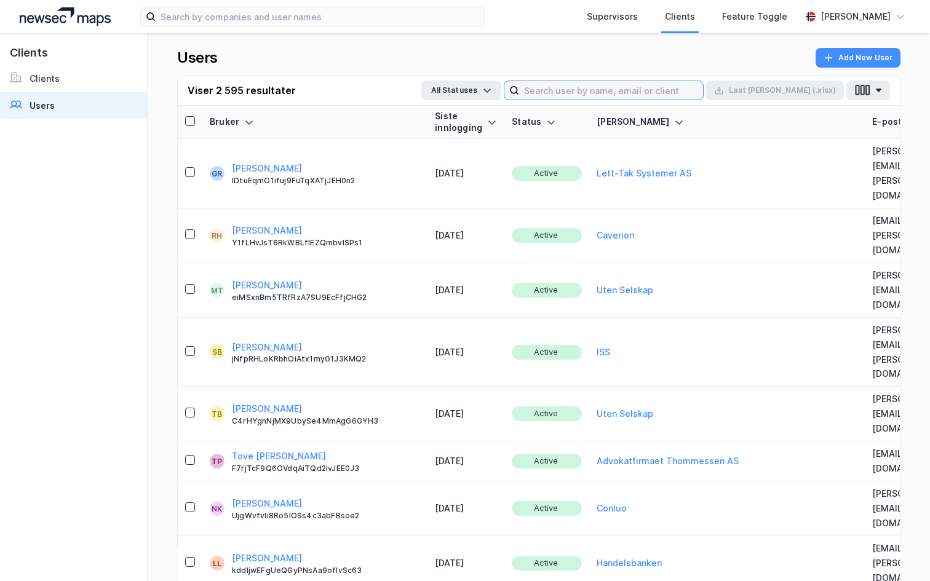
click at [601, 87] on input at bounding box center [611, 90] width 184 height 18
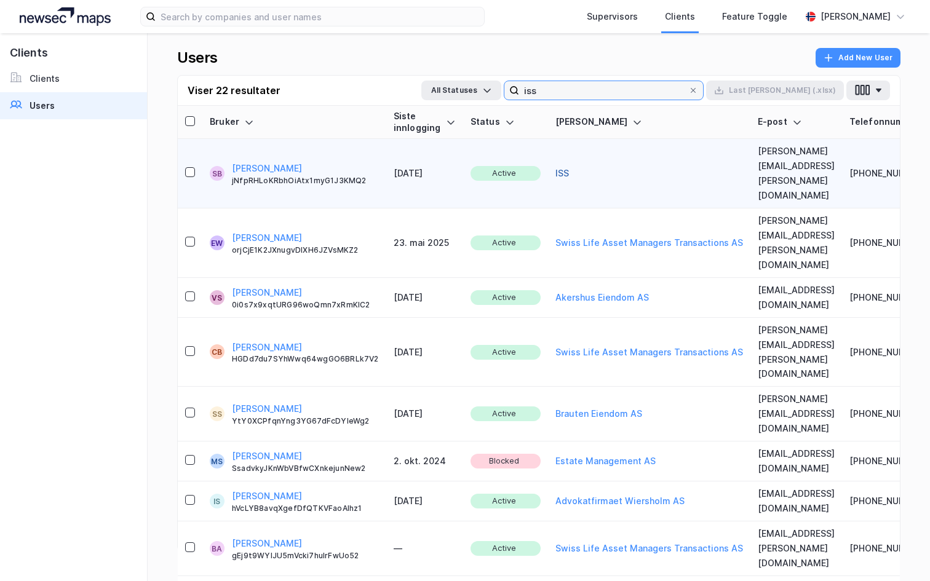
type input "iss"
click at [558, 166] on button "ISS" at bounding box center [562, 173] width 14 height 15
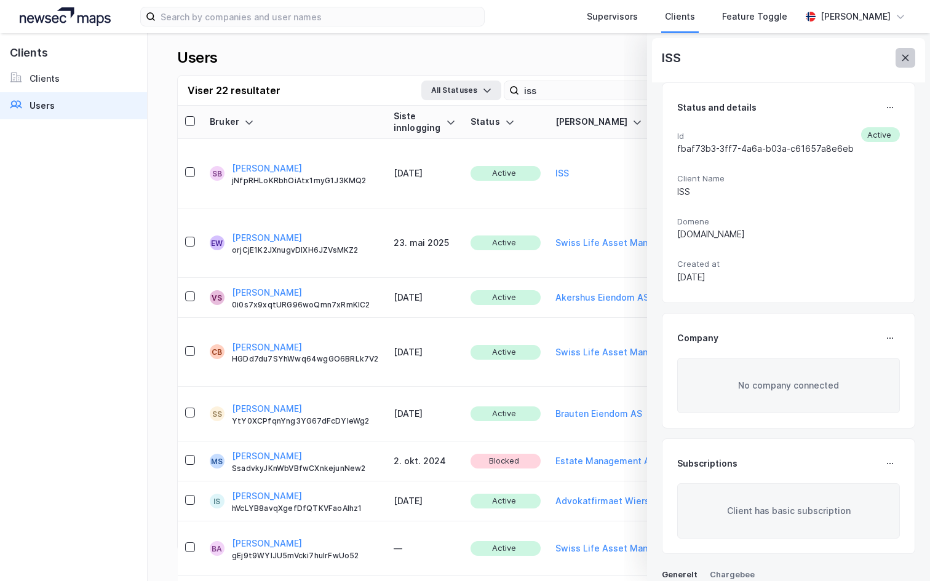
click at [906, 64] on button at bounding box center [905, 58] width 20 height 20
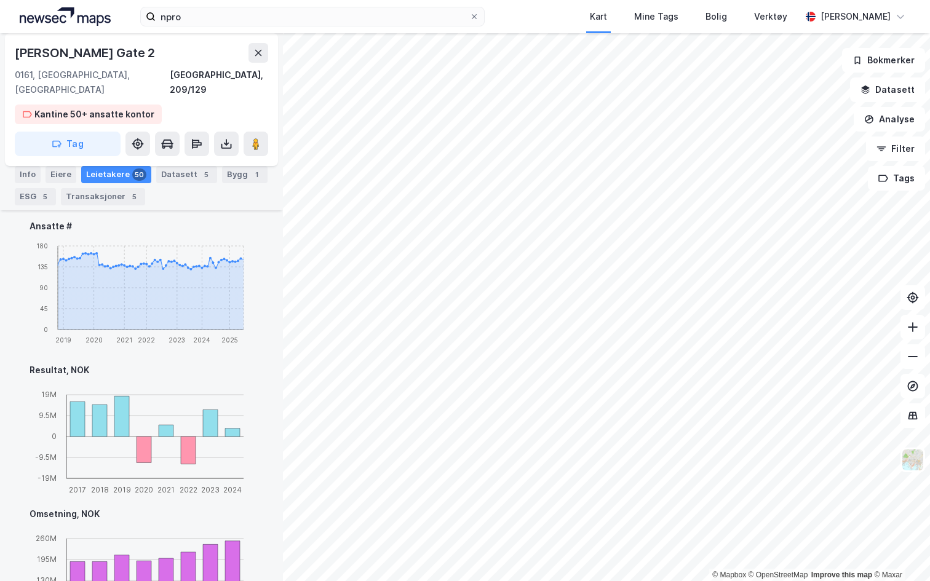
scroll to position [498, 0]
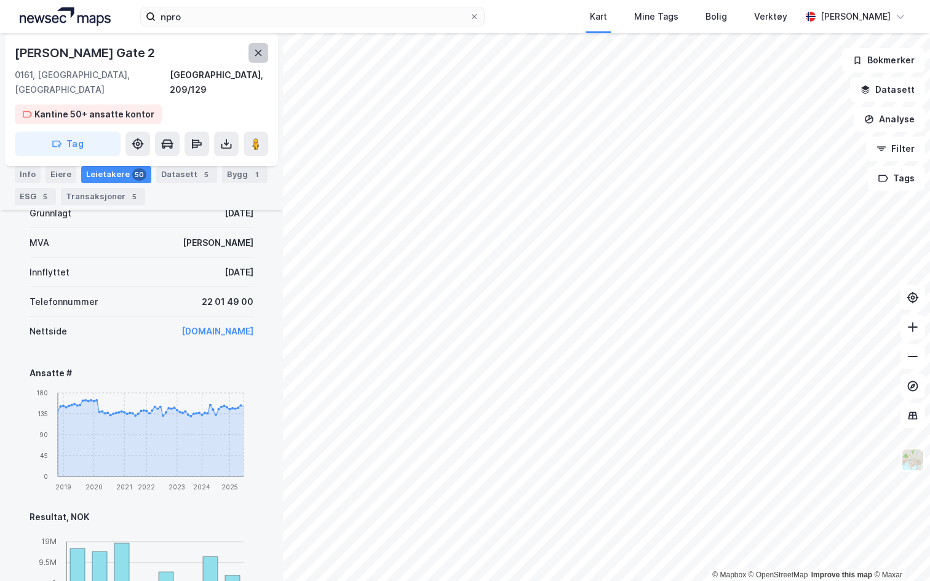
click at [261, 56] on icon at bounding box center [258, 53] width 10 height 10
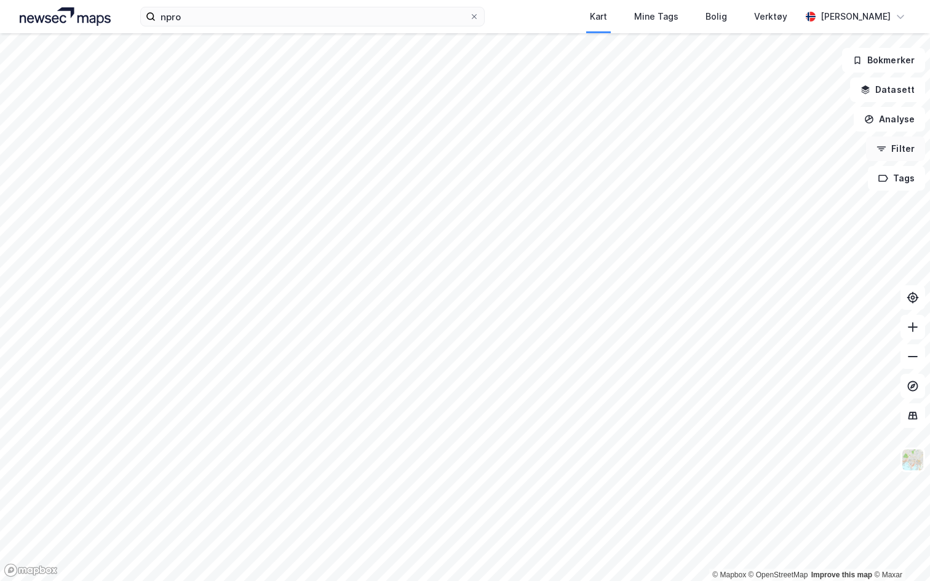
click at [914, 151] on button "Filter" at bounding box center [895, 148] width 59 height 25
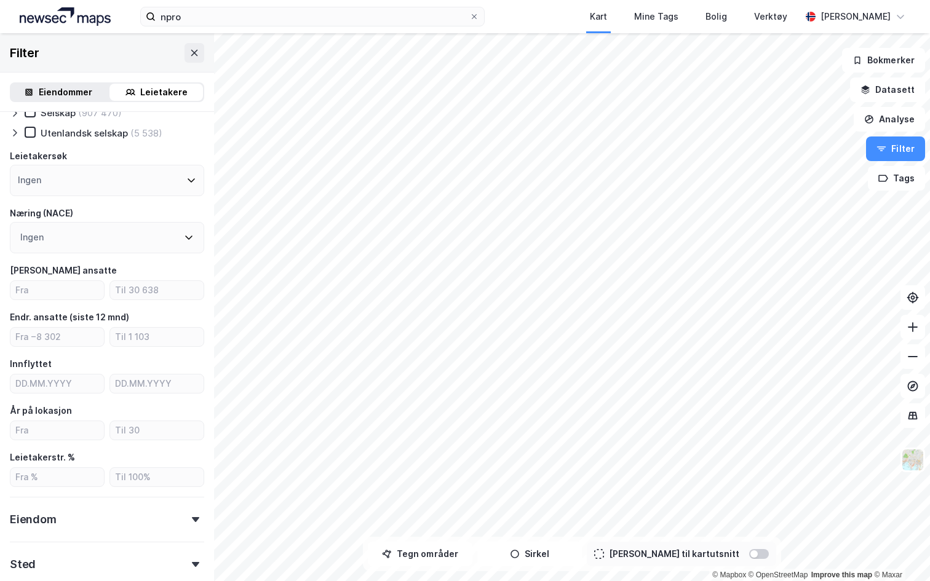
scroll to position [81, 0]
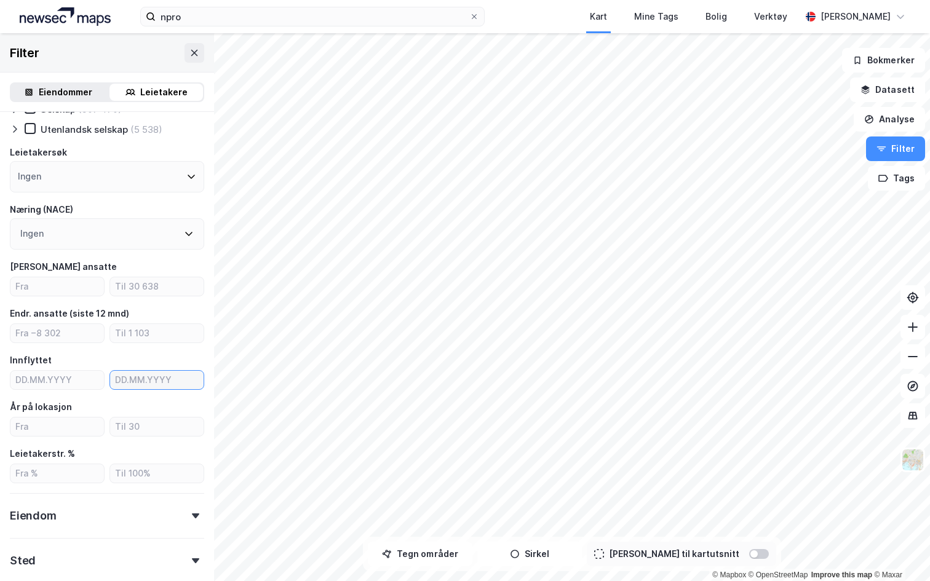
type input "DD.MM.YYYY"
click at [123, 389] on label "DD.MM.YYYY" at bounding box center [156, 380] width 95 height 20
click at [149, 376] on input "DD.MM.YYYY" at bounding box center [156, 380] width 93 height 18
type input "DD.MM.YYYY"
click at [133, 384] on input "DD.MM.YYYY" at bounding box center [156, 380] width 93 height 18
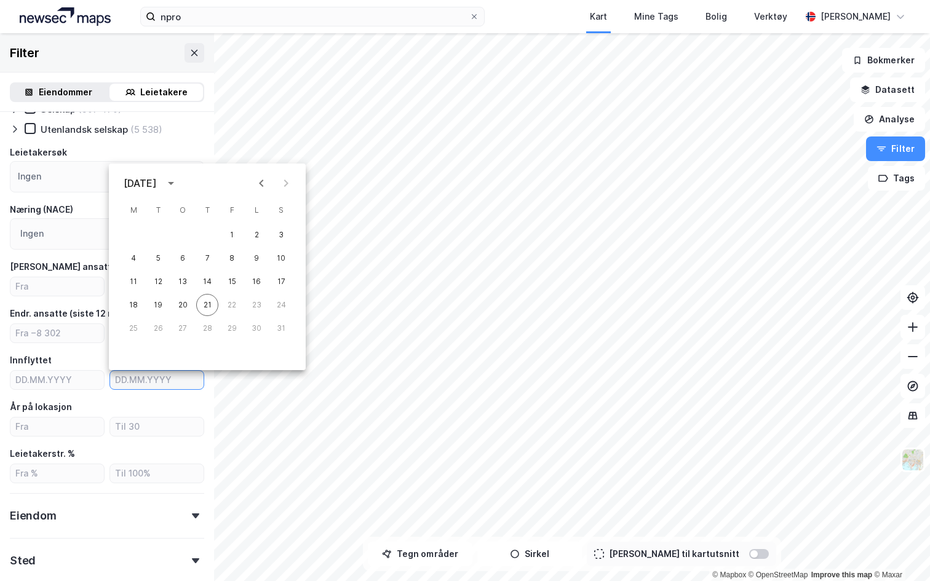
type input "DD.MM.YYYY"
click at [89, 413] on div "År på lokasjon" at bounding box center [107, 407] width 194 height 15
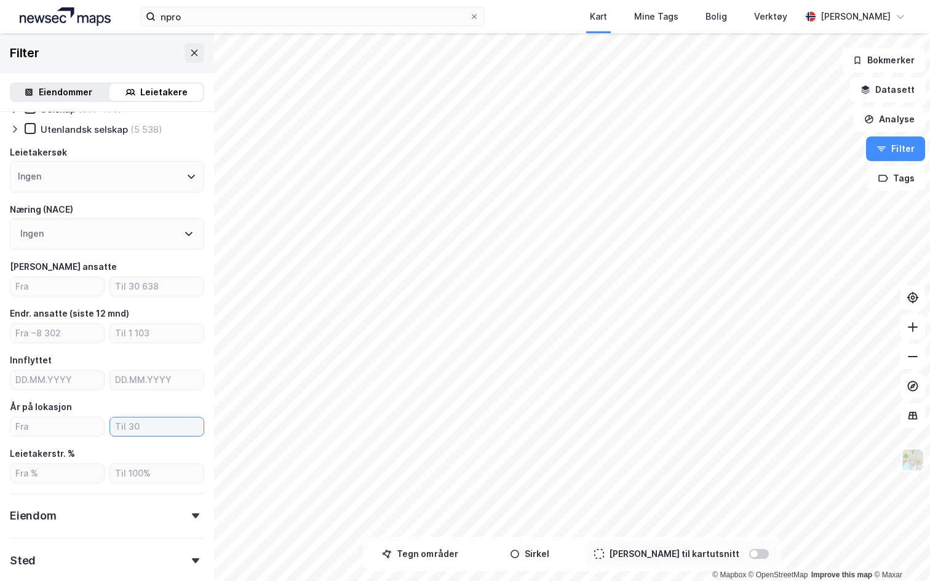
click at [130, 421] on input "number" at bounding box center [156, 426] width 93 height 18
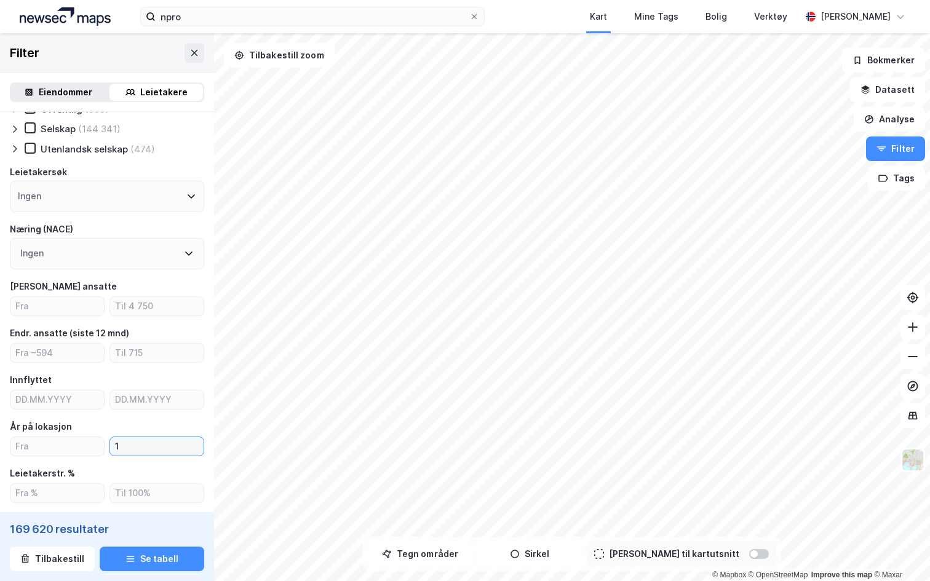
scroll to position [51, 0]
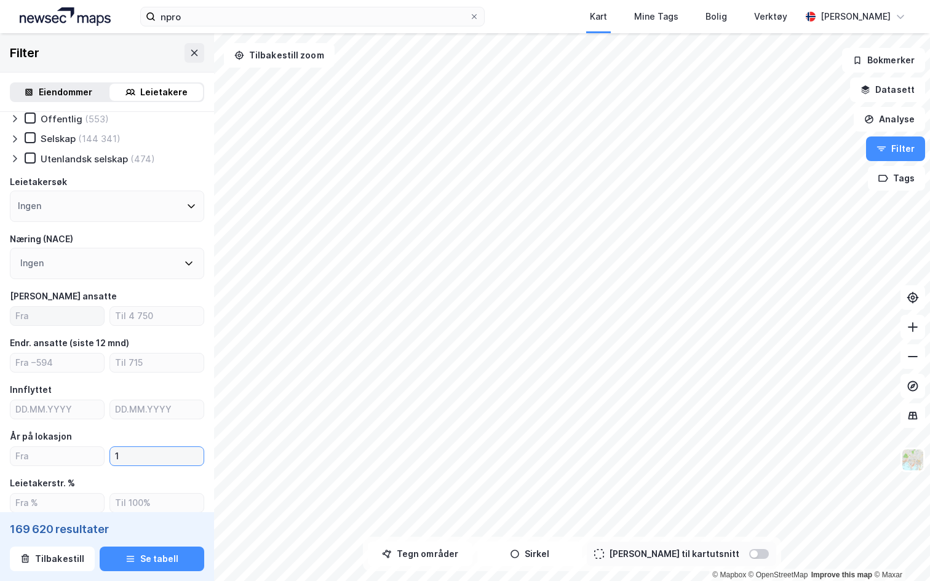
type input "1"
click at [57, 323] on input "number" at bounding box center [56, 316] width 93 height 18
type input "50"
click at [749, 553] on div at bounding box center [759, 554] width 20 height 10
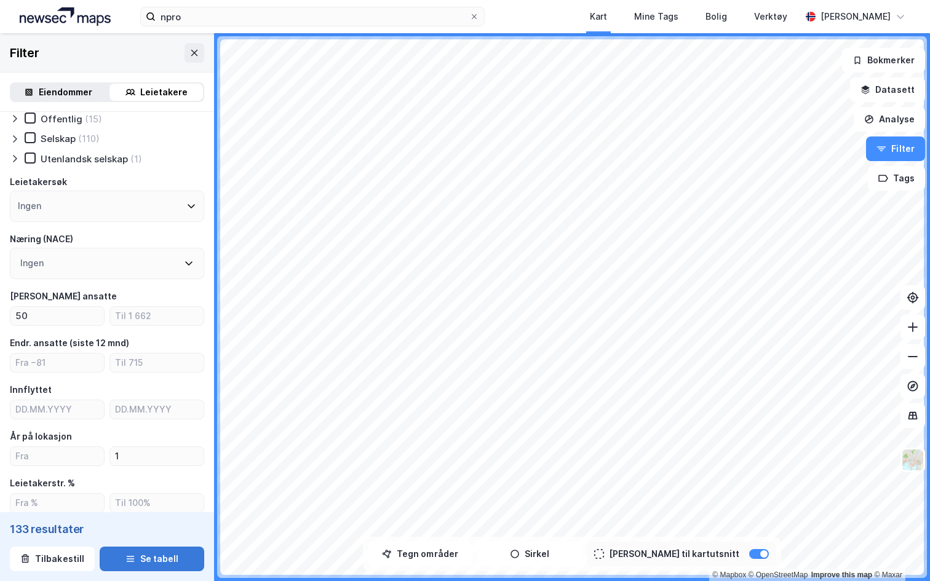
click at [177, 552] on button "Se tabell" at bounding box center [152, 559] width 105 height 25
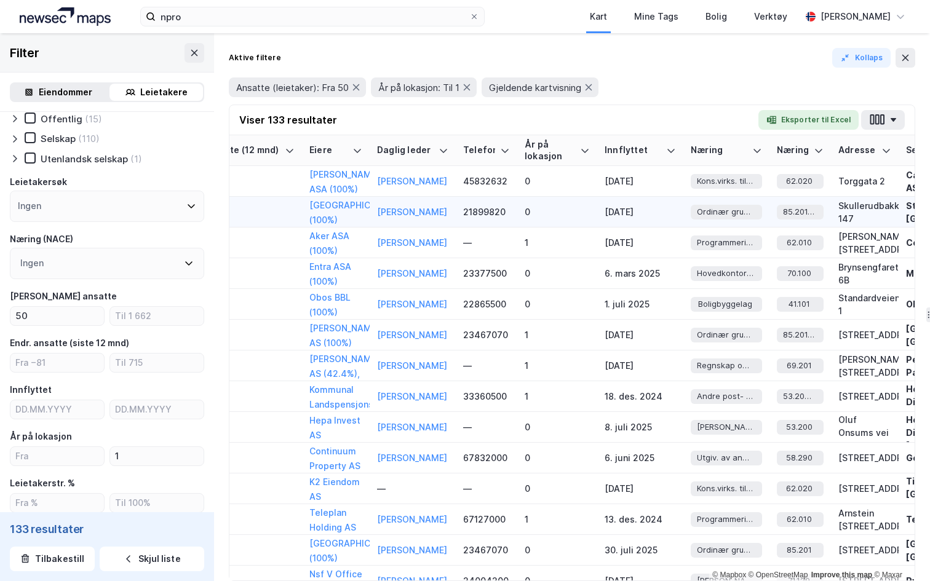
scroll to position [0, 476]
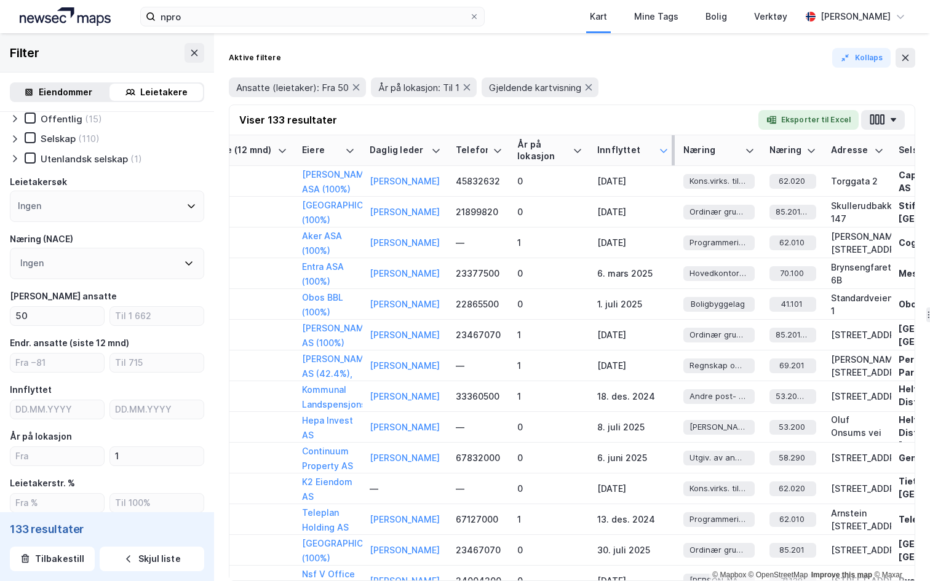
click at [663, 148] on icon at bounding box center [663, 151] width 10 height 10
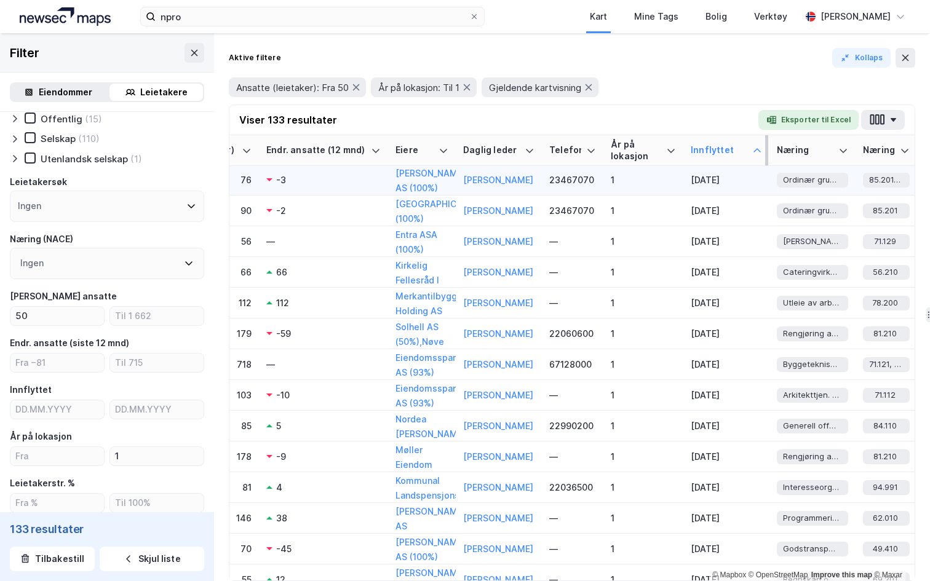
scroll to position [1, 384]
click at [753, 149] on icon at bounding box center [756, 151] width 10 height 10
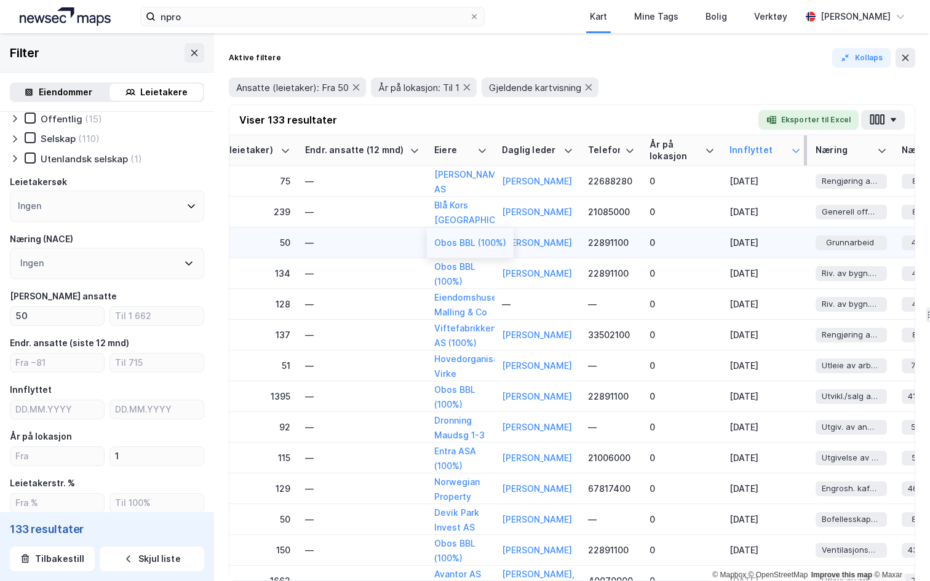
scroll to position [0, 449]
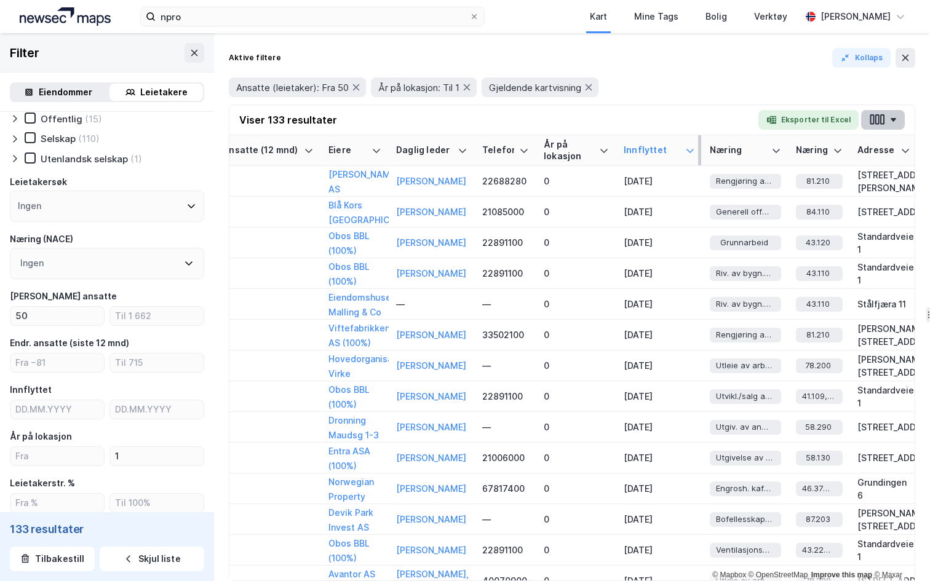
click at [890, 121] on icon "button" at bounding box center [893, 120] width 7 height 4
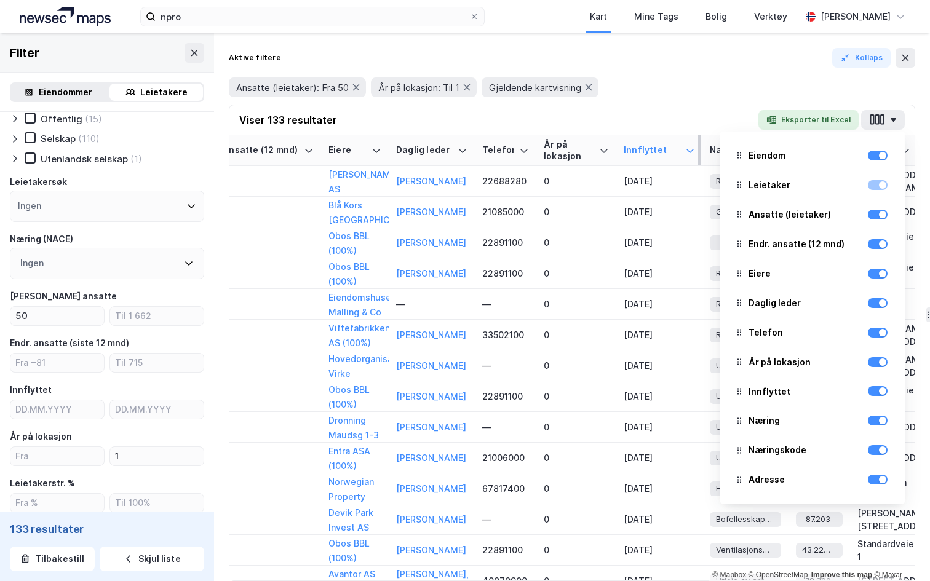
click at [681, 92] on div "Ansatte (leietaker): Fra 50 År på lokasjon: Til 1 Gjeldende kartvisning" at bounding box center [572, 87] width 686 height 20
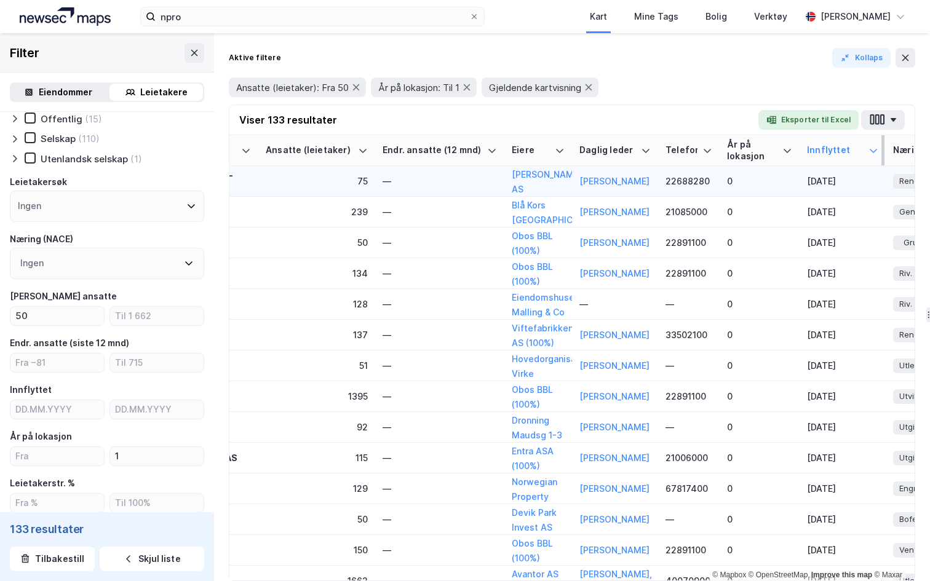
scroll to position [0, 245]
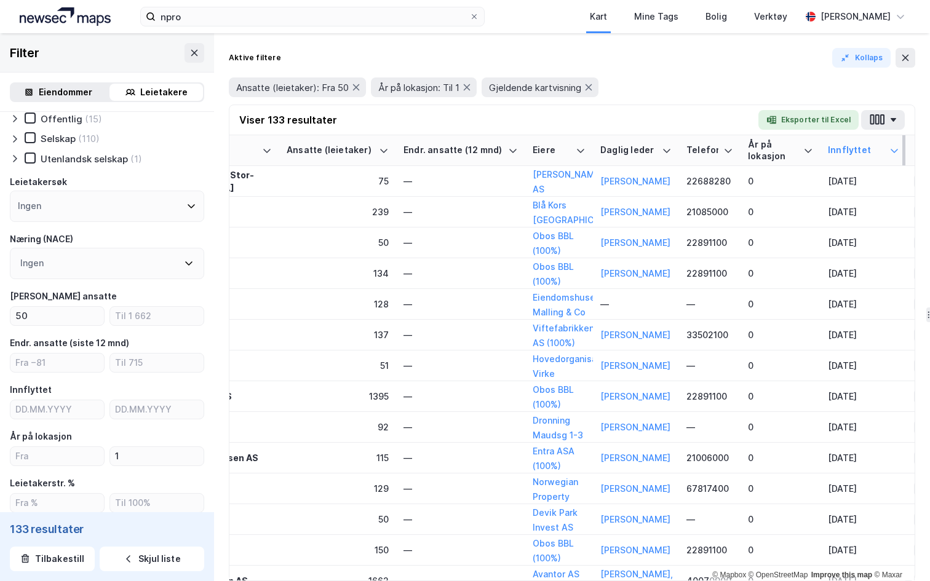
click at [845, 134] on div "Viser 133 resultater Eksporter til Excel" at bounding box center [571, 120] width 685 height 30
click at [877, 125] on icon "button" at bounding box center [877, 119] width 16 height 13
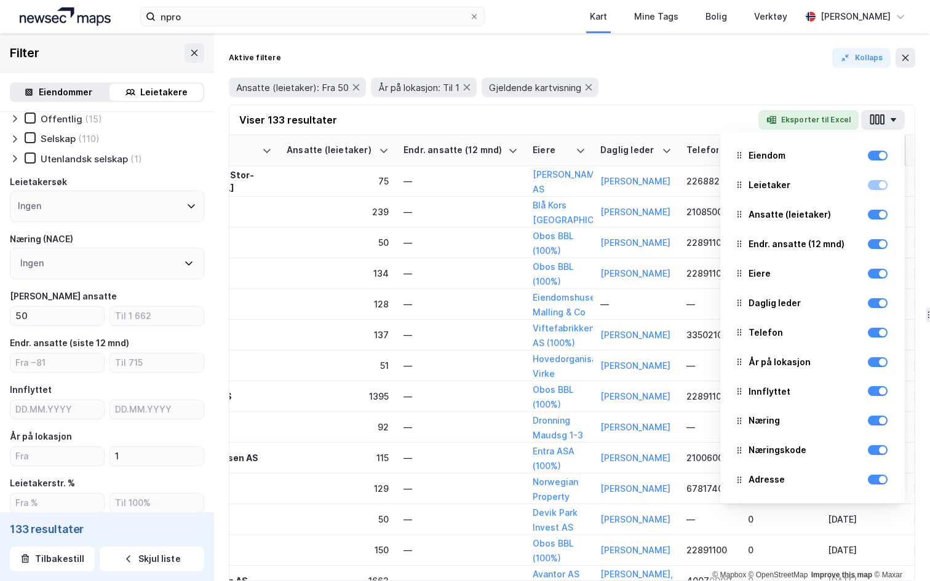
click at [731, 93] on div "Ansatte (leietaker): Fra 50 År på lokasjon: Til 1 Gjeldende kartvisning" at bounding box center [572, 87] width 686 height 20
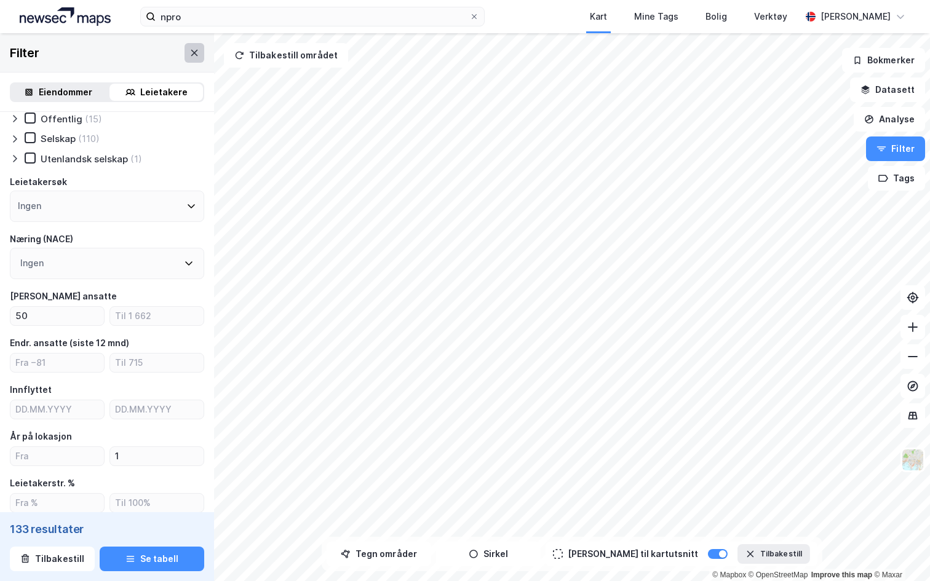
click at [194, 50] on icon at bounding box center [194, 53] width 10 height 10
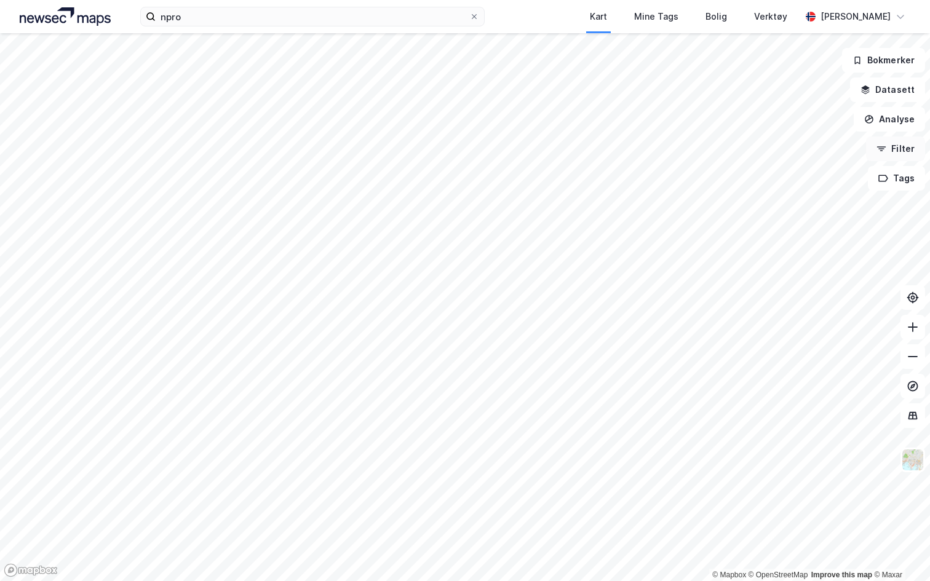
click at [891, 150] on button "Filter" at bounding box center [895, 148] width 59 height 25
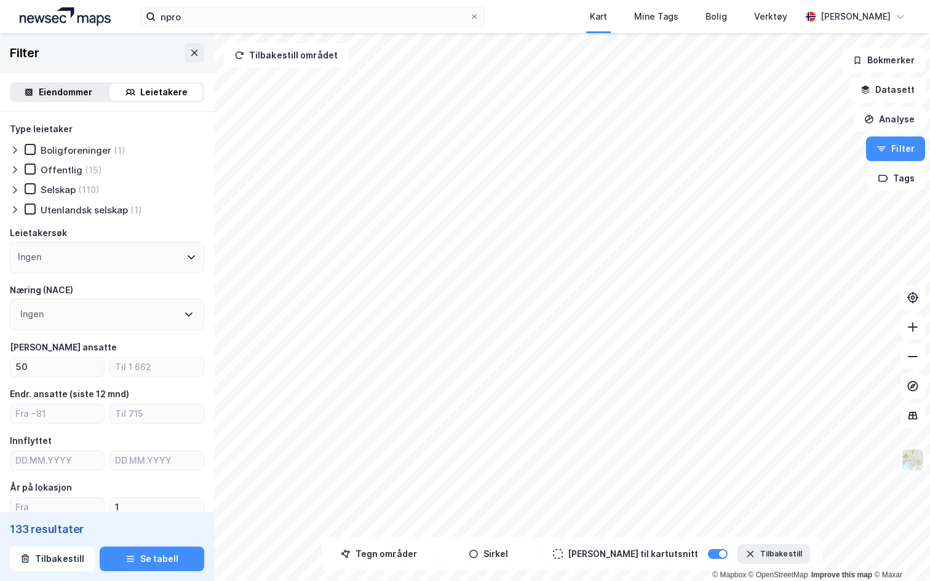
click at [856, 29] on div "npro Kart Mine Tags Bolig Verktøy Andreas Vestadmin" at bounding box center [465, 16] width 930 height 33
click at [857, 20] on div "[PERSON_NAME]" at bounding box center [855, 16] width 70 height 15
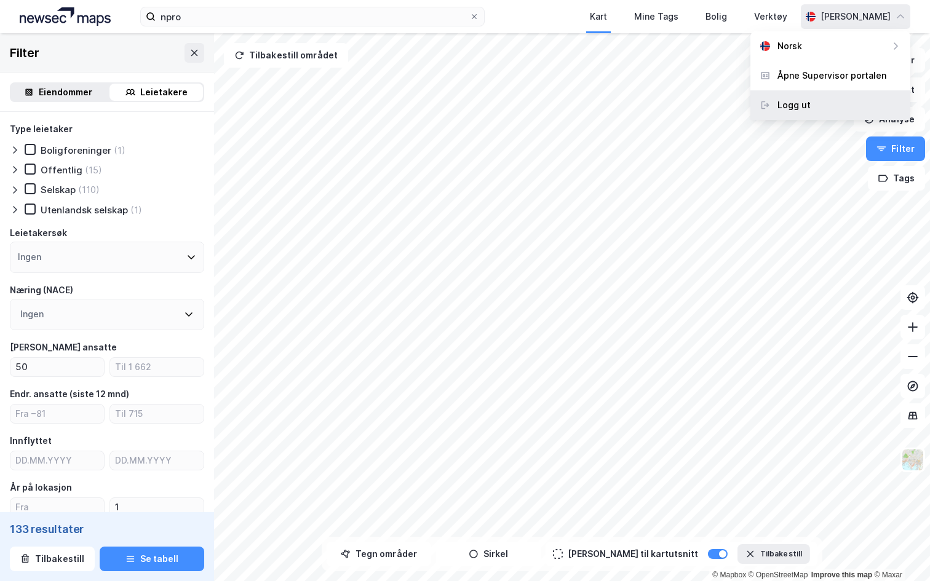
click at [818, 108] on div "Logg ut" at bounding box center [830, 105] width 160 height 30
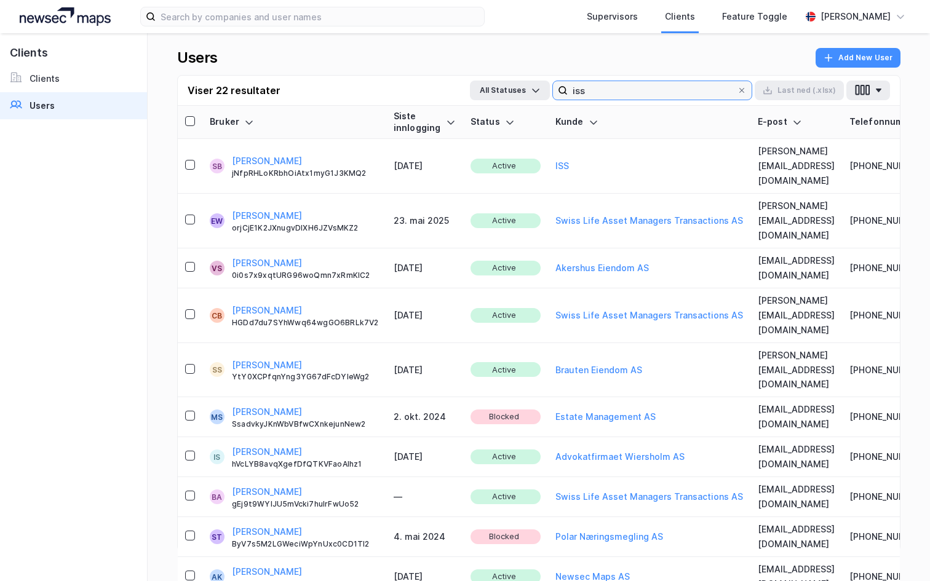
click at [652, 96] on input "iss" at bounding box center [651, 90] width 169 height 18
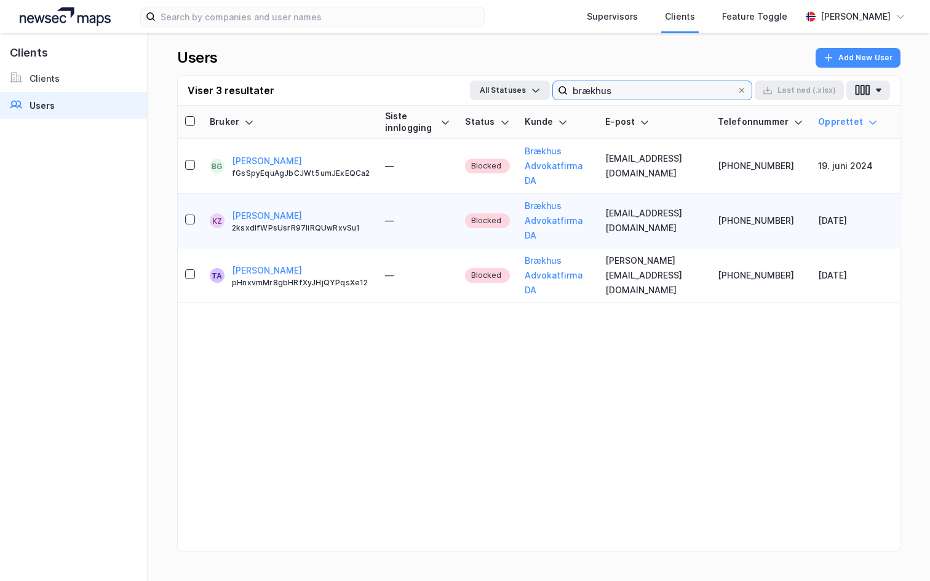
type input "brækhus"
click at [841, 200] on td "21. feb. 2024" at bounding box center [847, 221] width 74 height 55
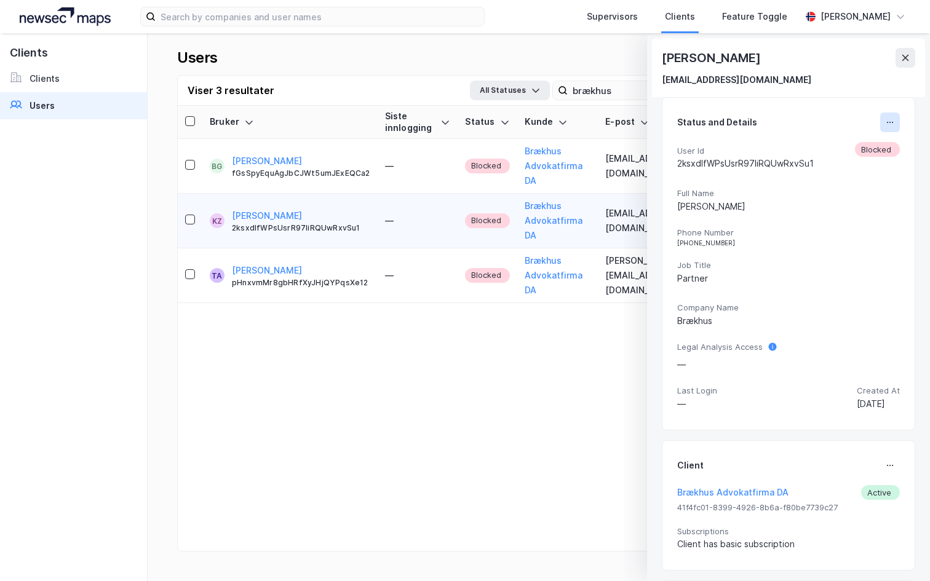
click at [885, 125] on icon at bounding box center [890, 122] width 10 height 10
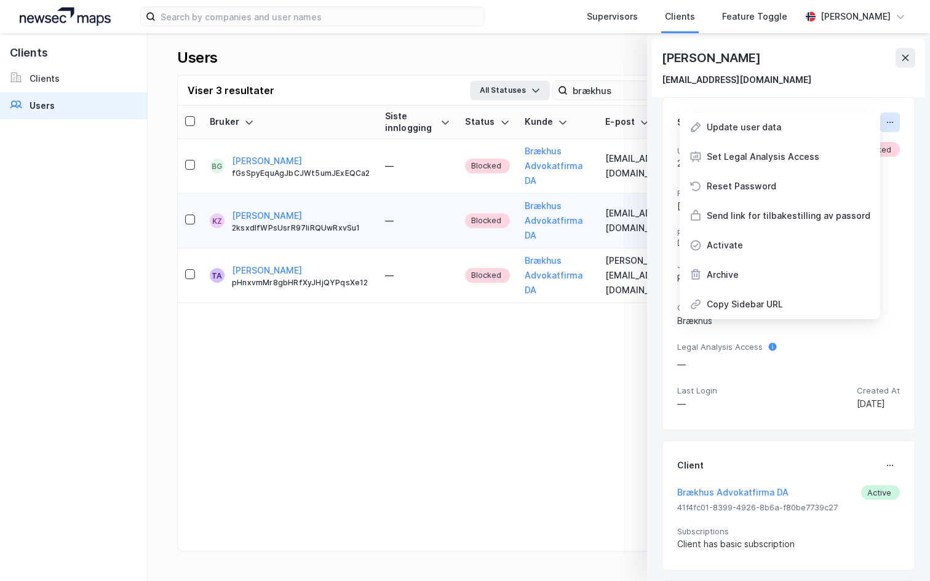
click at [885, 125] on icon at bounding box center [890, 122] width 10 height 10
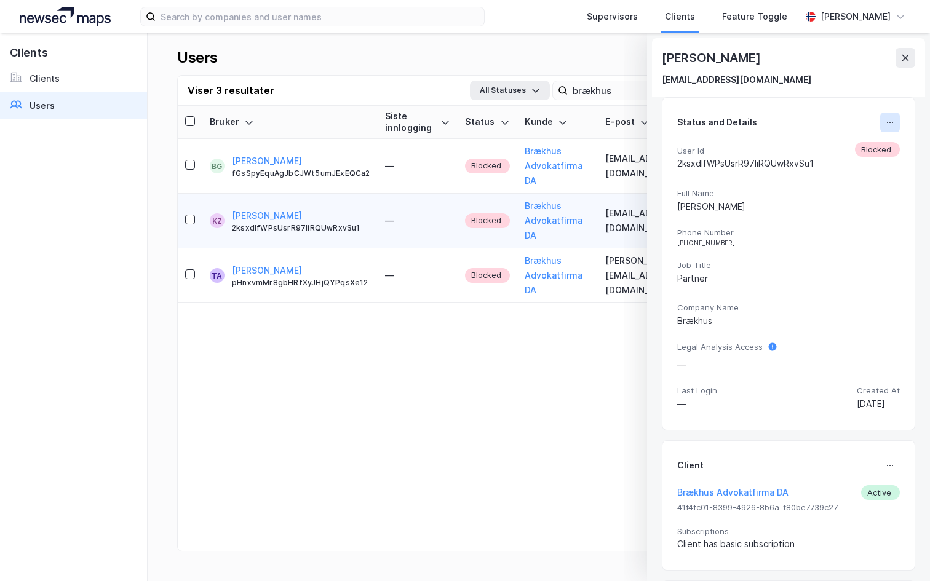
click at [893, 125] on icon at bounding box center [890, 122] width 10 height 10
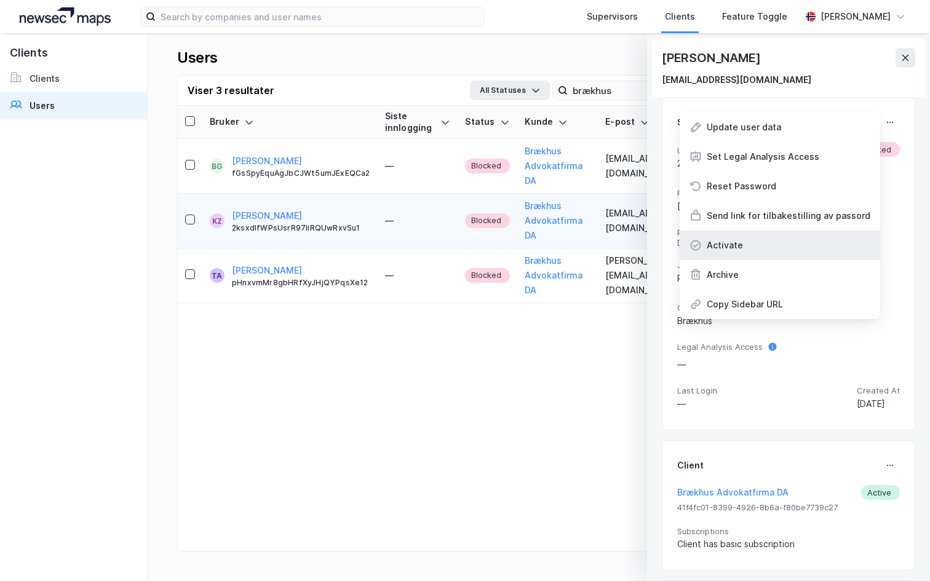
click at [770, 237] on div "Activate" at bounding box center [779, 246] width 200 height 30
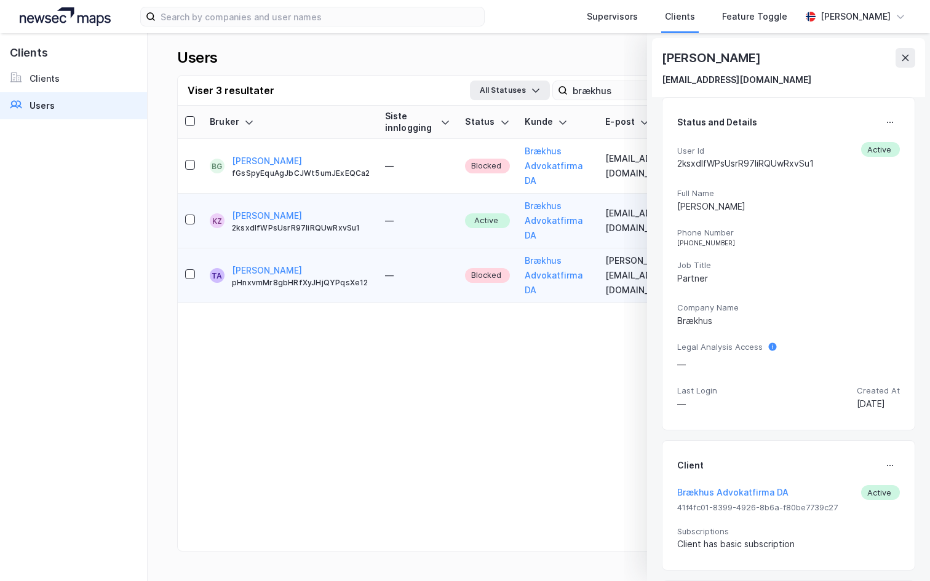
click at [595, 248] on td "Brækhus Advokatfirma DA" at bounding box center [557, 275] width 81 height 55
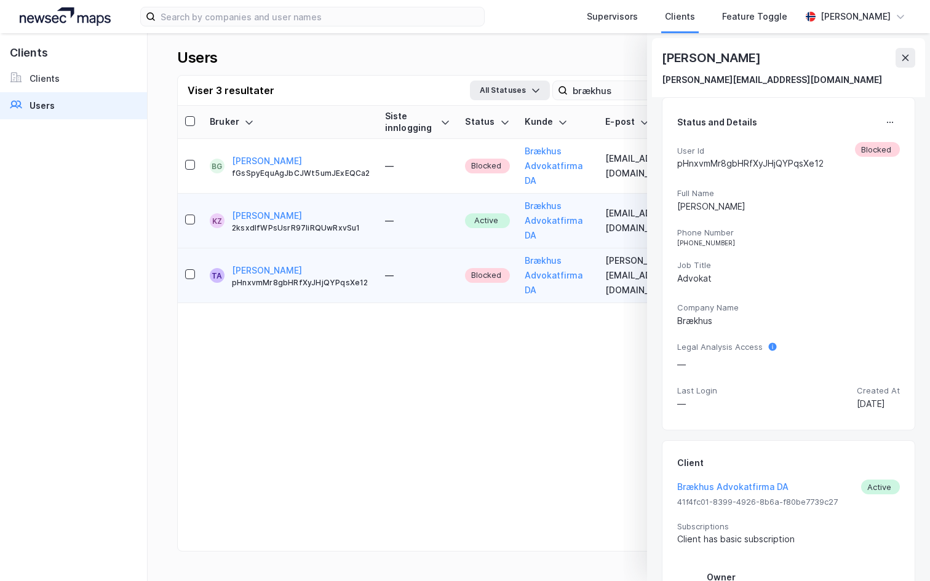
click at [634, 199] on td "zeiner@braekhus.no" at bounding box center [654, 221] width 112 height 55
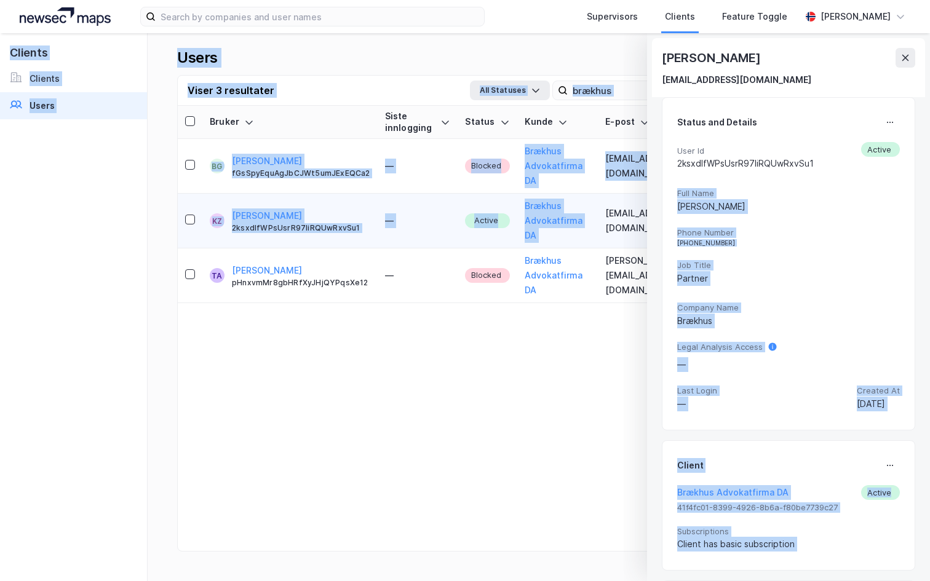
drag, startPoint x: 612, startPoint y: 197, endPoint x: 677, endPoint y: 197, distance: 64.6
click at [677, 197] on div "Supervisors Clients Feature Toggle Andreas Vestadmin Karoline Røvik Zeiner zein…" at bounding box center [465, 290] width 930 height 581
click at [905, 60] on icon at bounding box center [905, 58] width 10 height 10
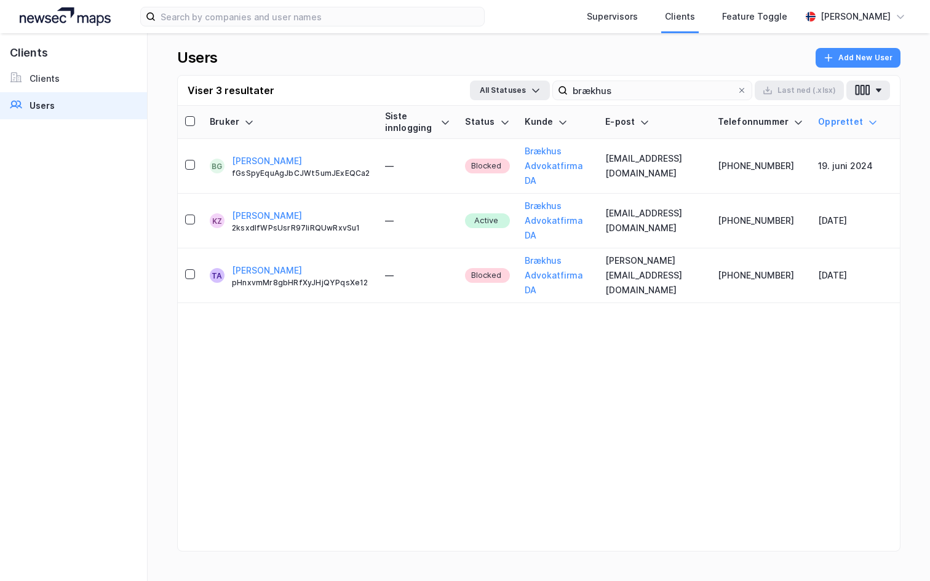
click at [679, 314] on div "Bruker Siste innlogging Status Kunde E-post Telefonnummer Opprettet BG Benedict…" at bounding box center [539, 343] width 722 height 475
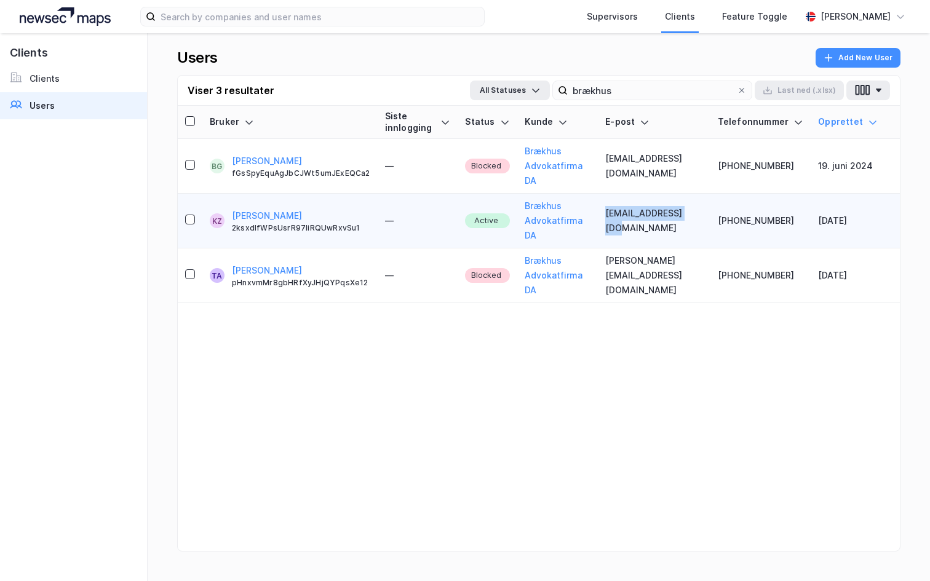
drag, startPoint x: 613, startPoint y: 196, endPoint x: 697, endPoint y: 201, distance: 83.8
click at [697, 201] on td "zeiner@braekhus.no" at bounding box center [654, 221] width 112 height 55
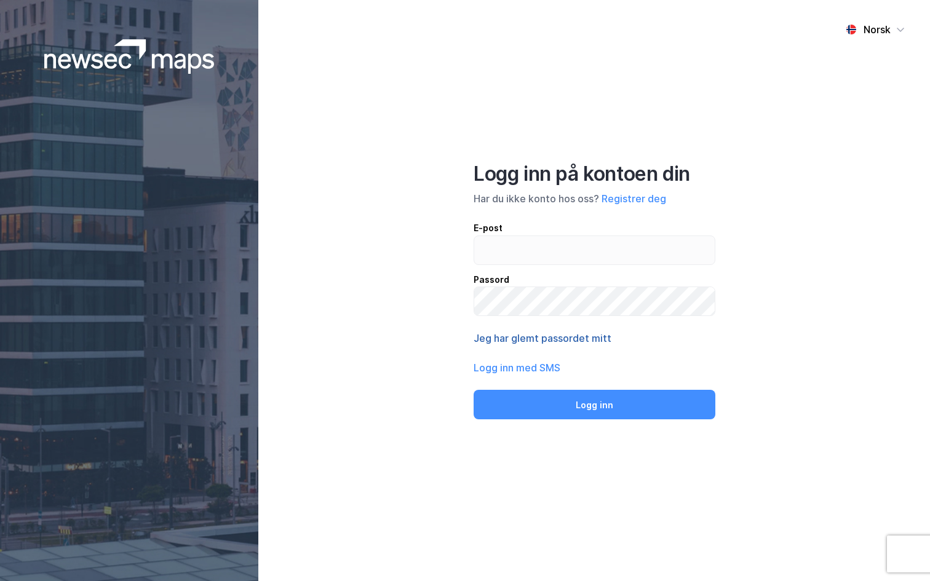
click at [529, 338] on button "Jeg har glemt passordet mitt" at bounding box center [542, 338] width 138 height 15
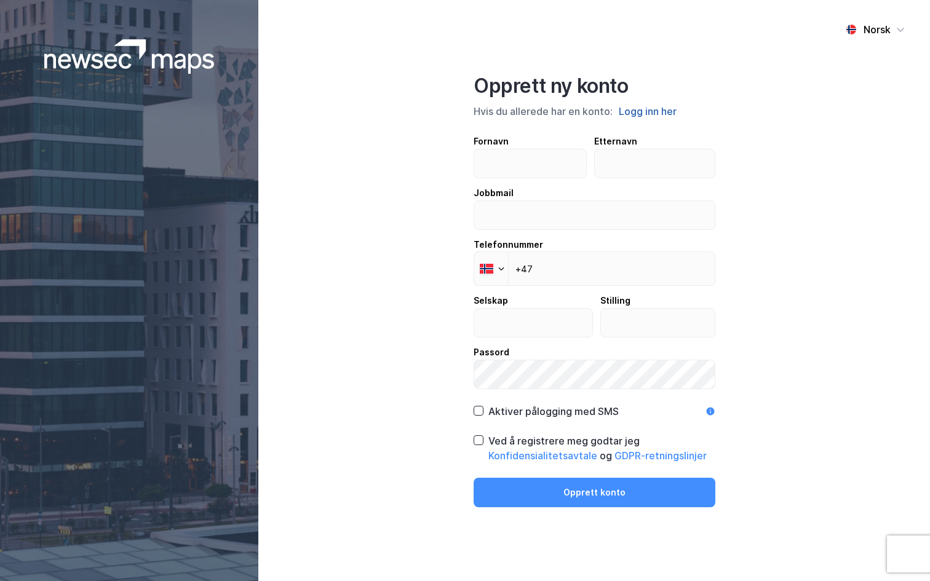
click at [651, 106] on button "Logg inn her" at bounding box center [647, 111] width 65 height 16
